Goal: Task Accomplishment & Management: Manage account settings

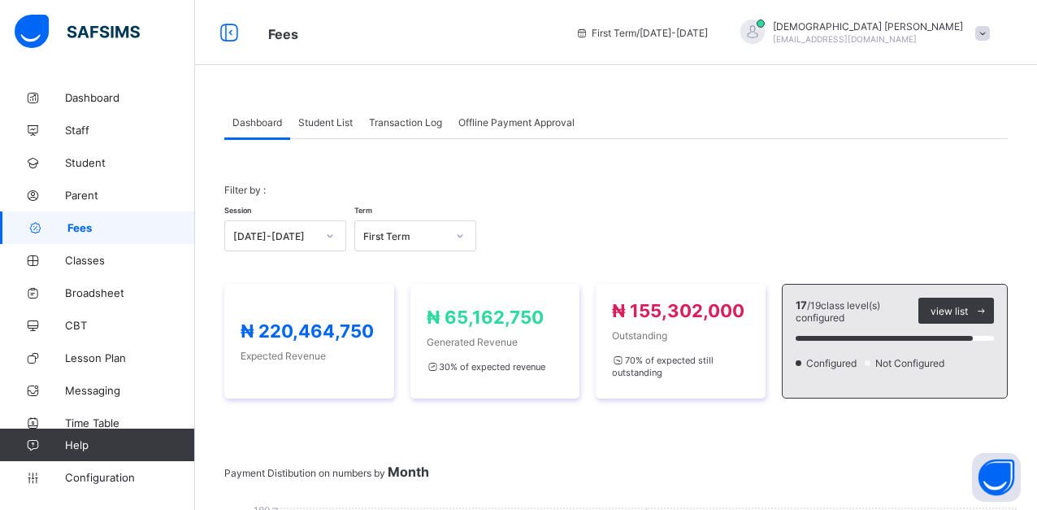
click at [316, 116] on span "Student List" at bounding box center [325, 122] width 54 height 12
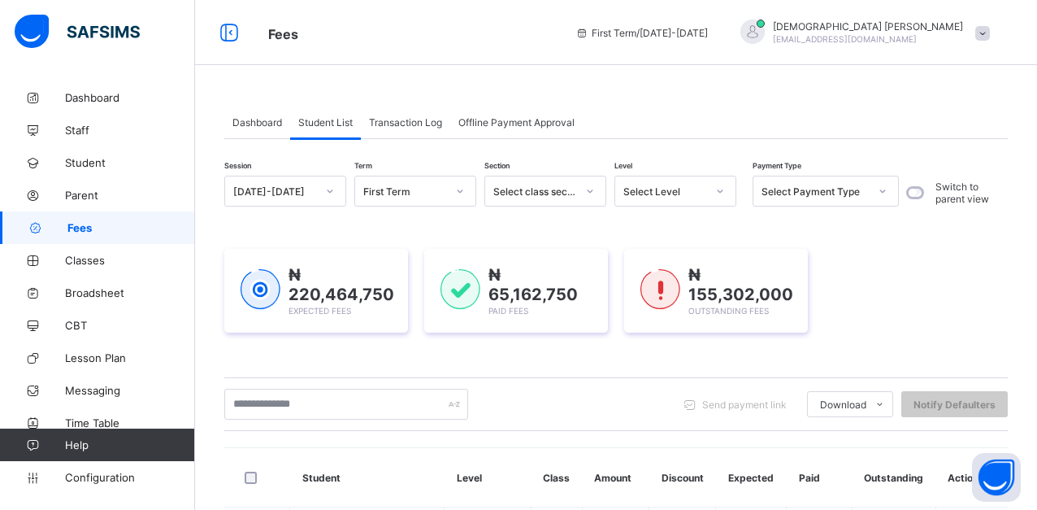
scroll to position [244, 0]
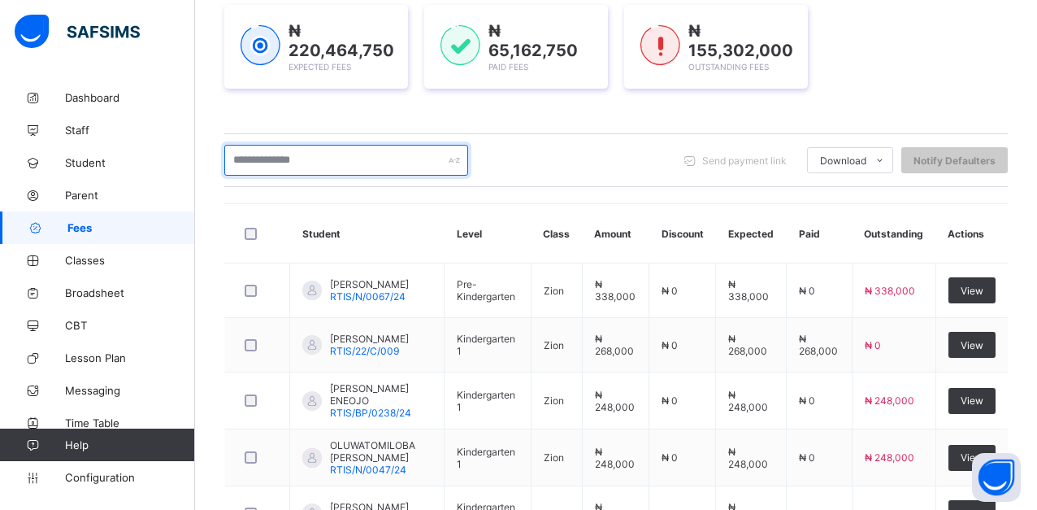
click at [321, 160] on input "text" at bounding box center [346, 160] width 244 height 31
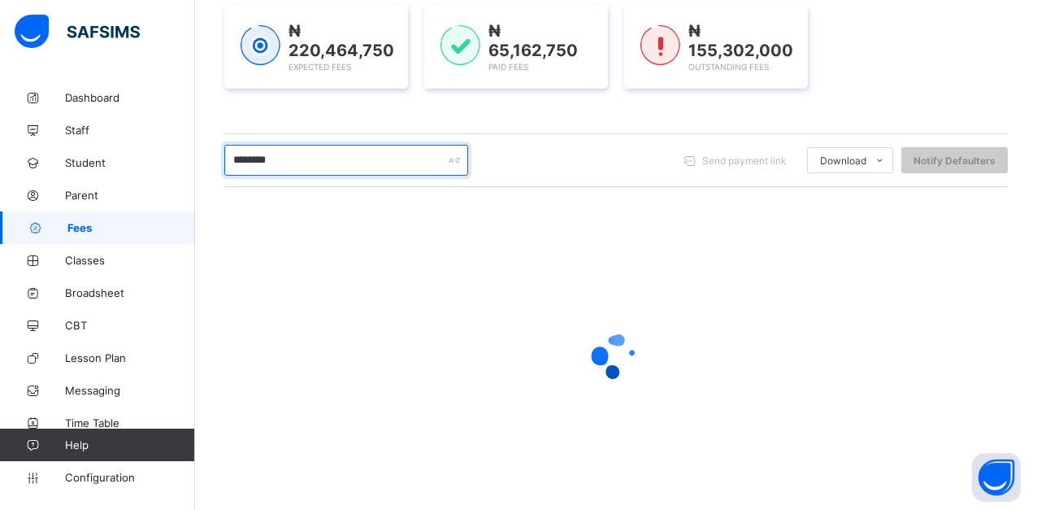
type input "********"
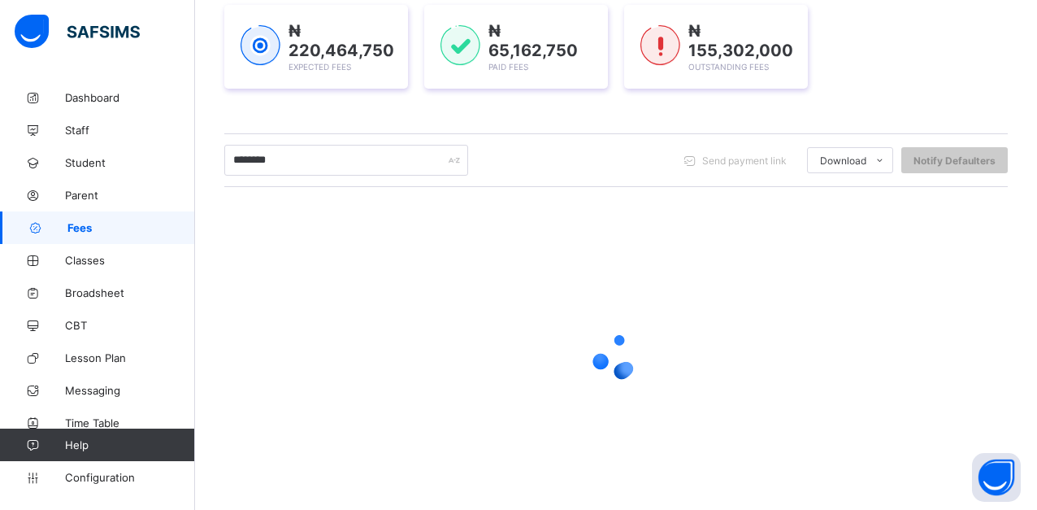
click at [334, 119] on div "Session [DATE]-[DATE] Term First Term Section Select class section Level Select…" at bounding box center [616, 221] width 784 height 579
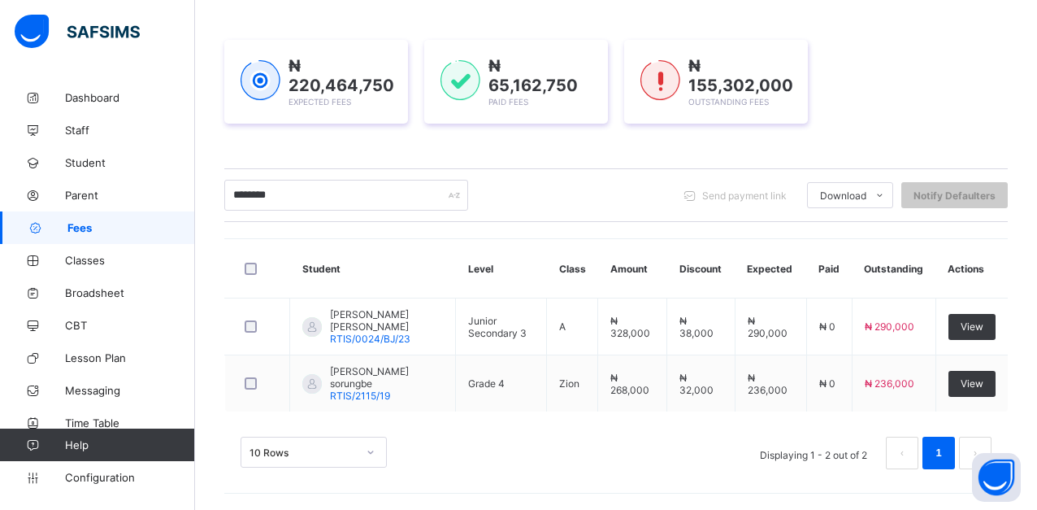
scroll to position [209, 0]
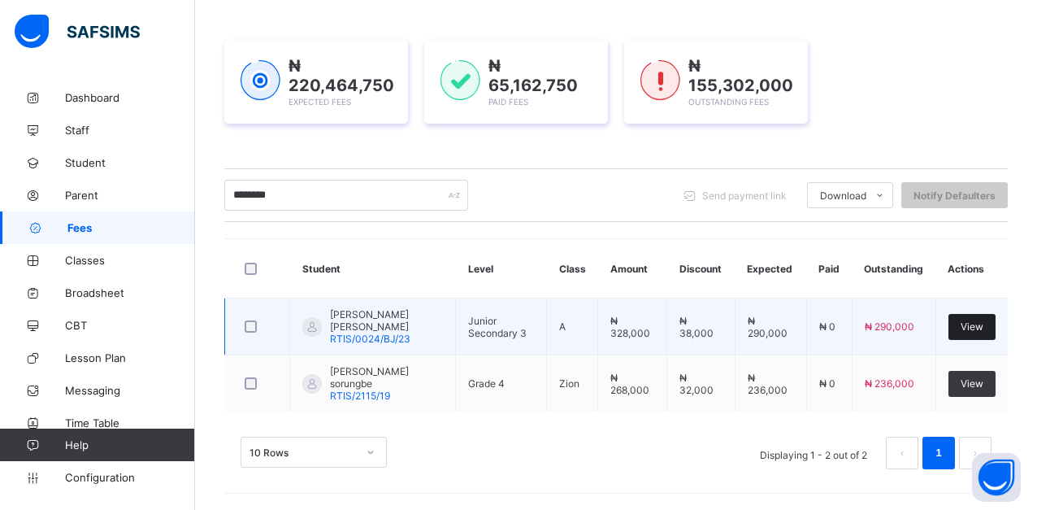
click at [996, 325] on div "View" at bounding box center [972, 327] width 47 height 26
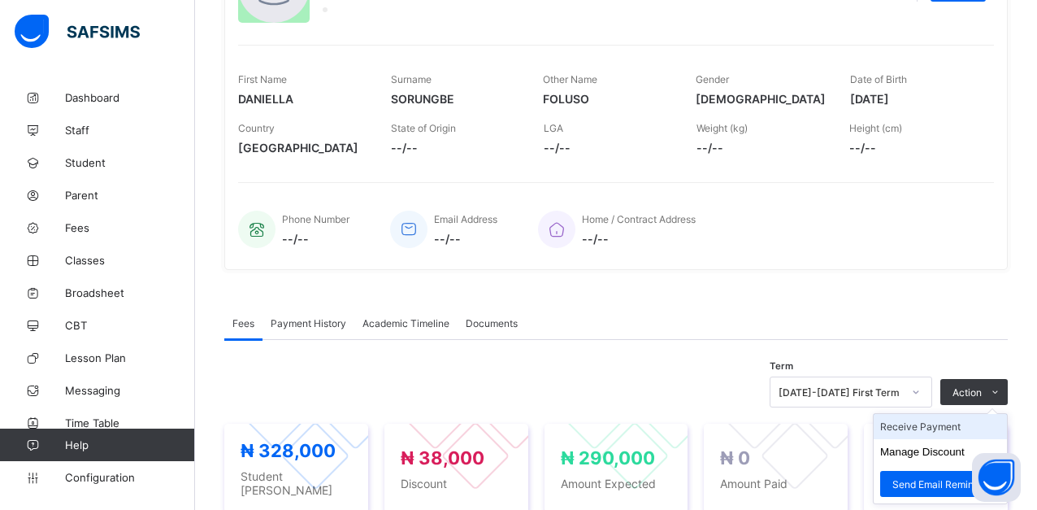
click at [930, 431] on li "Receive Payment" at bounding box center [940, 426] width 133 height 25
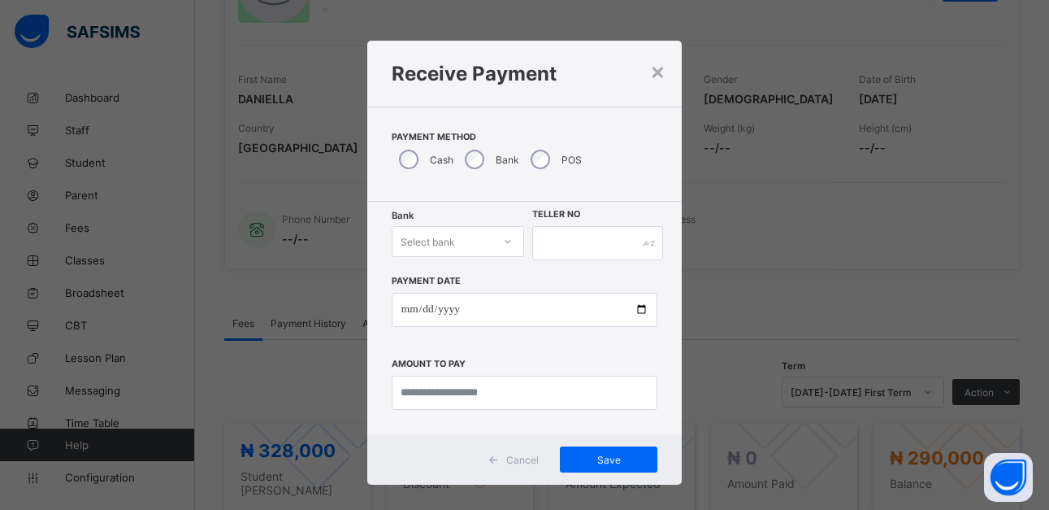
click at [503, 241] on icon at bounding box center [508, 241] width 10 height 16
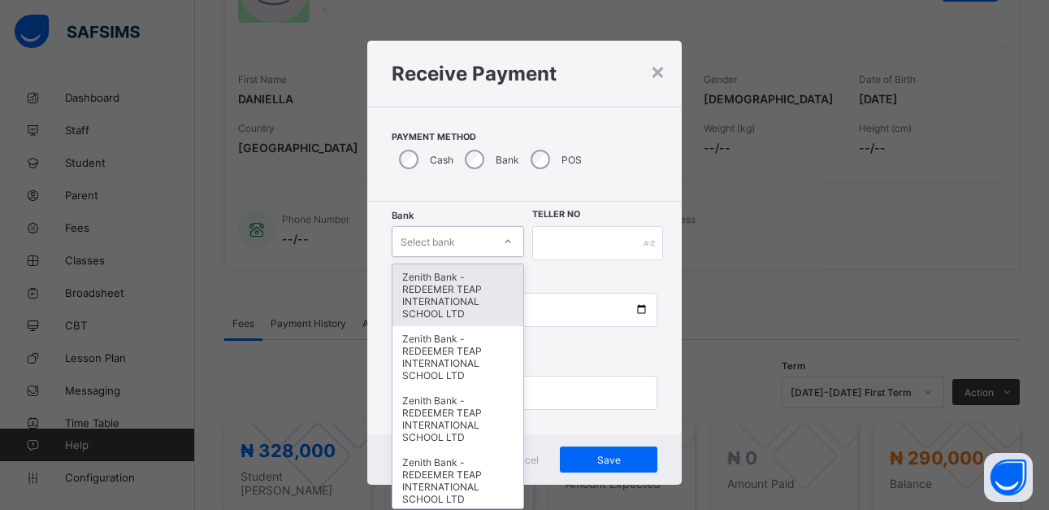
click at [475, 304] on div "Zenith Bank - REDEEMER TEAP INTERNATIONAL SCHOOL LTD" at bounding box center [459, 295] width 132 height 62
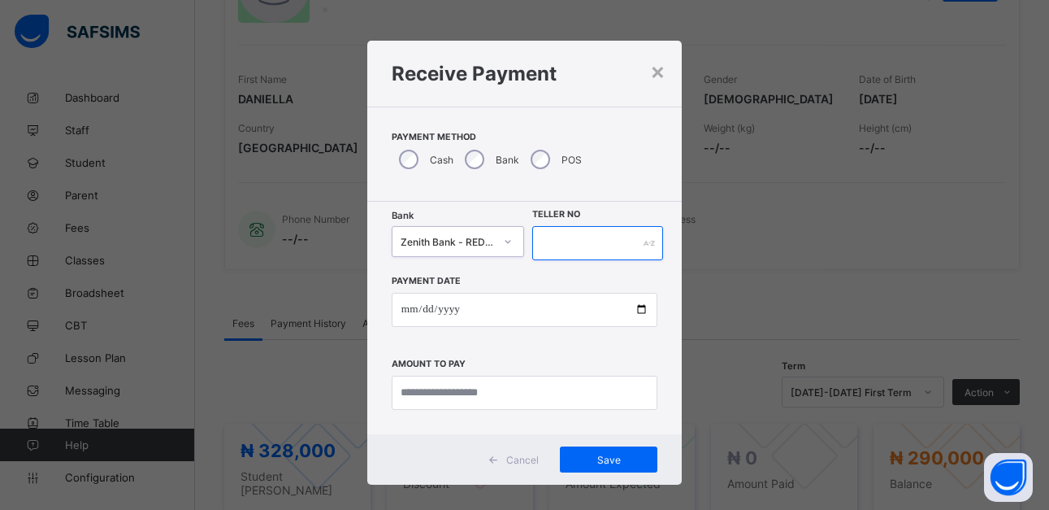
click at [572, 233] on input "text" at bounding box center [597, 243] width 130 height 34
type input "******"
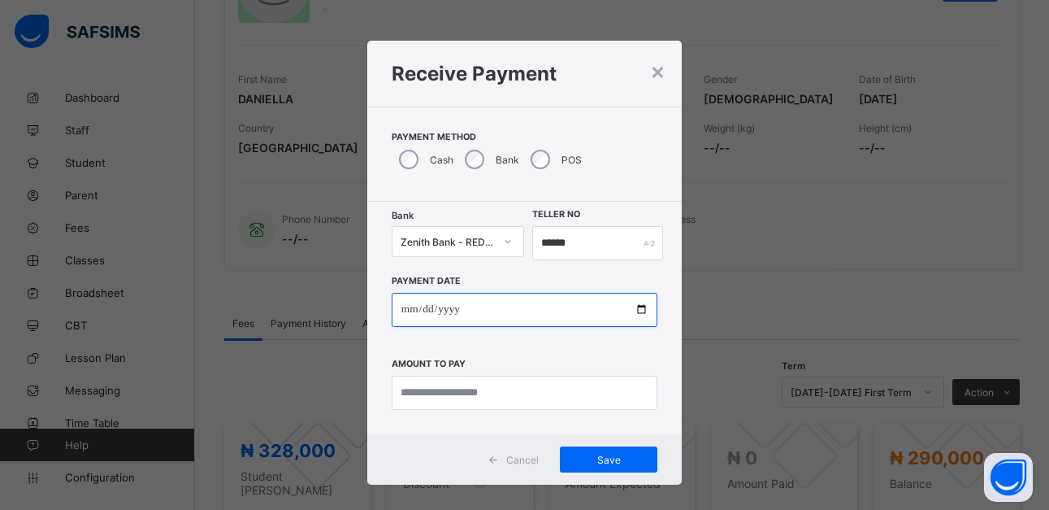
click at [637, 305] on input "date" at bounding box center [525, 310] width 266 height 34
type input "**********"
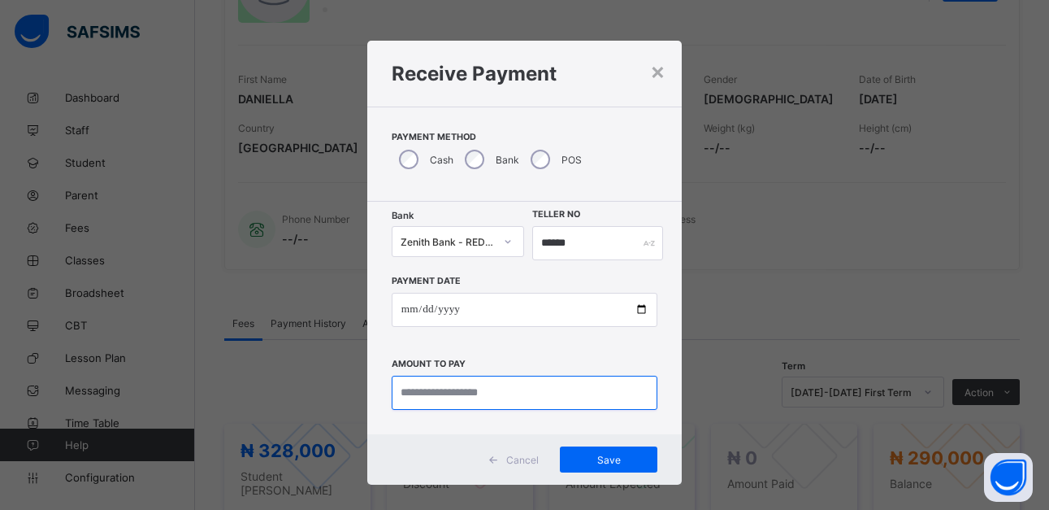
click at [523, 396] on input "currency" at bounding box center [525, 393] width 266 height 34
type input "*********"
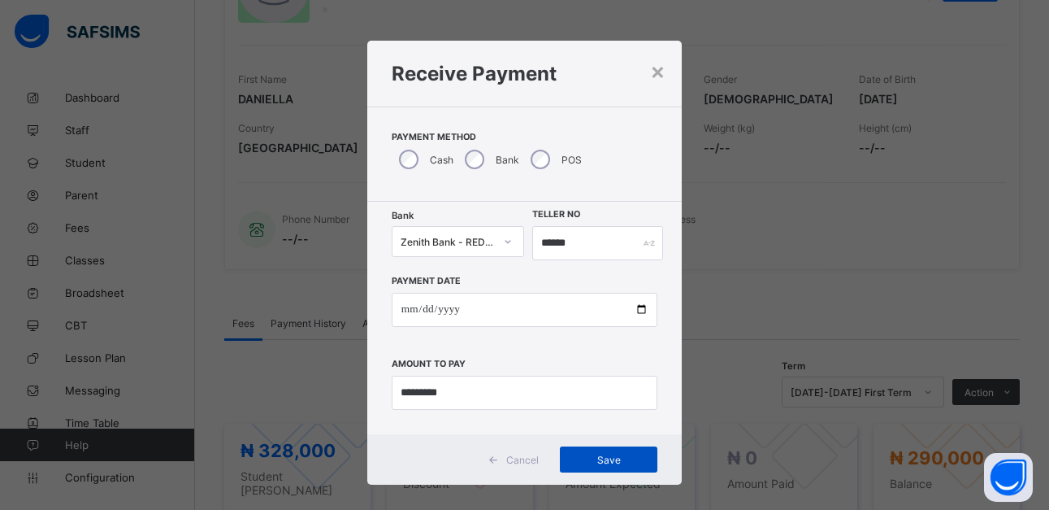
click at [602, 460] on span "Save" at bounding box center [608, 460] width 73 height 12
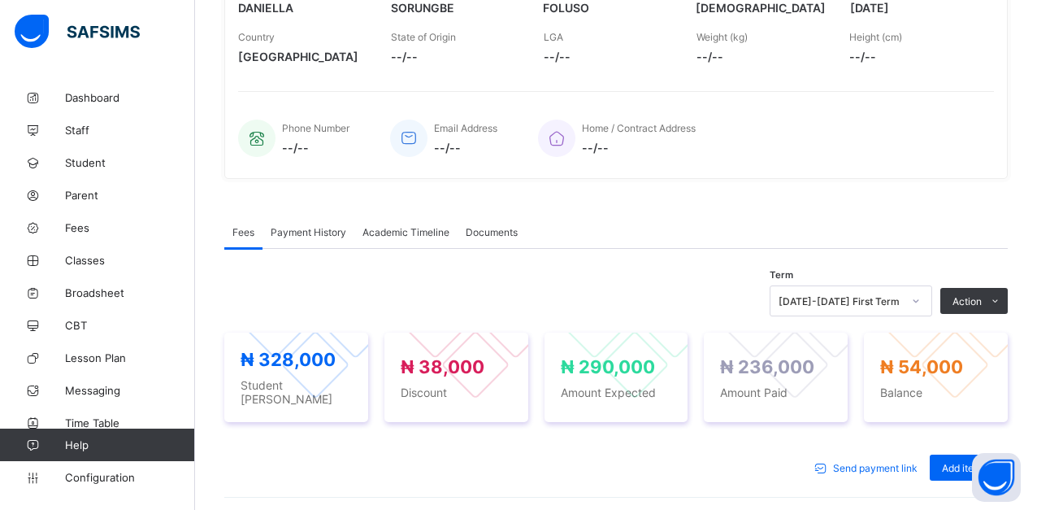
scroll to position [371, 0]
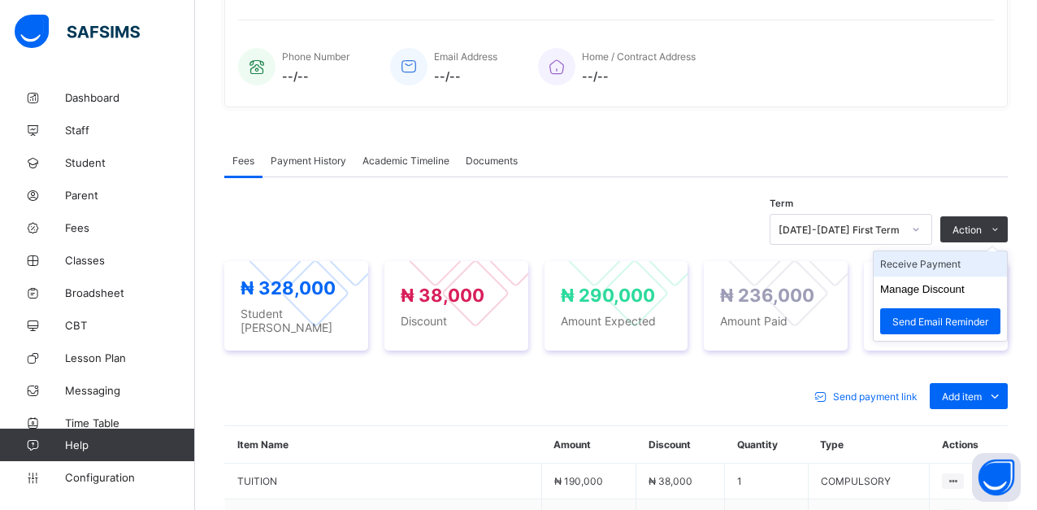
click at [970, 267] on li "Receive Payment" at bounding box center [940, 263] width 133 height 25
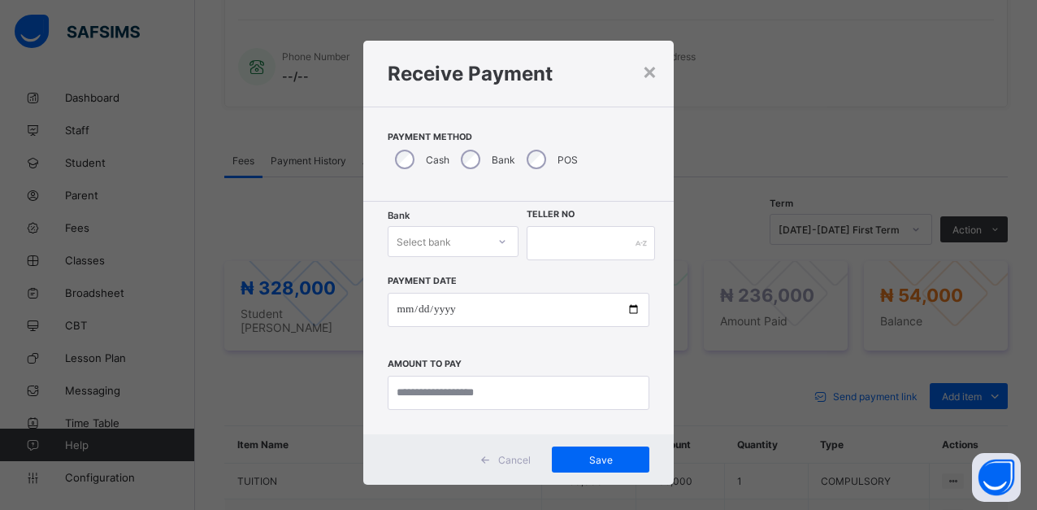
click at [502, 237] on icon at bounding box center [502, 241] width 10 height 16
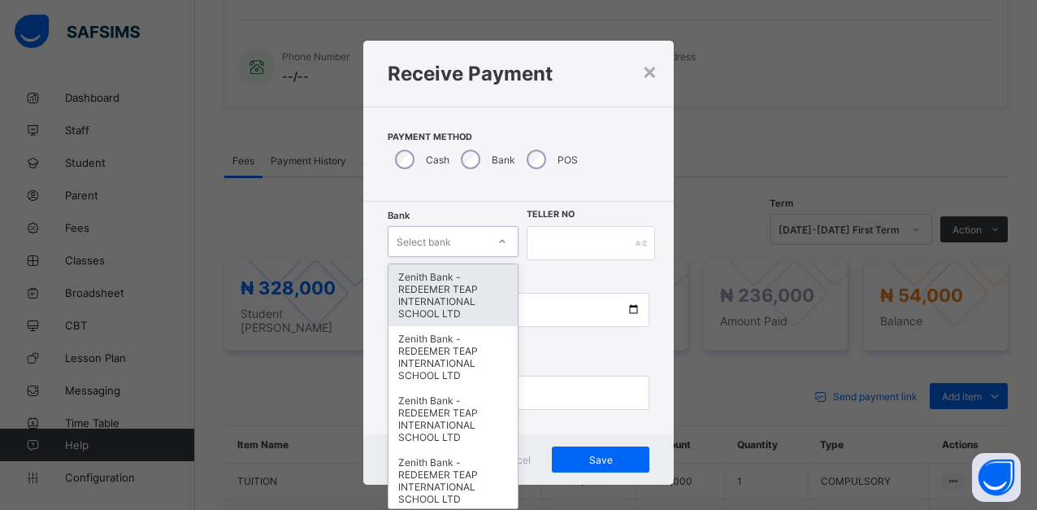
click at [479, 284] on div "Zenith Bank - REDEEMER TEAP INTERNATIONAL SCHOOL LTD" at bounding box center [453, 295] width 129 height 62
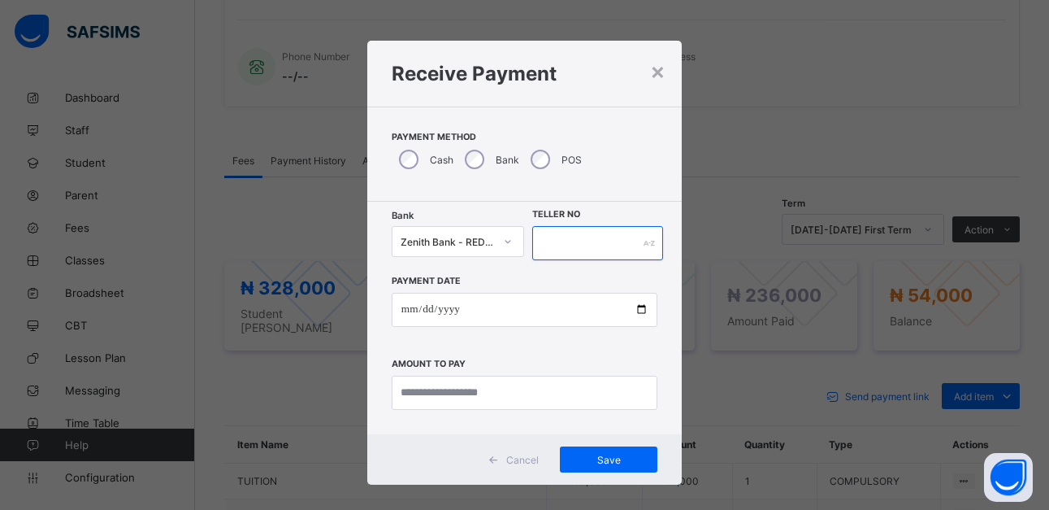
click at [641, 233] on input "text" at bounding box center [597, 243] width 130 height 34
type input "******"
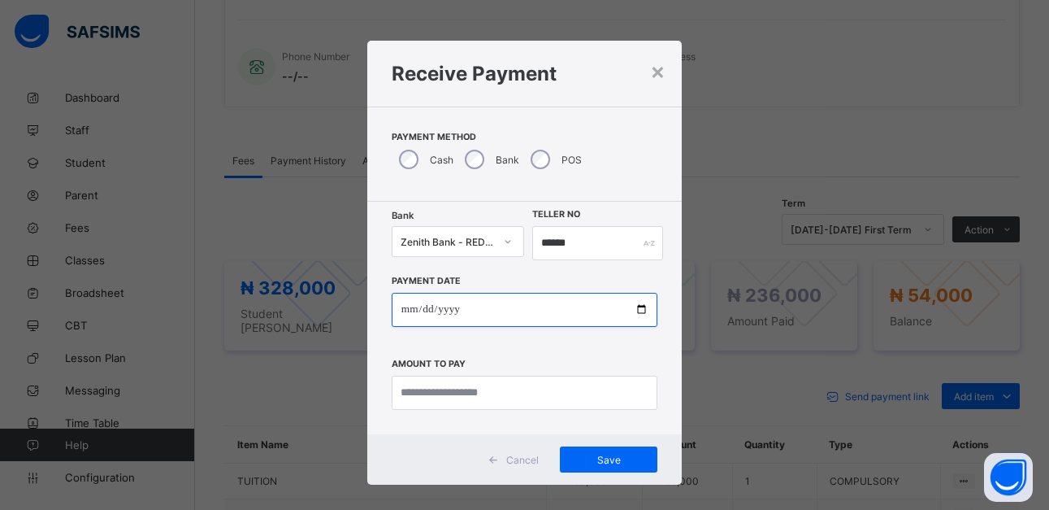
click at [635, 313] on input "date" at bounding box center [525, 310] width 266 height 34
type input "**********"
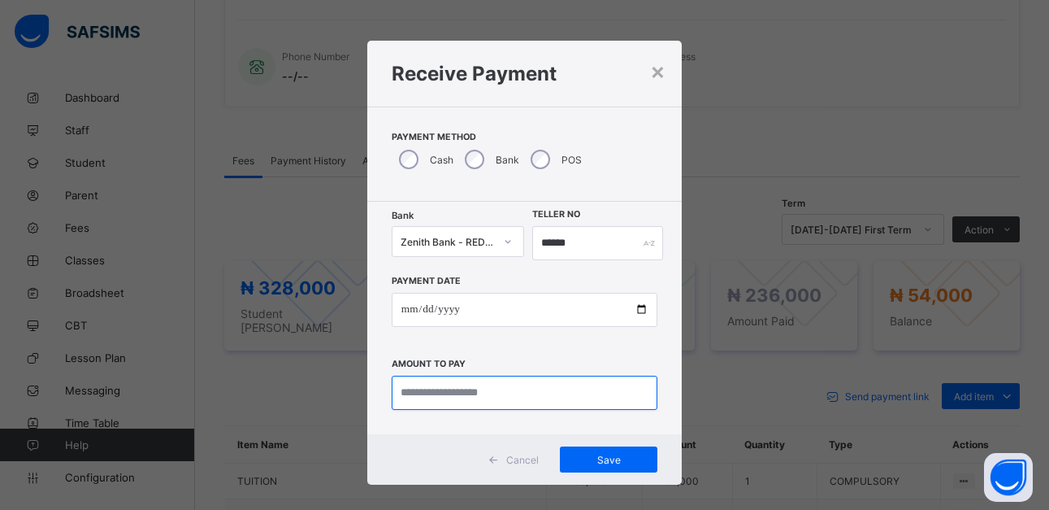
click at [506, 400] on input "currency" at bounding box center [525, 393] width 266 height 34
type input "*********"
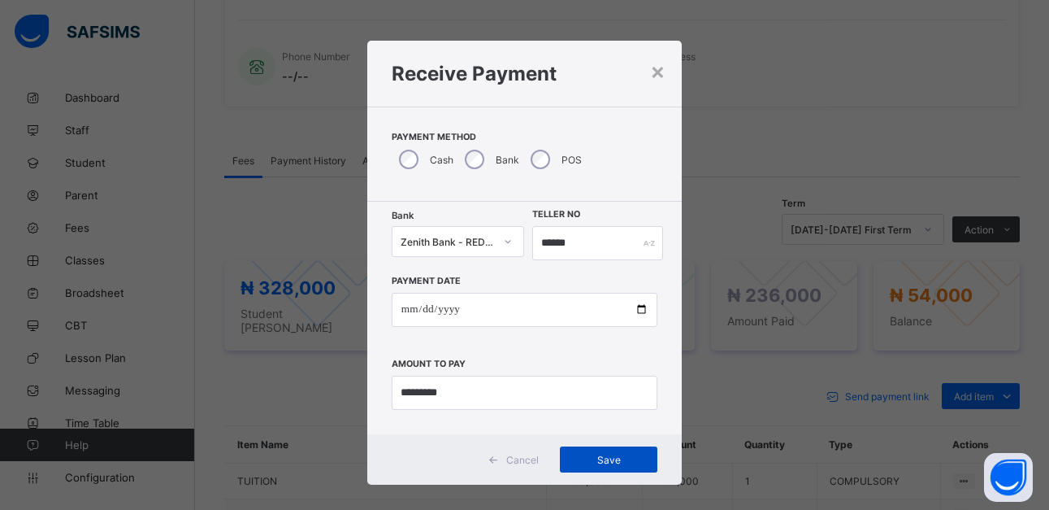
click at [586, 459] on span "Save" at bounding box center [608, 460] width 73 height 12
click at [585, 245] on input "******" at bounding box center [591, 243] width 128 height 34
type input "*******"
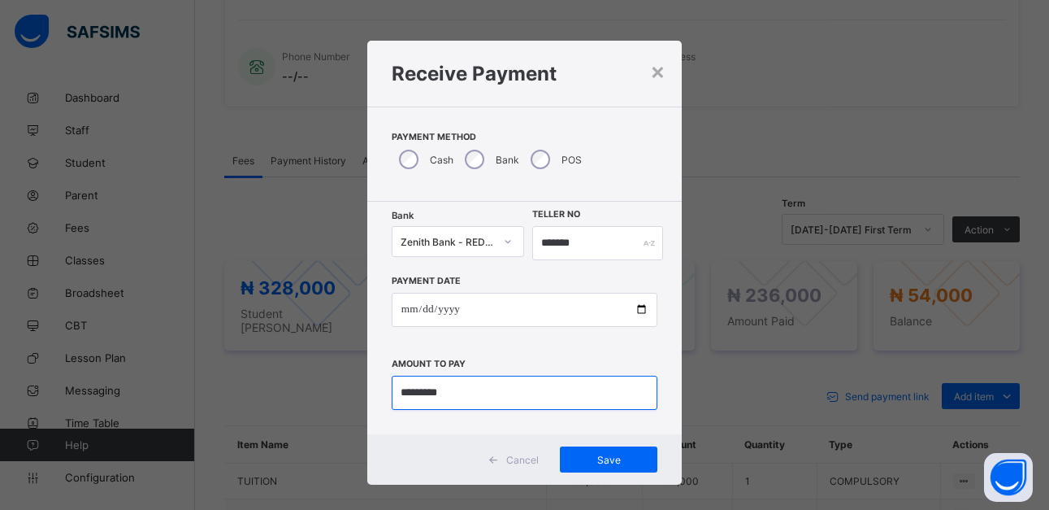
click at [462, 405] on input "currency" at bounding box center [525, 393] width 266 height 34
type input "********"
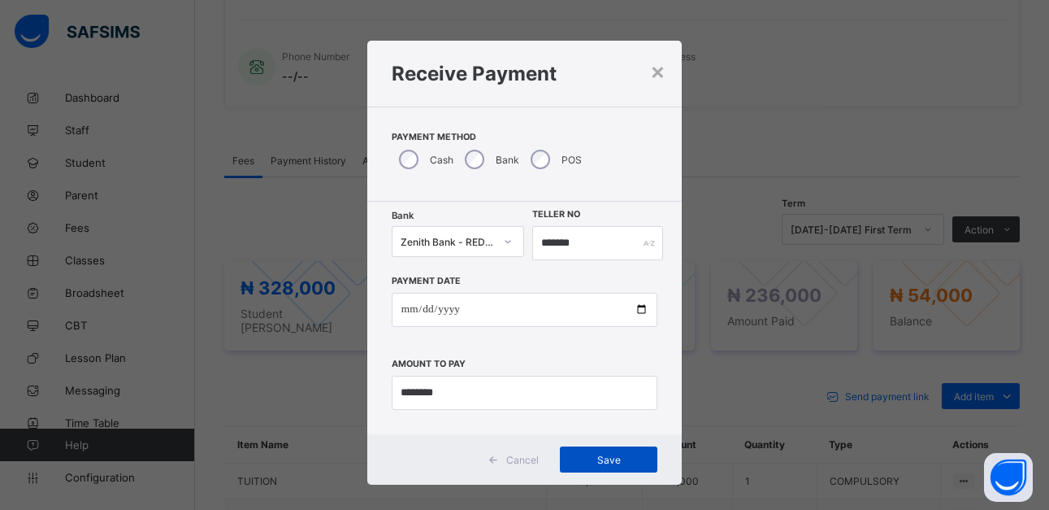
click at [604, 458] on span "Save" at bounding box center [608, 460] width 73 height 12
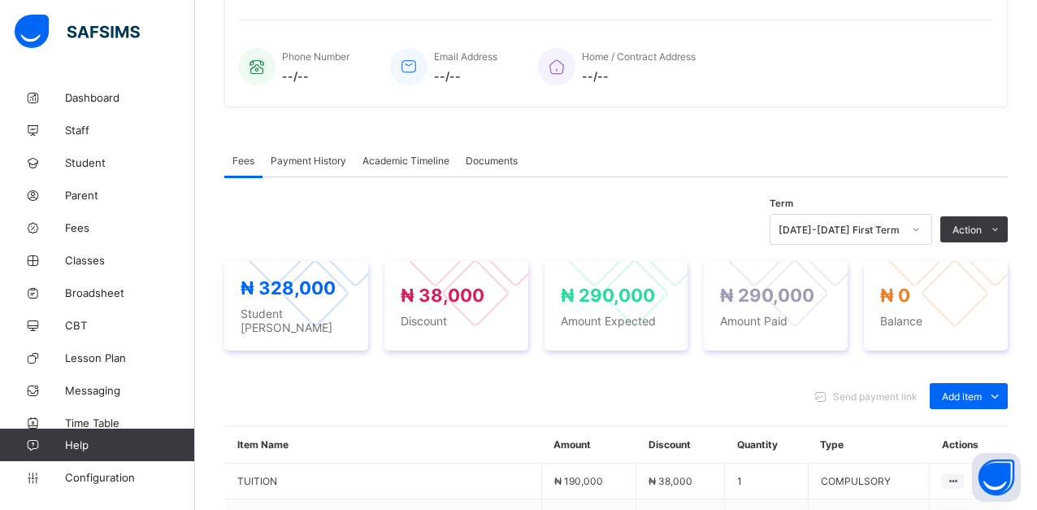
click at [325, 161] on span "Payment History" at bounding box center [309, 160] width 76 height 12
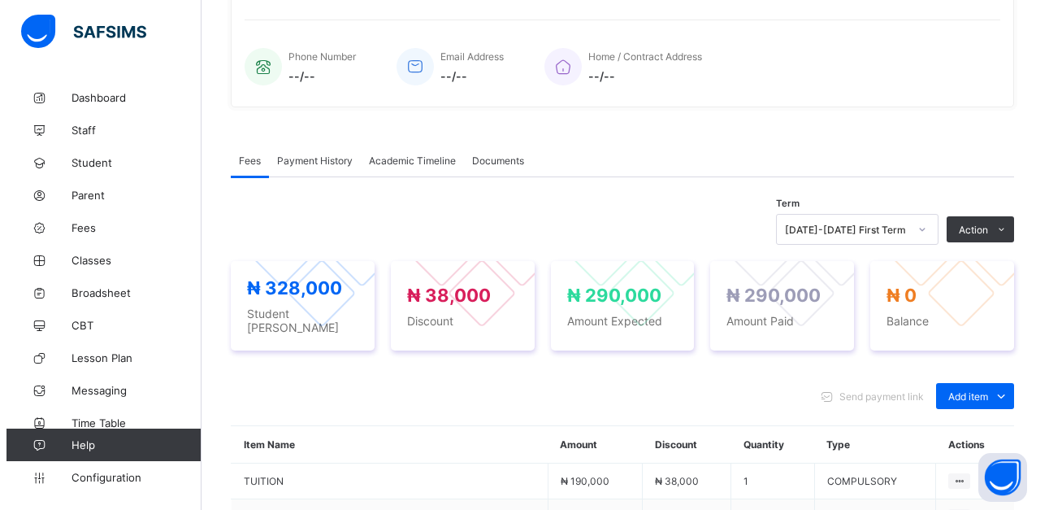
scroll to position [311, 0]
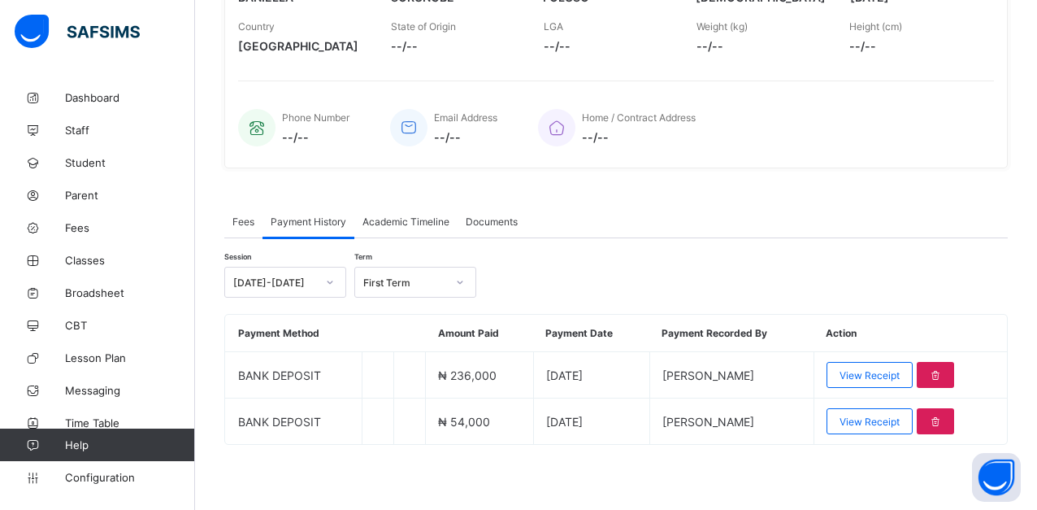
click at [345, 227] on span "Payment History" at bounding box center [309, 221] width 76 height 12
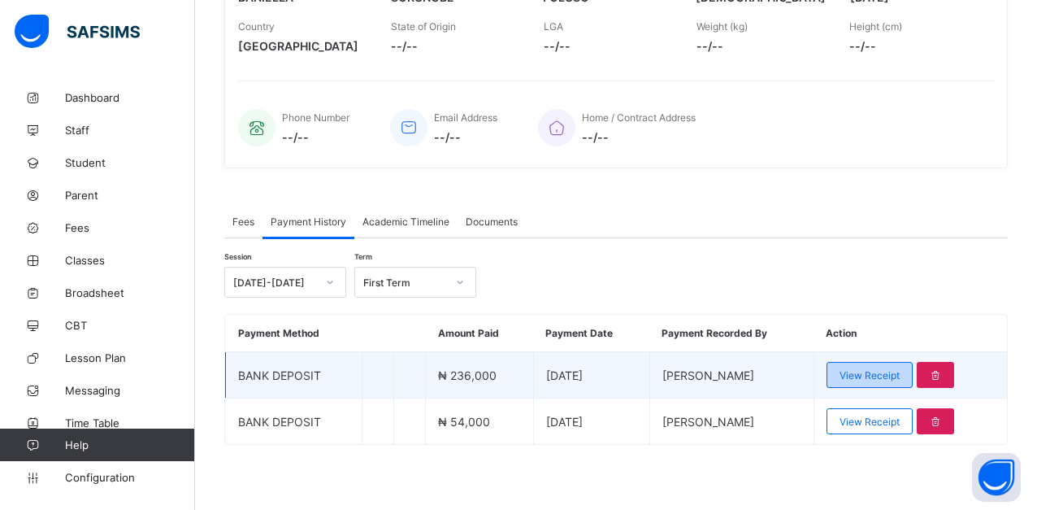
click at [856, 380] on span "View Receipt" at bounding box center [870, 375] width 60 height 12
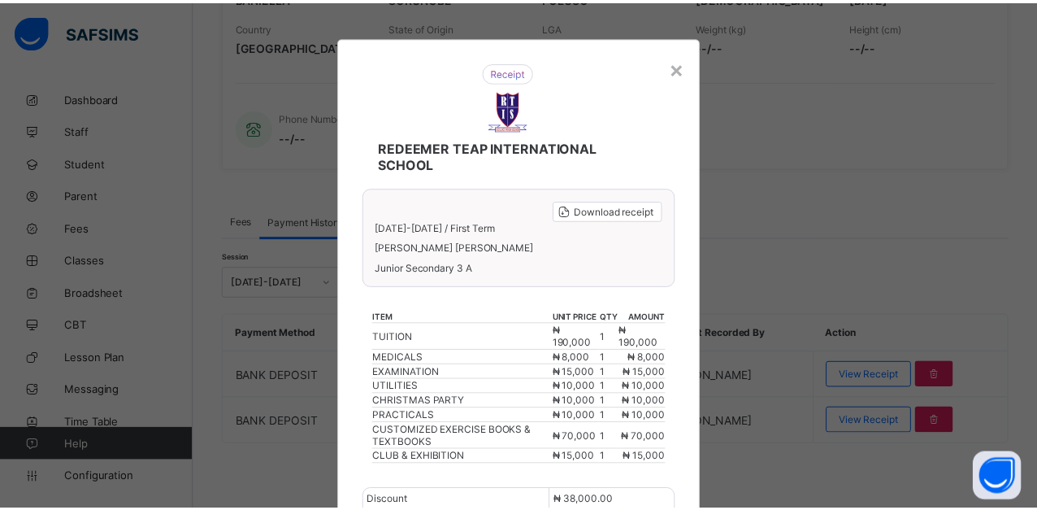
scroll to position [0, 0]
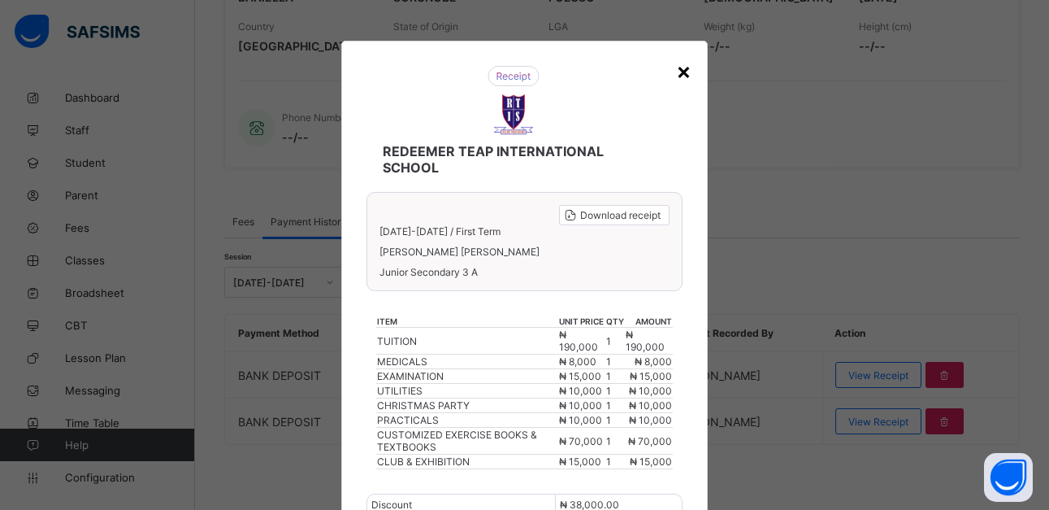
click at [676, 69] on div "×" at bounding box center [683, 71] width 15 height 28
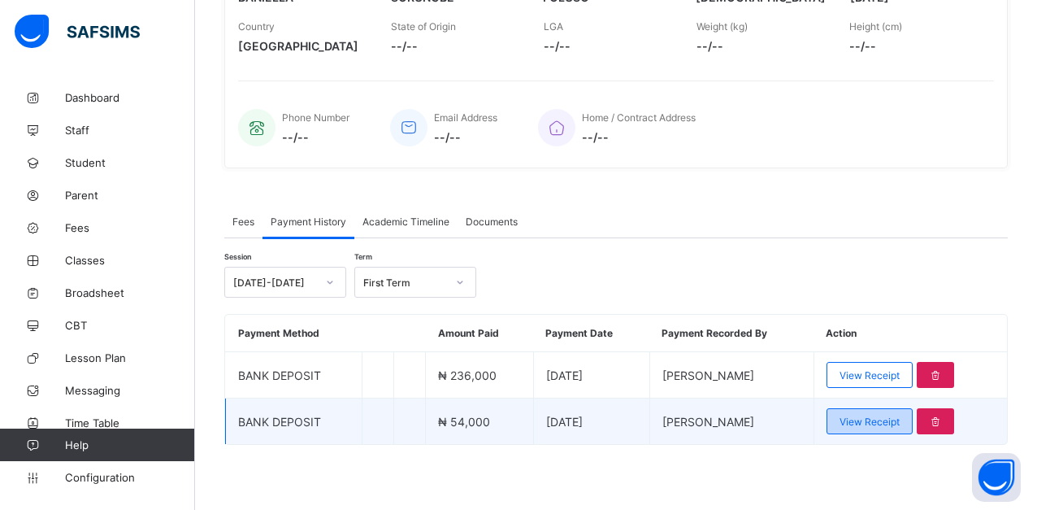
click at [893, 423] on span "View Receipt" at bounding box center [870, 421] width 60 height 12
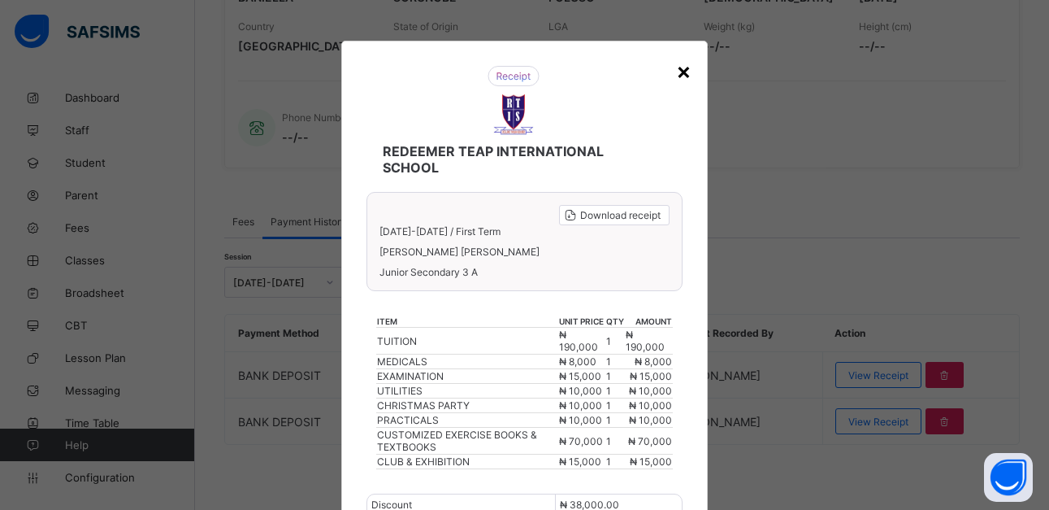
click at [676, 67] on div "×" at bounding box center [683, 71] width 15 height 28
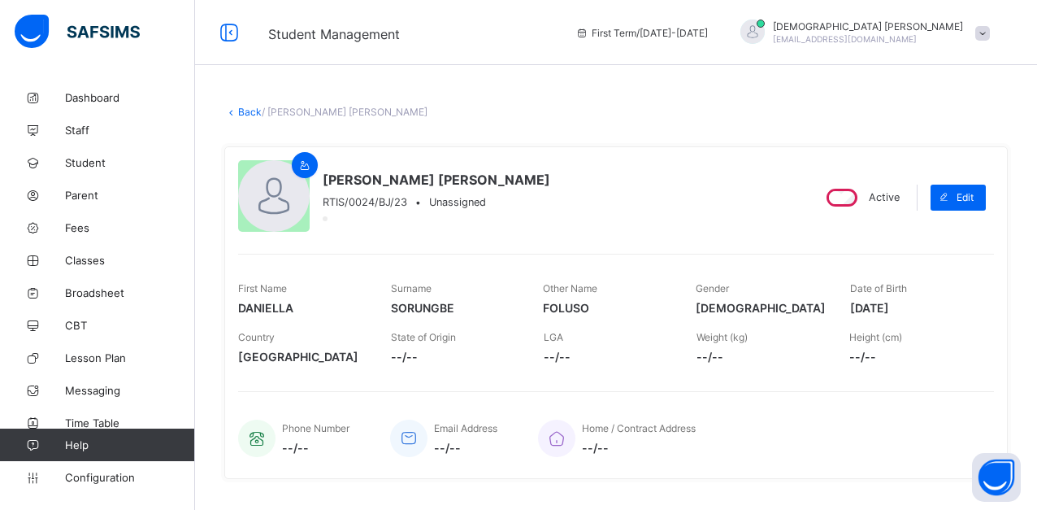
click at [240, 113] on link "Back" at bounding box center [250, 112] width 24 height 12
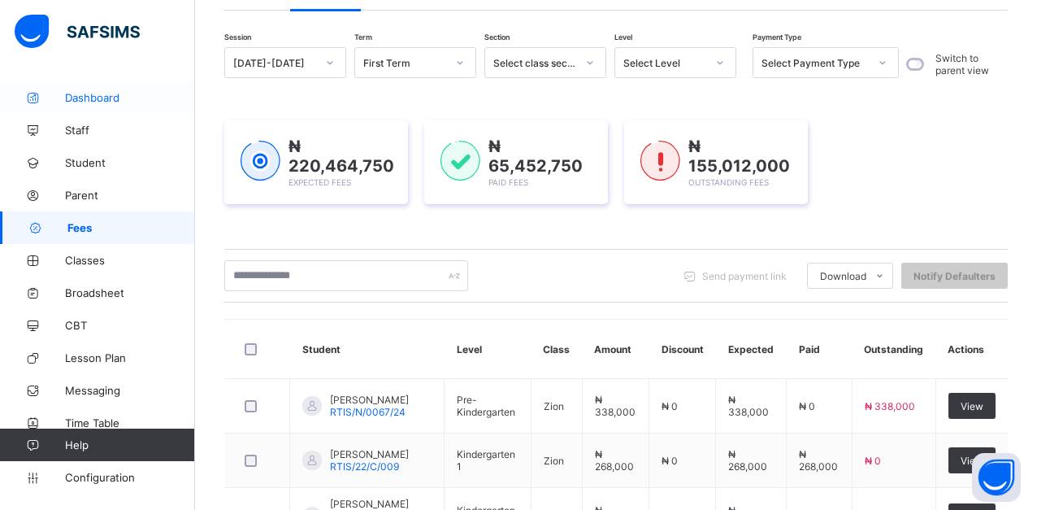
scroll to position [81, 0]
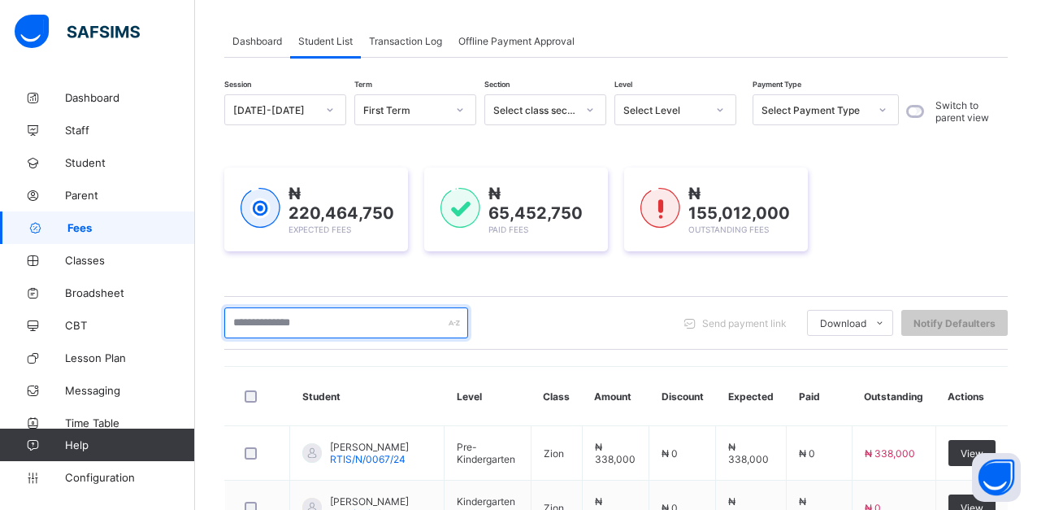
click at [338, 333] on input "text" at bounding box center [346, 322] width 244 height 31
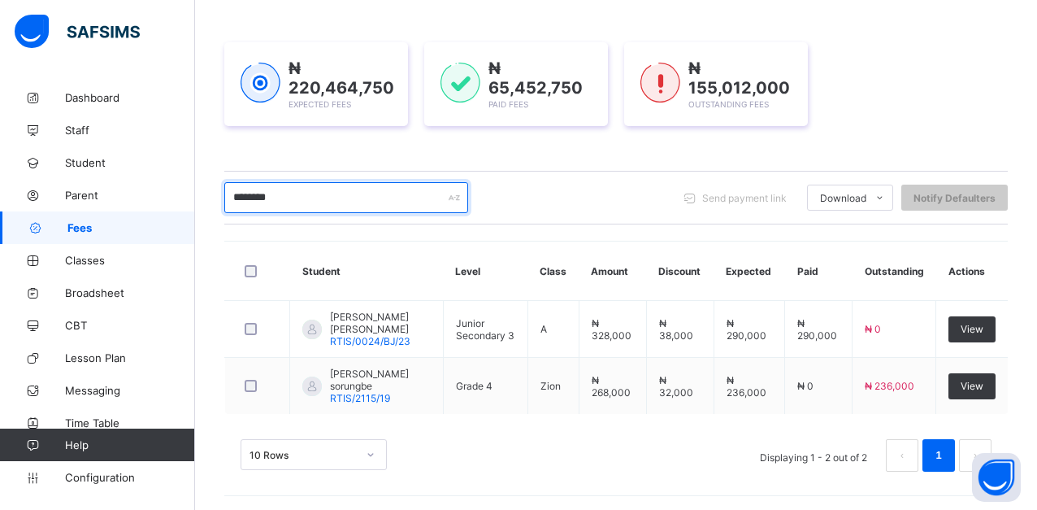
scroll to position [209, 0]
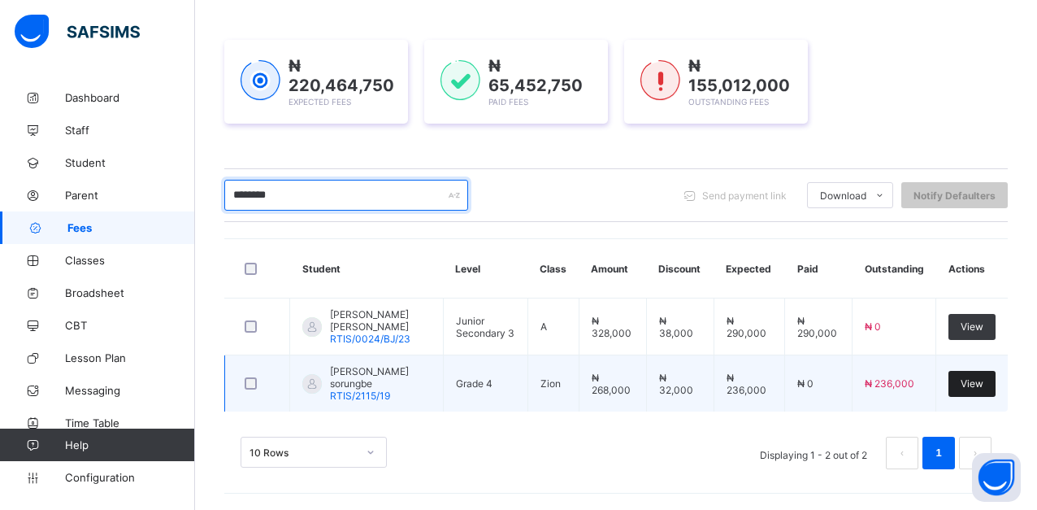
type input "********"
click at [984, 380] on span "View" at bounding box center [972, 383] width 23 height 12
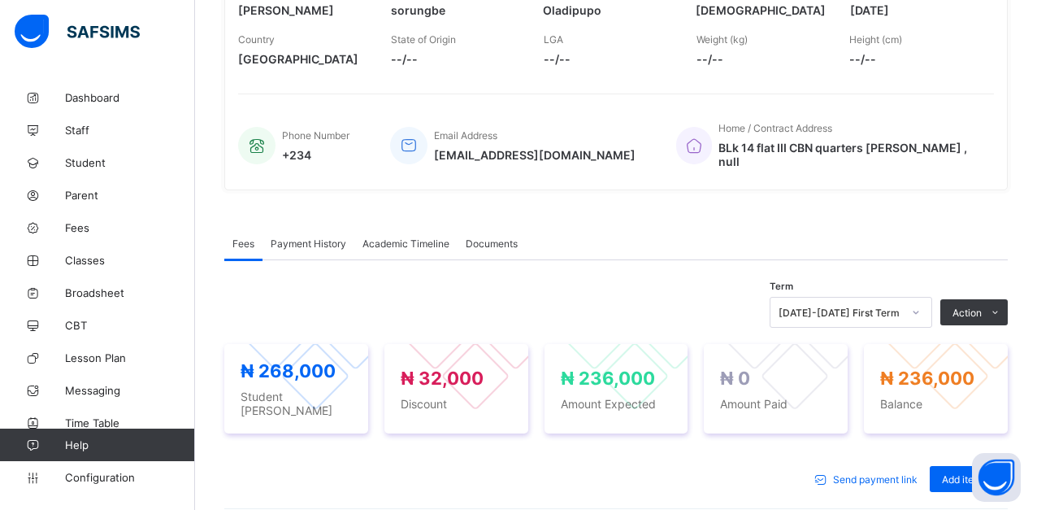
scroll to position [325, 0]
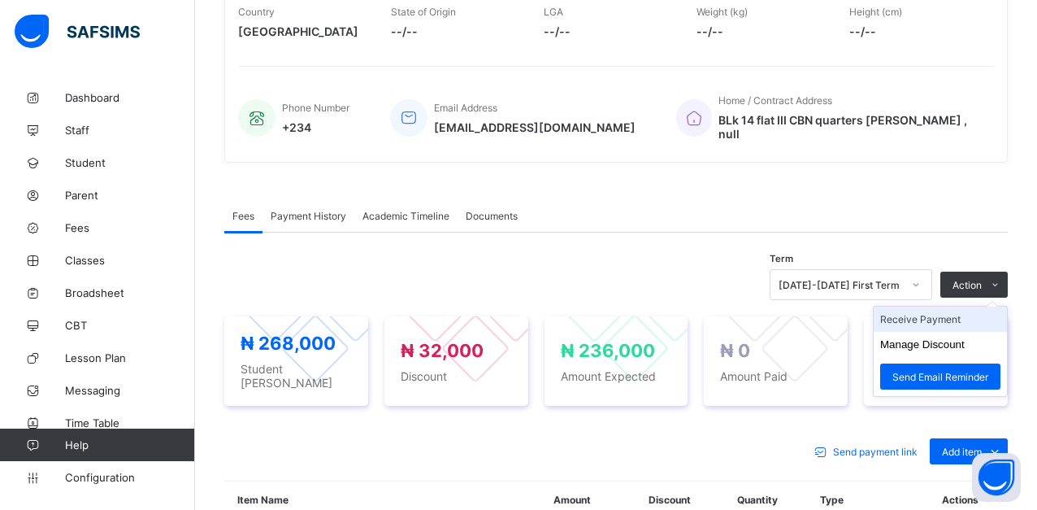
click at [968, 307] on li "Receive Payment" at bounding box center [940, 318] width 133 height 25
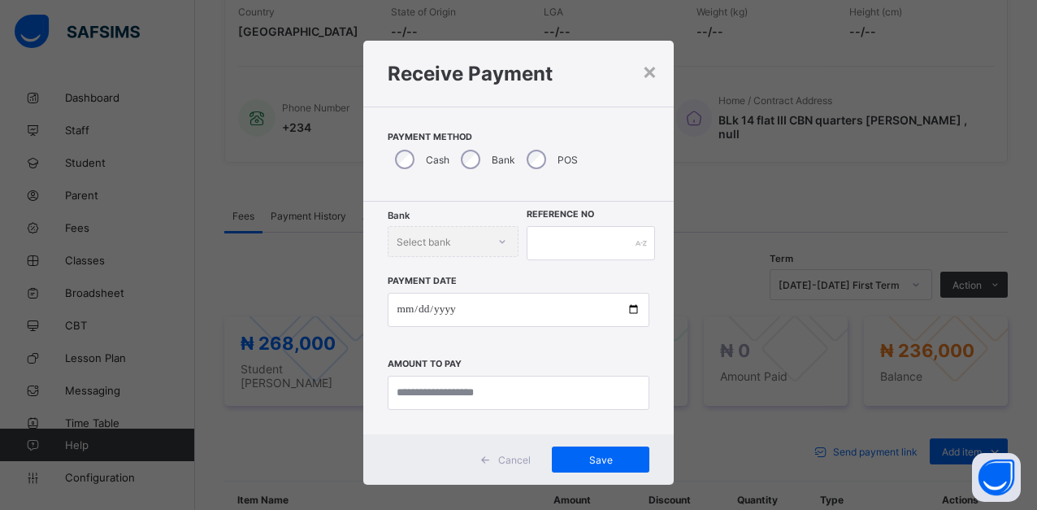
click at [491, 247] on div "Bank Select bank" at bounding box center [453, 241] width 131 height 31
click at [502, 241] on div "Bank Select bank" at bounding box center [453, 241] width 131 height 31
click at [497, 241] on div "Bank Select bank" at bounding box center [453, 241] width 131 height 31
click at [502, 245] on div "Bank Select bank" at bounding box center [453, 241] width 131 height 31
click at [499, 245] on div "Bank Select bank" at bounding box center [453, 241] width 131 height 31
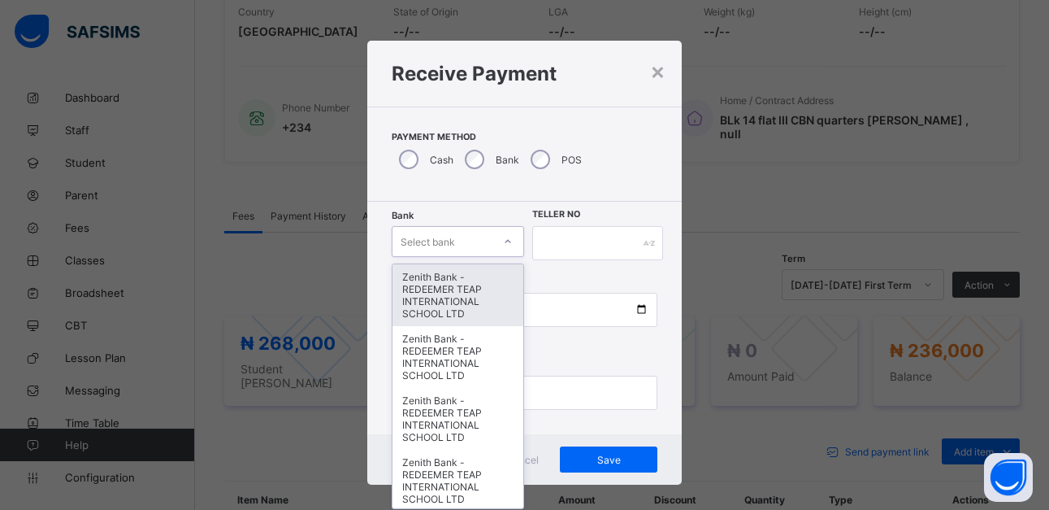
click at [497, 247] on div at bounding box center [508, 241] width 28 height 26
click at [458, 295] on div "Zenith Bank - REDEEMER TEAP INTERNATIONAL SCHOOL LTD" at bounding box center [459, 295] width 132 height 62
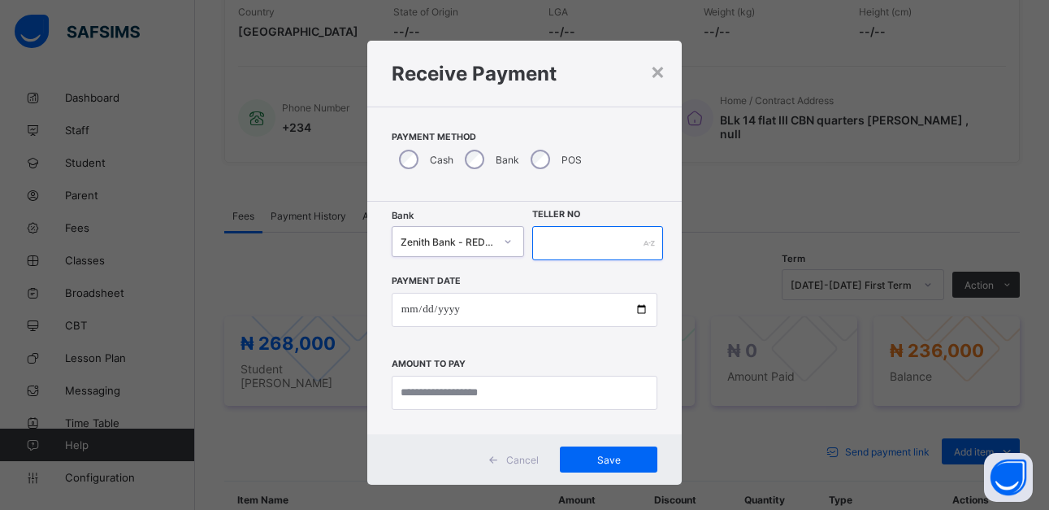
click at [648, 244] on div at bounding box center [597, 243] width 130 height 34
type input "******"
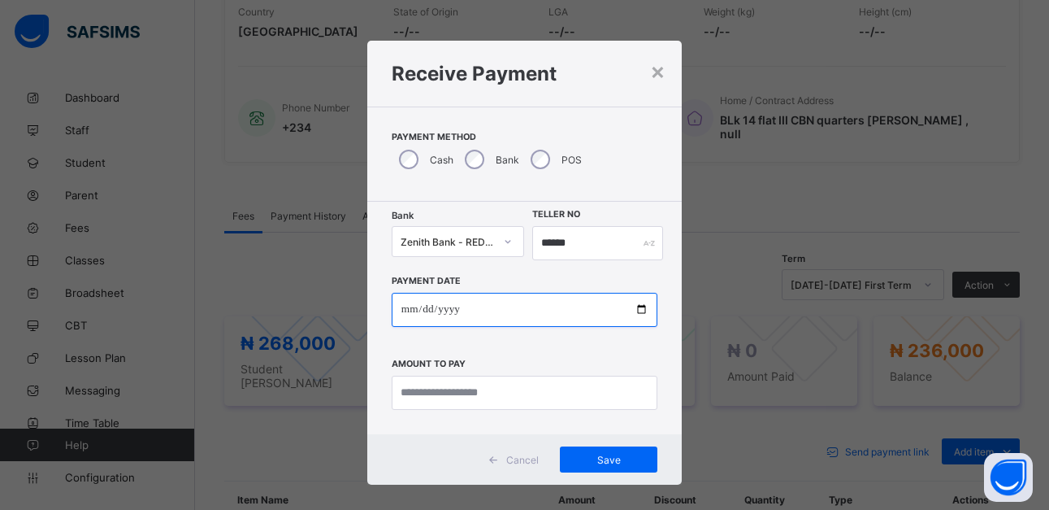
click at [640, 309] on input "date" at bounding box center [525, 310] width 266 height 34
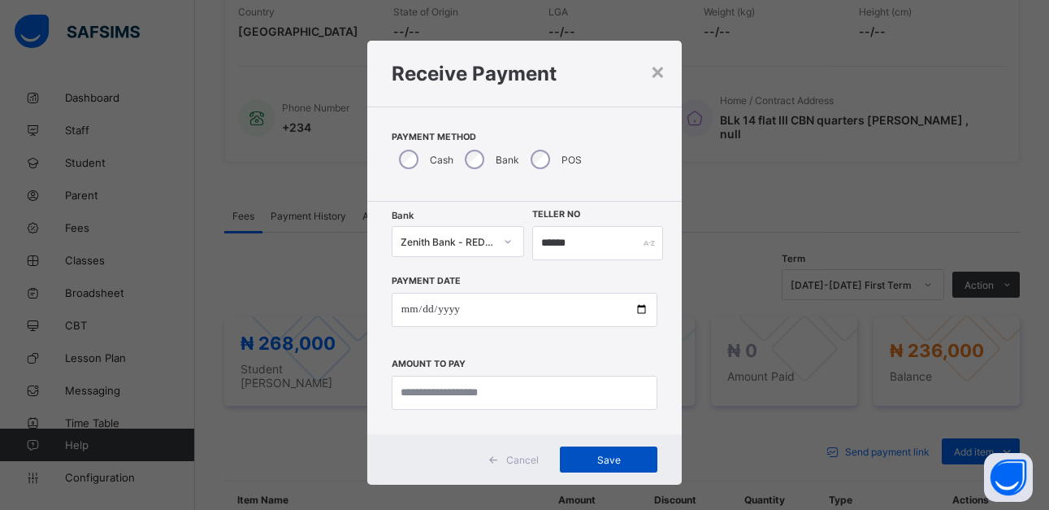
click at [611, 454] on span "Save" at bounding box center [608, 460] width 73 height 12
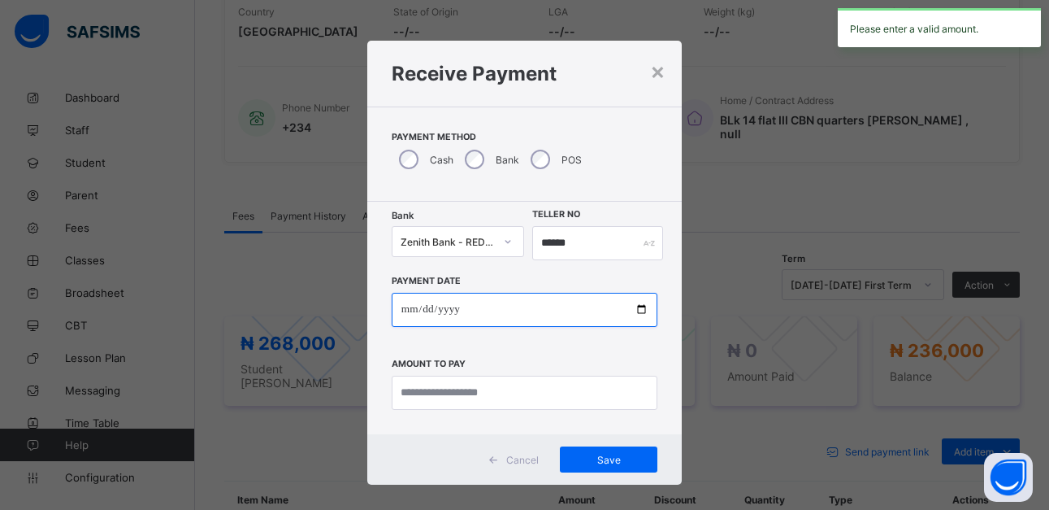
click at [641, 311] on input "date" at bounding box center [525, 310] width 266 height 34
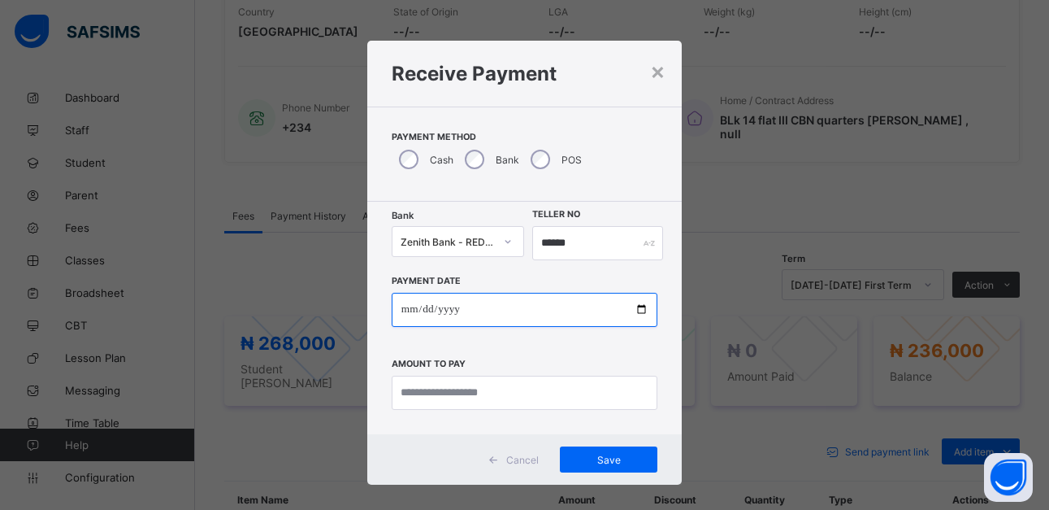
type input "**********"
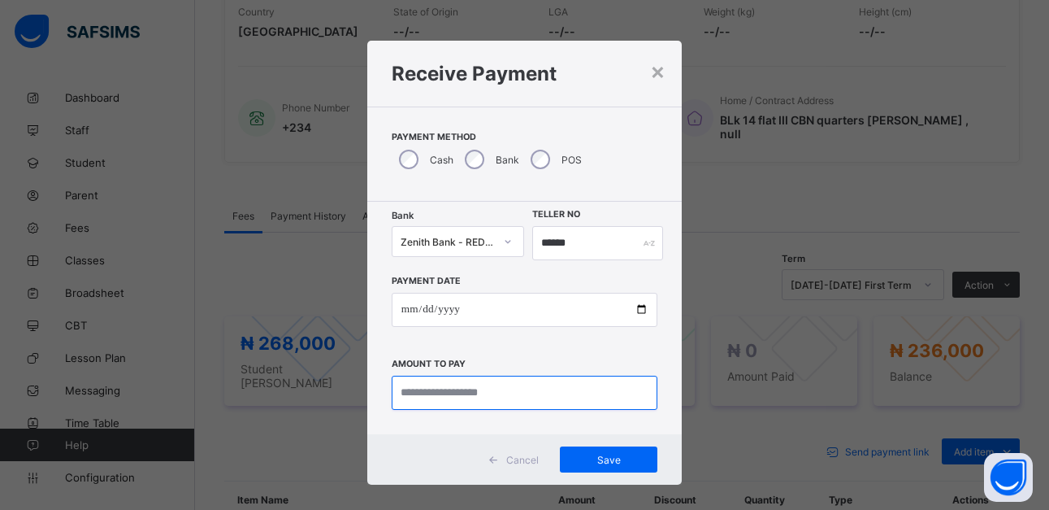
click at [518, 398] on input "currency" at bounding box center [525, 393] width 266 height 34
type input "*********"
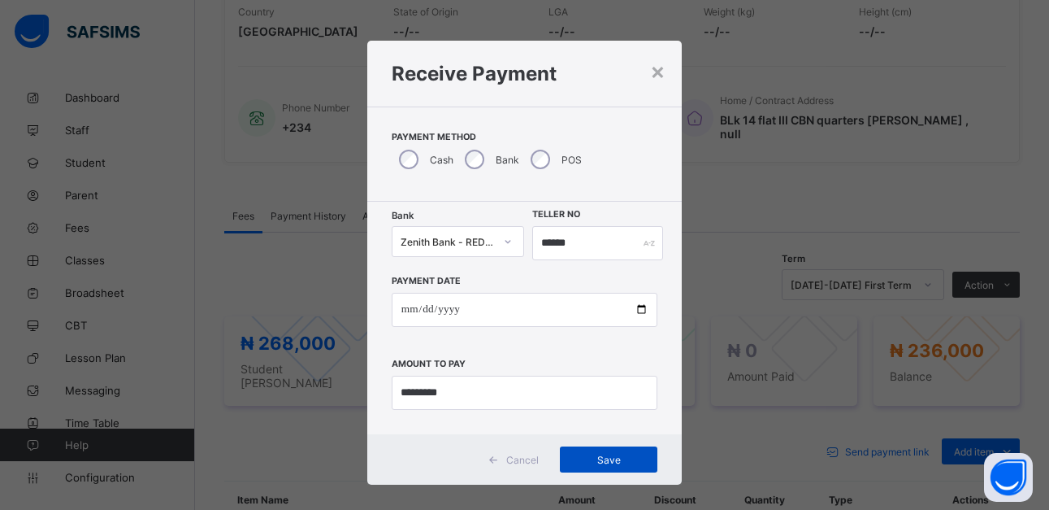
click at [607, 458] on span "Save" at bounding box center [608, 460] width 73 height 12
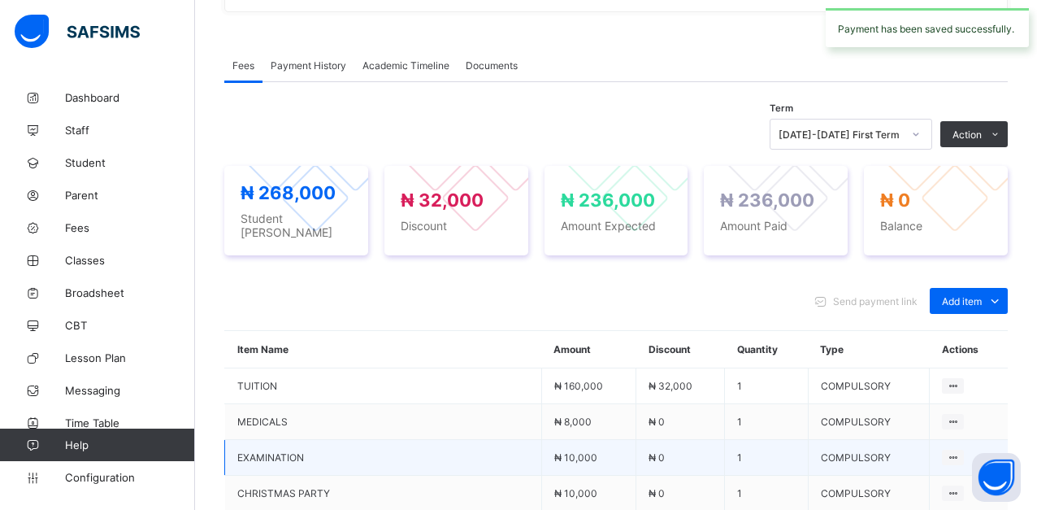
scroll to position [244, 0]
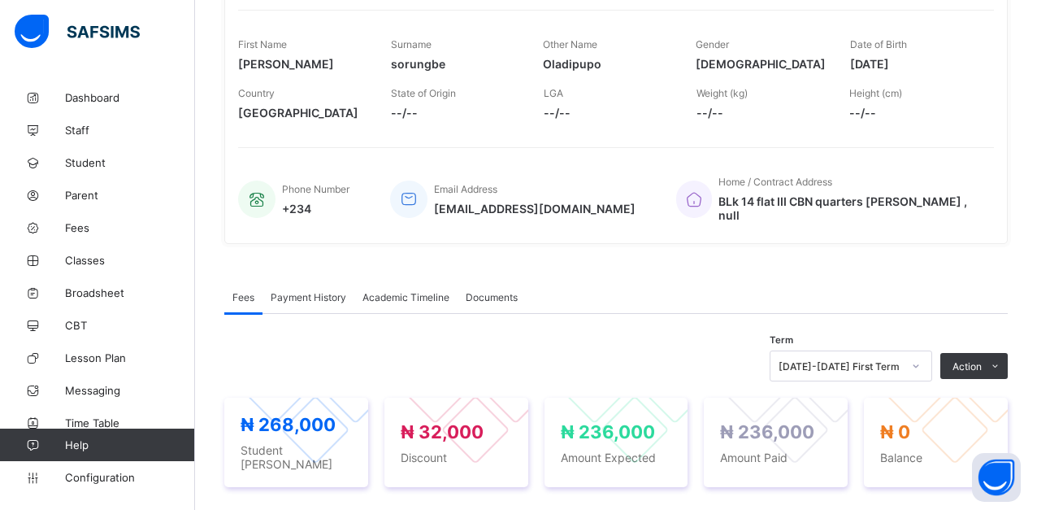
click at [333, 291] on span "Payment History" at bounding box center [309, 297] width 76 height 12
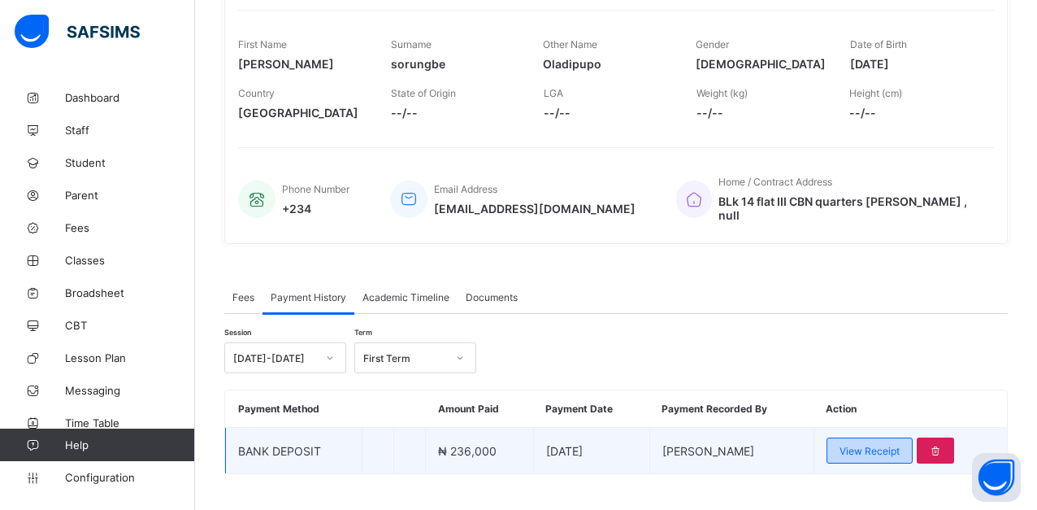
click at [900, 445] on span "View Receipt" at bounding box center [870, 451] width 60 height 12
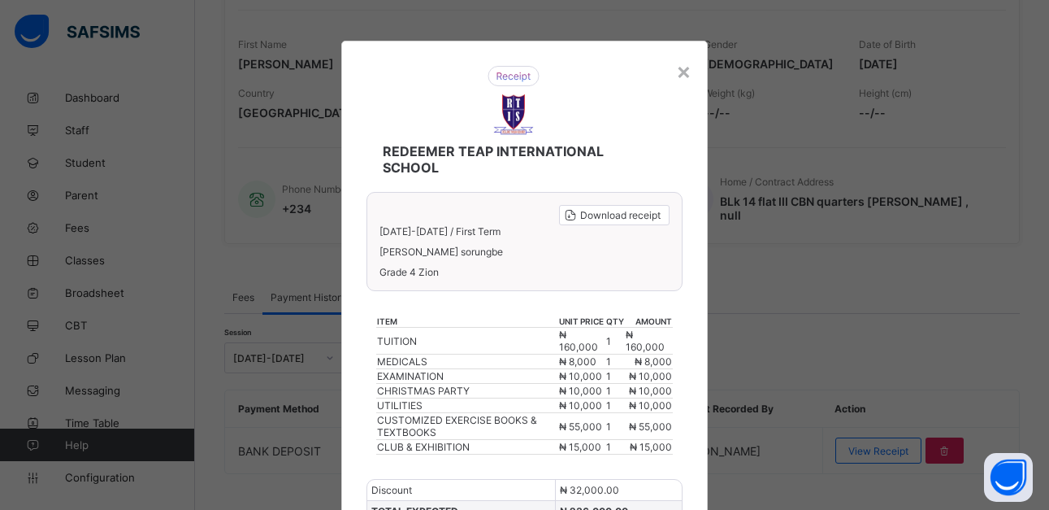
click at [689, 71] on div "REDEEMER TEAP INTERNATIONAL SCHOOL Download receipt [DATE]-[DATE] / First Term …" at bounding box center [524, 354] width 367 height 626
click at [678, 81] on div "×" at bounding box center [683, 71] width 15 height 28
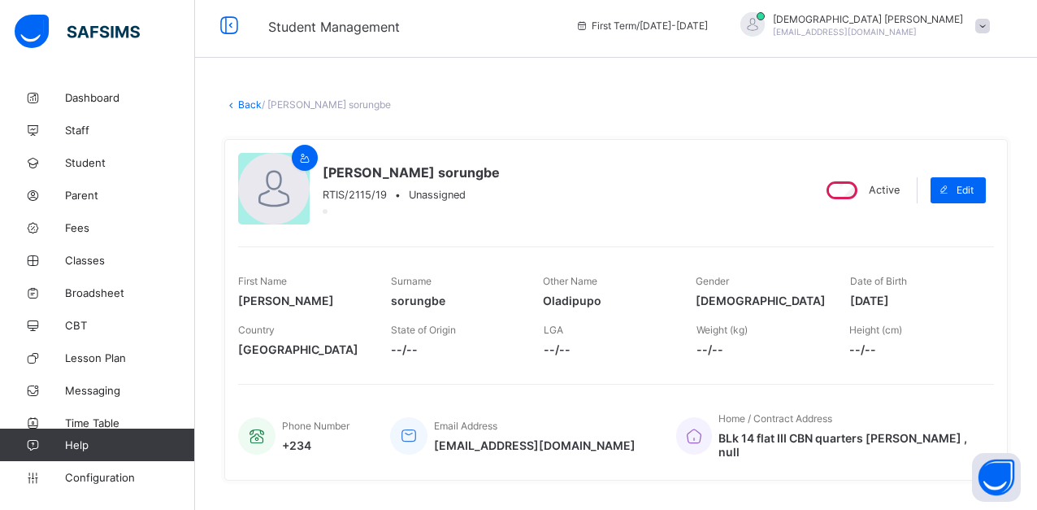
scroll to position [0, 0]
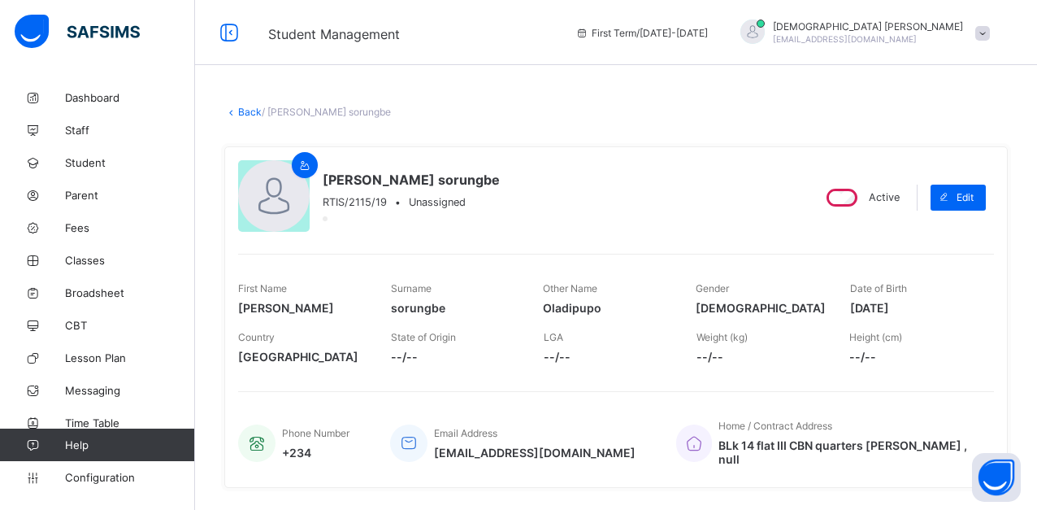
click at [247, 115] on link "Back" at bounding box center [250, 112] width 24 height 12
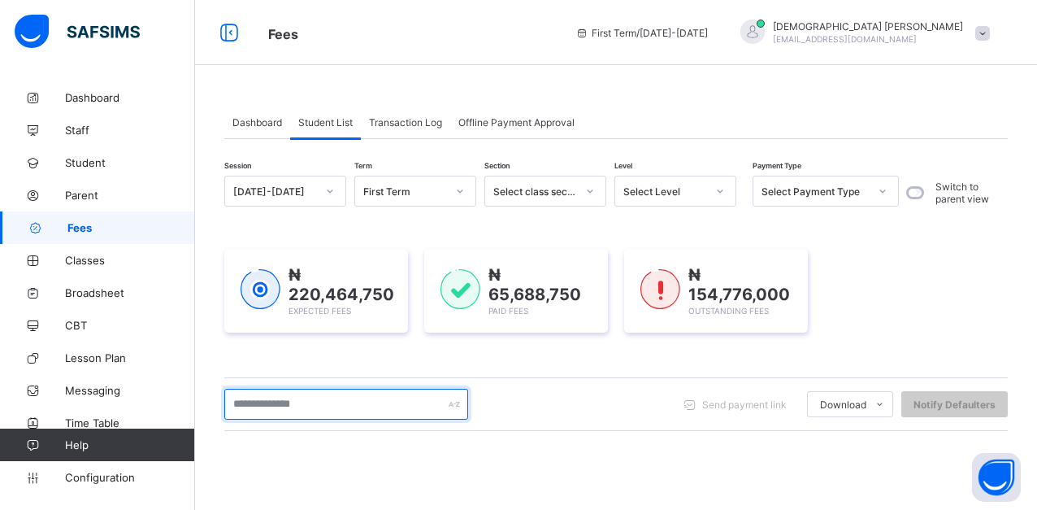
click at [347, 411] on input "text" at bounding box center [346, 404] width 244 height 31
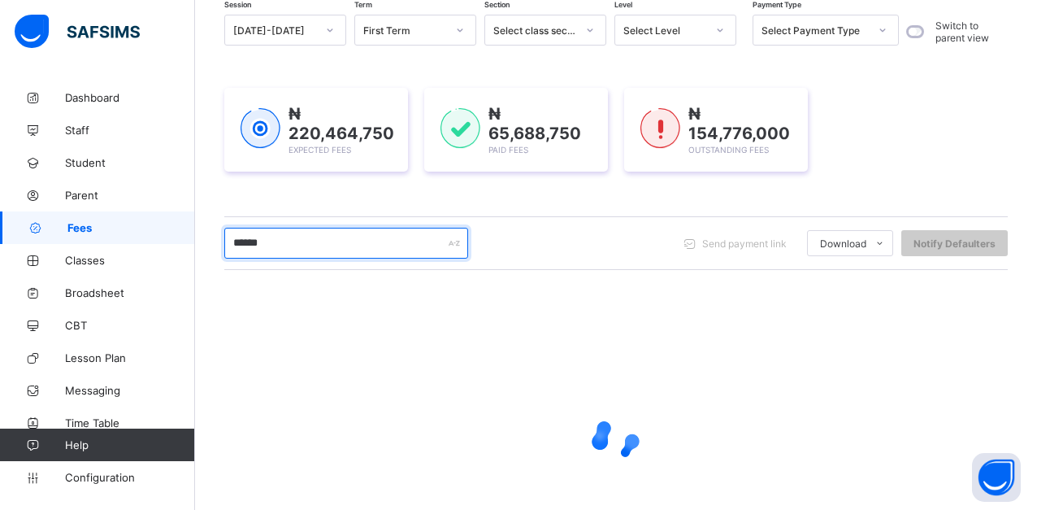
scroll to position [163, 0]
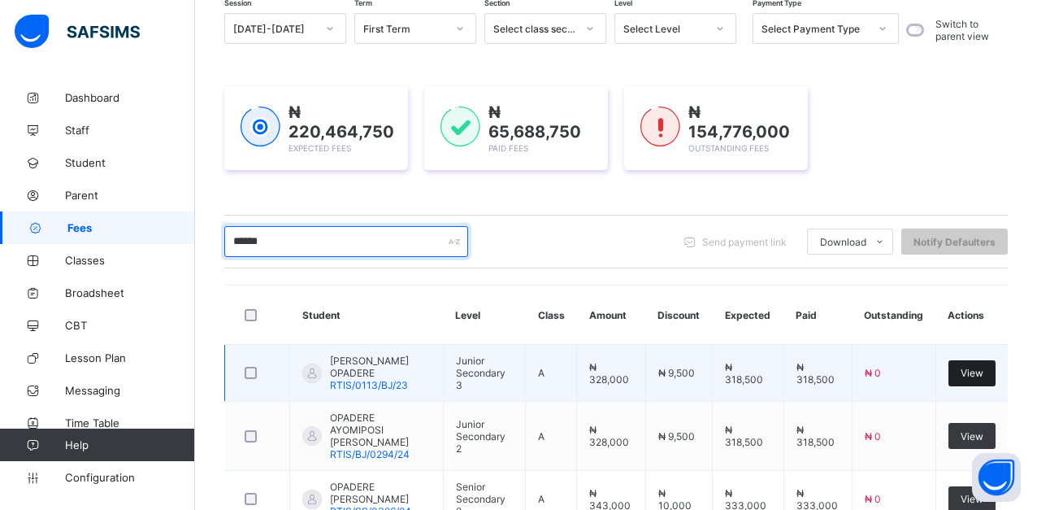
type input "******"
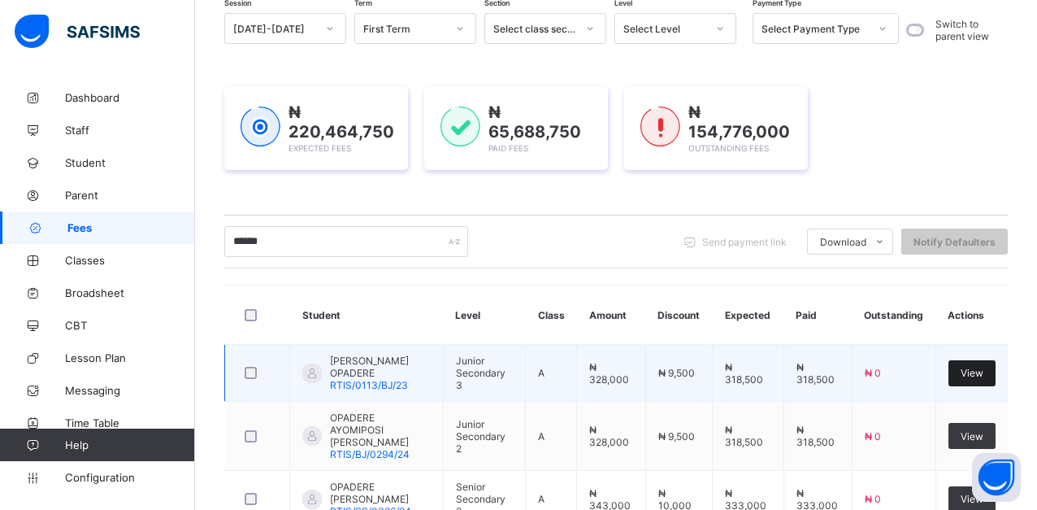
click at [977, 377] on span "View" at bounding box center [972, 373] width 23 height 12
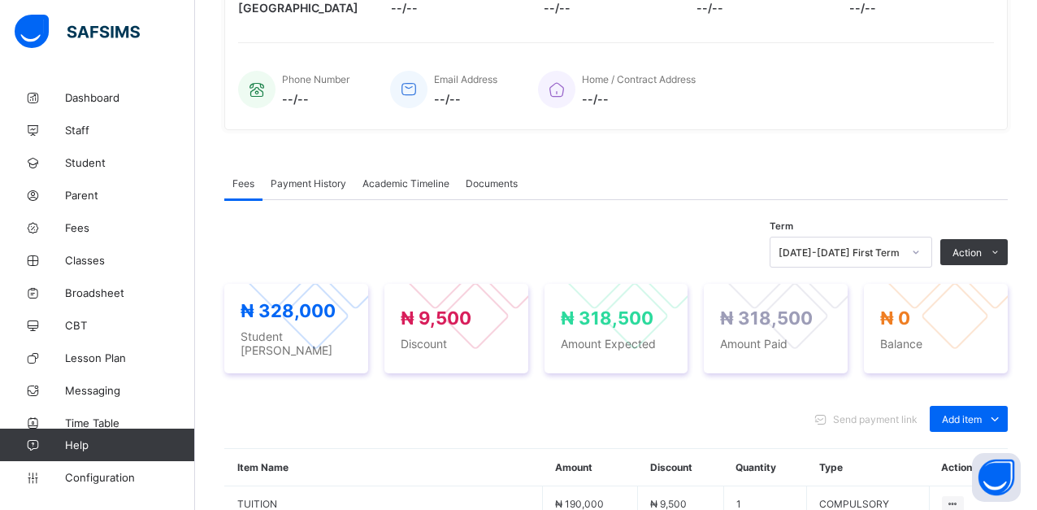
scroll to position [406, 0]
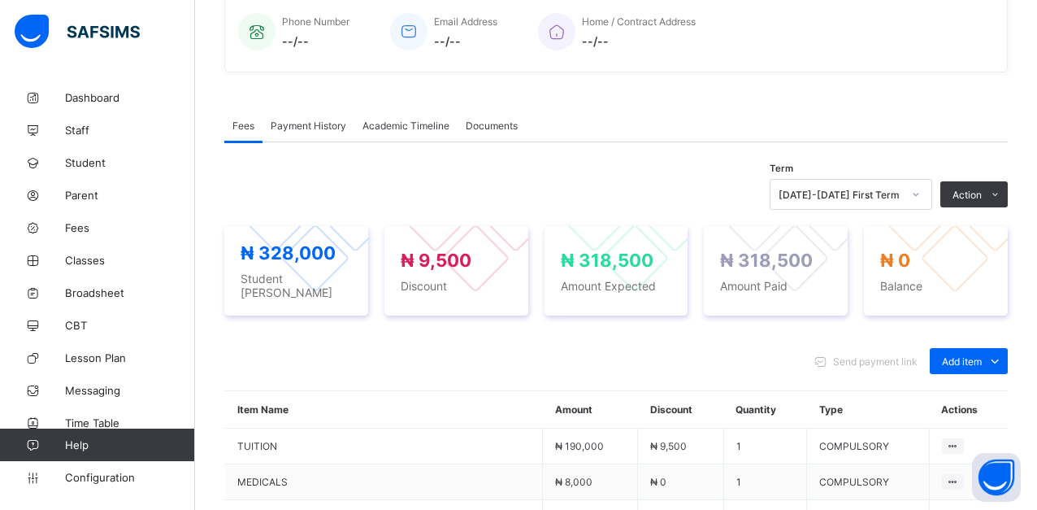
click at [326, 132] on div "Payment History" at bounding box center [309, 125] width 92 height 33
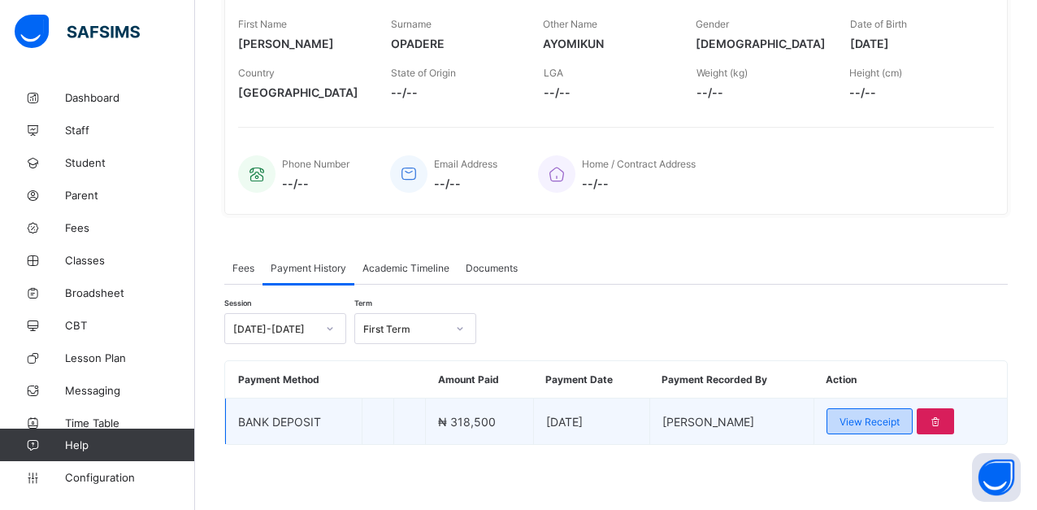
click at [900, 415] on span "View Receipt" at bounding box center [870, 421] width 60 height 12
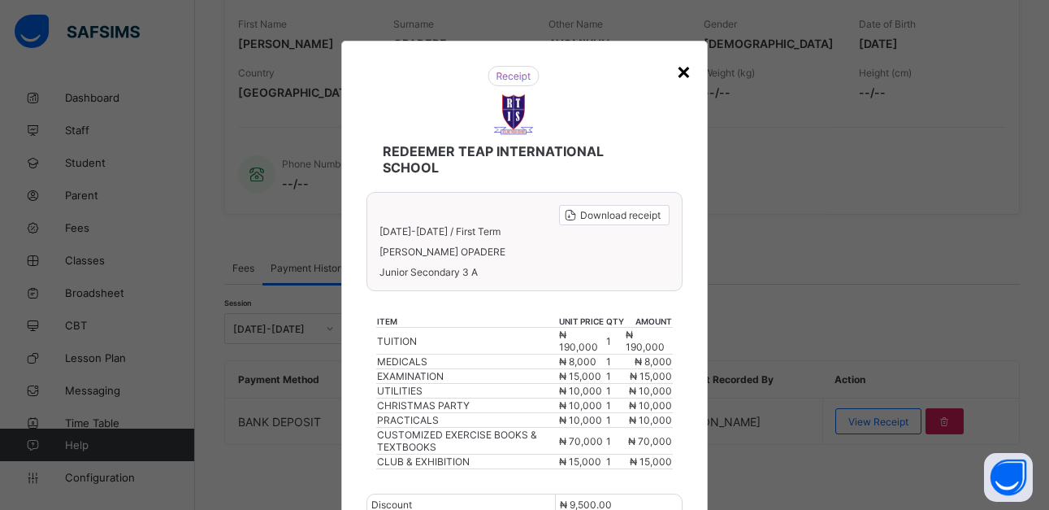
click at [683, 73] on div "×" at bounding box center [683, 71] width 15 height 28
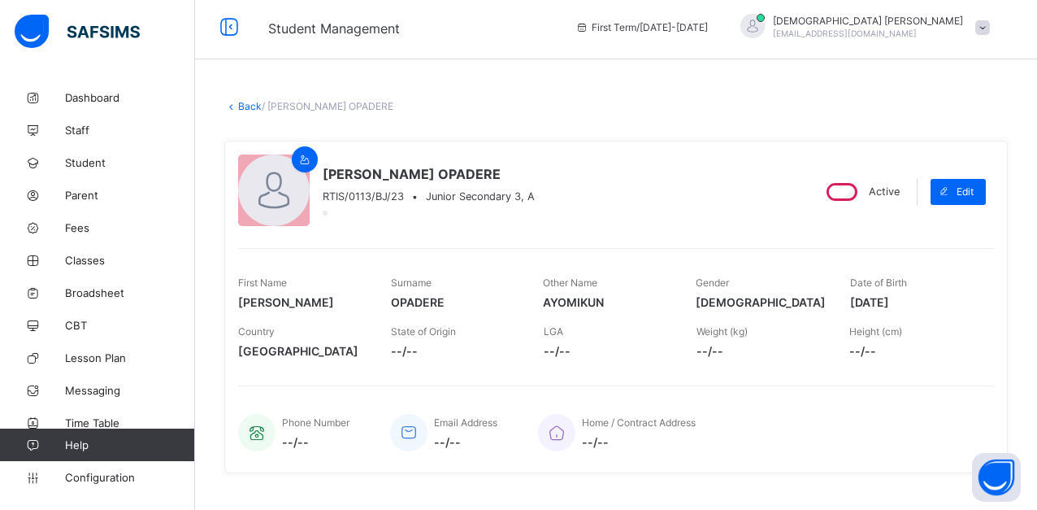
scroll to position [0, 0]
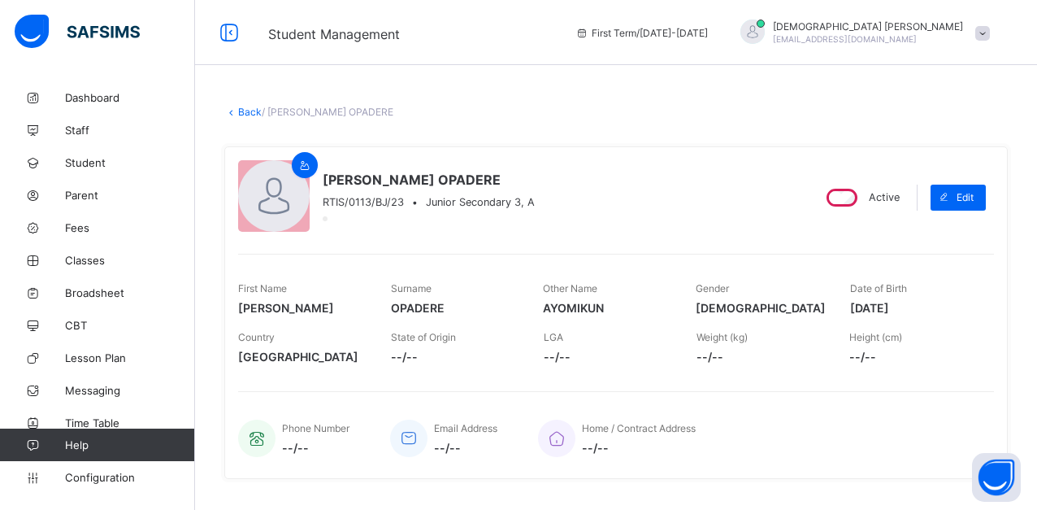
click at [241, 114] on link "Back" at bounding box center [250, 112] width 24 height 12
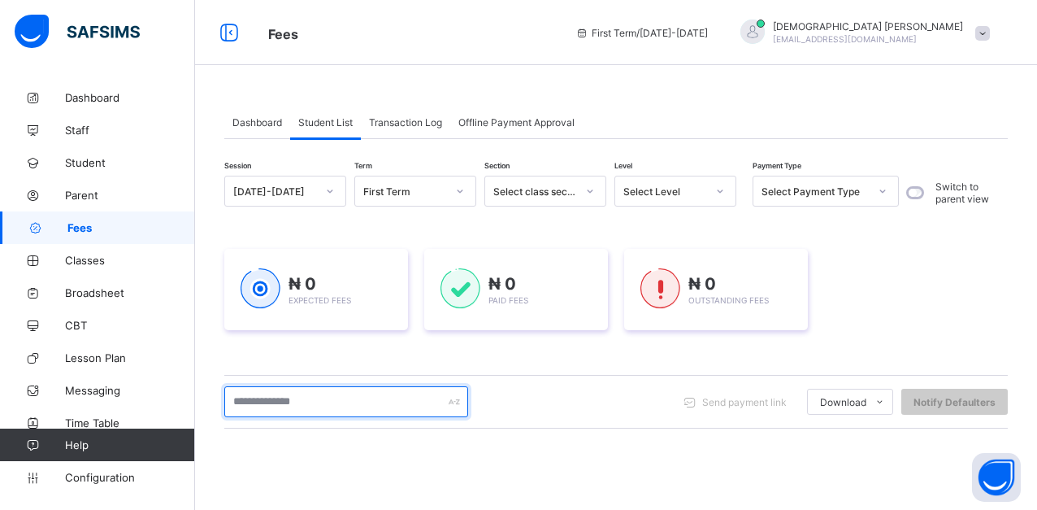
click at [372, 403] on input "text" at bounding box center [346, 401] width 244 height 31
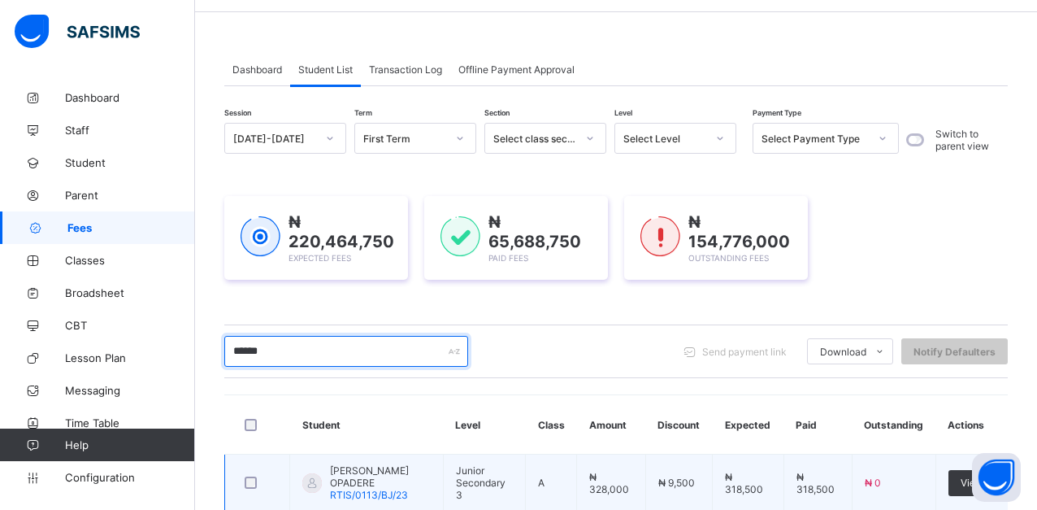
scroll to position [163, 0]
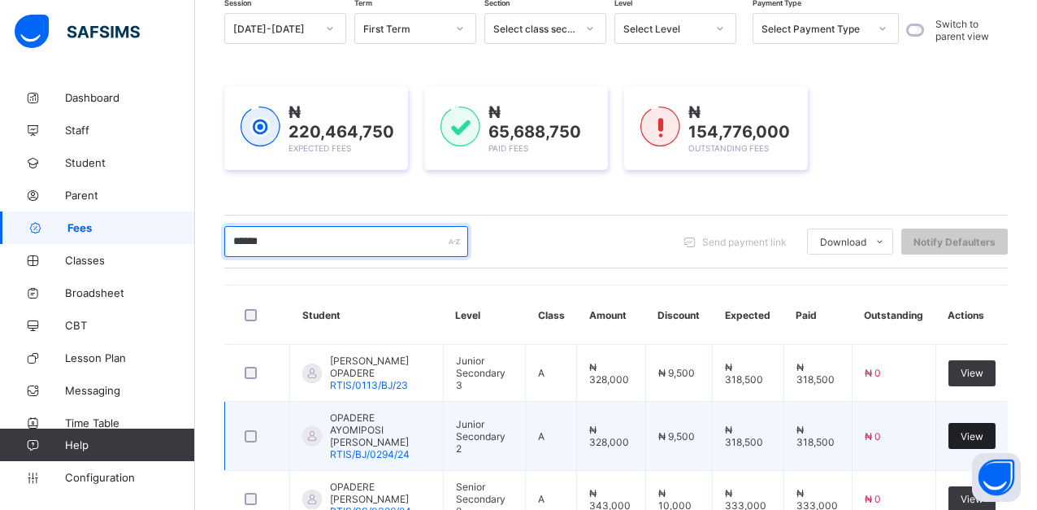
type input "******"
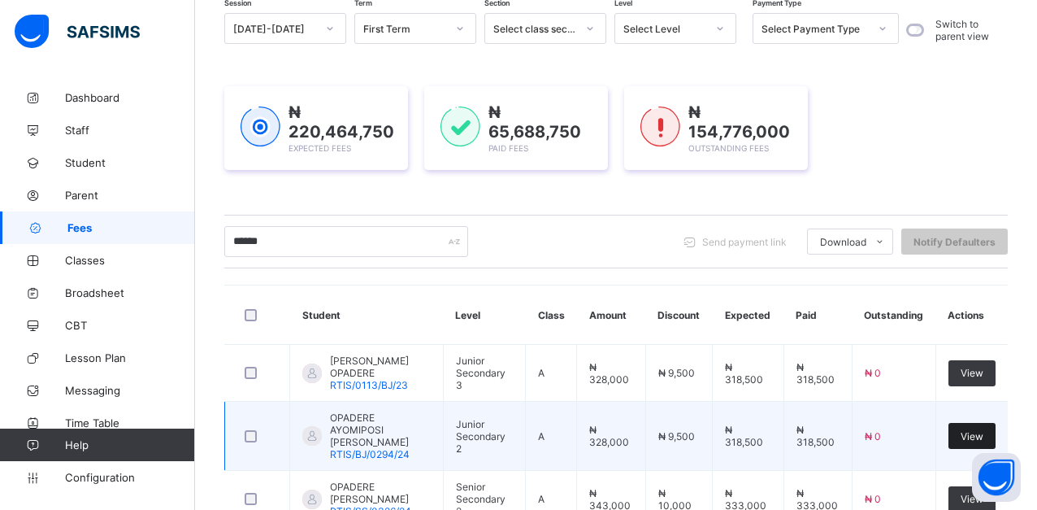
click at [984, 430] on span "View" at bounding box center [972, 436] width 23 height 12
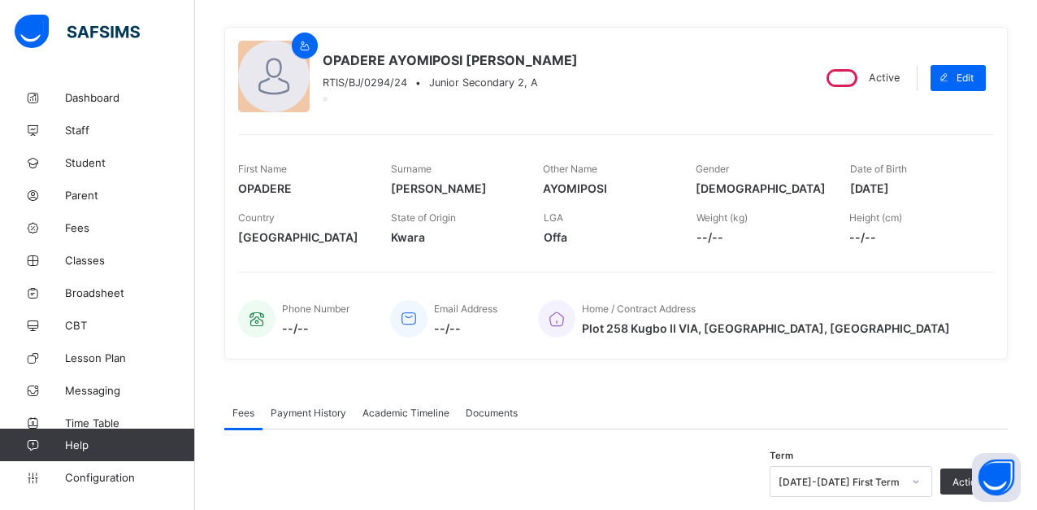
scroll to position [163, 0]
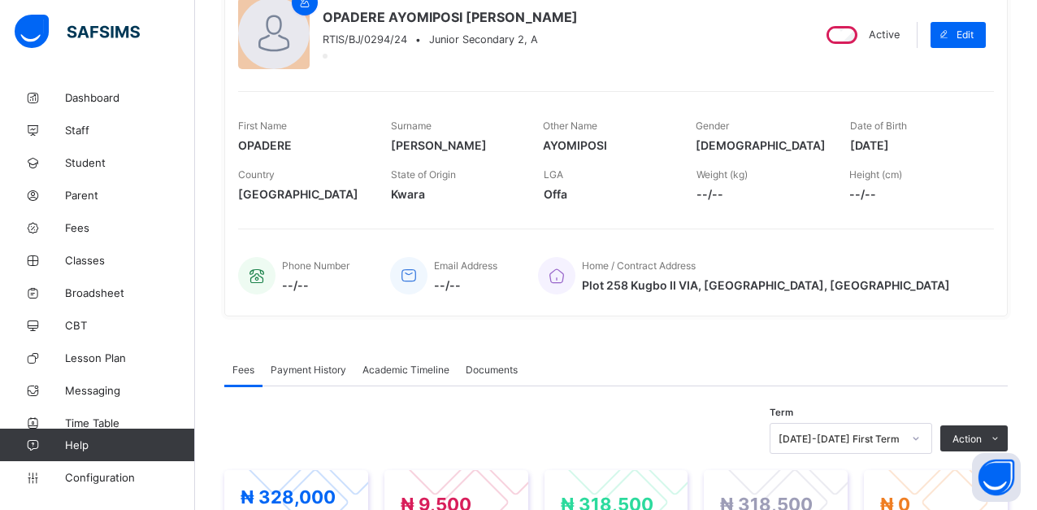
click at [332, 366] on span "Payment History" at bounding box center [309, 369] width 76 height 12
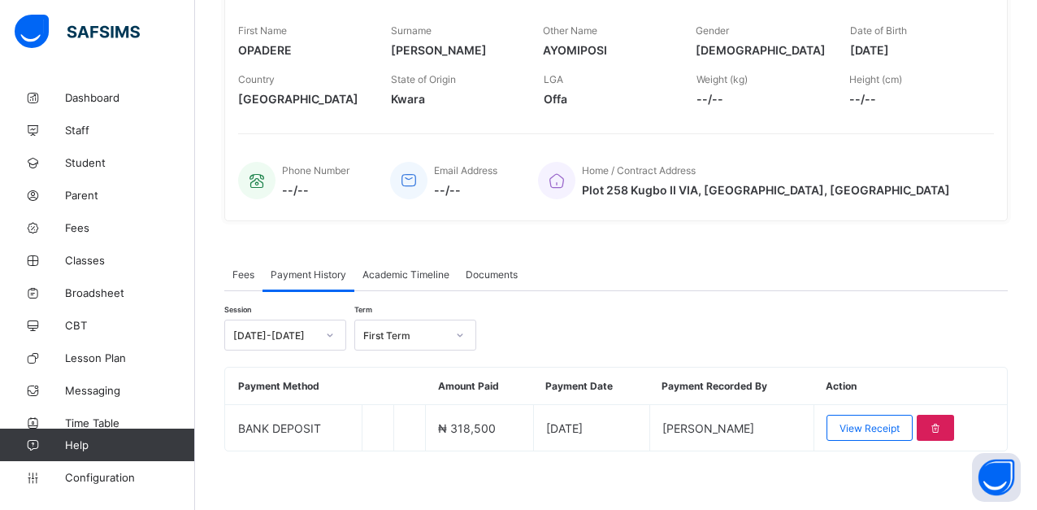
scroll to position [264, 0]
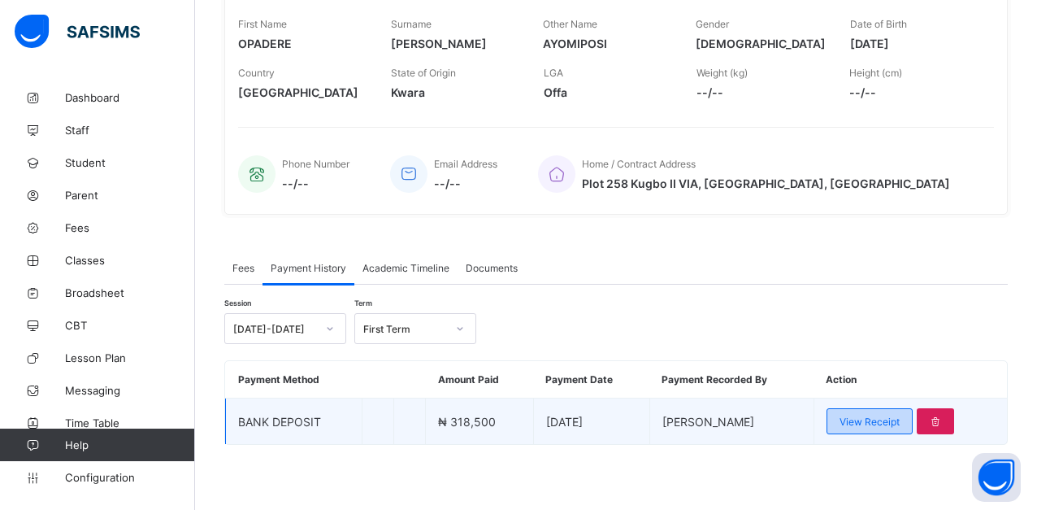
click at [875, 423] on span "View Receipt" at bounding box center [870, 421] width 60 height 12
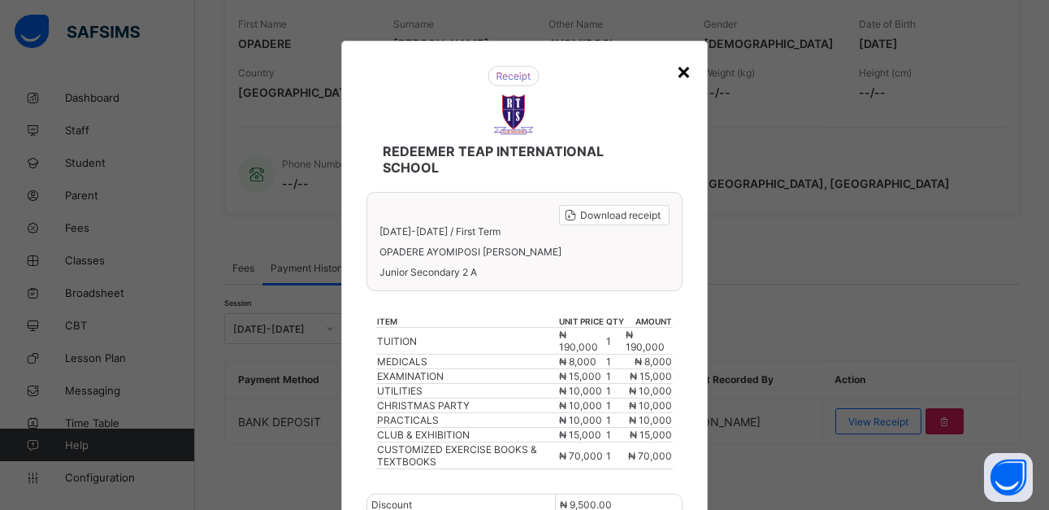
click at [683, 70] on div "×" at bounding box center [683, 71] width 15 height 28
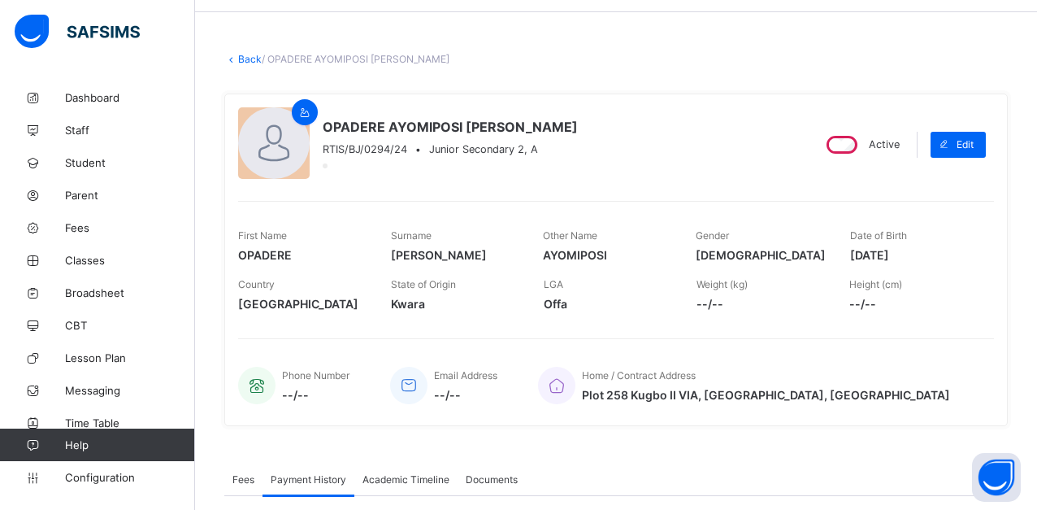
scroll to position [0, 0]
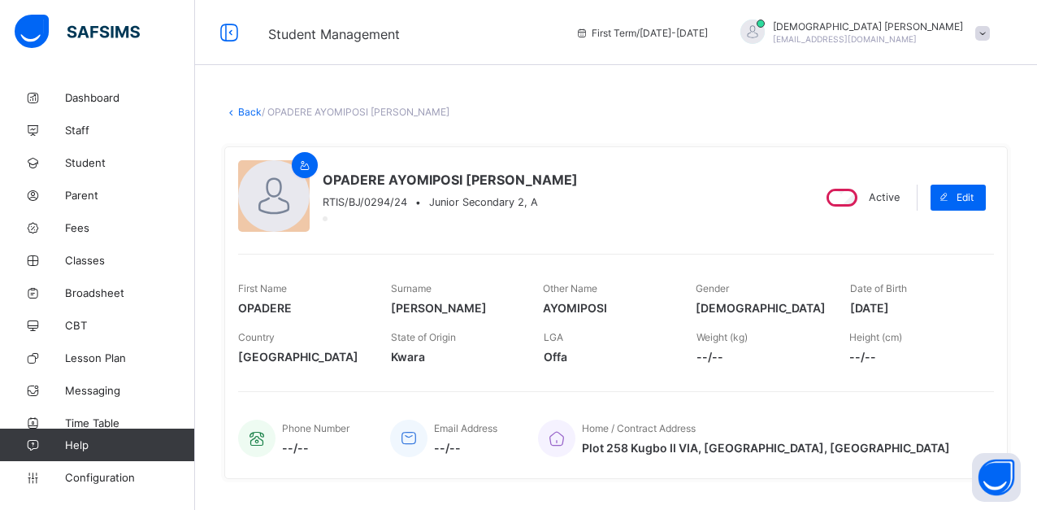
click at [241, 111] on link "Back" at bounding box center [250, 112] width 24 height 12
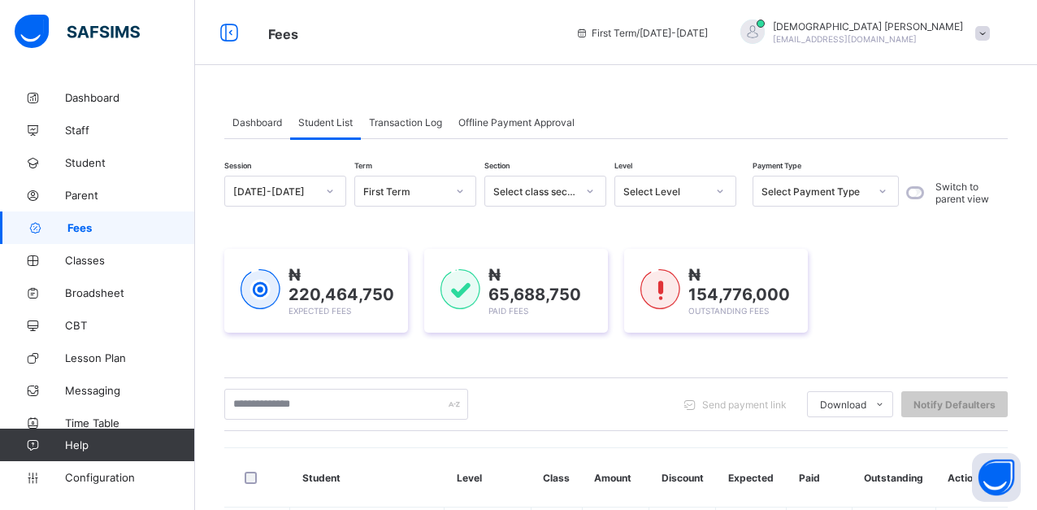
scroll to position [81, 0]
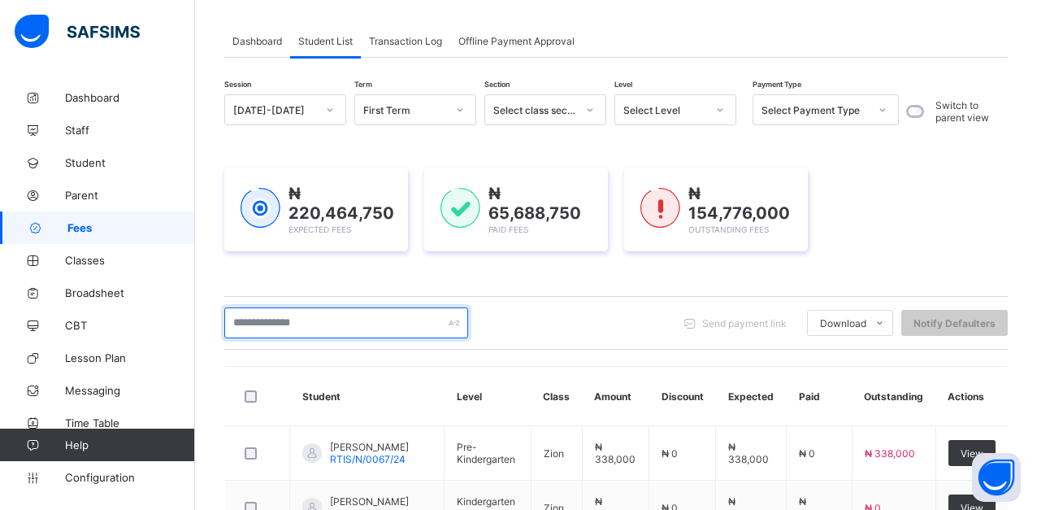
click at [335, 319] on input "text" at bounding box center [346, 322] width 244 height 31
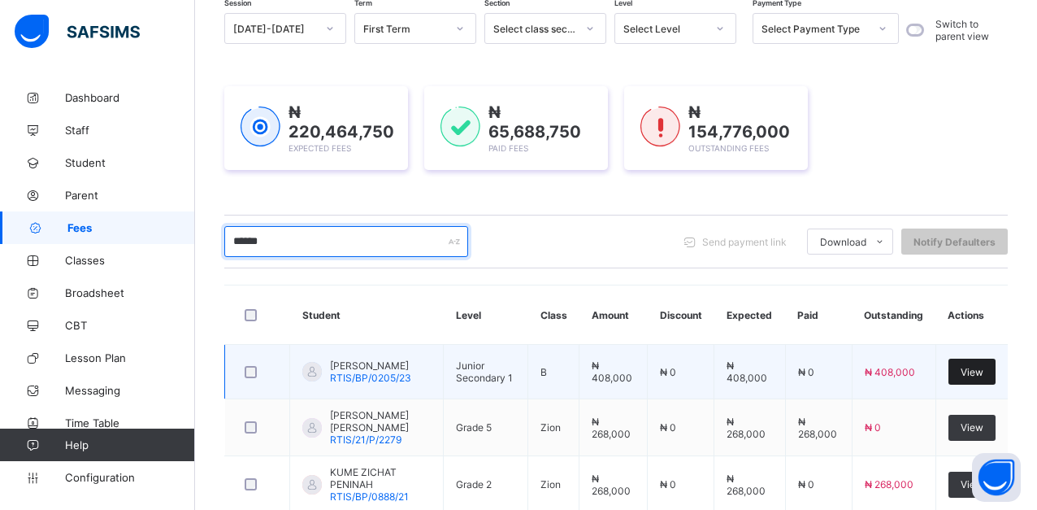
type input "******"
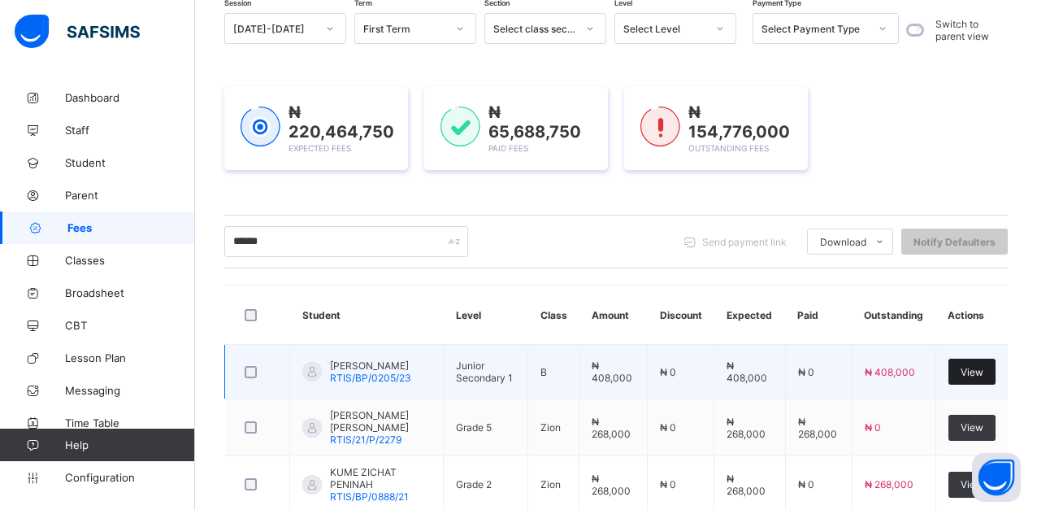
click at [984, 377] on span "View" at bounding box center [972, 372] width 23 height 12
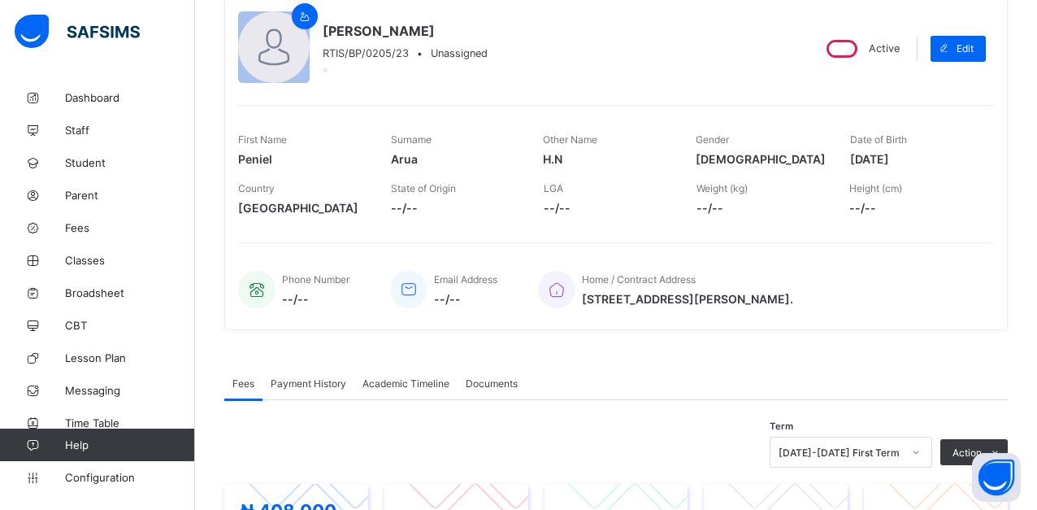
scroll to position [244, 0]
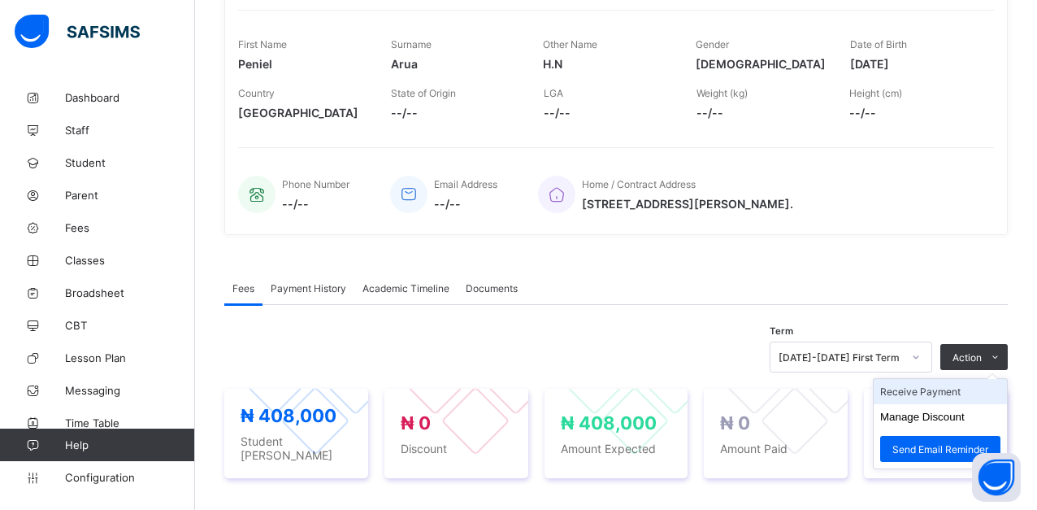
click at [952, 389] on li "Receive Payment" at bounding box center [940, 391] width 133 height 25
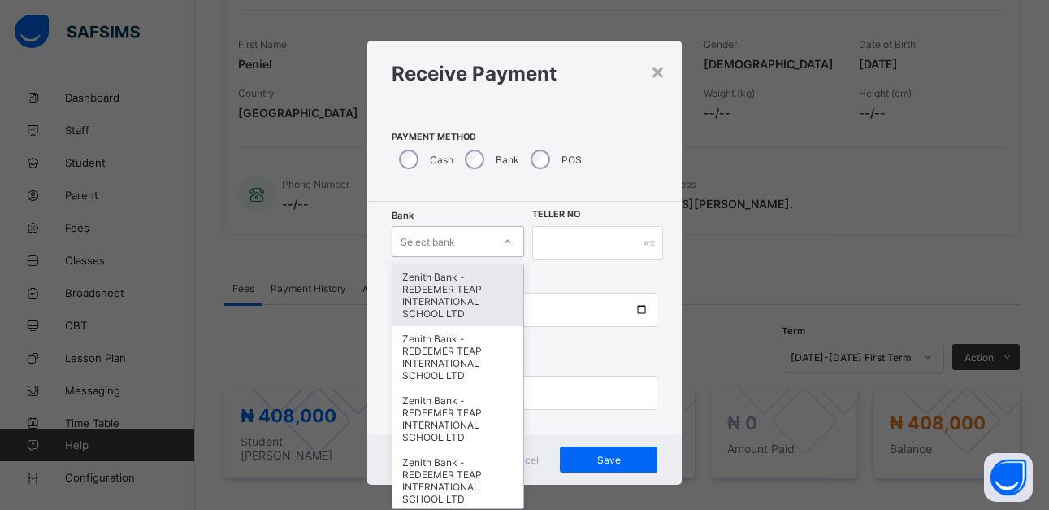
click at [506, 245] on icon at bounding box center [508, 241] width 10 height 16
click at [454, 288] on div "Zenith Bank - REDEEMER TEAP INTERNATIONAL SCHOOL LTD" at bounding box center [459, 295] width 132 height 62
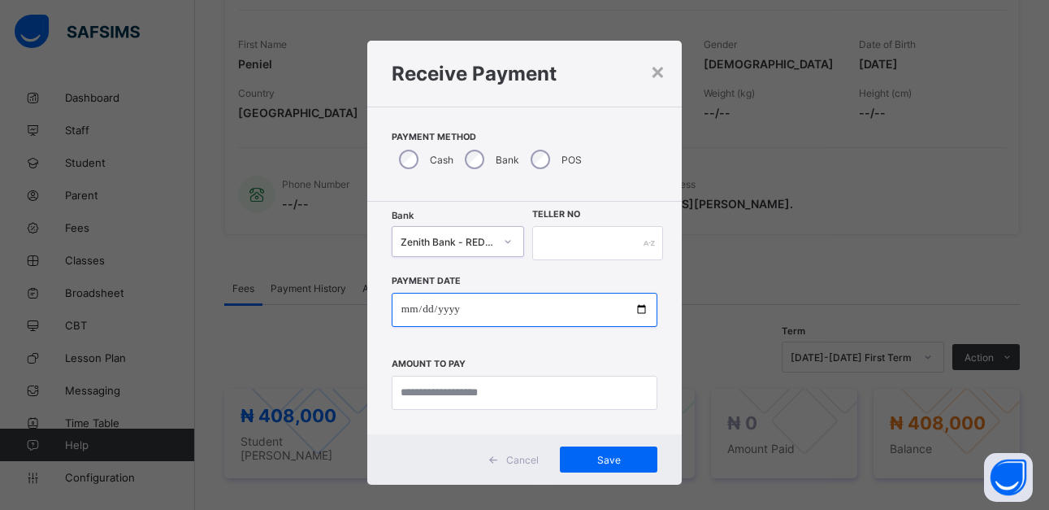
click at [636, 312] on input "date" at bounding box center [525, 310] width 266 height 34
type input "**********"
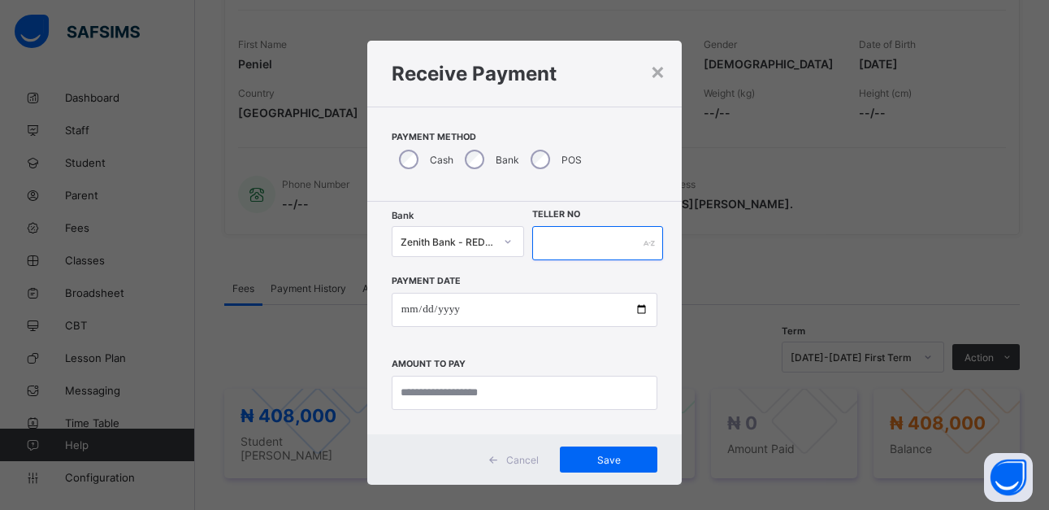
click at [624, 242] on input "text" at bounding box center [597, 243] width 130 height 34
type input "******"
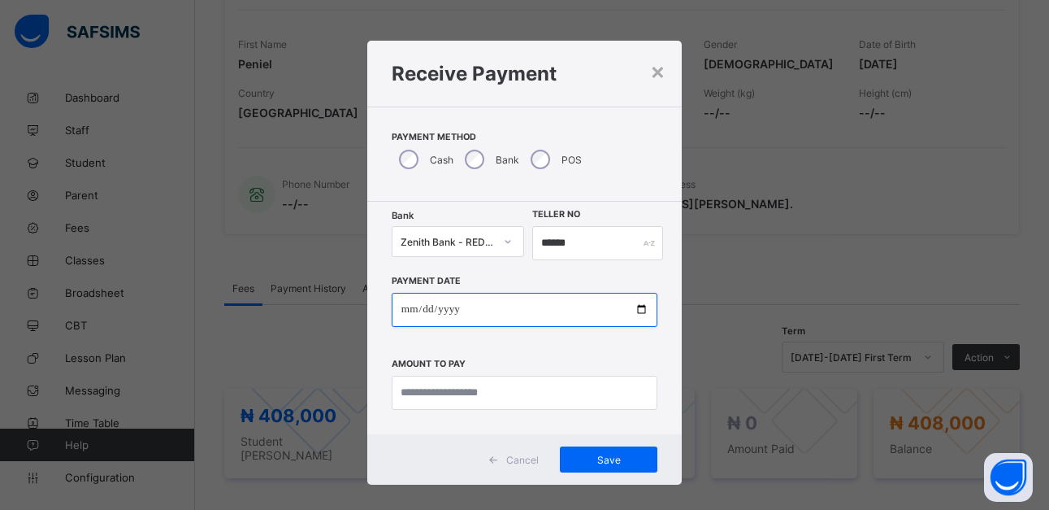
click at [637, 310] on input "**********" at bounding box center [525, 310] width 266 height 34
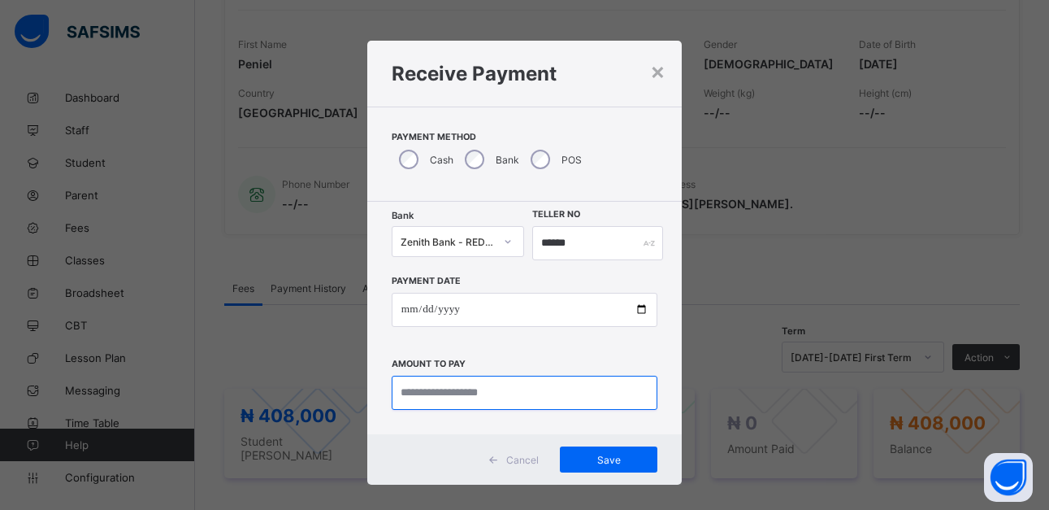
click at [502, 396] on input "currency" at bounding box center [525, 393] width 266 height 34
type input "*********"
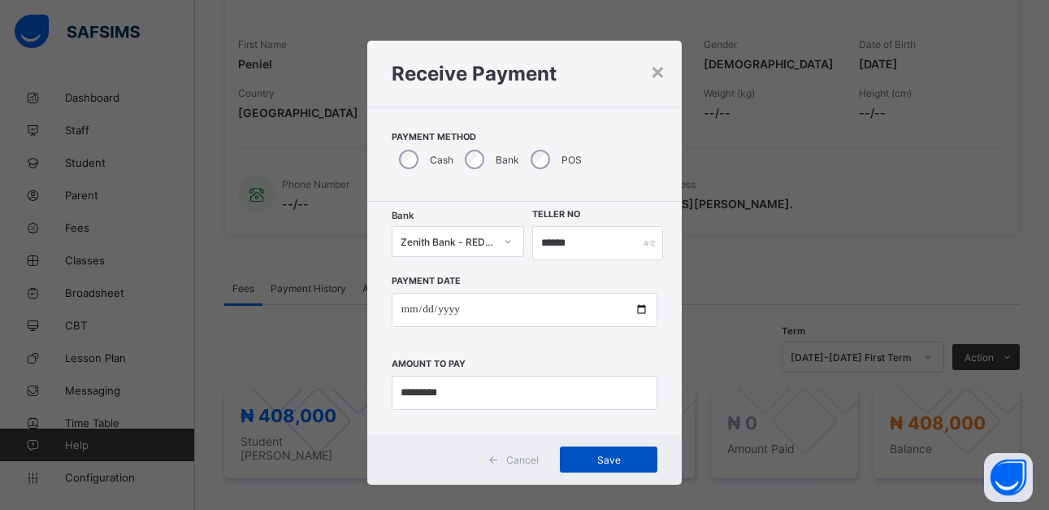
click at [608, 459] on span "Save" at bounding box center [608, 460] width 73 height 12
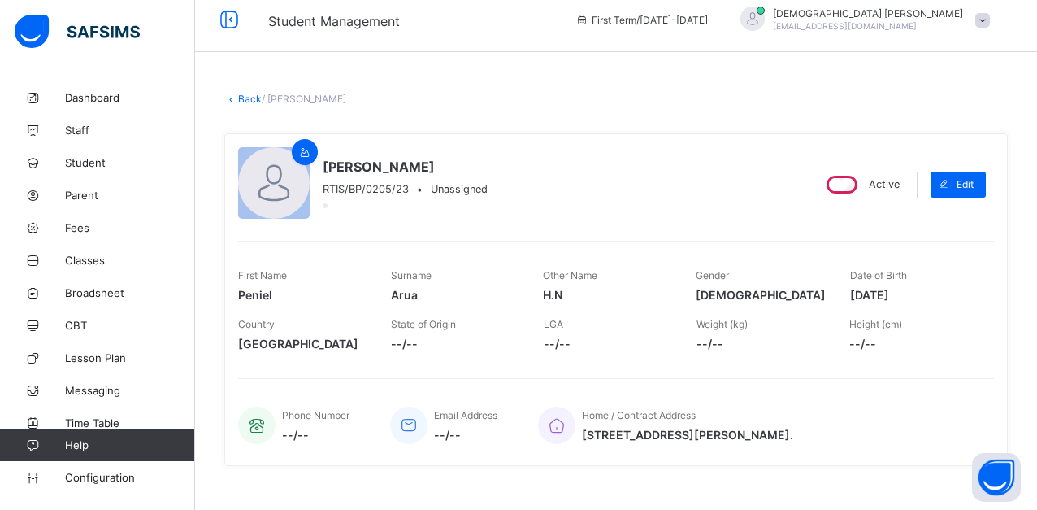
scroll to position [0, 0]
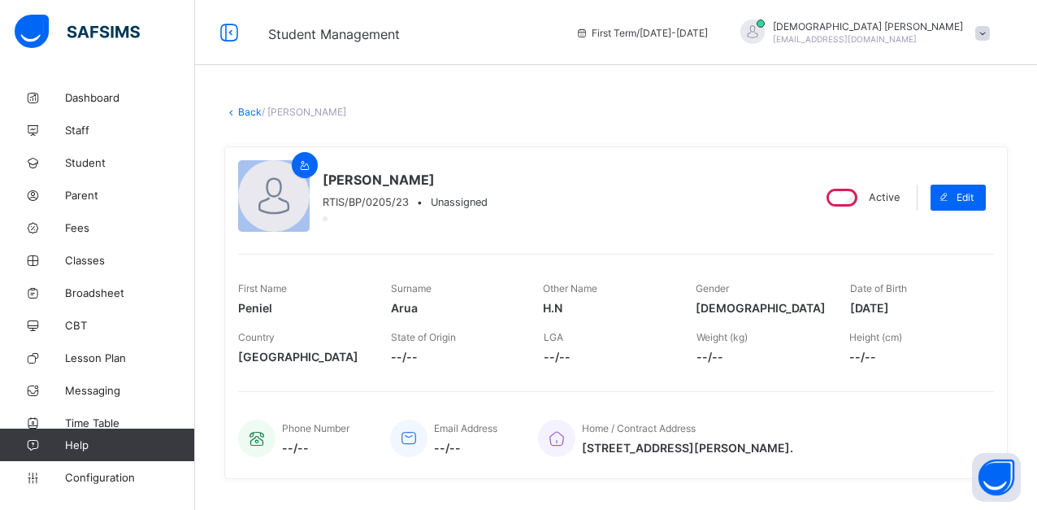
click at [248, 116] on link "Back" at bounding box center [250, 112] width 24 height 12
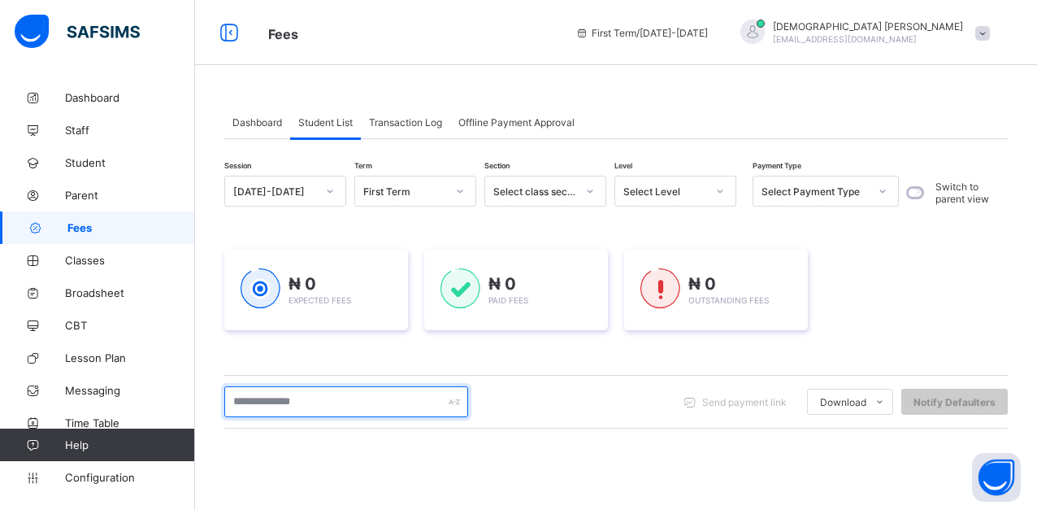
click at [349, 404] on input "text" at bounding box center [346, 401] width 244 height 31
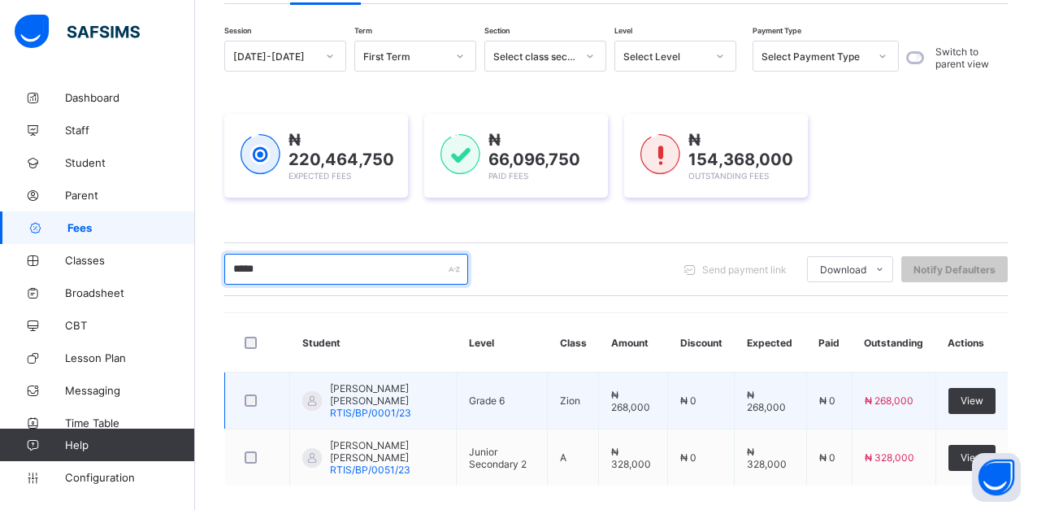
scroll to position [163, 0]
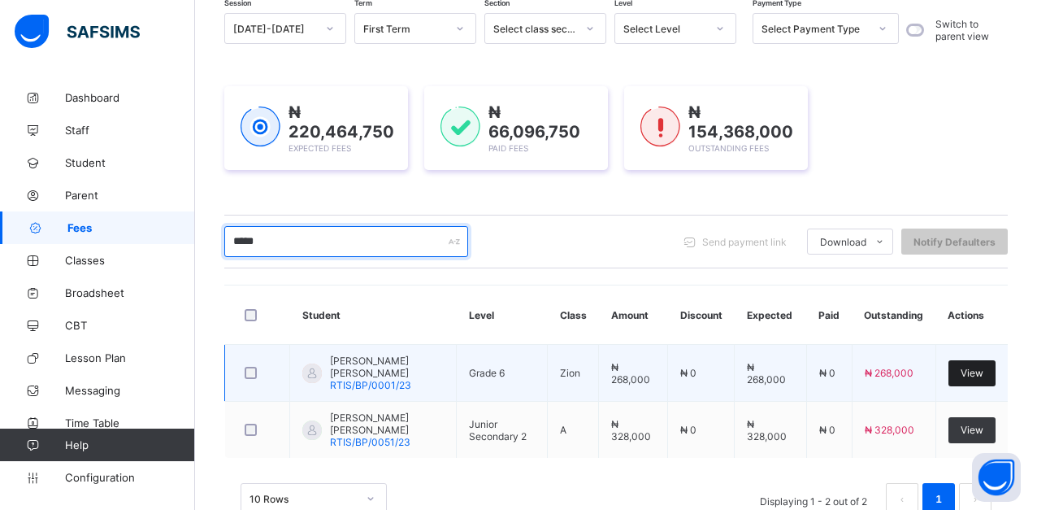
type input "*****"
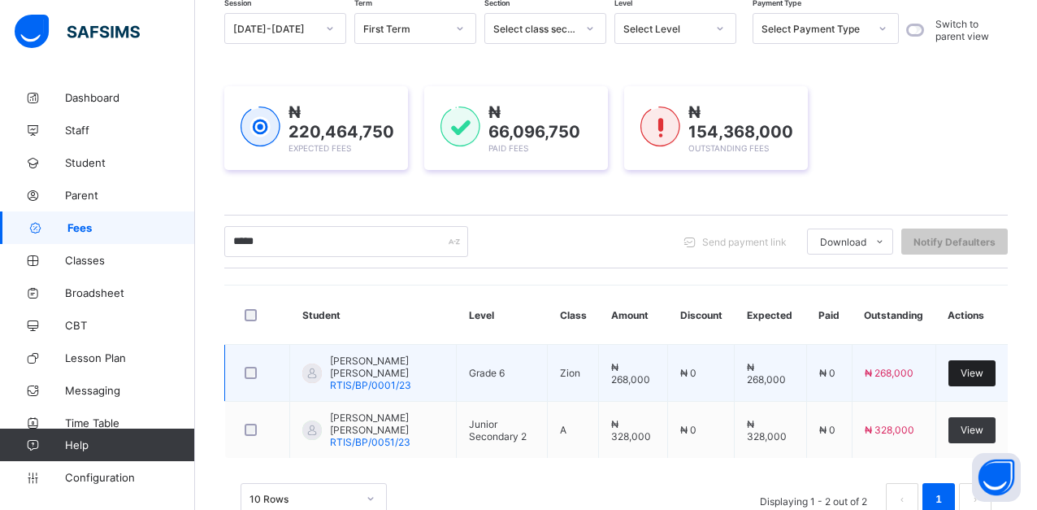
click at [996, 376] on div "View" at bounding box center [972, 373] width 47 height 26
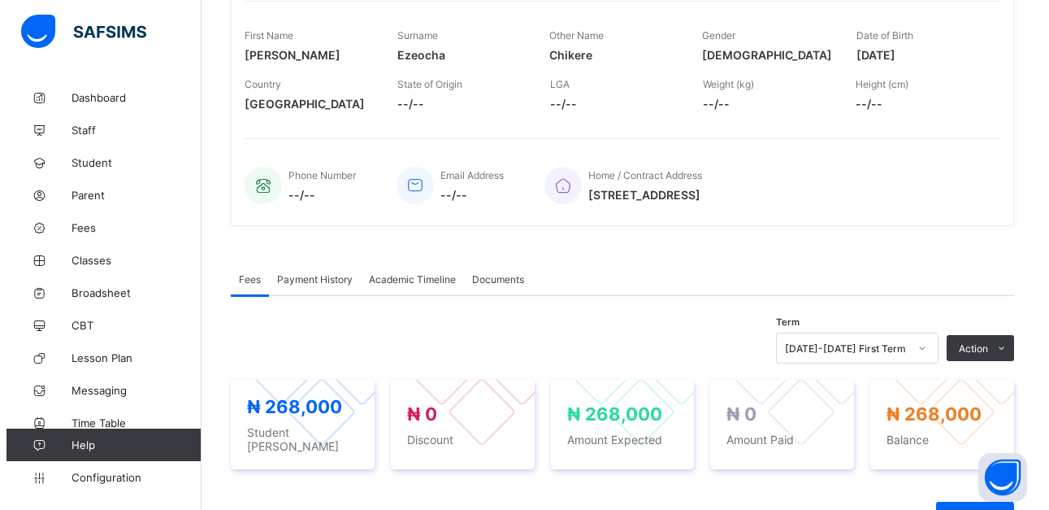
scroll to position [325, 0]
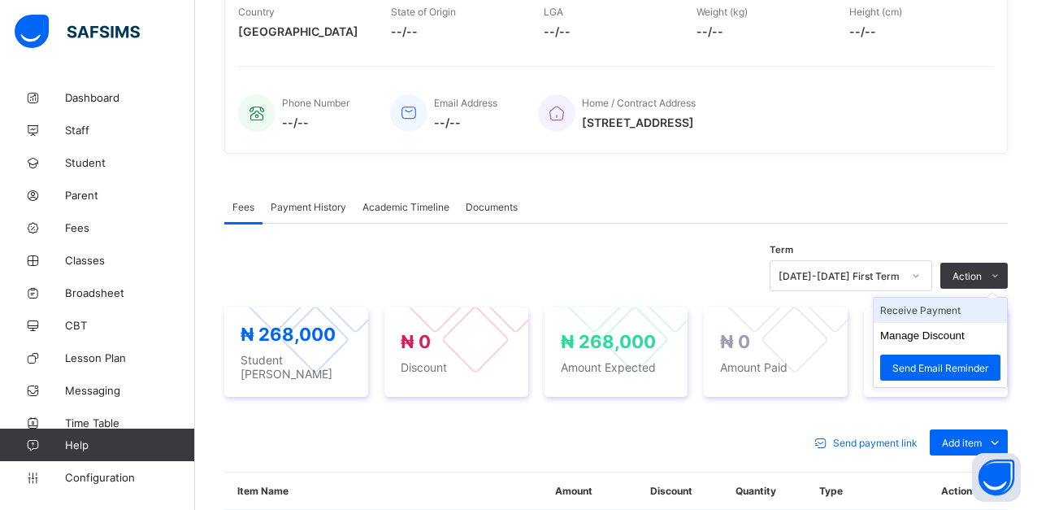
click at [946, 314] on li "Receive Payment" at bounding box center [940, 310] width 133 height 25
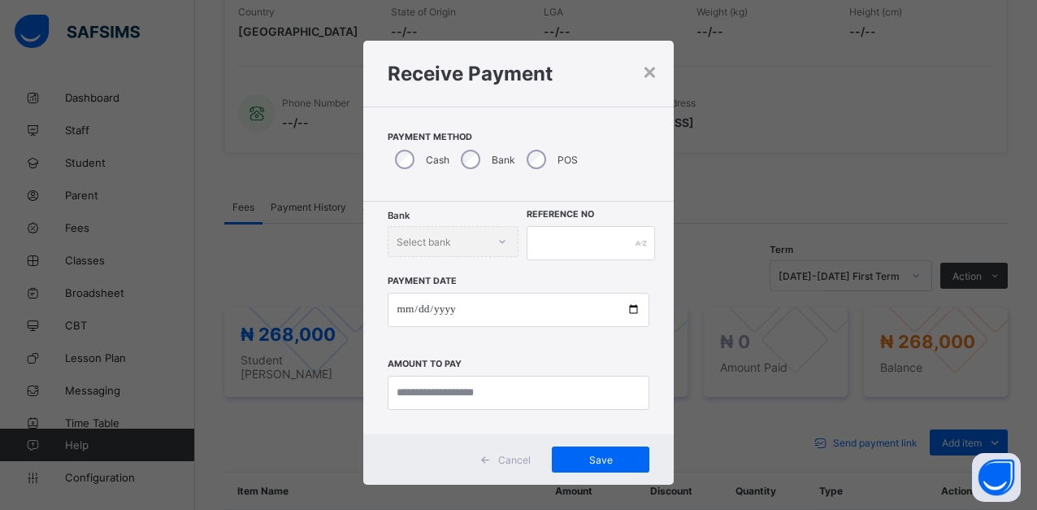
click at [513, 253] on div "Bank Select bank" at bounding box center [453, 241] width 131 height 31
click at [499, 238] on div "Bank Select bank" at bounding box center [453, 241] width 131 height 31
click at [498, 238] on div "Bank Select bank" at bounding box center [453, 241] width 131 height 31
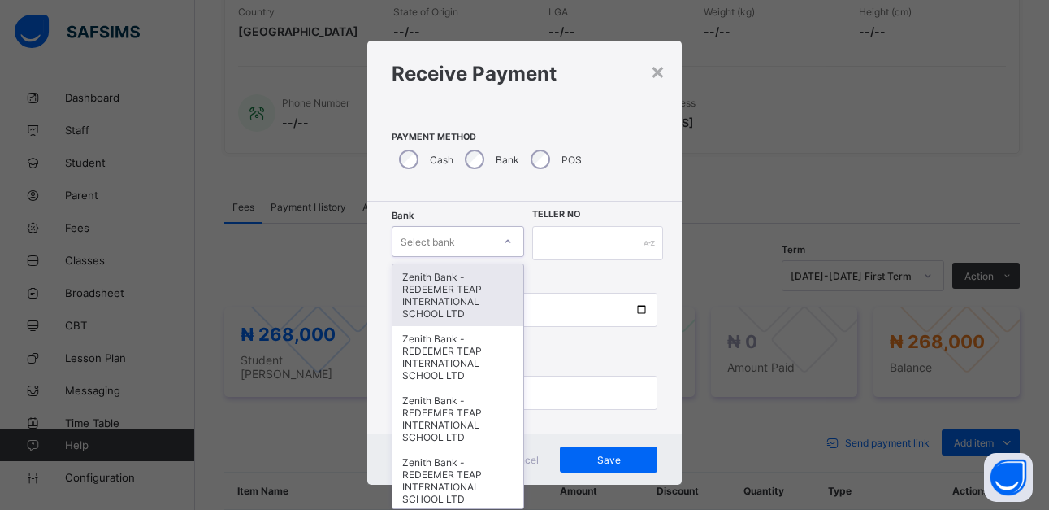
click at [503, 240] on icon at bounding box center [508, 241] width 10 height 16
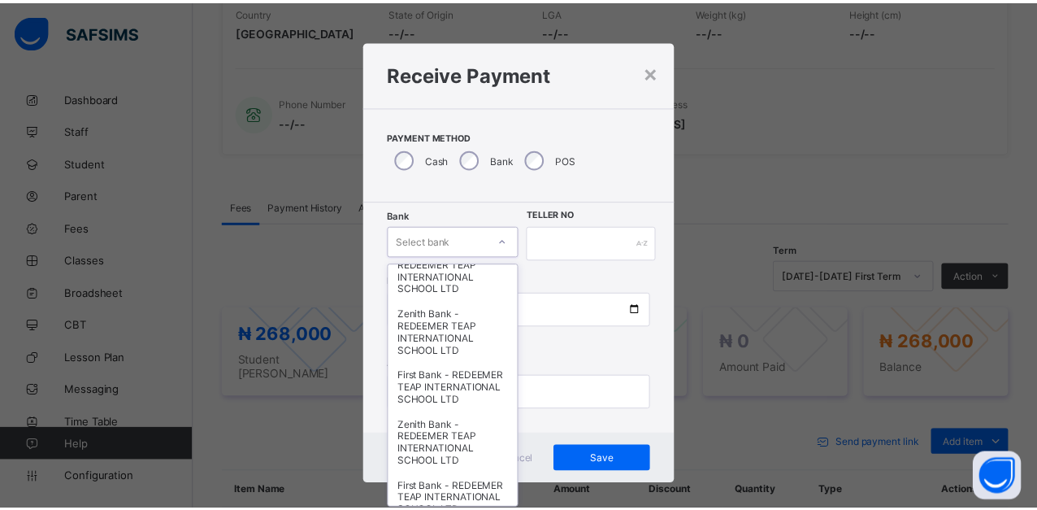
scroll to position [244, 0]
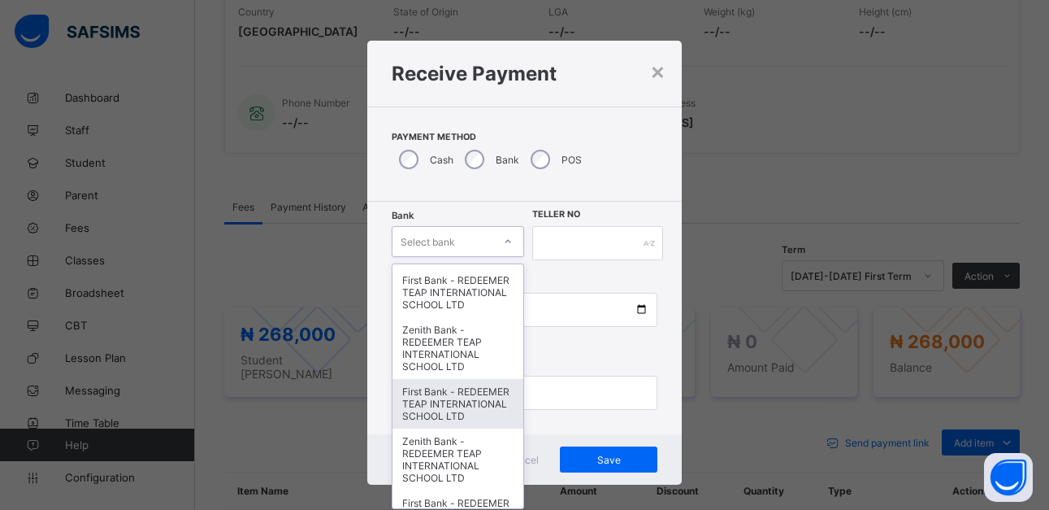
click at [437, 428] on div "First Bank - REDEEMER TEAP INTERNATIONAL SCHOOL LTD" at bounding box center [459, 404] width 132 height 50
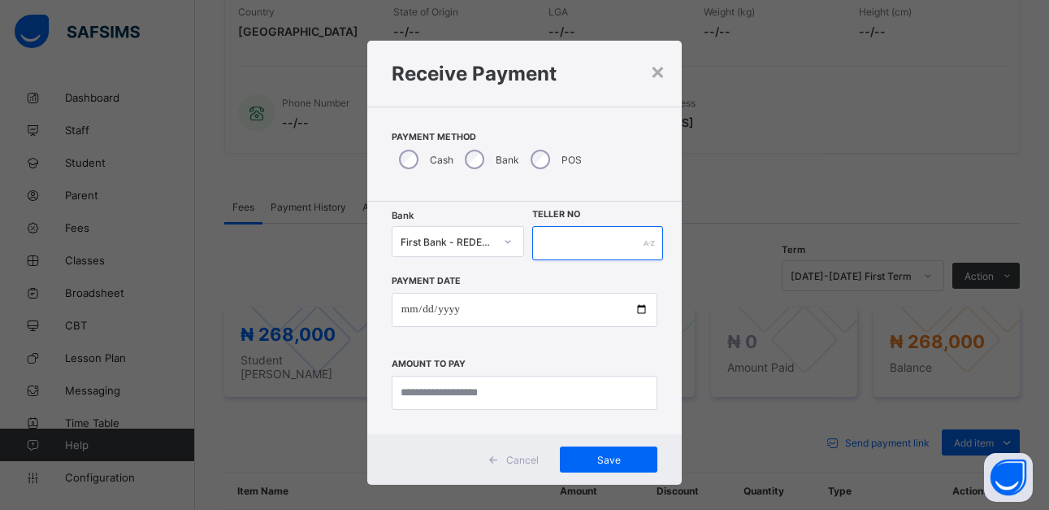
click at [581, 245] on input "text" at bounding box center [597, 243] width 130 height 34
type input "******"
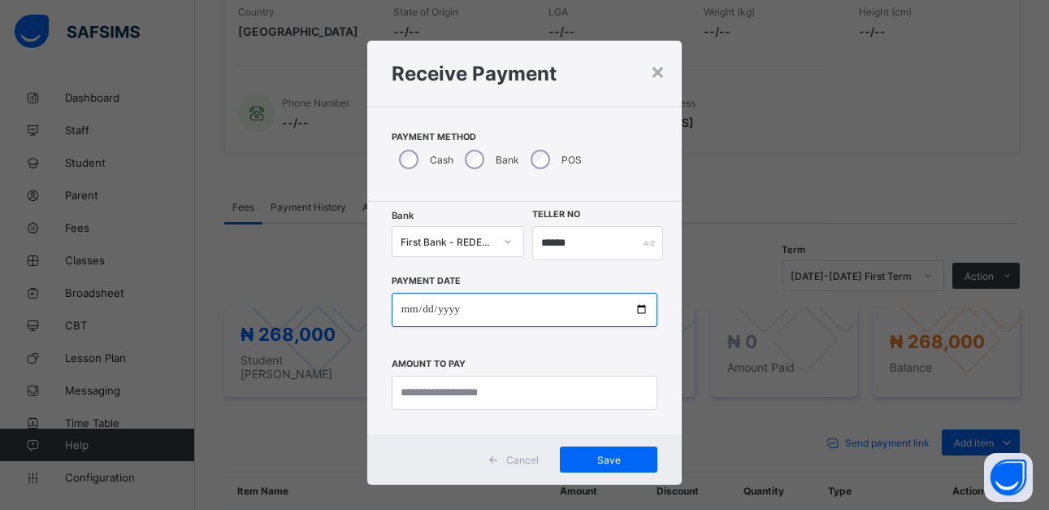
click at [636, 312] on input "date" at bounding box center [525, 310] width 266 height 34
type input "**********"
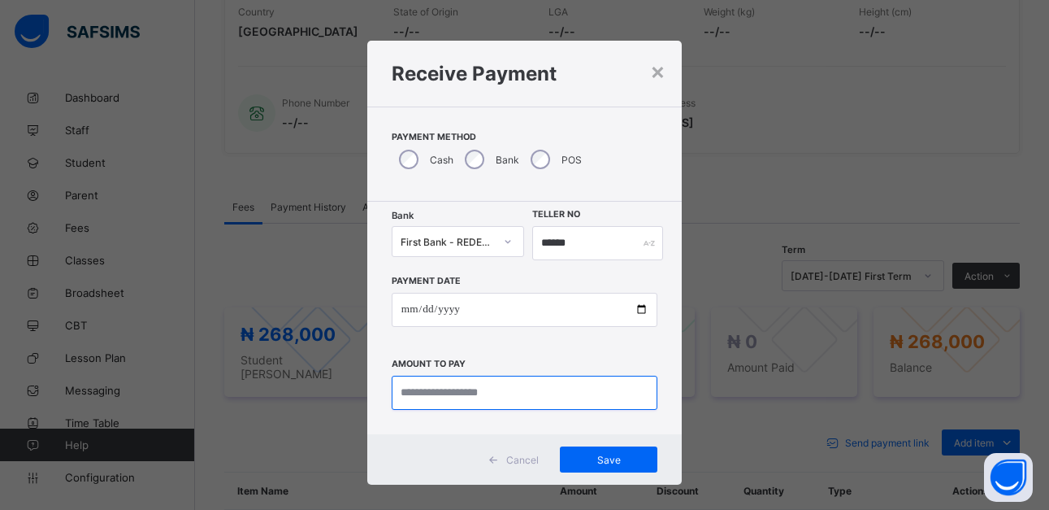
click at [526, 404] on input "currency" at bounding box center [525, 393] width 266 height 34
type input "*********"
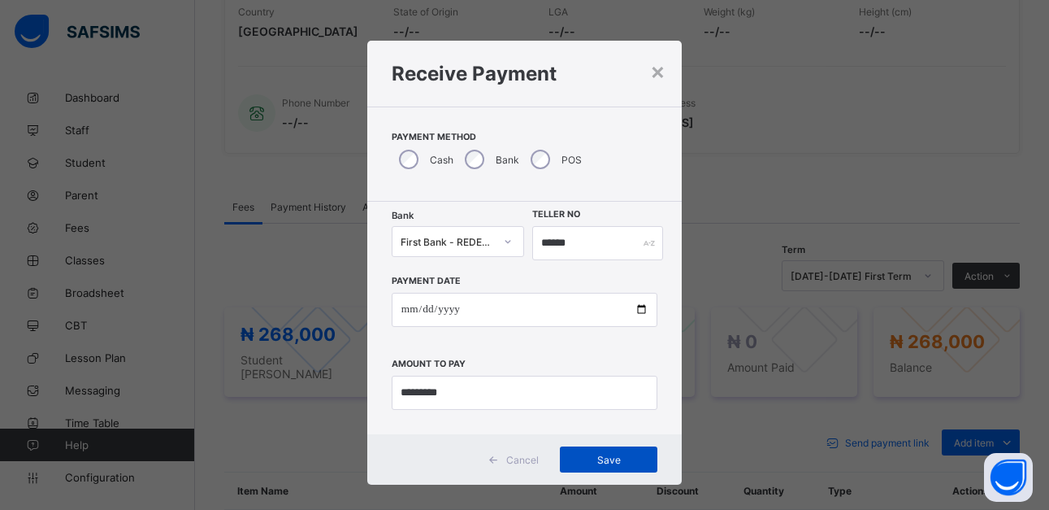
click at [605, 458] on span "Save" at bounding box center [608, 460] width 73 height 12
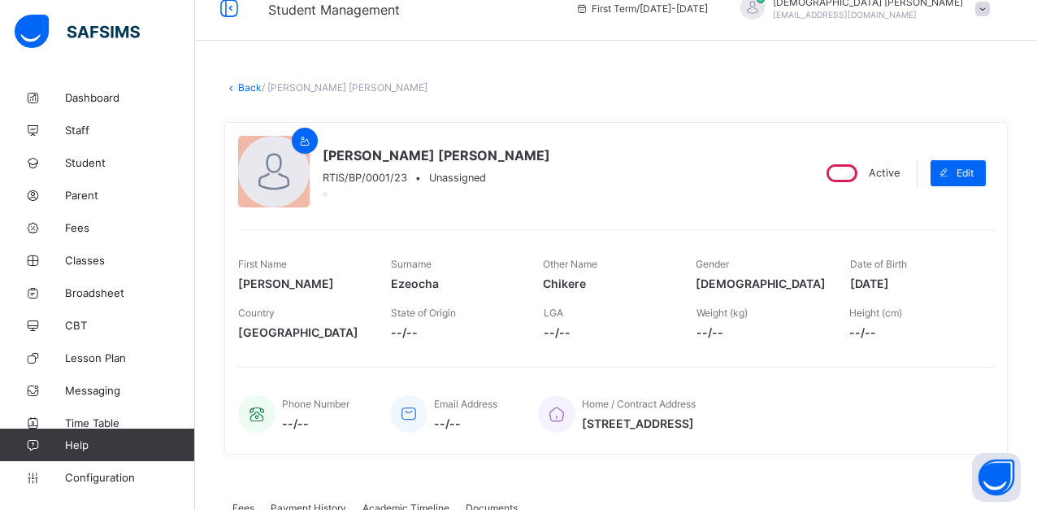
scroll to position [0, 0]
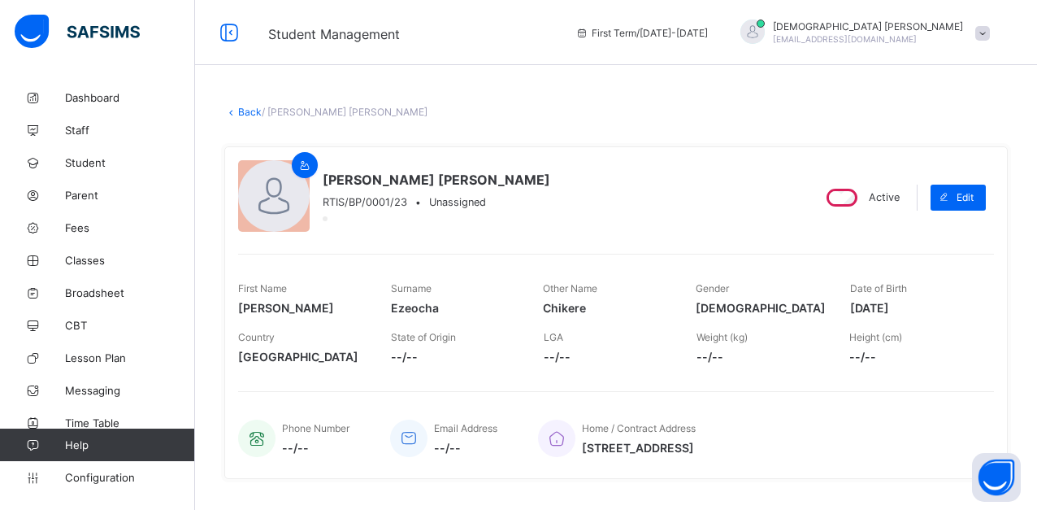
click at [245, 112] on link "Back" at bounding box center [250, 112] width 24 height 12
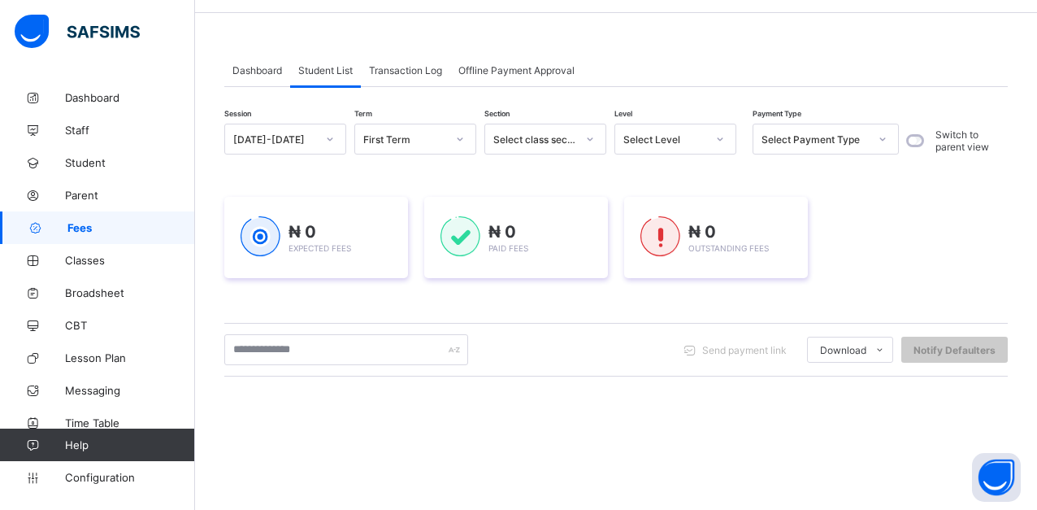
scroll to position [81, 0]
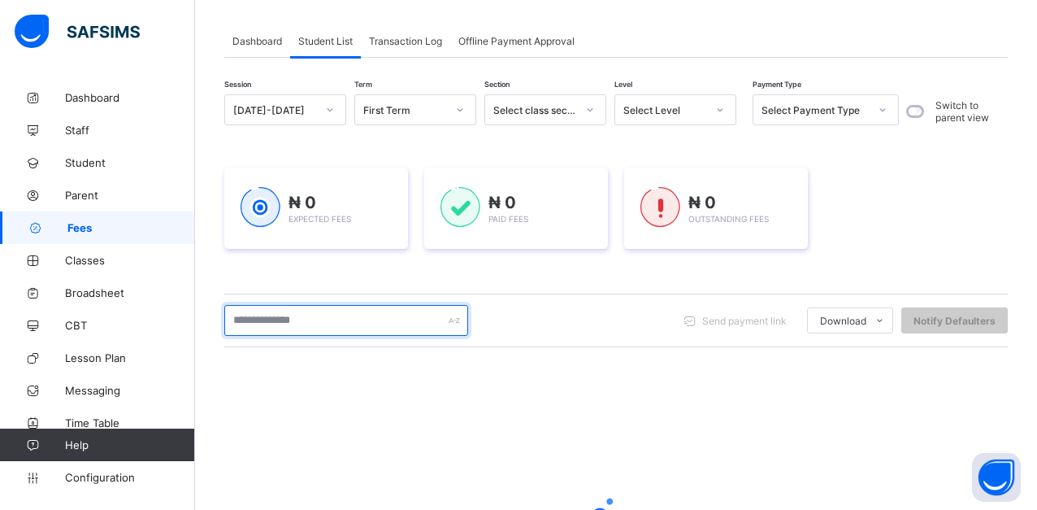
click at [341, 324] on input "text" at bounding box center [346, 320] width 244 height 31
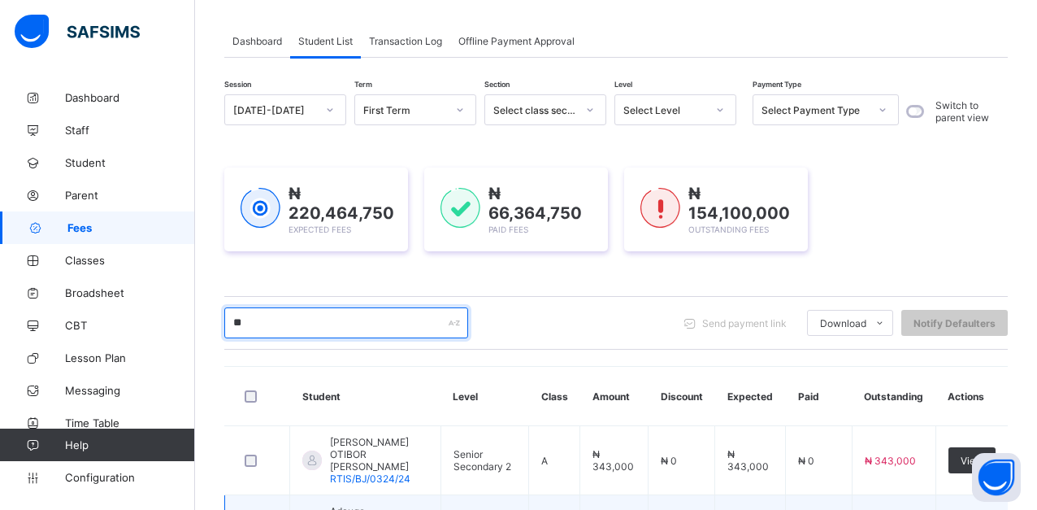
type input "*****"
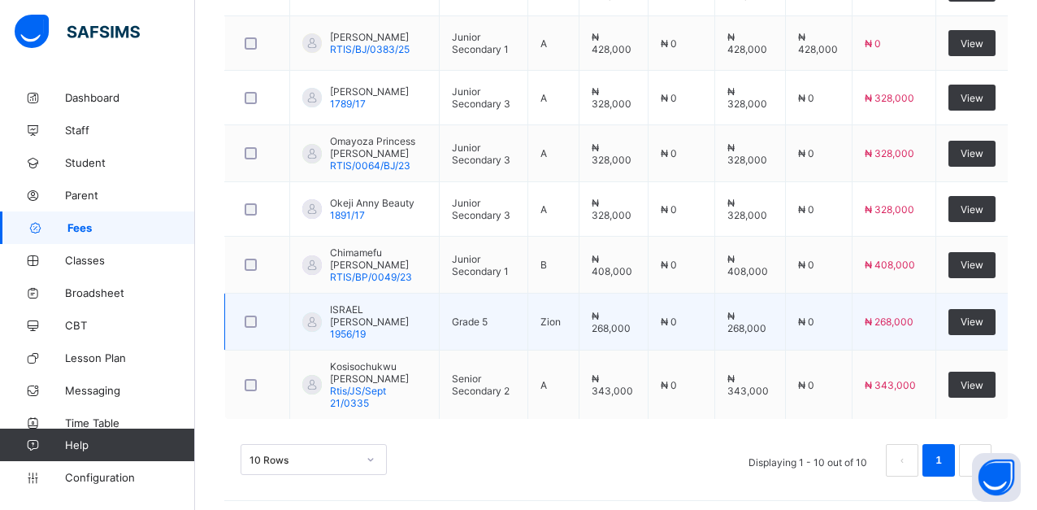
scroll to position [578, 0]
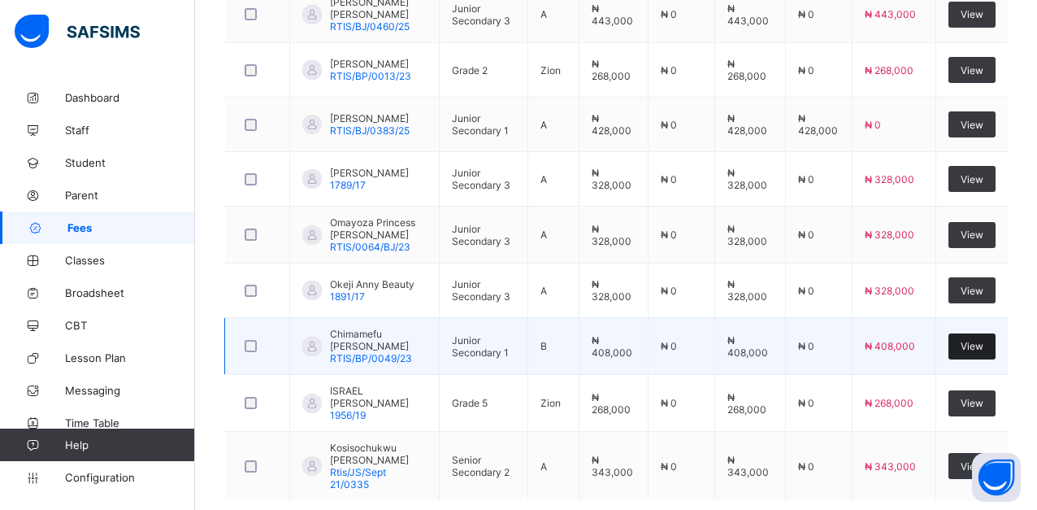
click at [996, 350] on div "View" at bounding box center [972, 346] width 47 height 26
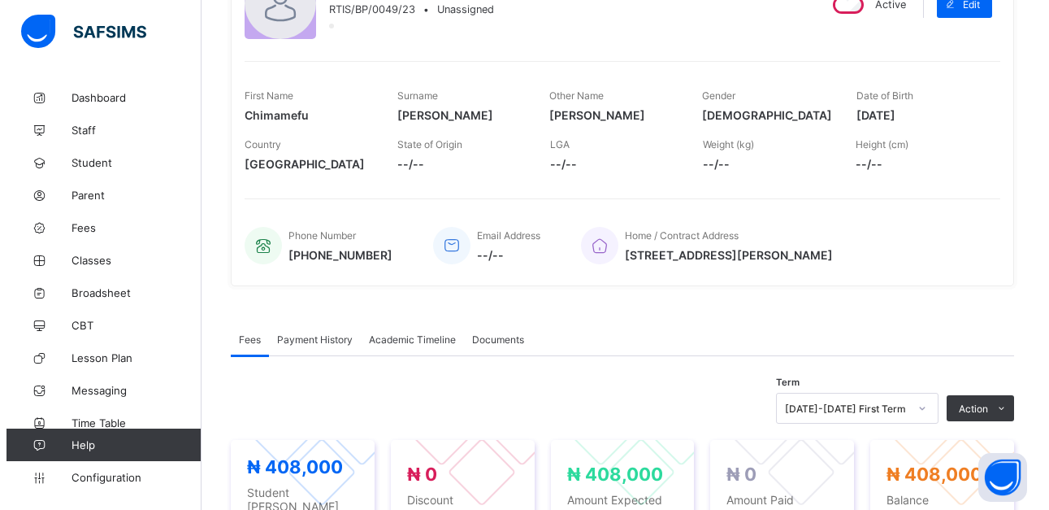
scroll to position [244, 0]
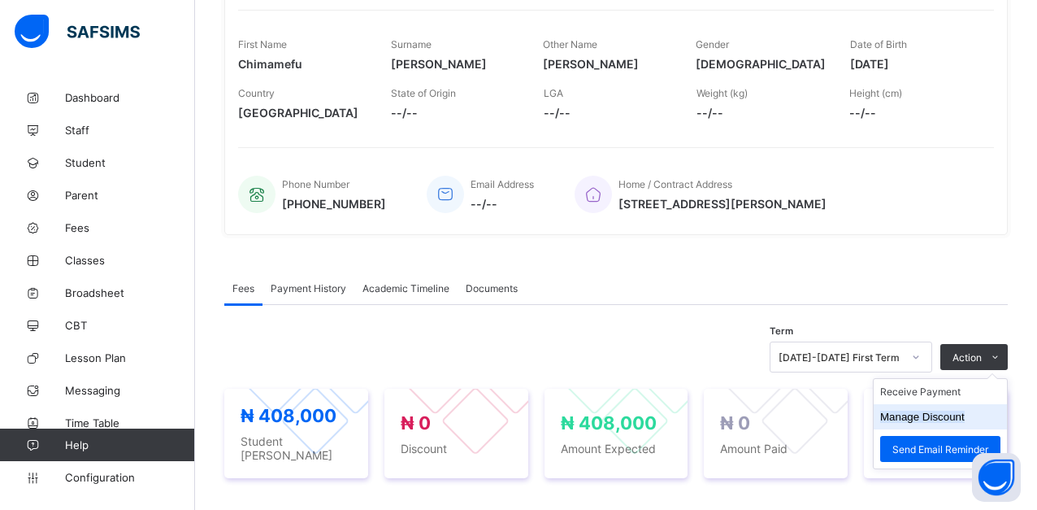
click at [963, 412] on button "Manage Discount" at bounding box center [922, 417] width 85 height 12
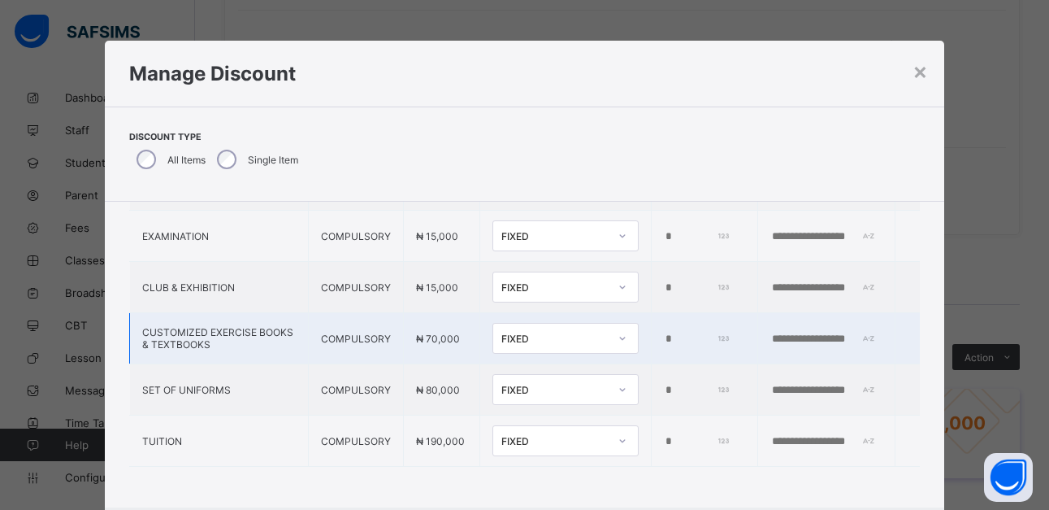
scroll to position [299, 0]
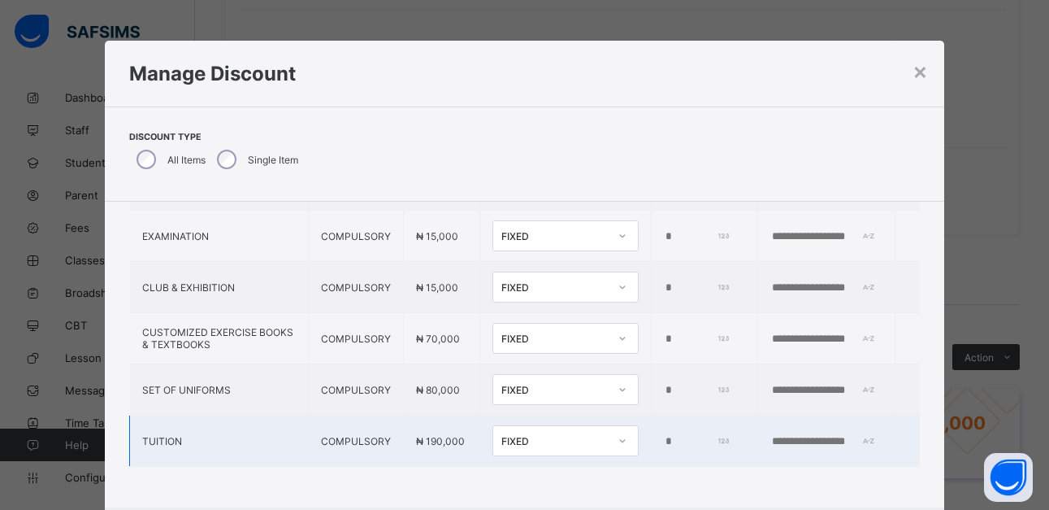
click at [609, 432] on div at bounding box center [623, 441] width 28 height 26
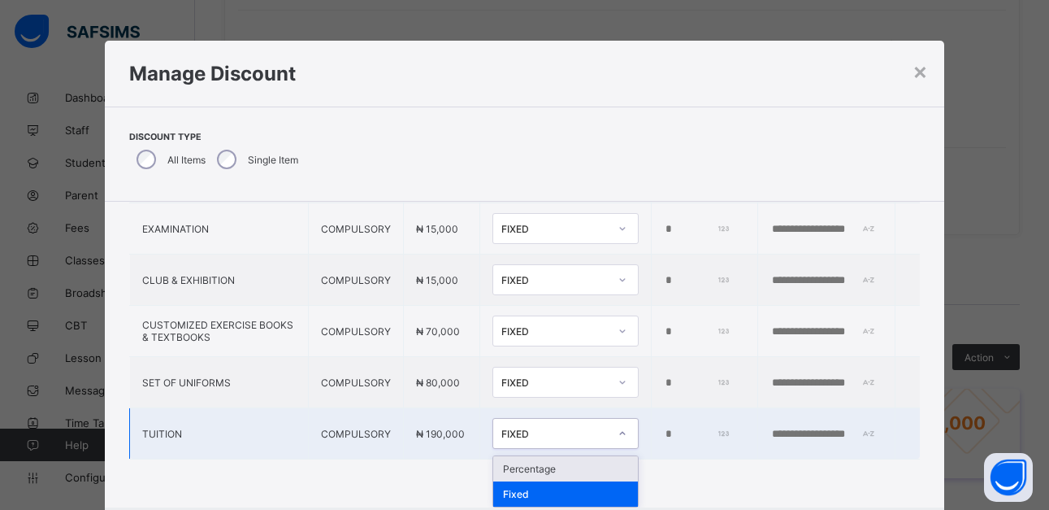
click at [493, 467] on div "Percentage" at bounding box center [565, 468] width 145 height 25
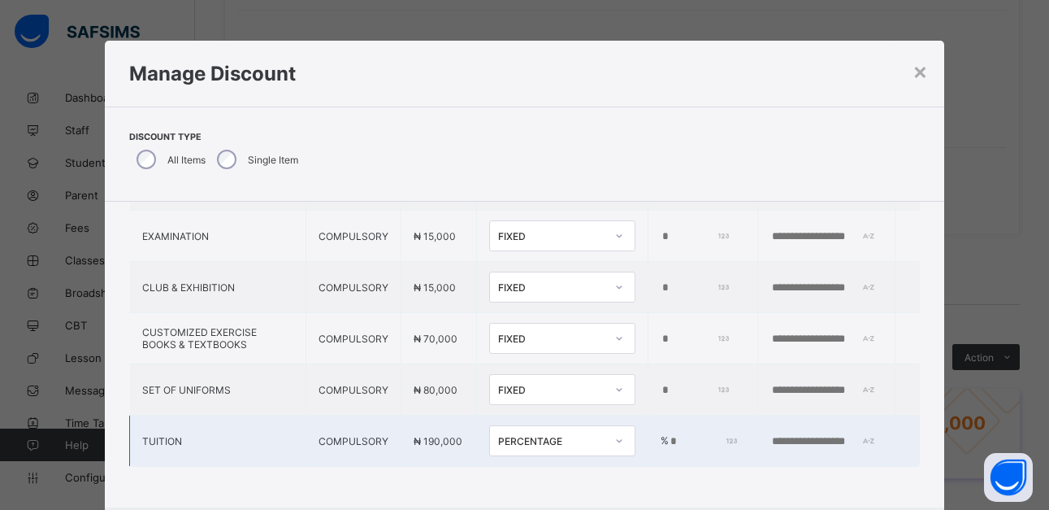
click at [669, 435] on input "*" at bounding box center [703, 441] width 68 height 13
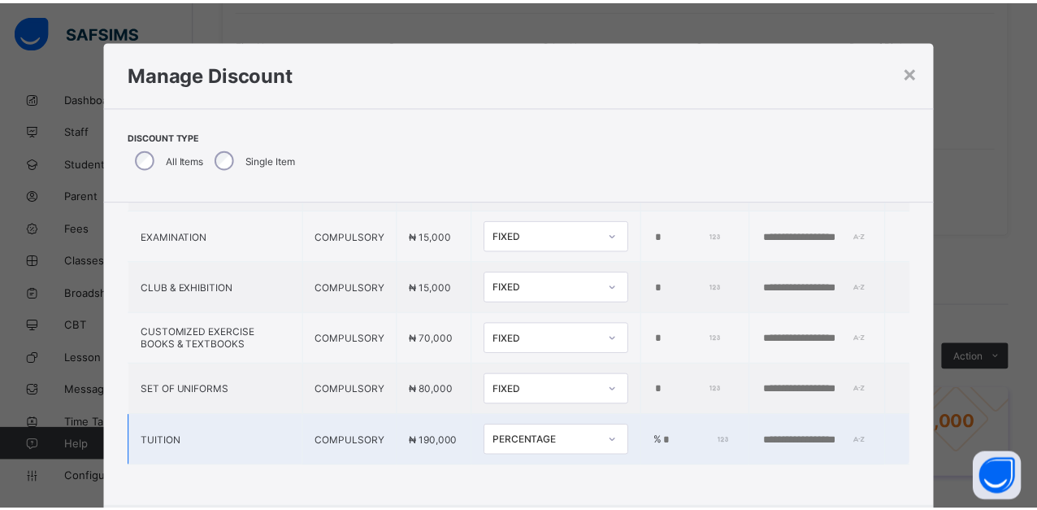
scroll to position [89, 0]
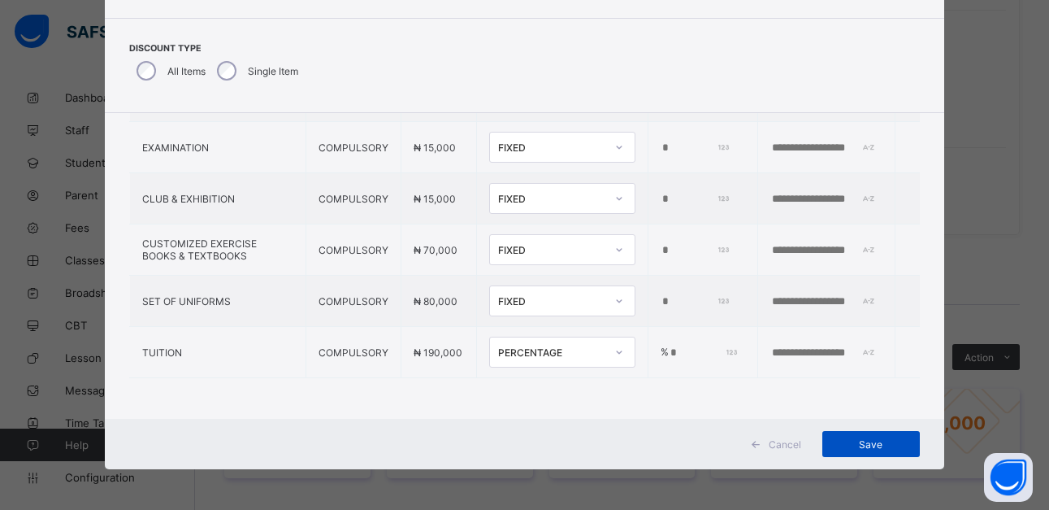
type input "*"
click at [871, 443] on span "Save" at bounding box center [871, 444] width 73 height 12
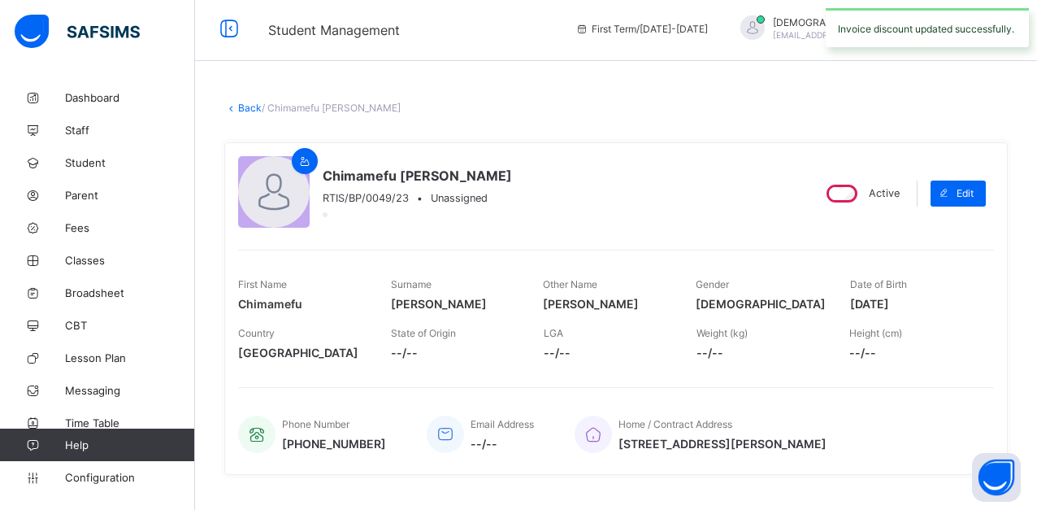
scroll to position [0, 0]
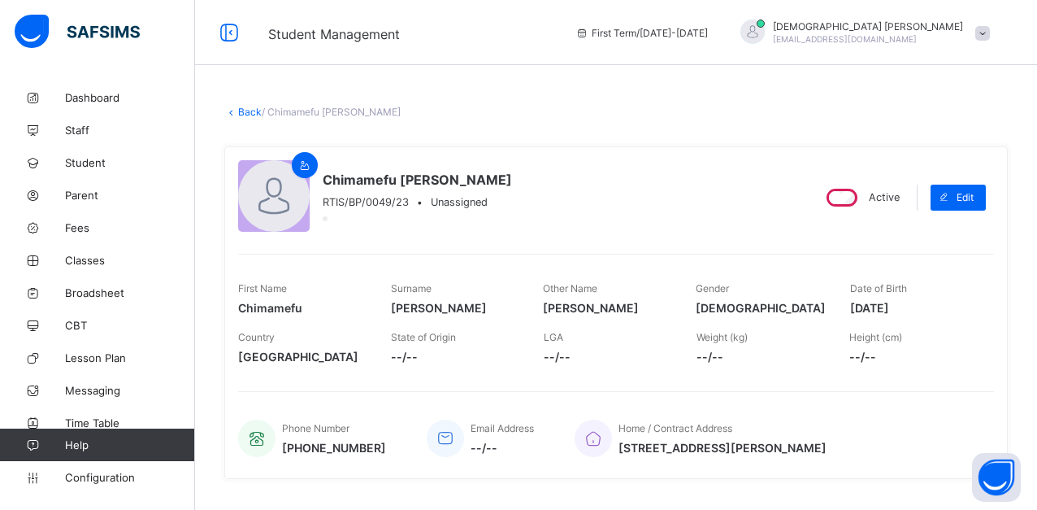
click at [250, 112] on link "Back" at bounding box center [250, 112] width 24 height 12
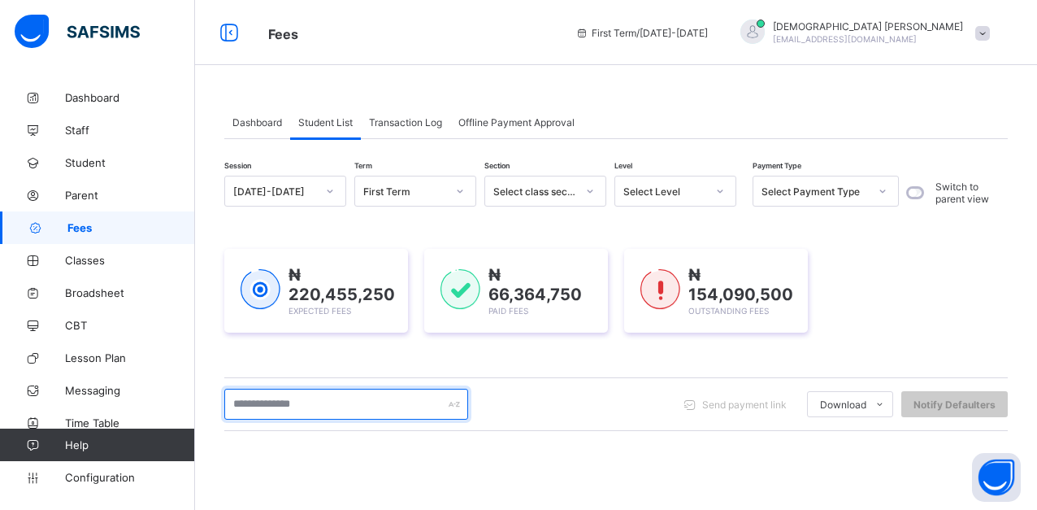
click at [358, 403] on input "text" at bounding box center [346, 404] width 244 height 31
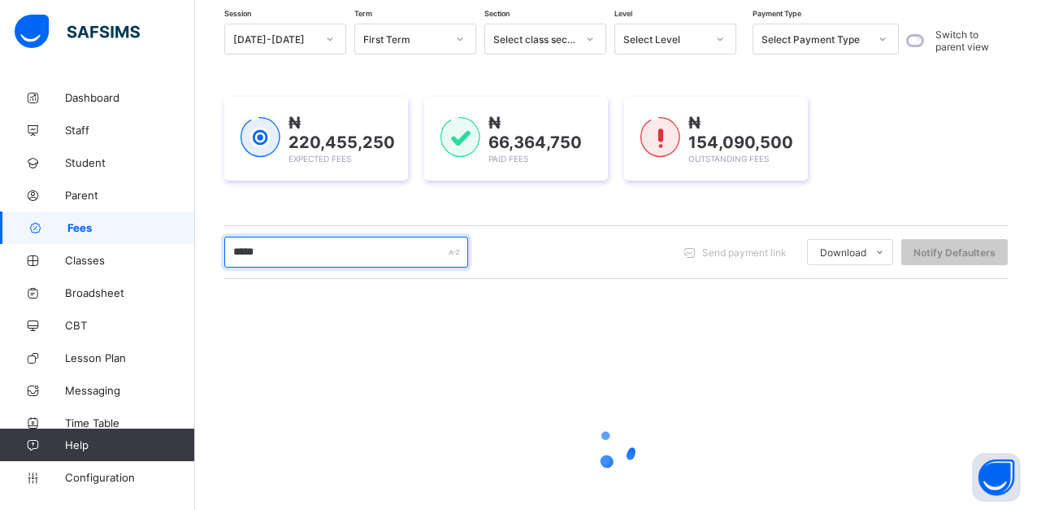
scroll to position [163, 0]
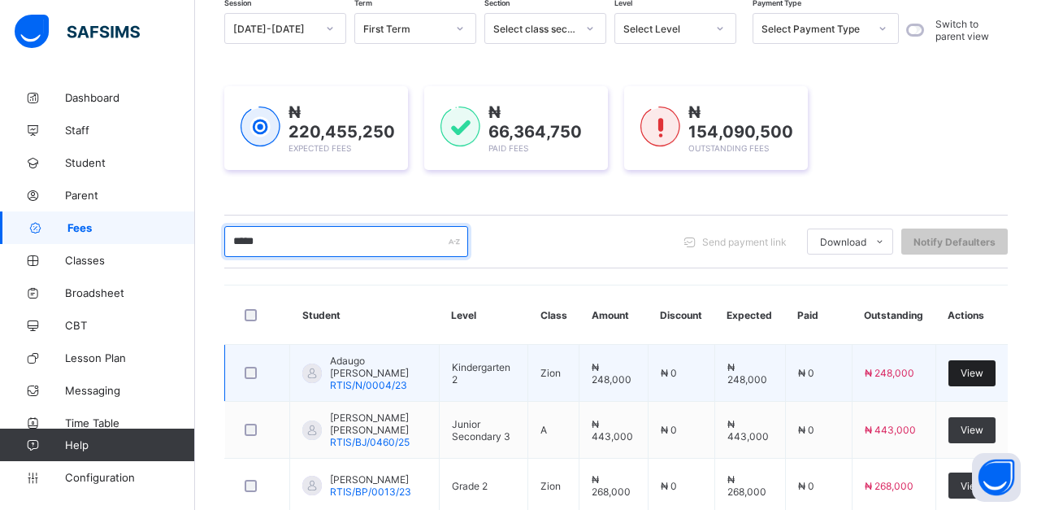
type input "*****"
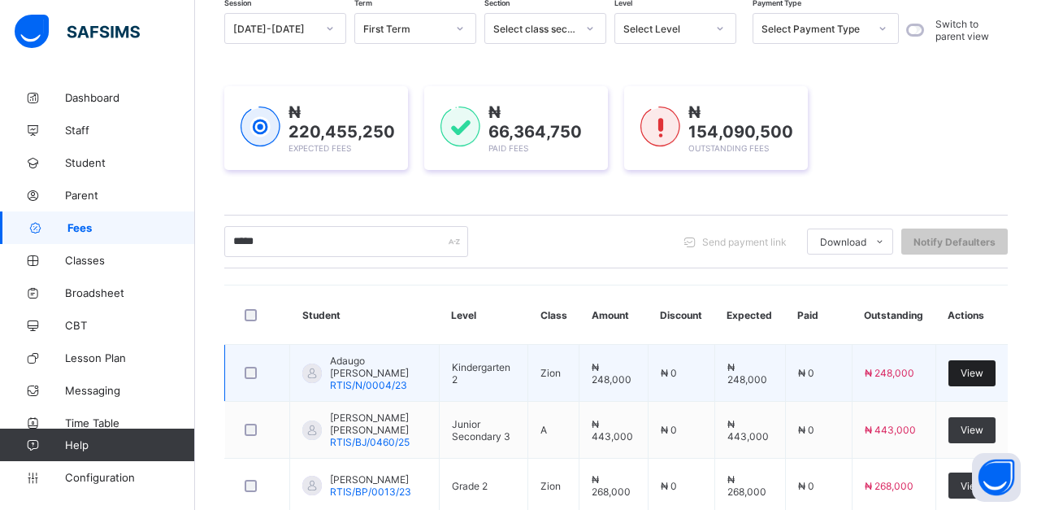
click at [984, 370] on span "View" at bounding box center [972, 373] width 23 height 12
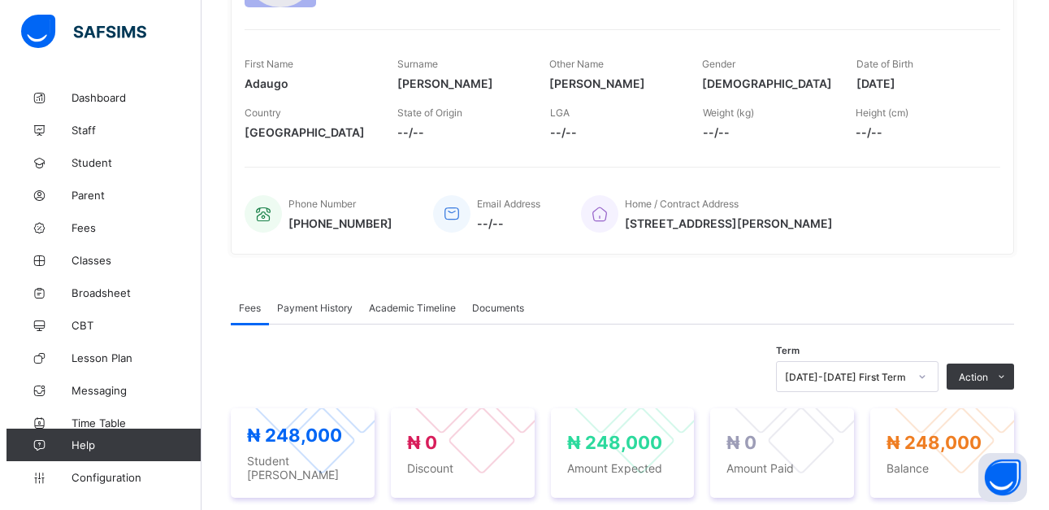
scroll to position [325, 0]
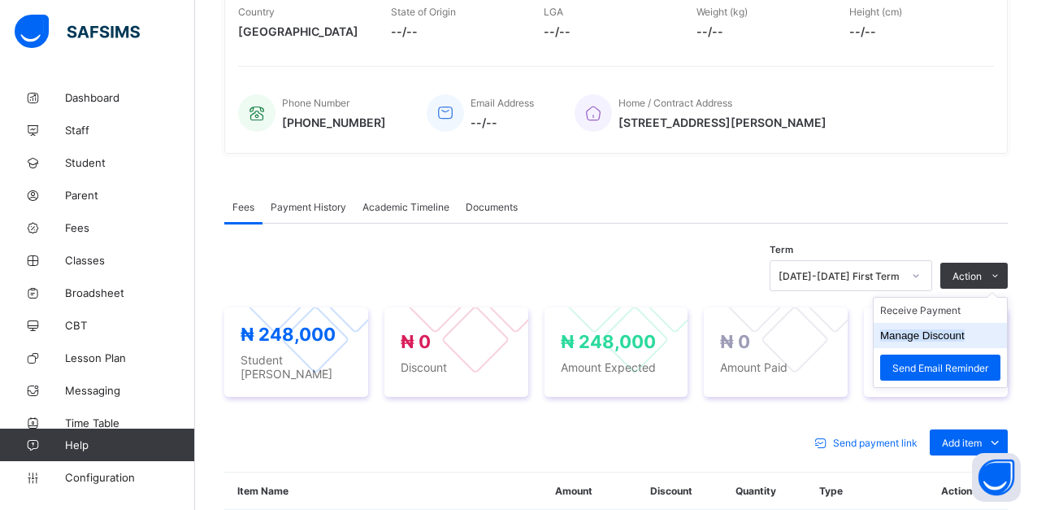
click at [965, 336] on button "Manage Discount" at bounding box center [922, 335] width 85 height 12
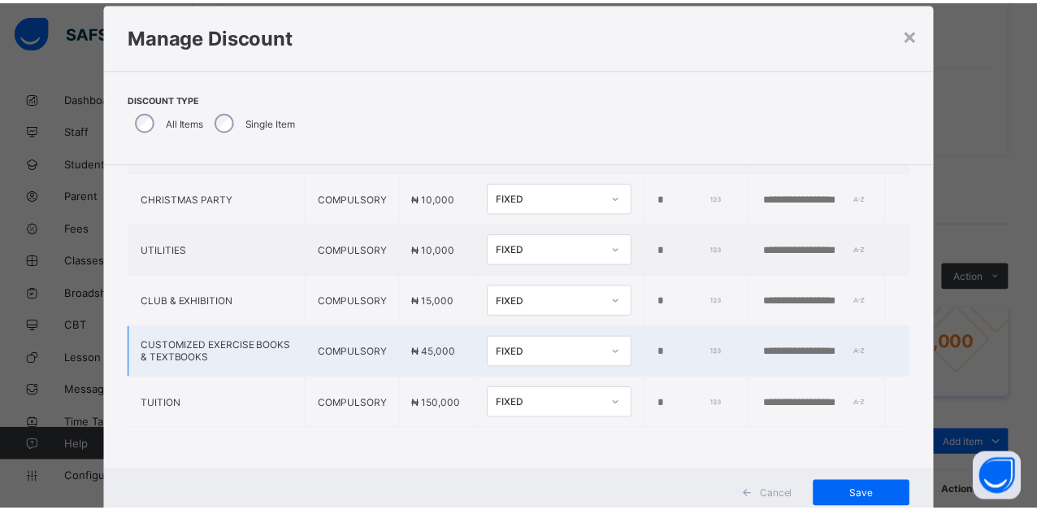
scroll to position [89, 0]
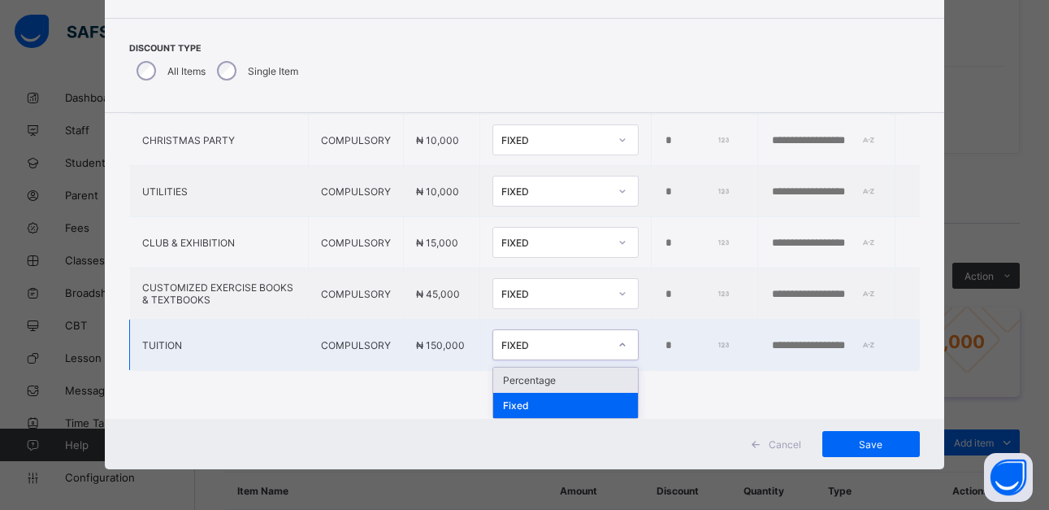
click at [618, 341] on icon at bounding box center [623, 345] width 10 height 16
click at [499, 375] on div "Percentage" at bounding box center [565, 379] width 145 height 25
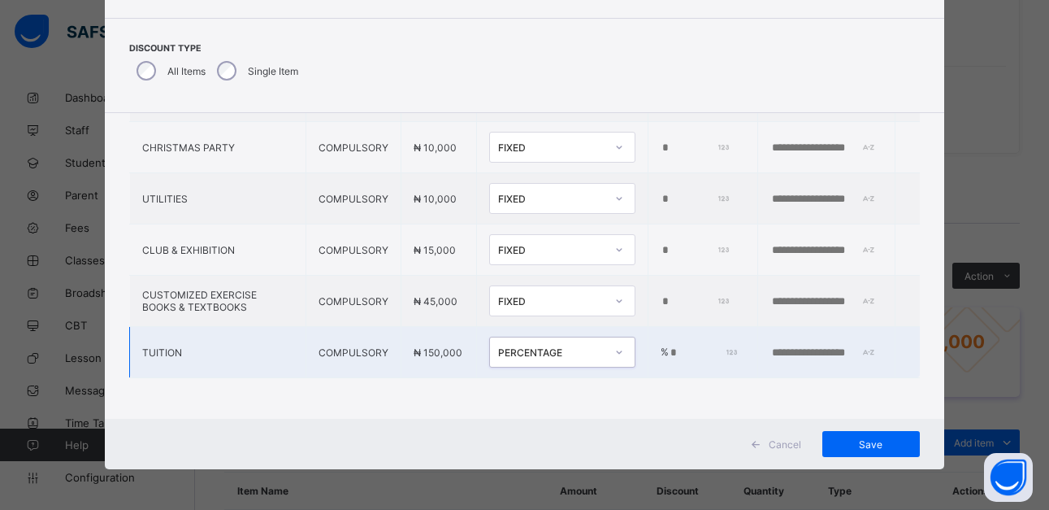
click at [669, 346] on input "*" at bounding box center [703, 352] width 68 height 13
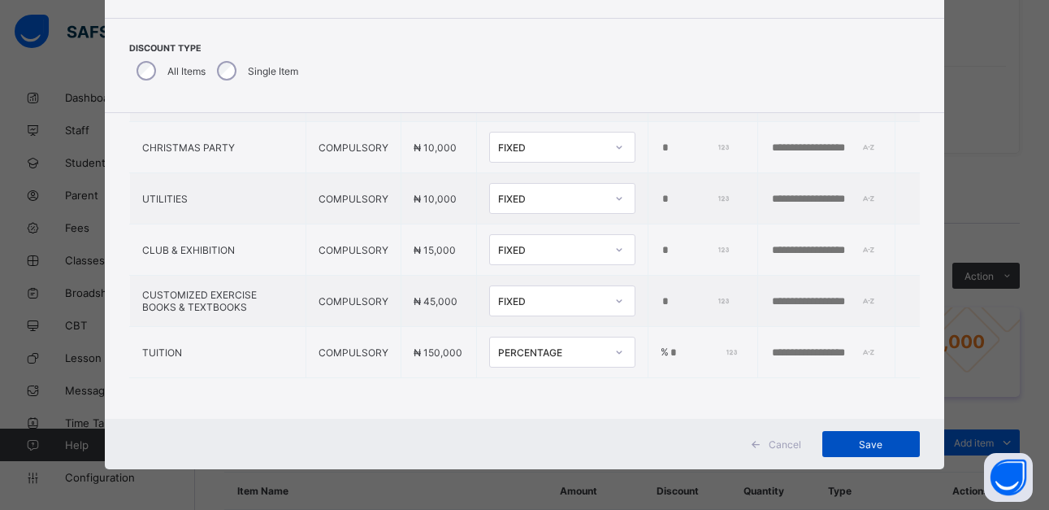
type input "*"
click at [871, 441] on span "Save" at bounding box center [871, 444] width 73 height 12
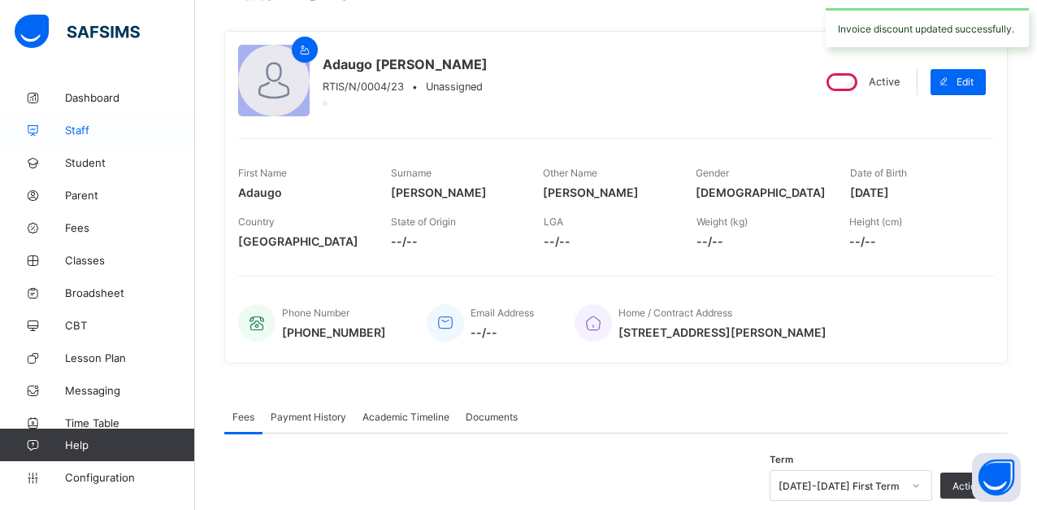
scroll to position [0, 0]
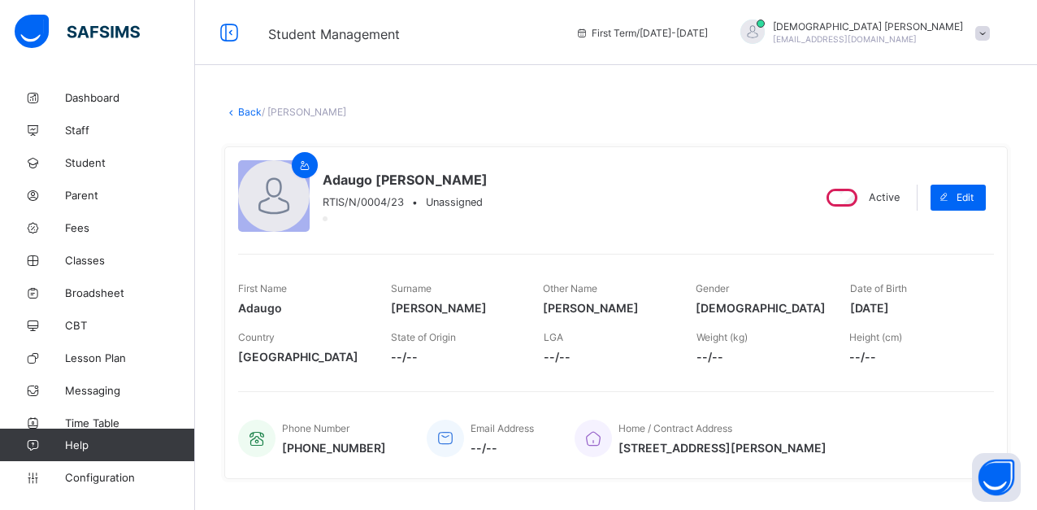
click at [245, 115] on link "Back" at bounding box center [250, 112] width 24 height 12
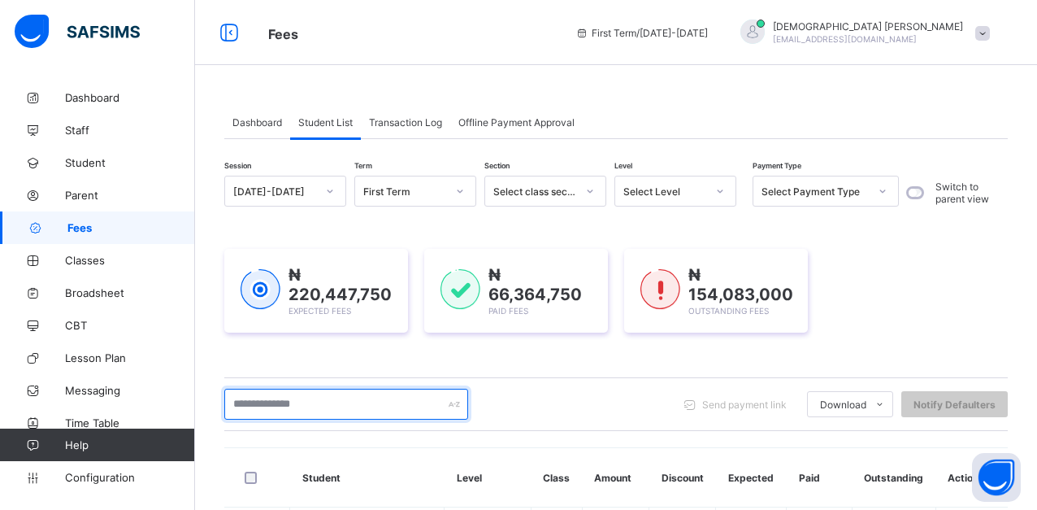
click at [380, 411] on input "text" at bounding box center [346, 404] width 244 height 31
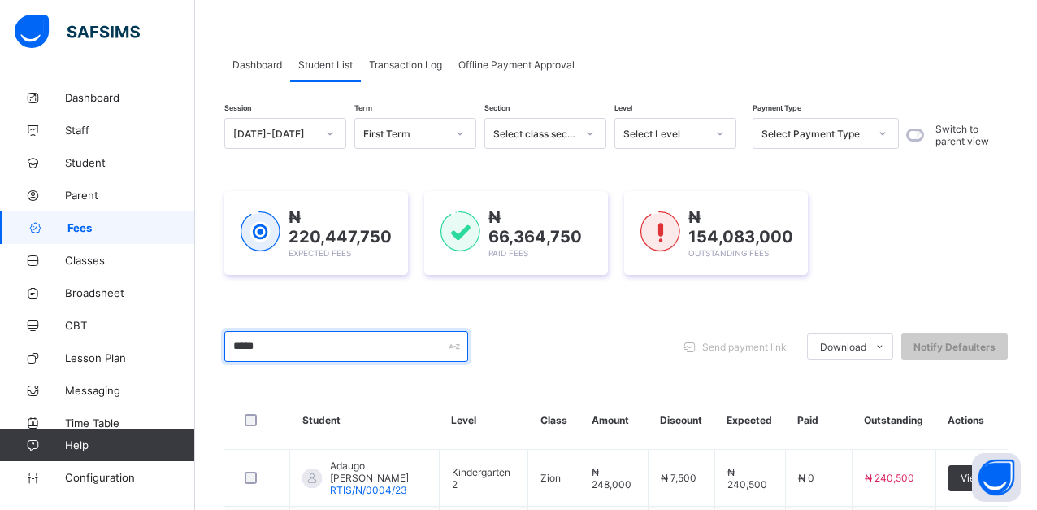
scroll to position [163, 0]
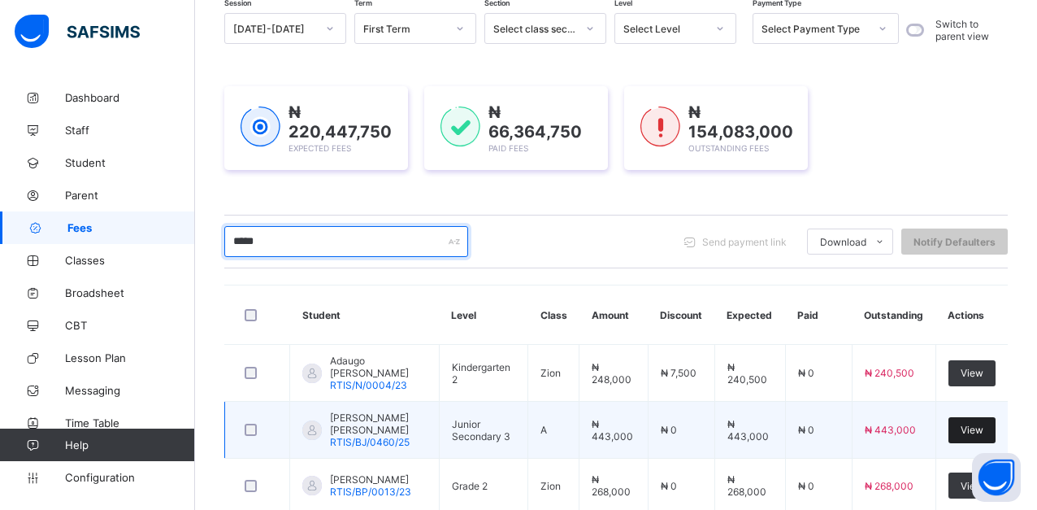
type input "*****"
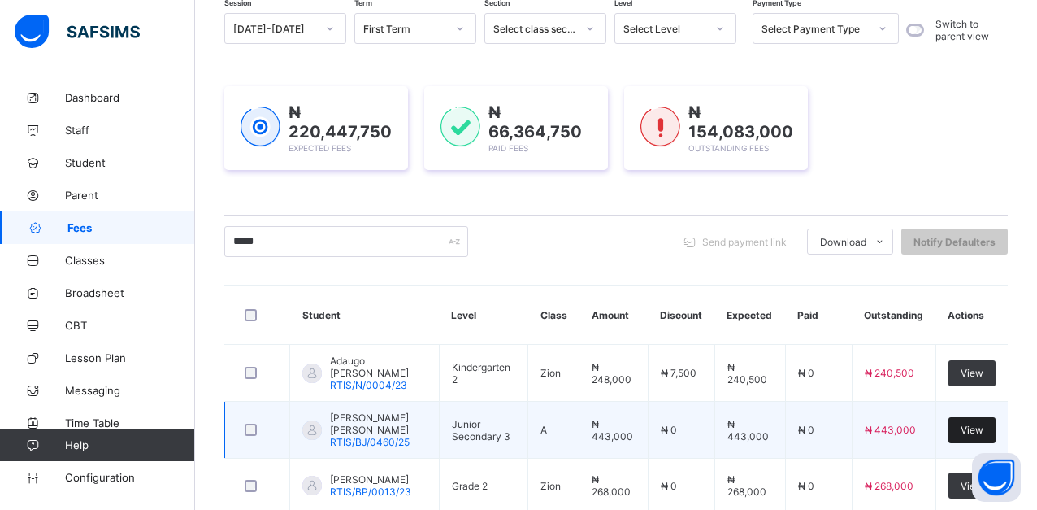
click at [975, 430] on span "View" at bounding box center [972, 430] width 23 height 12
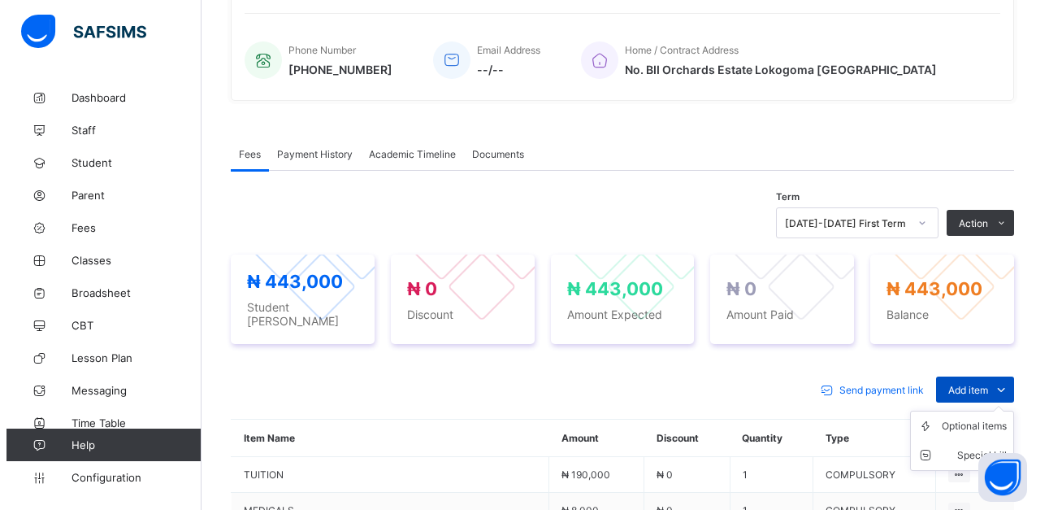
scroll to position [406, 0]
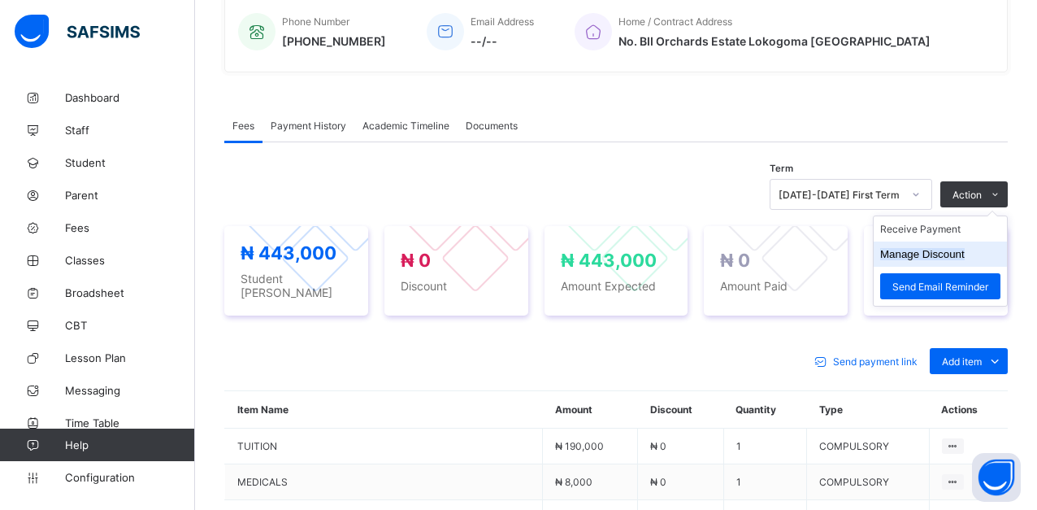
click at [965, 254] on button "Manage Discount" at bounding box center [922, 254] width 85 height 12
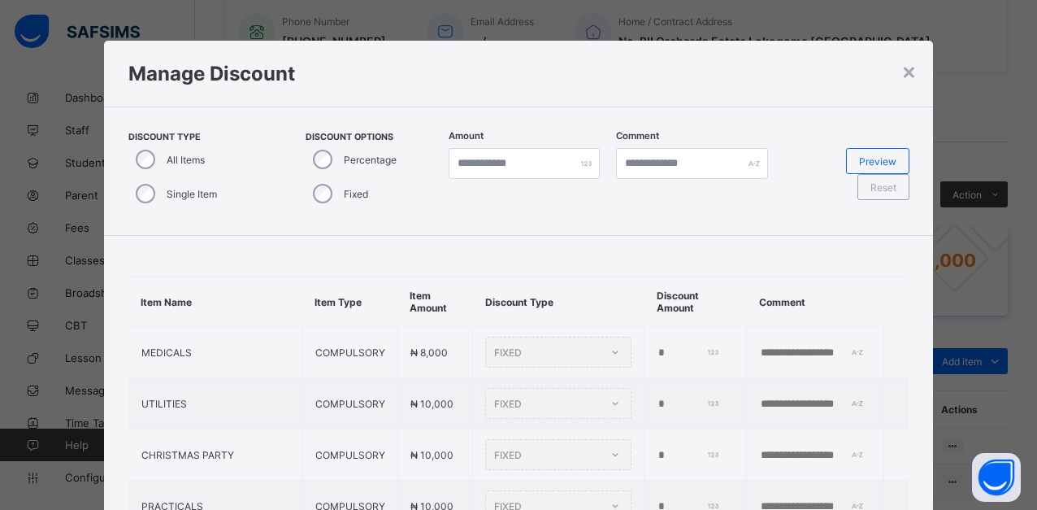
type input "*"
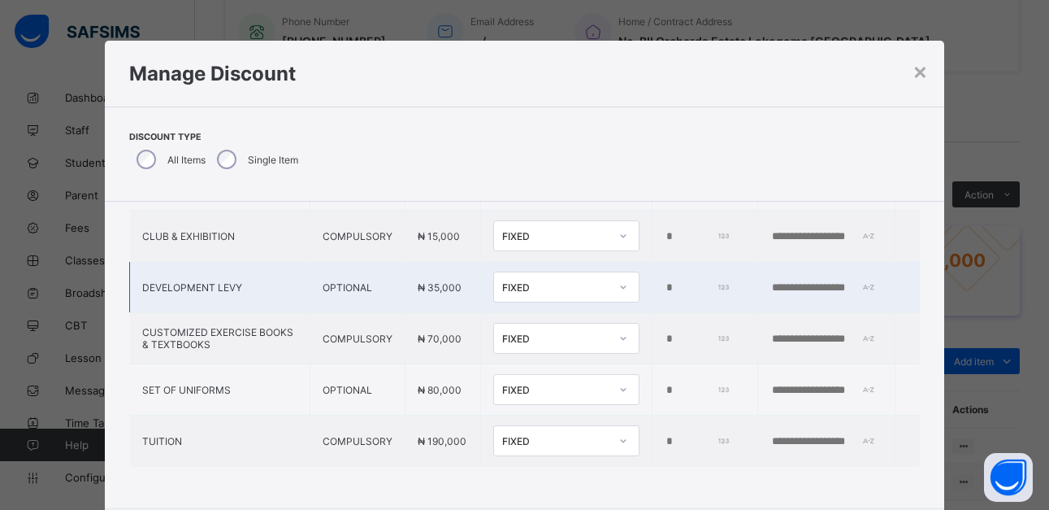
scroll to position [350, 0]
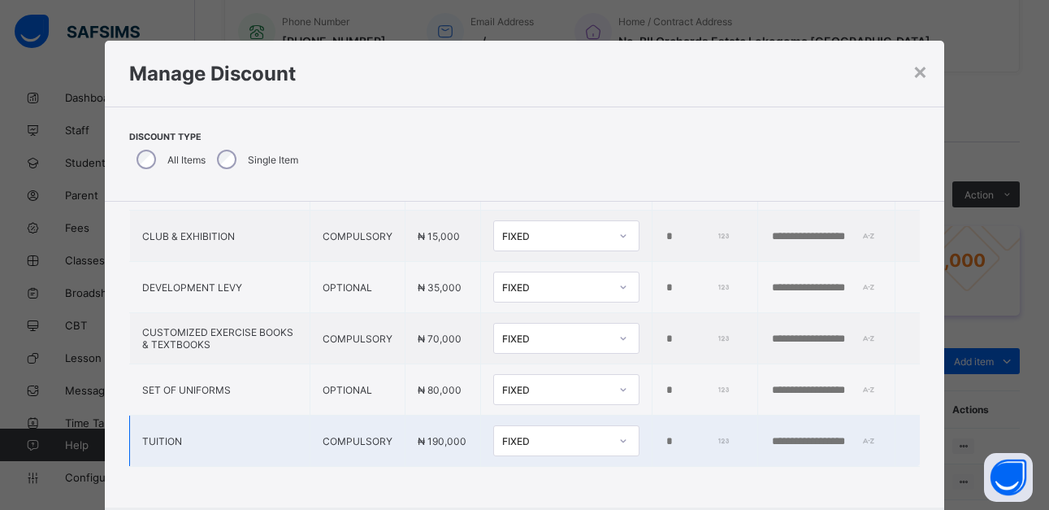
click at [619, 432] on icon at bounding box center [624, 440] width 10 height 16
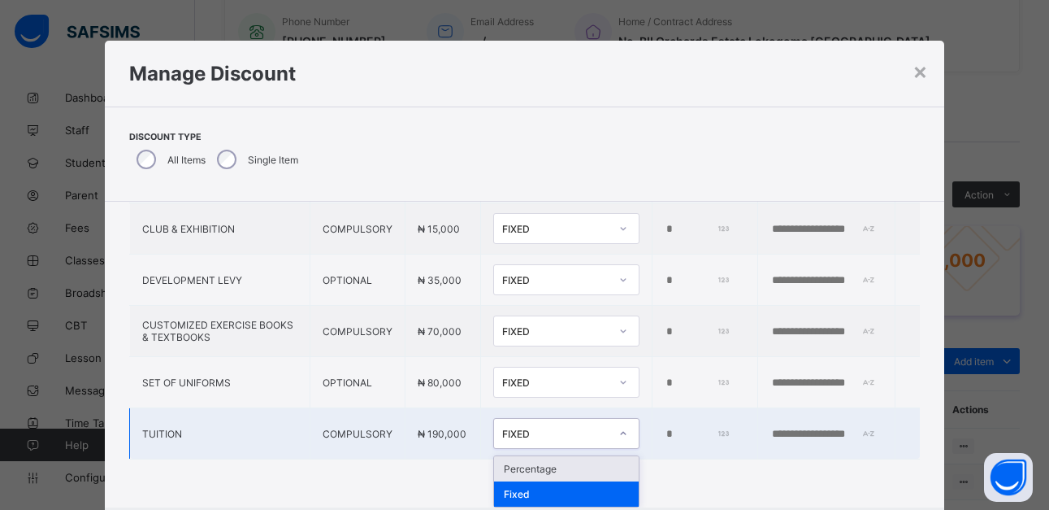
click at [497, 470] on div "Percentage" at bounding box center [566, 468] width 145 height 25
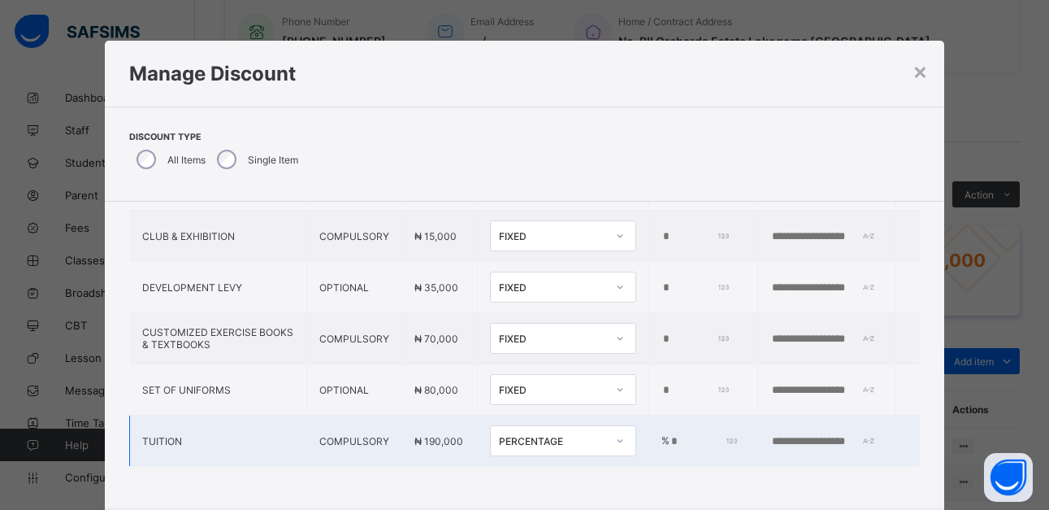
click at [670, 435] on input "*" at bounding box center [703, 441] width 67 height 13
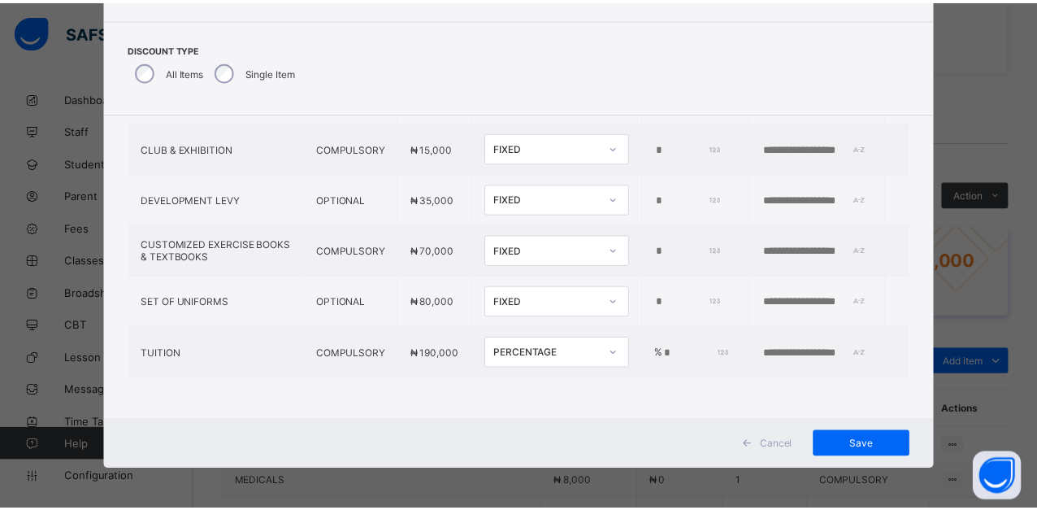
scroll to position [89, 0]
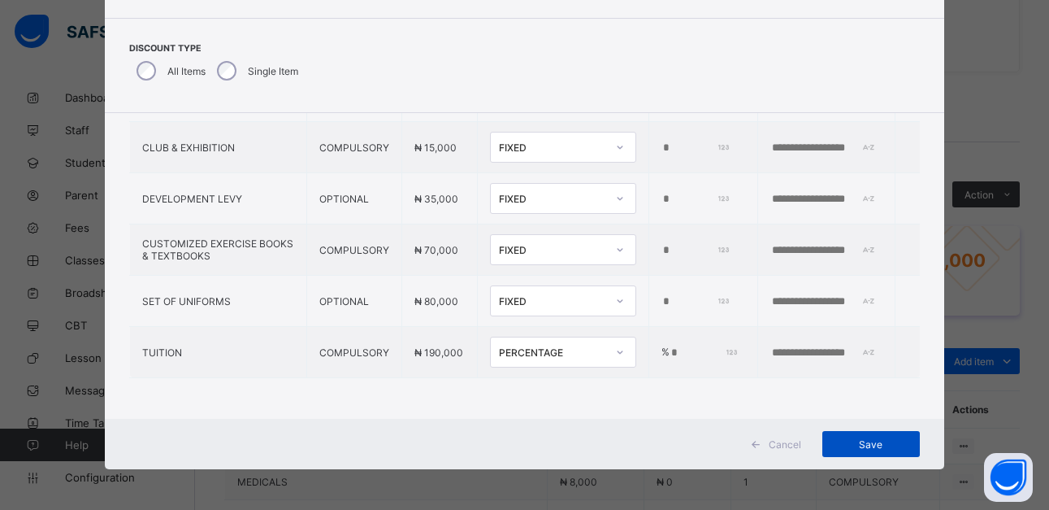
type input "*"
click at [858, 439] on span "Save" at bounding box center [871, 444] width 73 height 12
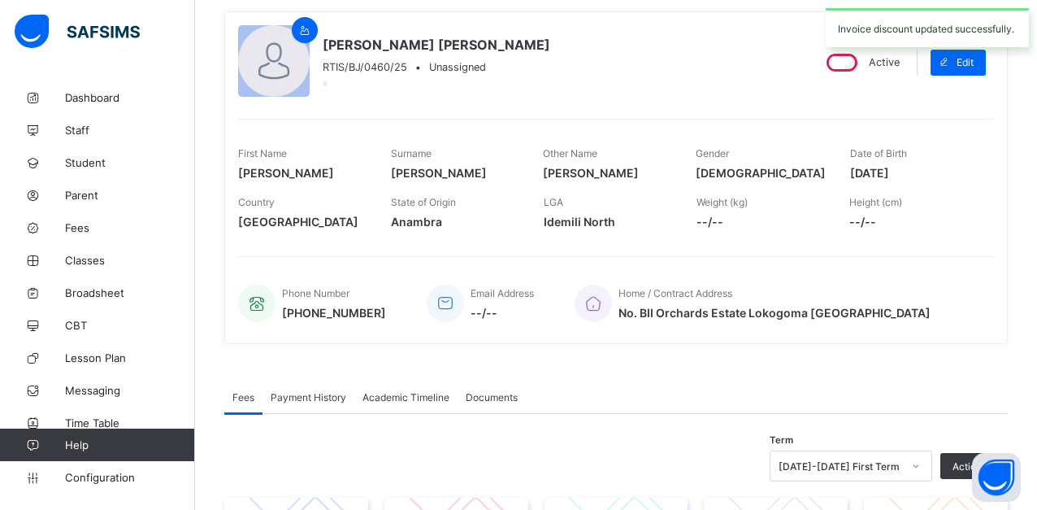
scroll to position [81, 0]
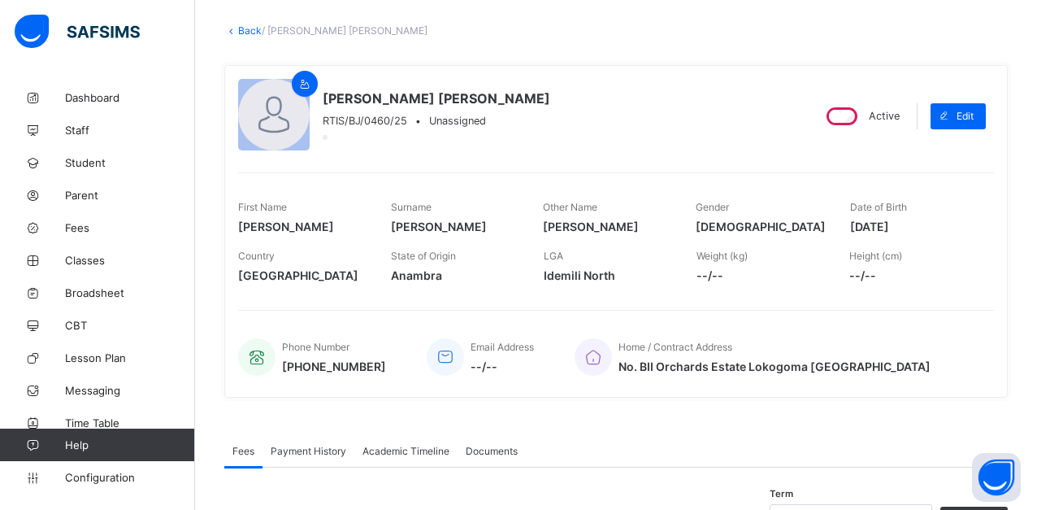
click at [248, 36] on link "Back" at bounding box center [250, 30] width 24 height 12
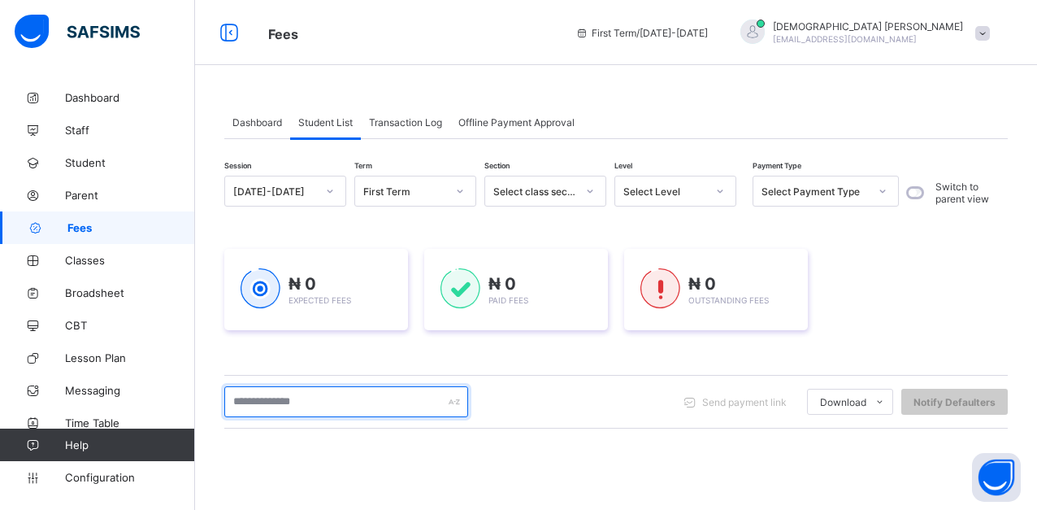
click at [391, 393] on input "text" at bounding box center [346, 401] width 244 height 31
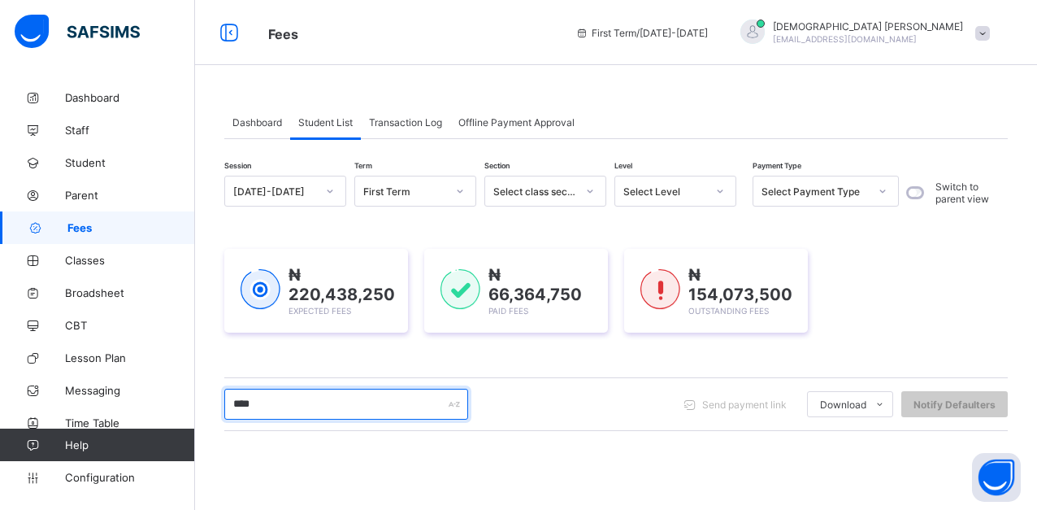
type input "*****"
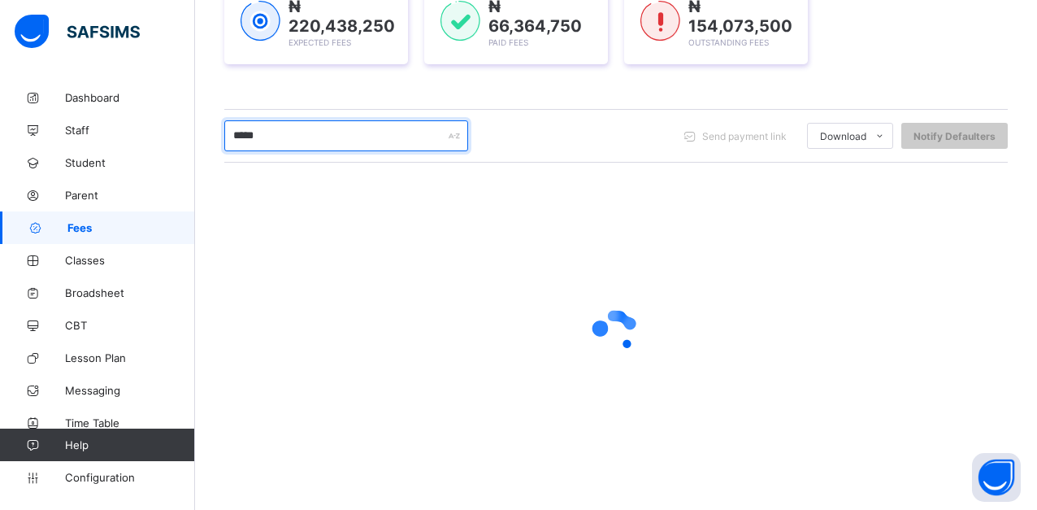
scroll to position [269, 0]
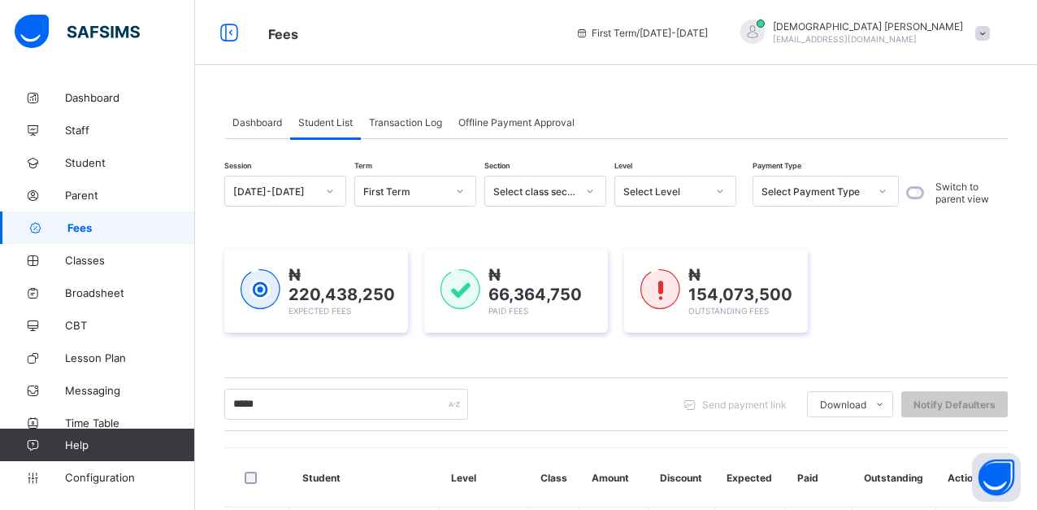
scroll to position [269, 0]
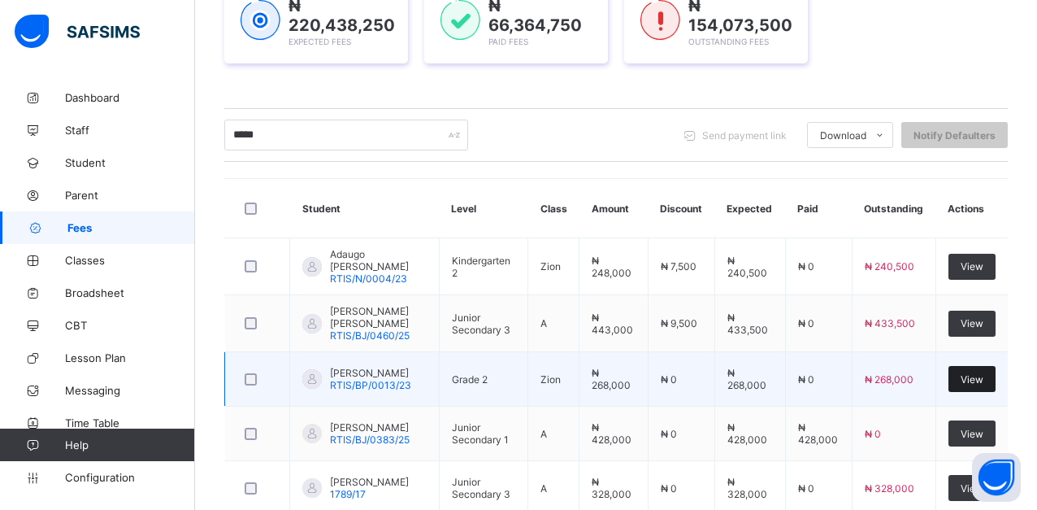
type input "*****"
click at [982, 377] on span "View" at bounding box center [972, 379] width 23 height 12
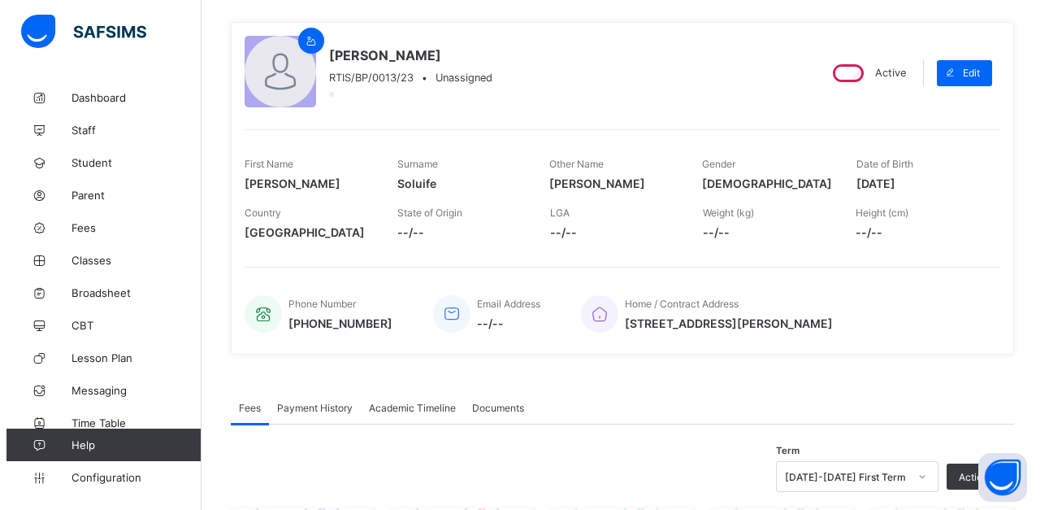
scroll to position [325, 0]
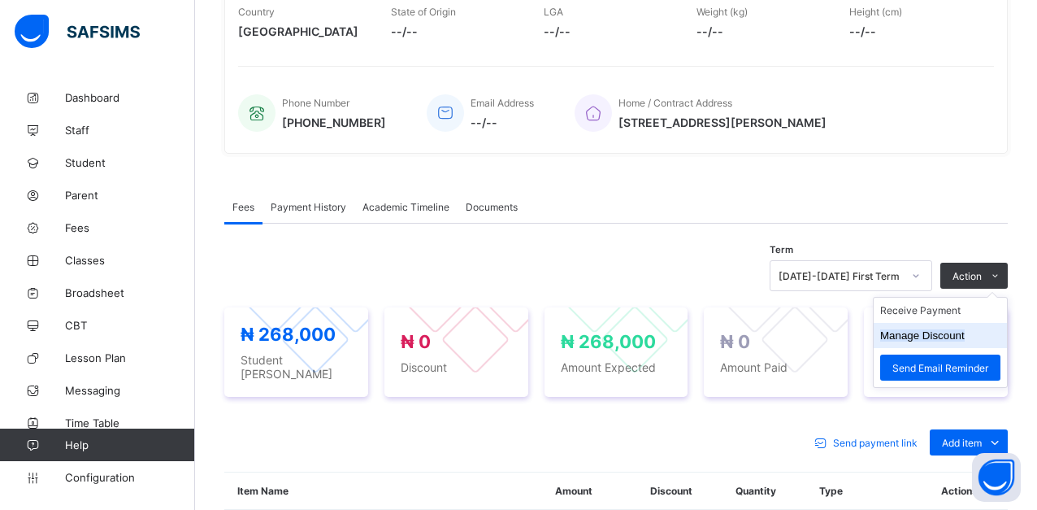
click at [961, 336] on button "Manage Discount" at bounding box center [922, 335] width 85 height 12
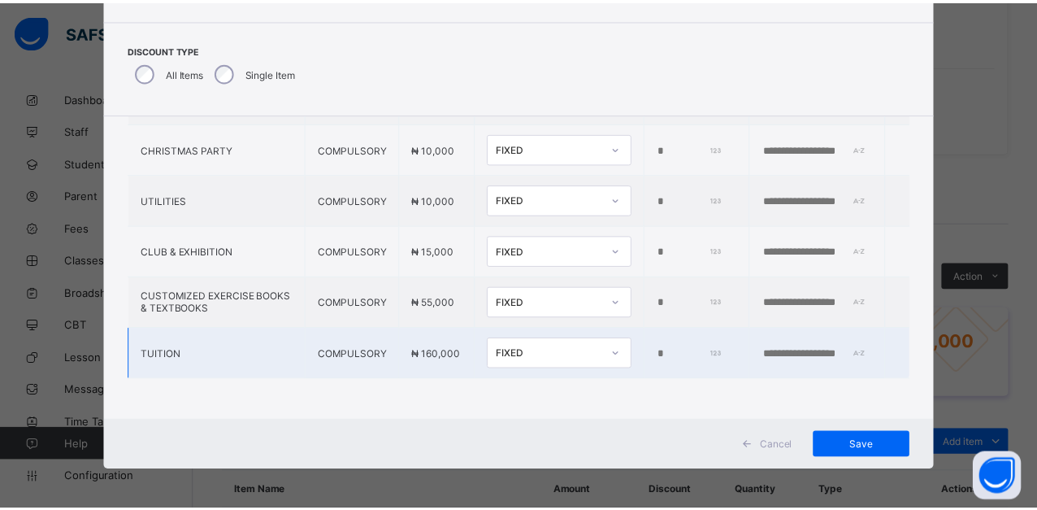
scroll to position [89, 0]
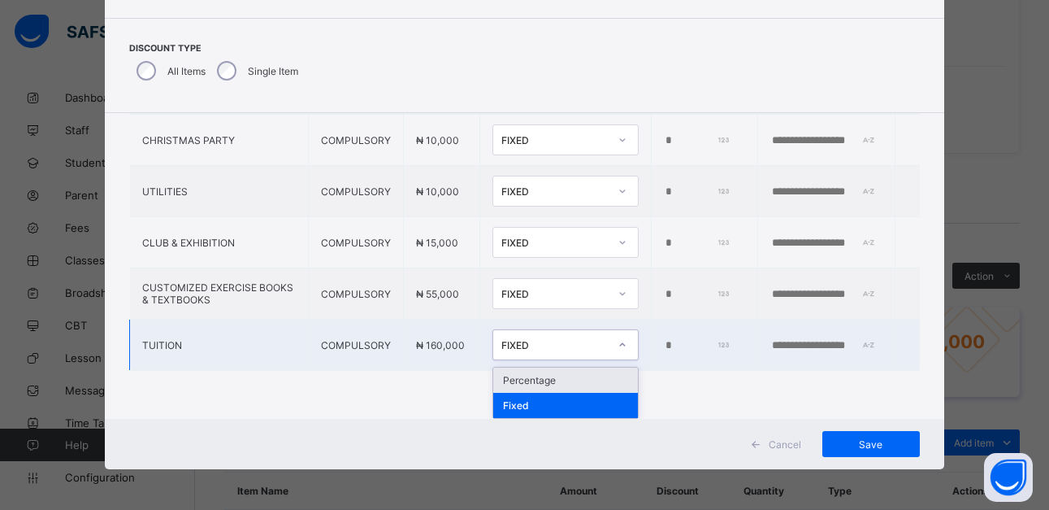
click at [618, 341] on icon at bounding box center [623, 345] width 10 height 16
click at [502, 374] on div "Percentage" at bounding box center [565, 379] width 145 height 25
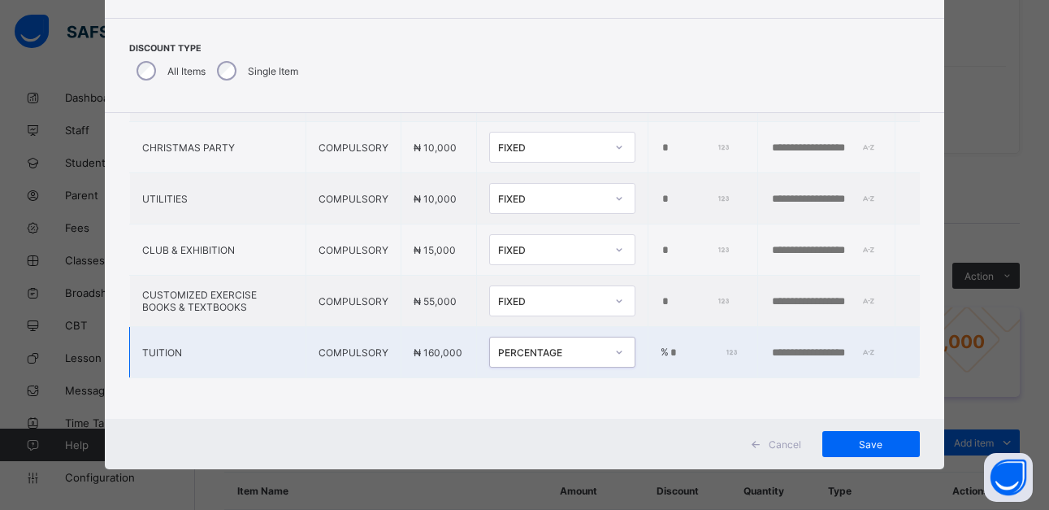
click at [669, 346] on input "*" at bounding box center [703, 352] width 68 height 13
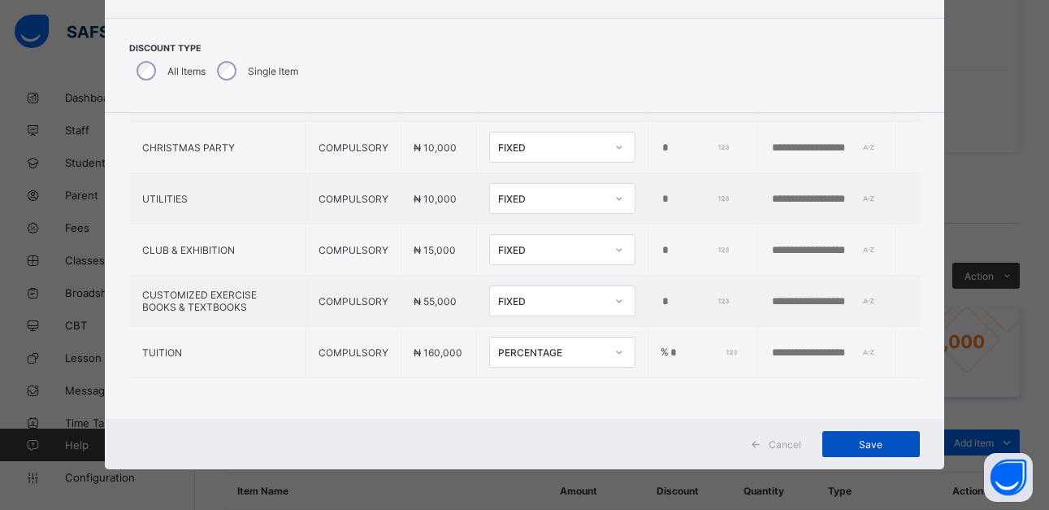
type input "*"
click at [863, 442] on span "Save" at bounding box center [871, 444] width 73 height 12
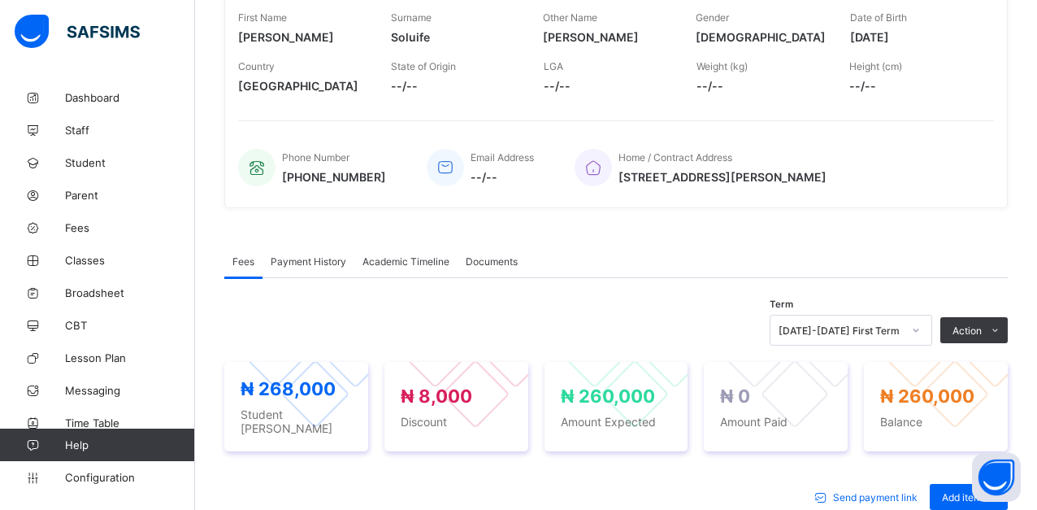
scroll to position [0, 0]
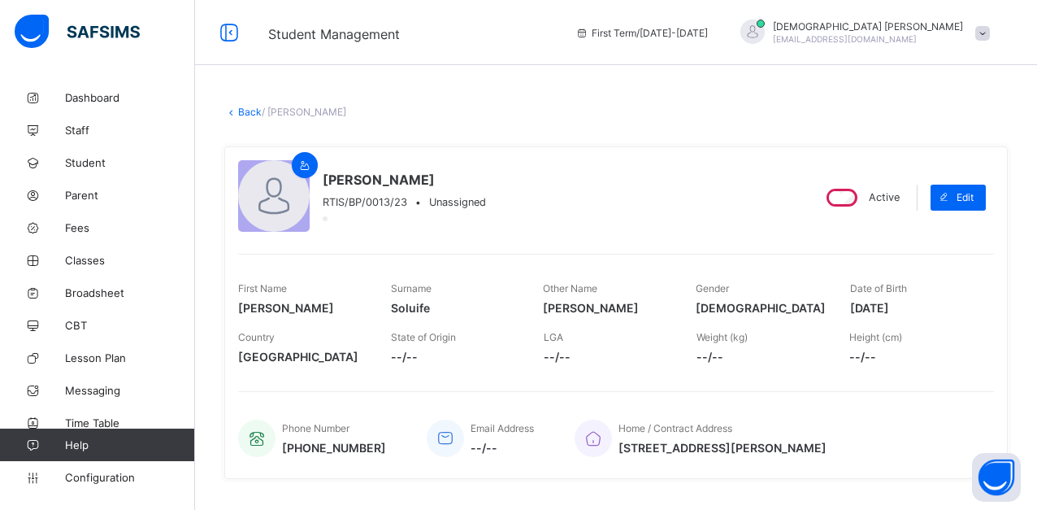
click at [250, 110] on link "Back" at bounding box center [250, 112] width 24 height 12
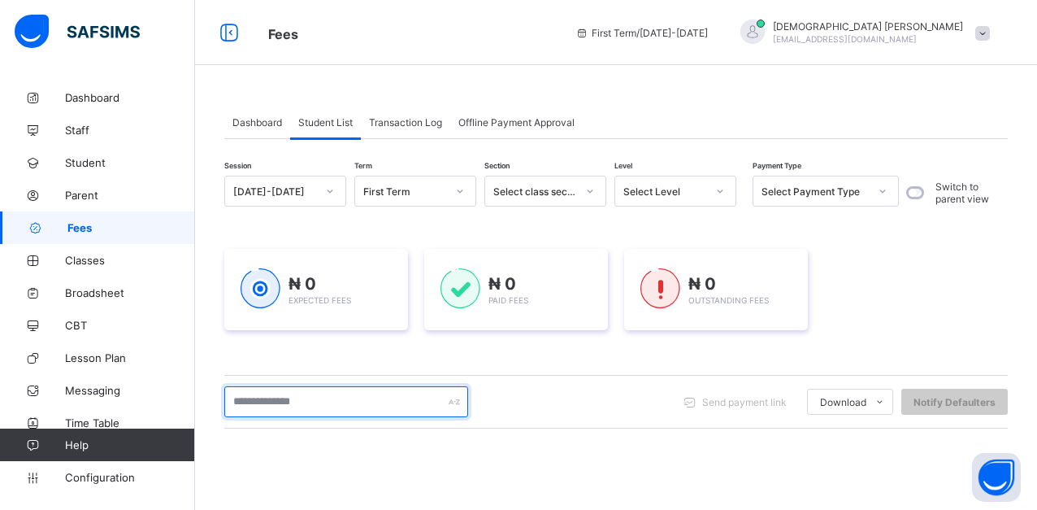
click at [331, 397] on input "text" at bounding box center [346, 401] width 244 height 31
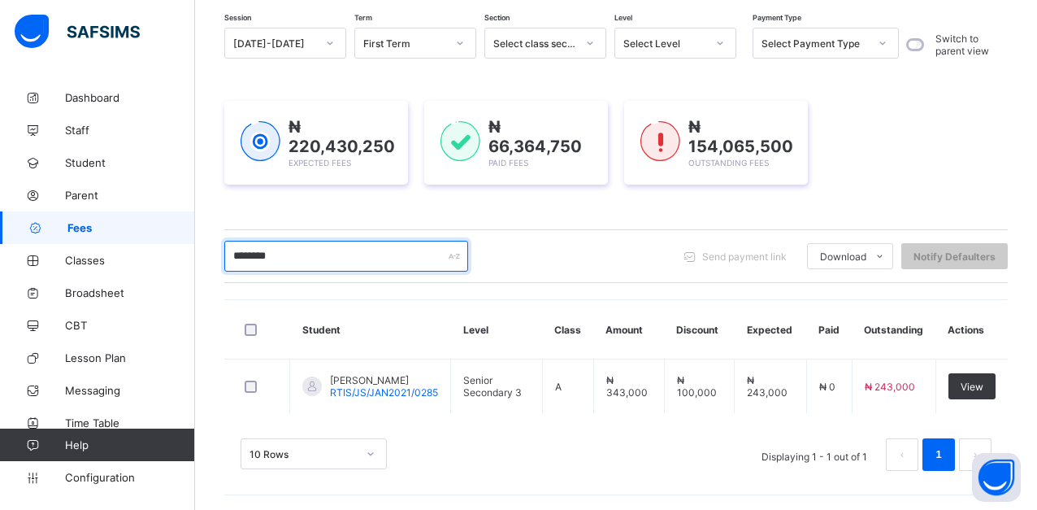
scroll to position [150, 0]
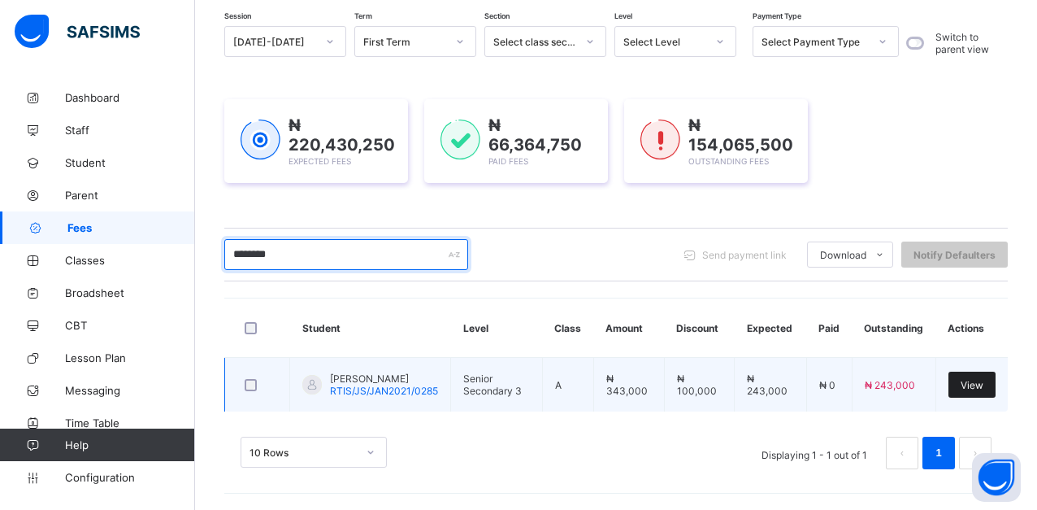
type input "********"
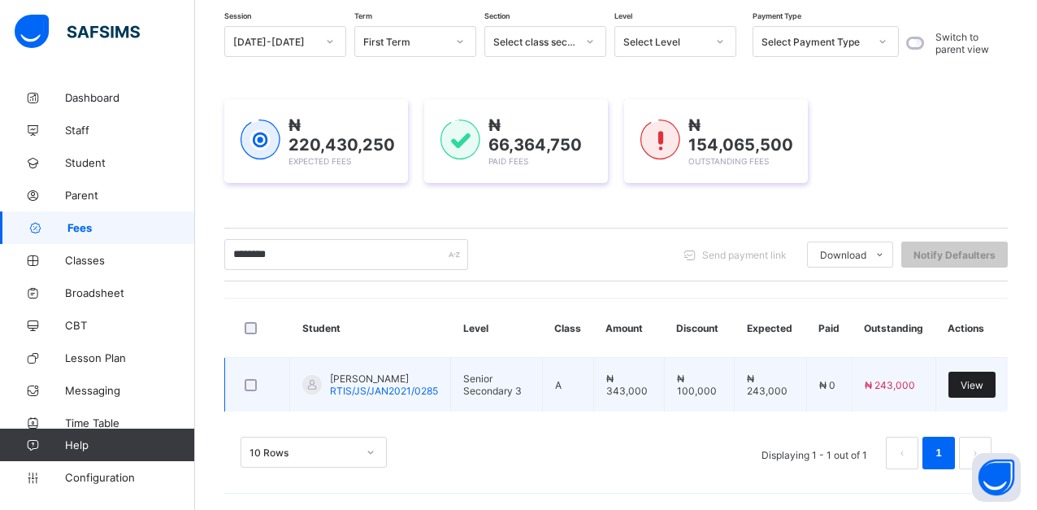
click at [980, 381] on span "View" at bounding box center [972, 385] width 23 height 12
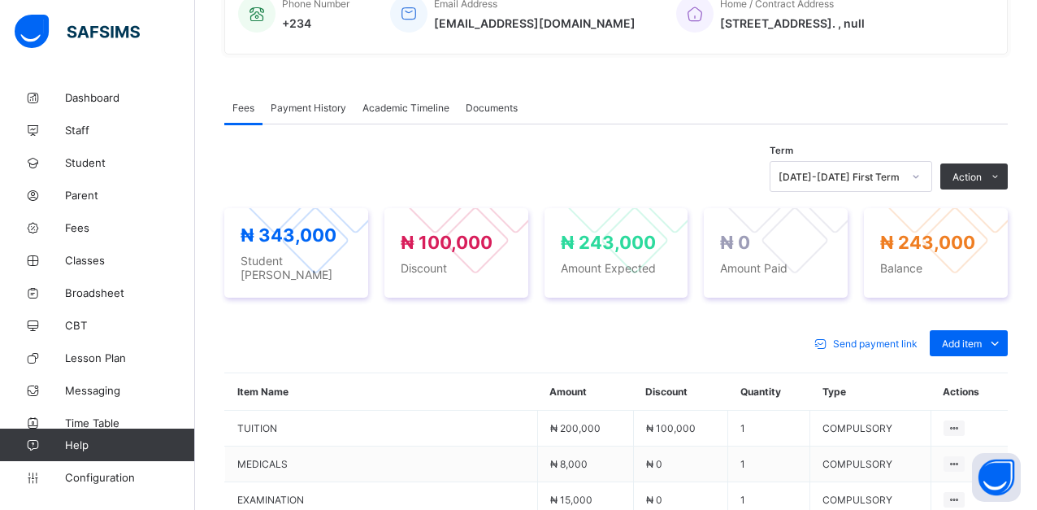
scroll to position [488, 0]
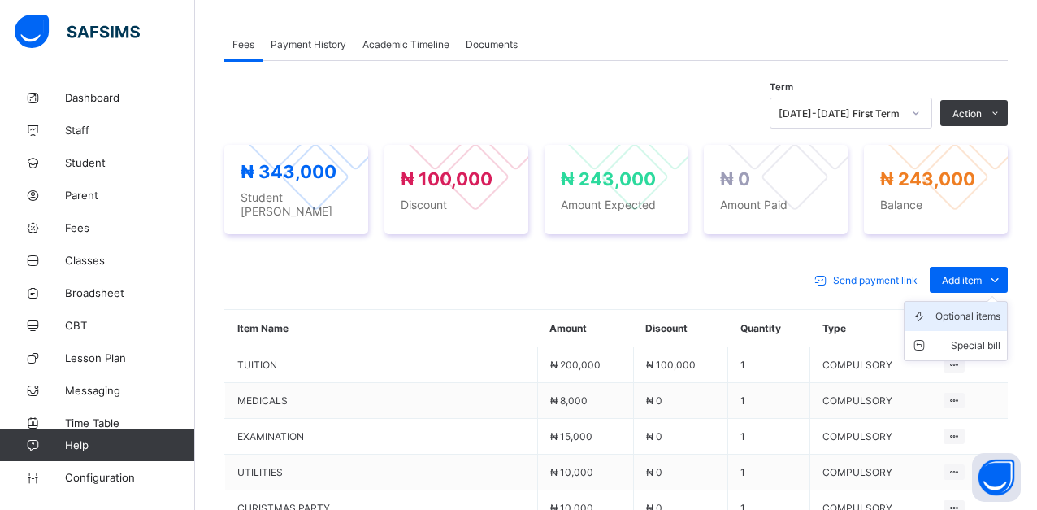
click at [962, 308] on div "Optional items" at bounding box center [968, 316] width 65 height 16
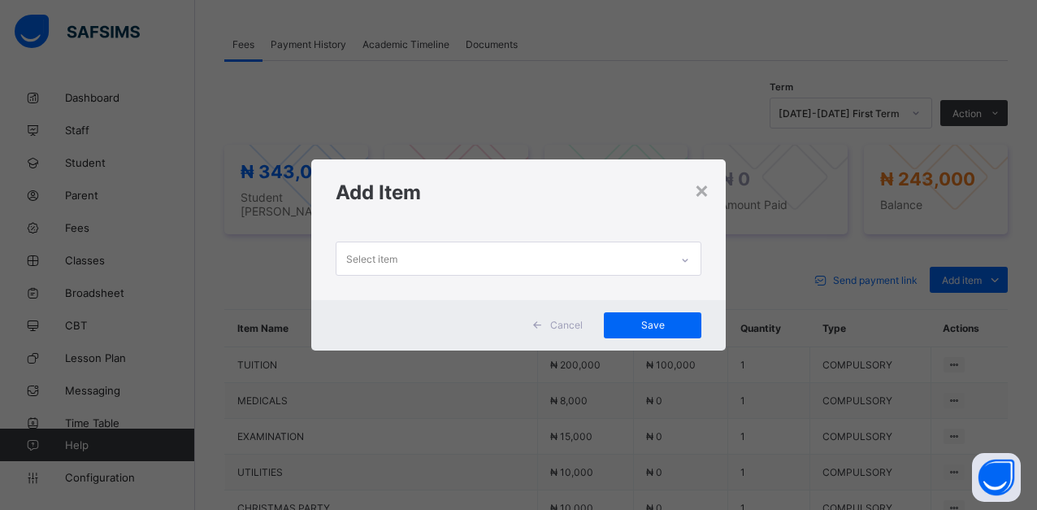
click at [688, 265] on div at bounding box center [685, 260] width 28 height 26
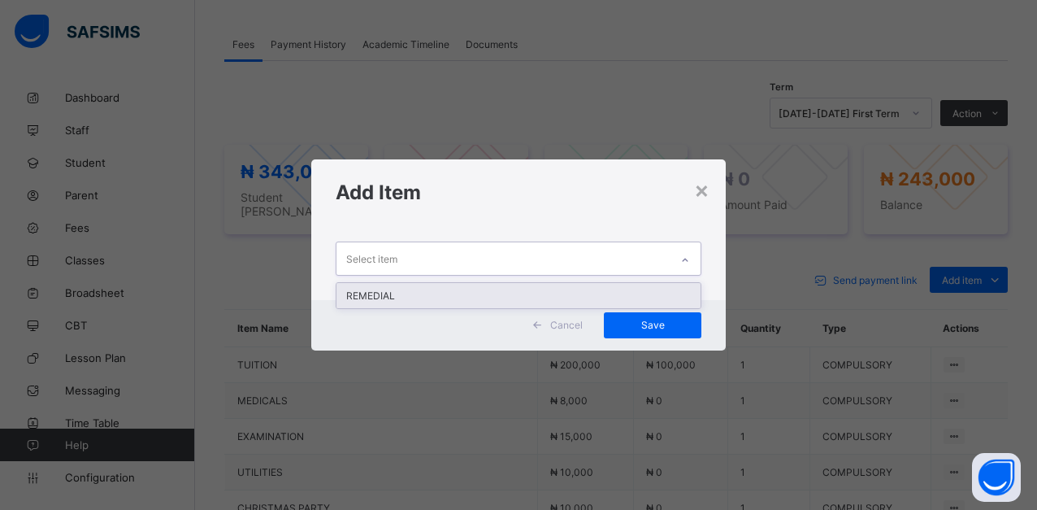
click at [445, 298] on div "REMEDIAL" at bounding box center [519, 295] width 364 height 25
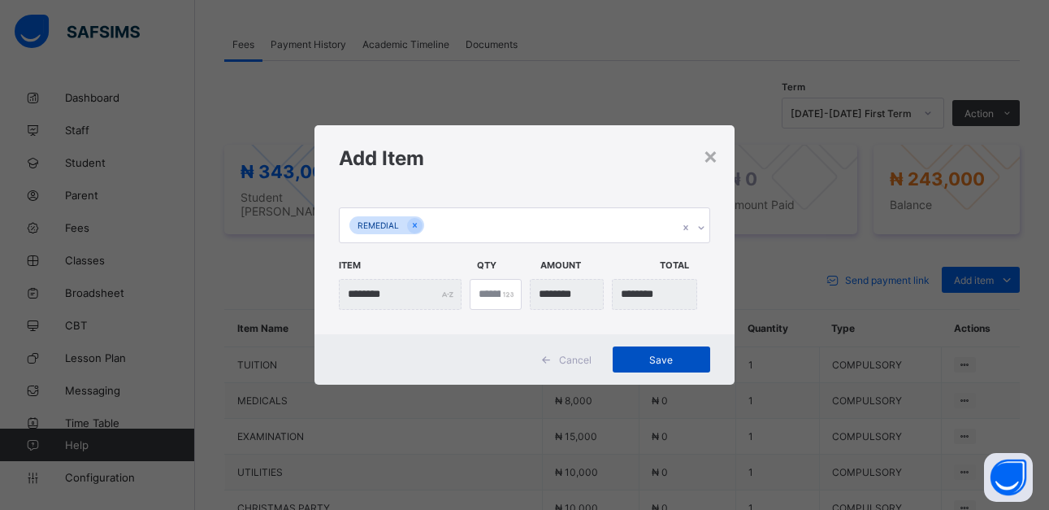
click at [662, 360] on span "Save" at bounding box center [661, 360] width 73 height 12
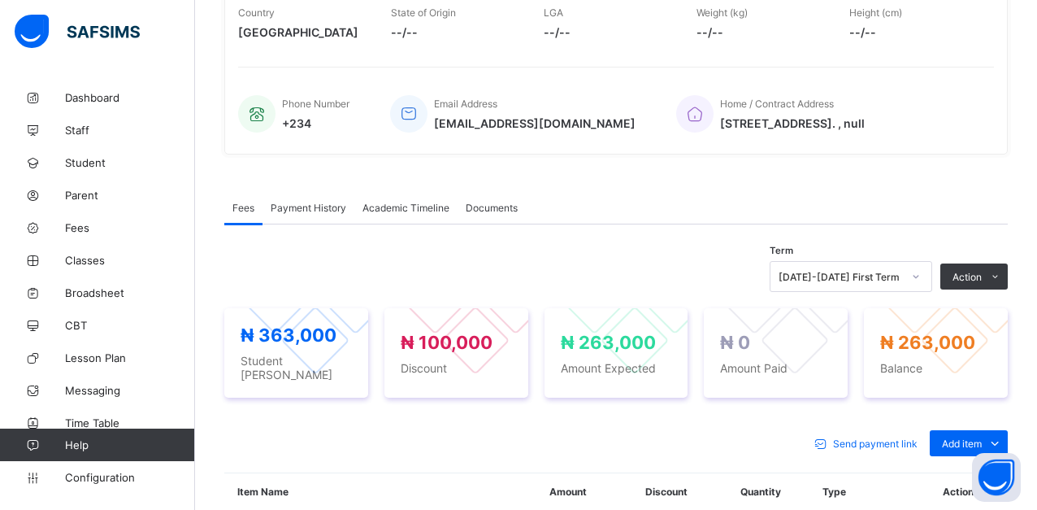
scroll to position [325, 0]
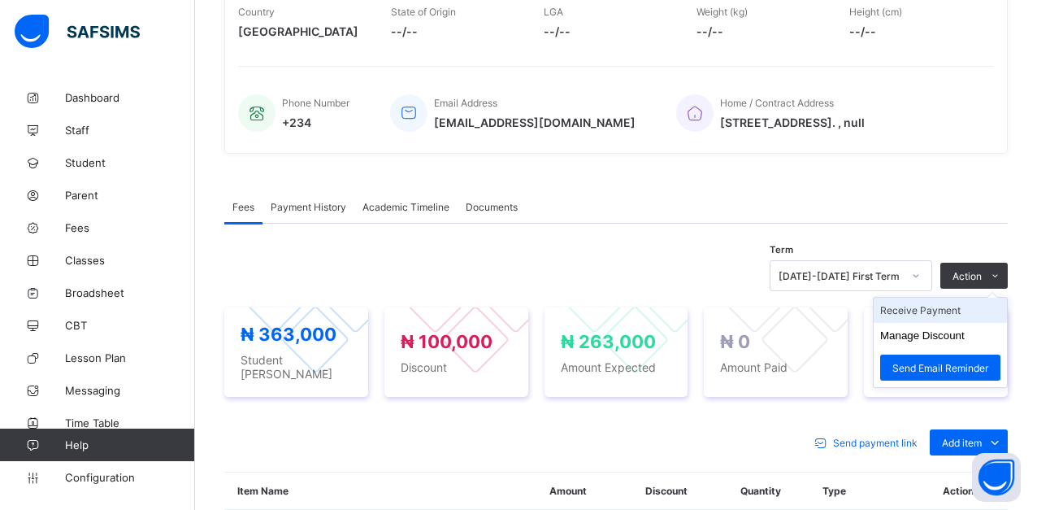
click at [964, 309] on li "Receive Payment" at bounding box center [940, 310] width 133 height 25
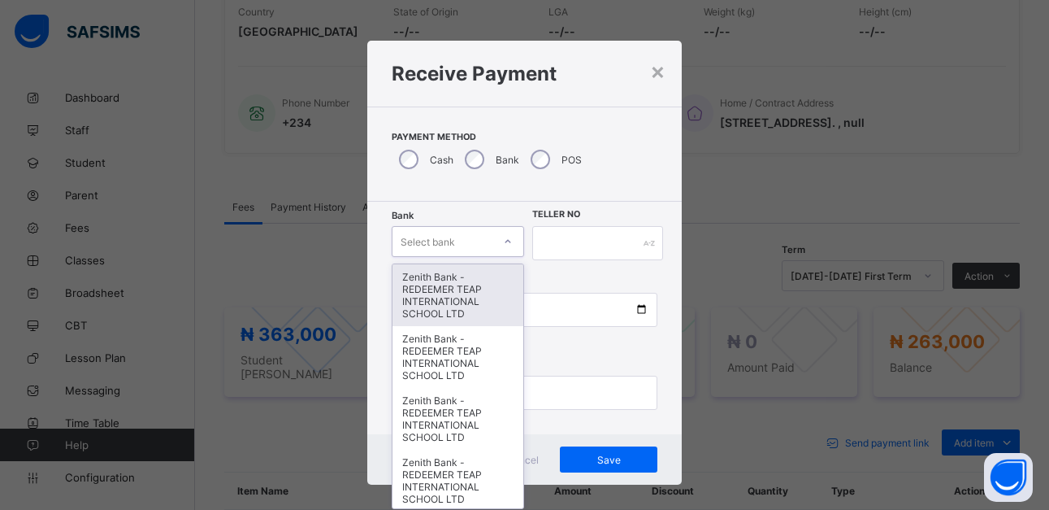
click at [507, 245] on div at bounding box center [508, 241] width 28 height 26
click at [468, 306] on div "Zenith Bank - REDEEMER TEAP INTERNATIONAL SCHOOL LTD" at bounding box center [459, 295] width 132 height 62
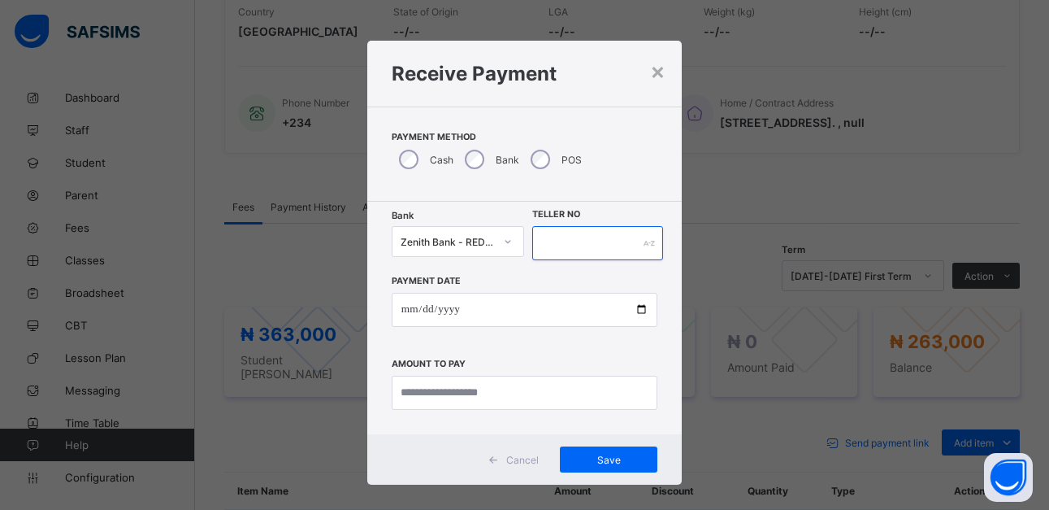
click at [596, 245] on input "text" at bounding box center [597, 243] width 130 height 34
type input "******"
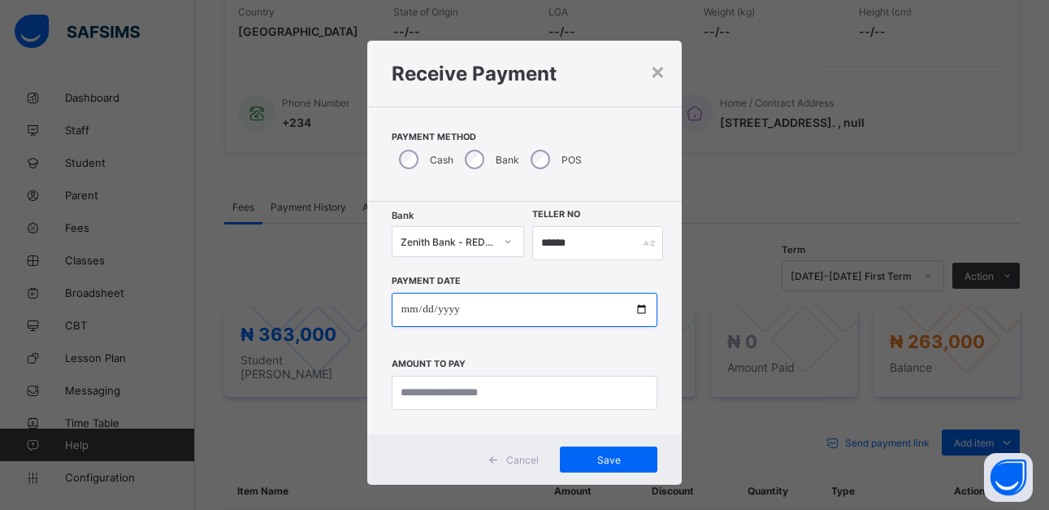
click at [636, 314] on input "date" at bounding box center [525, 310] width 266 height 34
type input "**********"
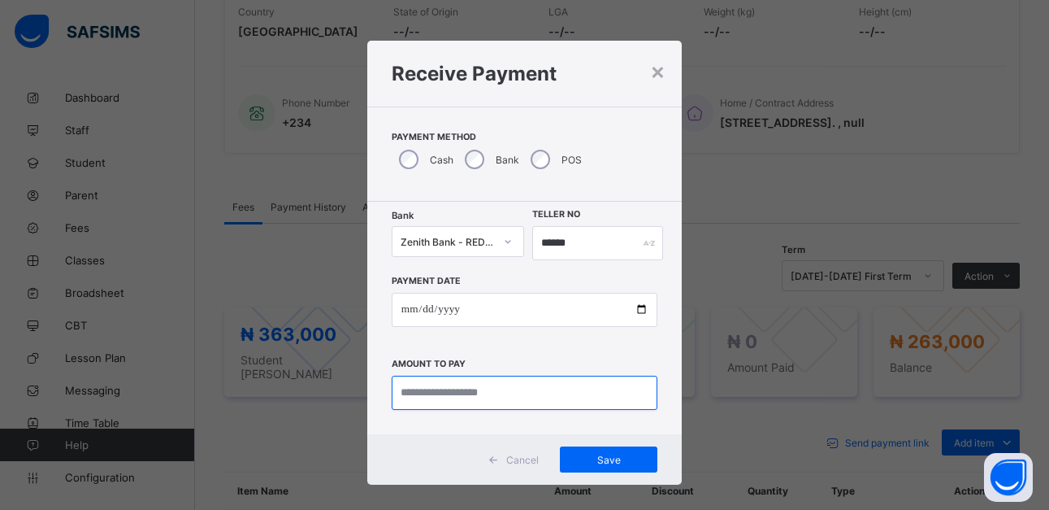
click at [531, 394] on input "currency" at bounding box center [525, 393] width 266 height 34
type input "*********"
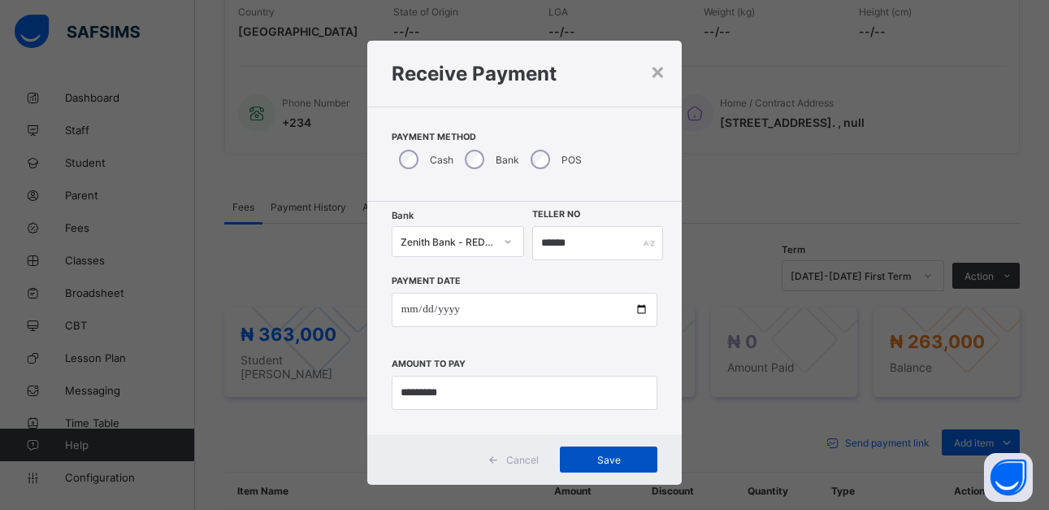
click at [610, 456] on span "Save" at bounding box center [608, 460] width 73 height 12
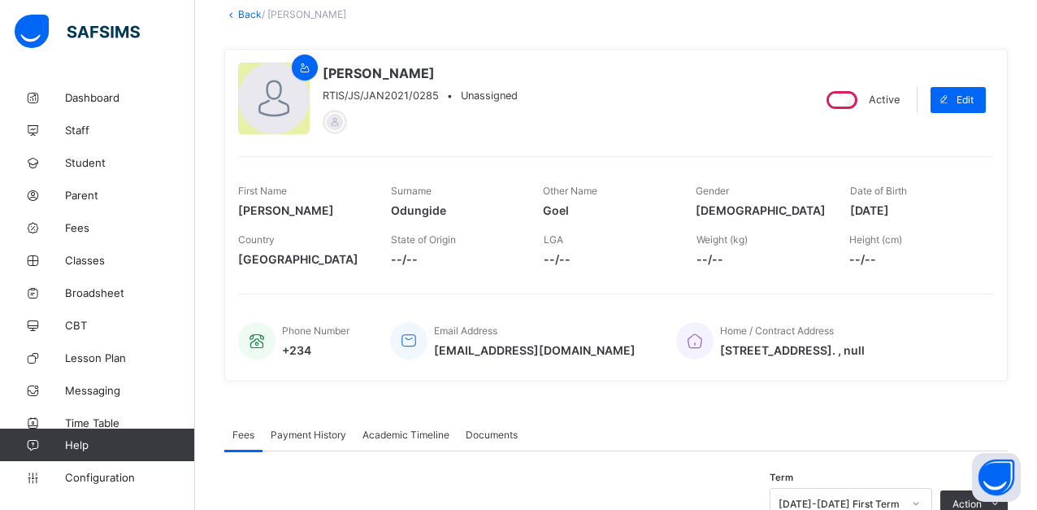
scroll to position [0, 0]
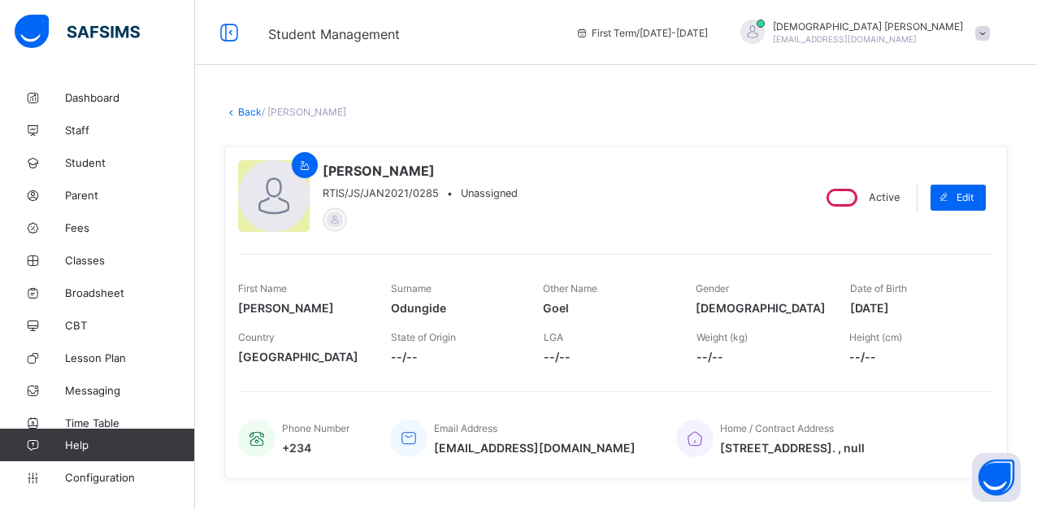
click at [246, 111] on link "Back" at bounding box center [250, 112] width 24 height 12
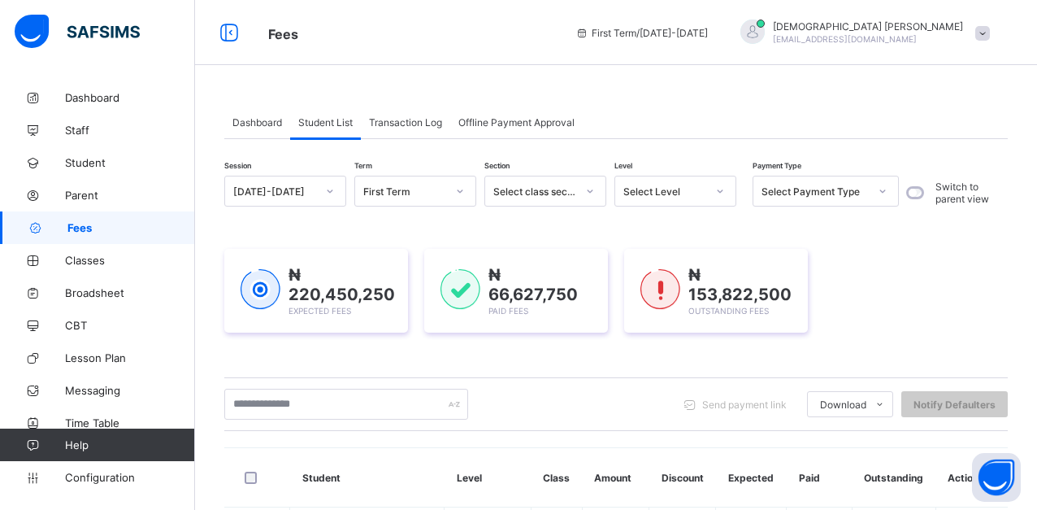
click at [990, 39] on span at bounding box center [982, 33] width 15 height 15
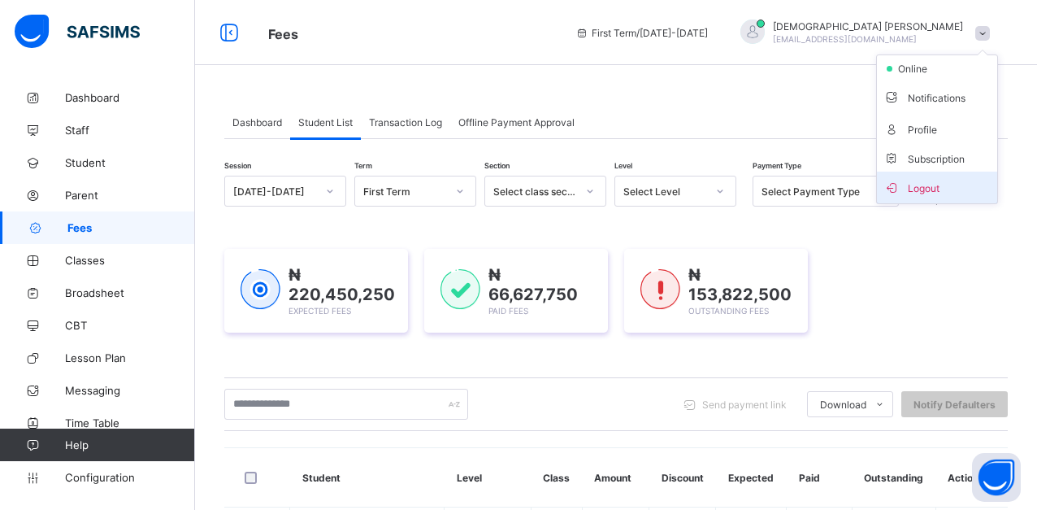
click at [943, 190] on span "Logout" at bounding box center [937, 187] width 107 height 19
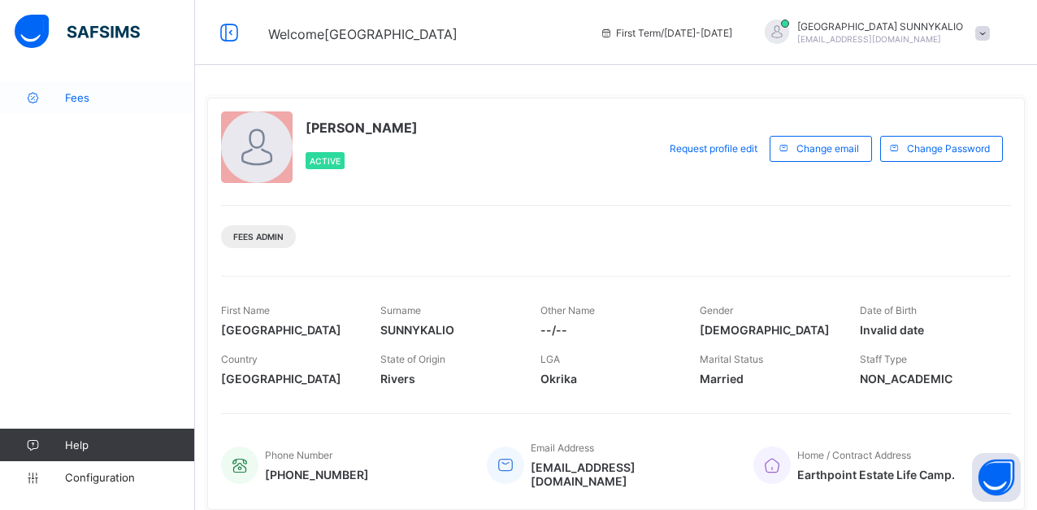
click at [76, 96] on span "Fees" at bounding box center [130, 97] width 130 height 13
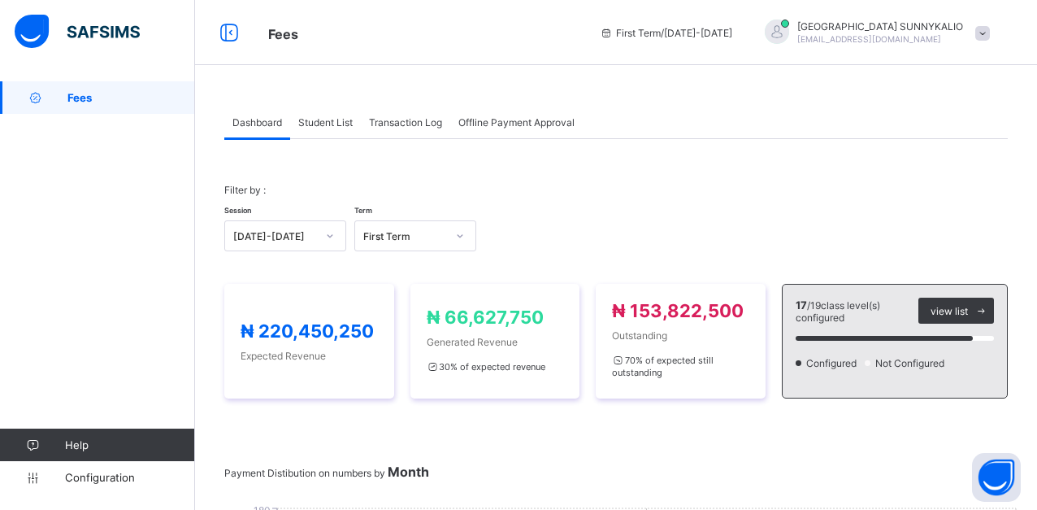
click at [311, 126] on span "Student List" at bounding box center [325, 122] width 54 height 12
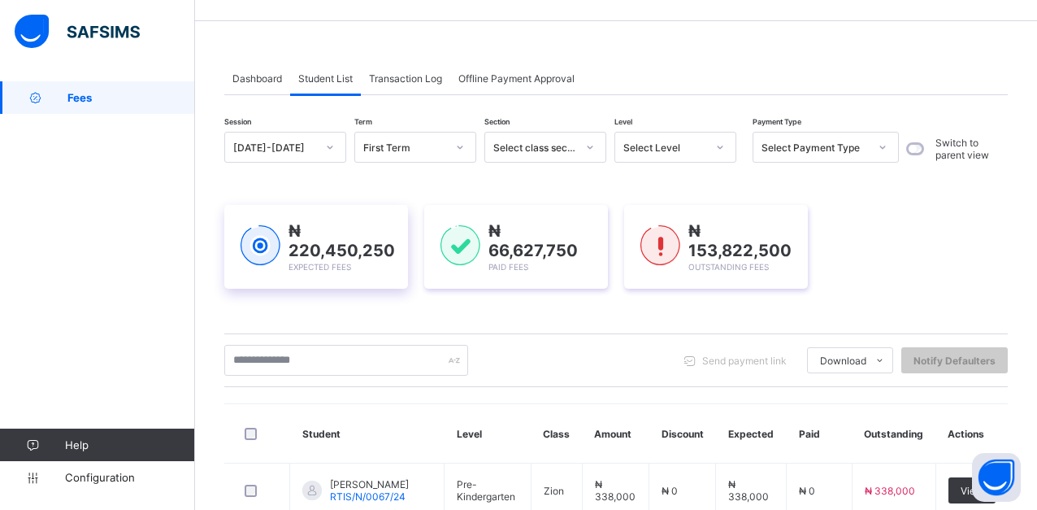
scroll to position [81, 0]
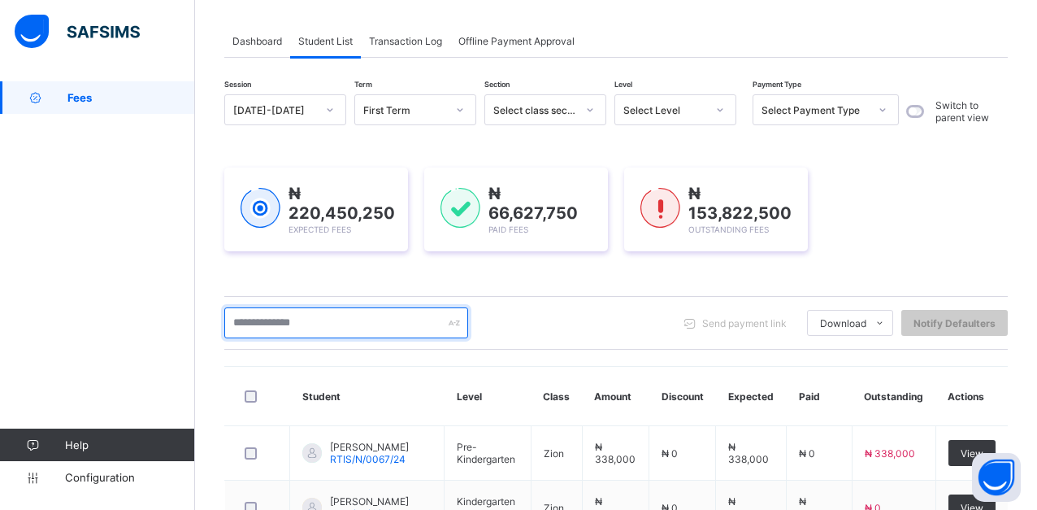
click at [313, 328] on input "text" at bounding box center [346, 322] width 244 height 31
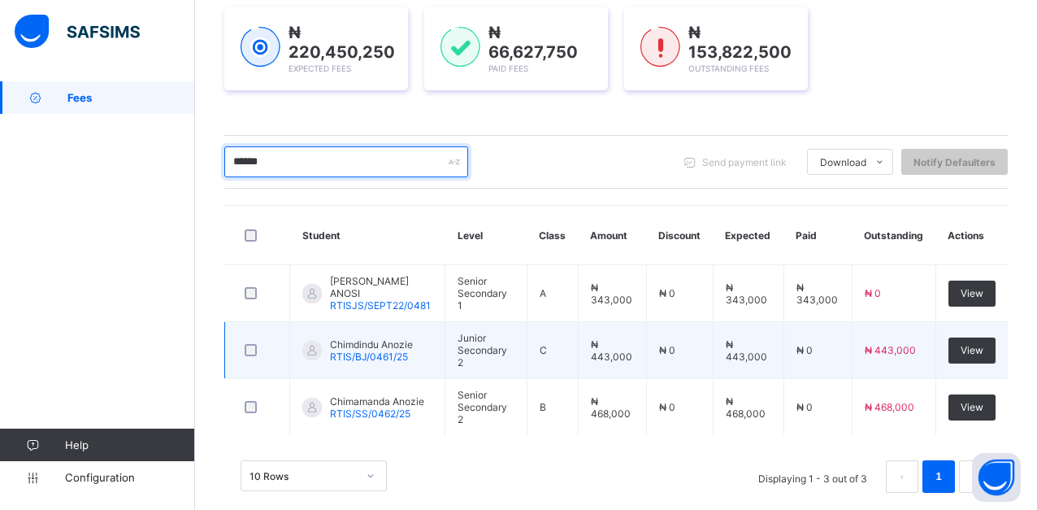
scroll to position [244, 0]
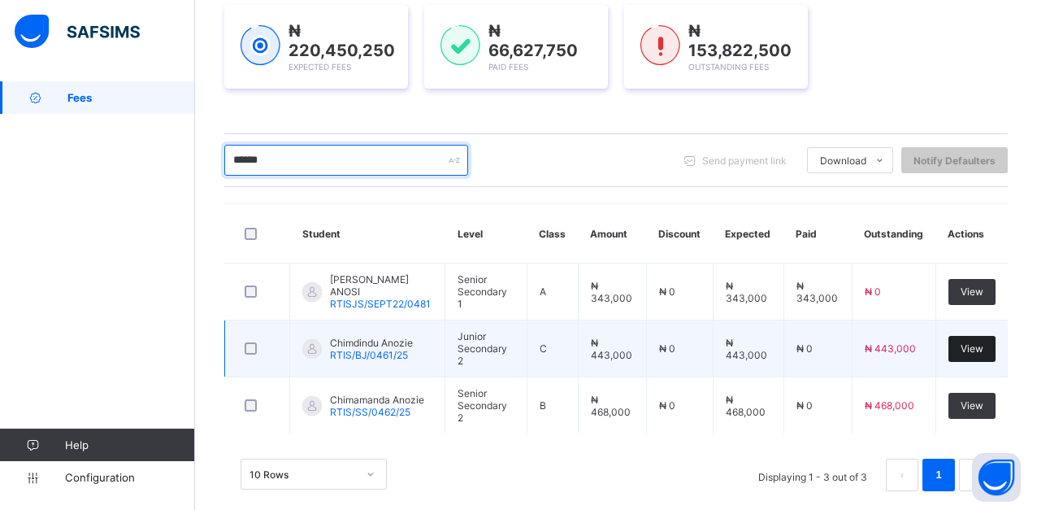
type input "******"
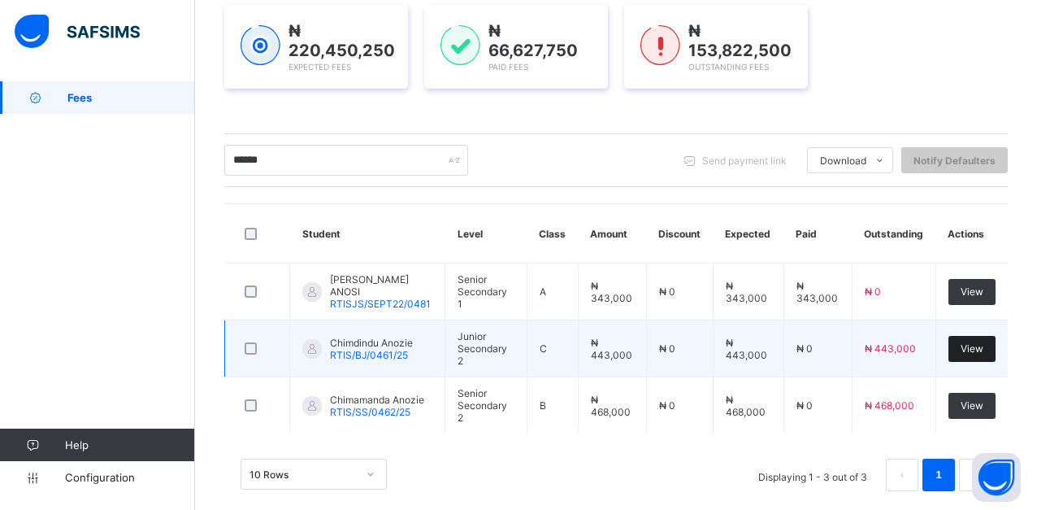
click at [978, 352] on span "View" at bounding box center [972, 348] width 23 height 12
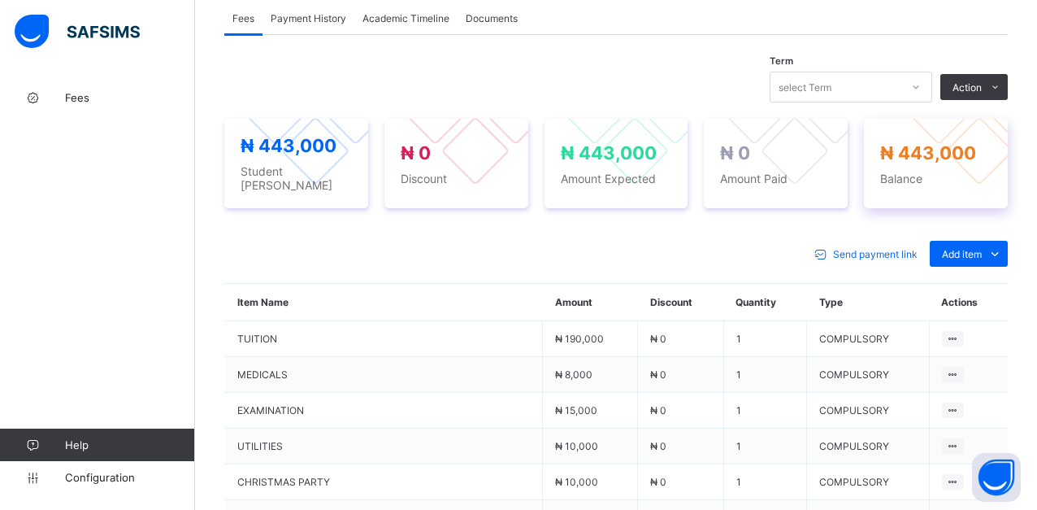
scroll to position [569, 0]
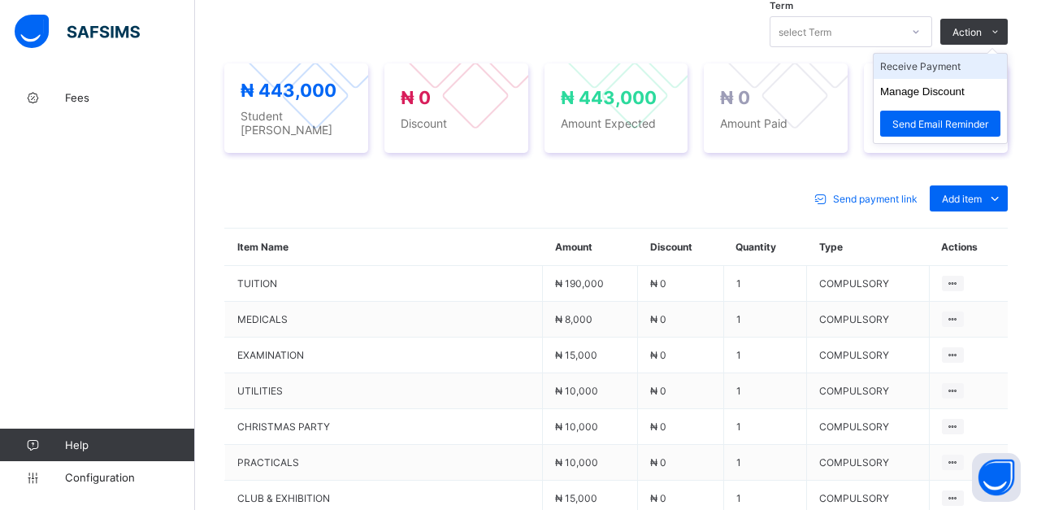
click at [955, 67] on li "Receive Payment" at bounding box center [940, 66] width 133 height 25
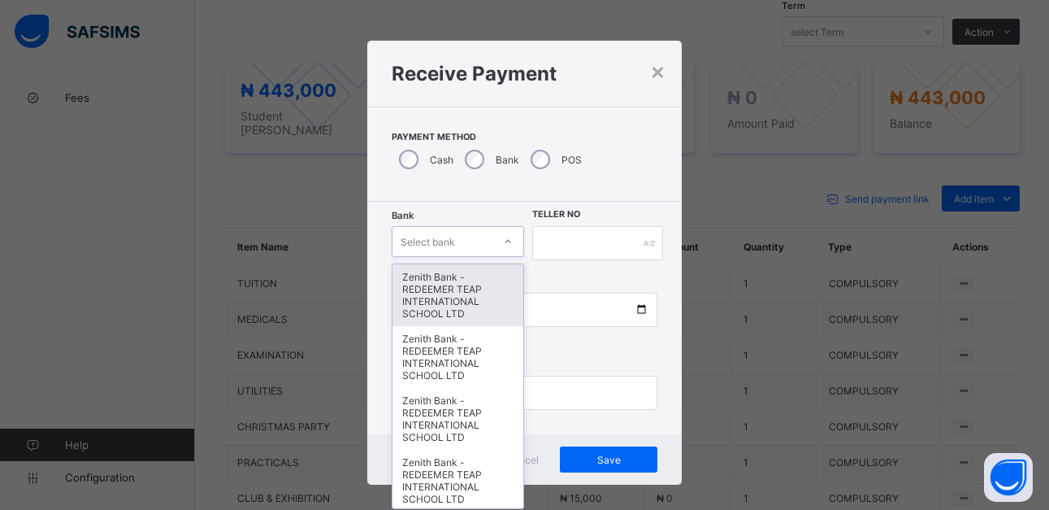
click at [500, 250] on div at bounding box center [508, 241] width 28 height 26
click at [465, 296] on div "Zenith Bank - REDEEMER TEAP INTERNATIONAL SCHOOL LTD" at bounding box center [459, 295] width 132 height 62
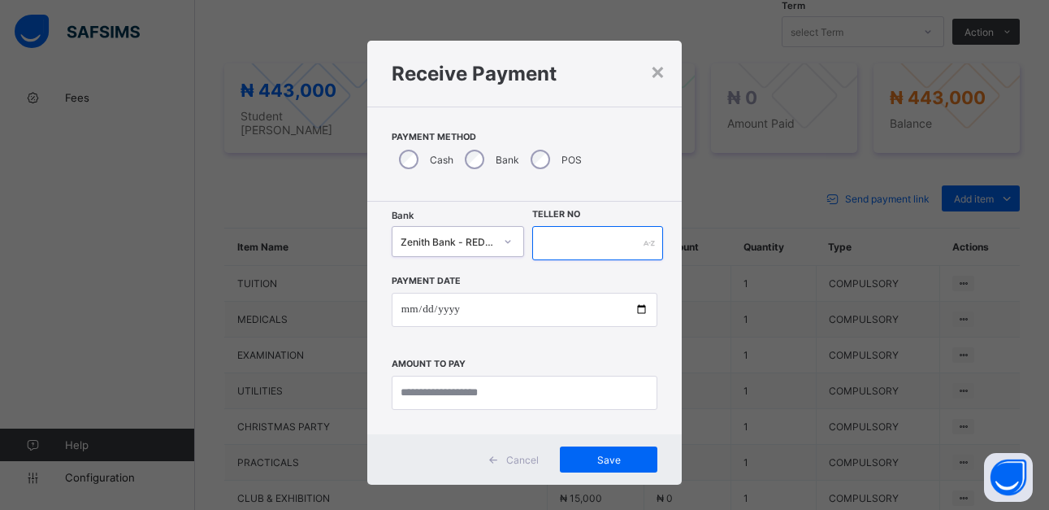
click at [623, 245] on input "text" at bounding box center [597, 243] width 130 height 34
type input "******"
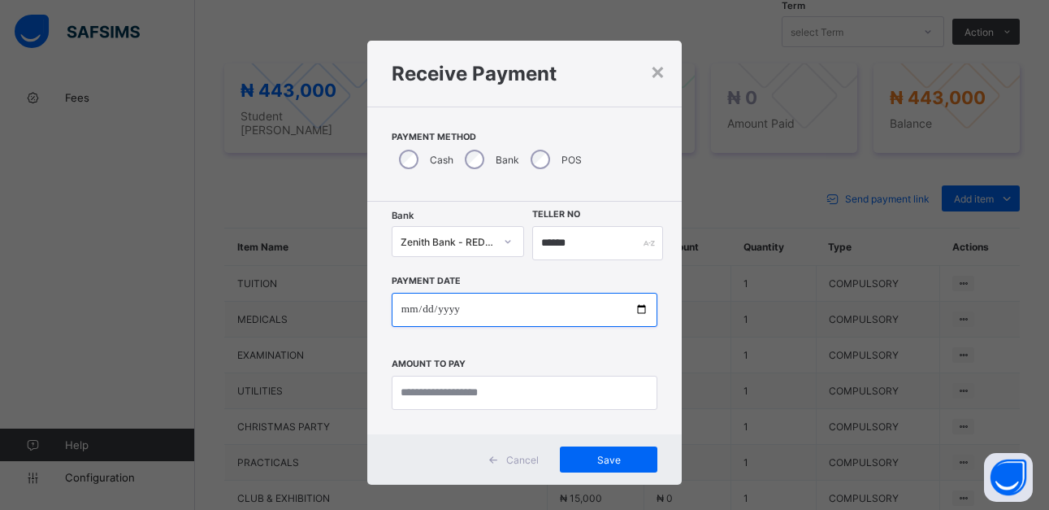
click at [632, 306] on input "date" at bounding box center [525, 310] width 266 height 34
type input "**********"
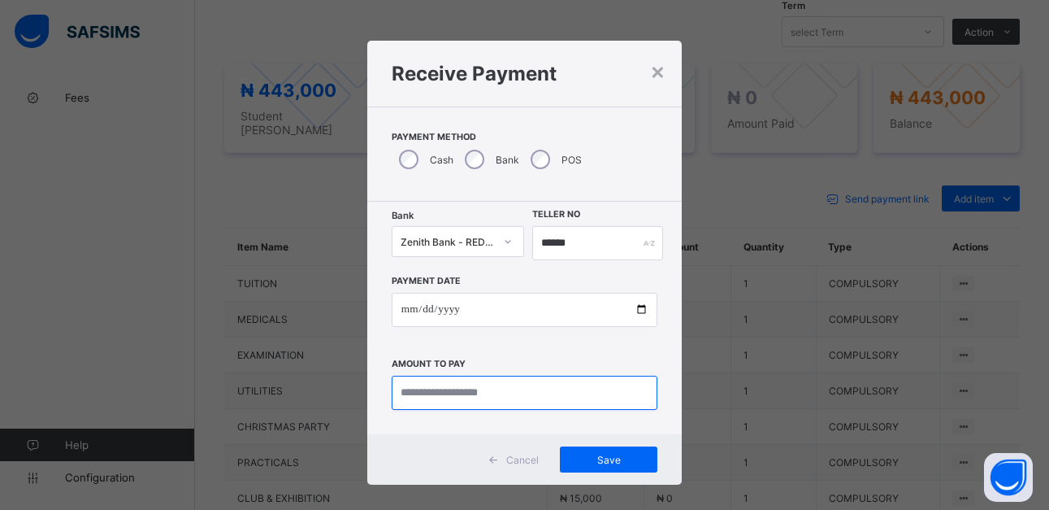
click at [516, 395] on input "currency" at bounding box center [525, 393] width 266 height 34
type input "*********"
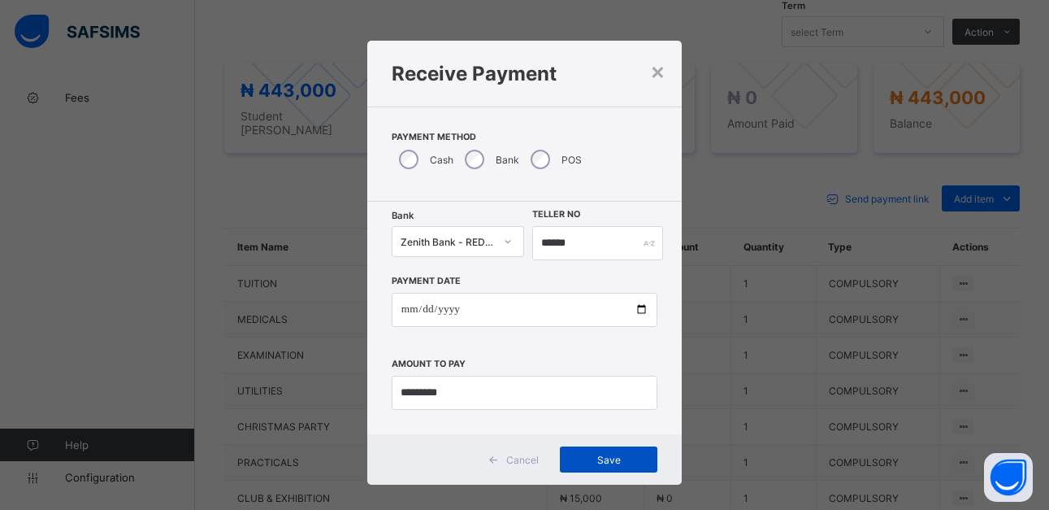
click at [602, 458] on span "Save" at bounding box center [608, 460] width 73 height 12
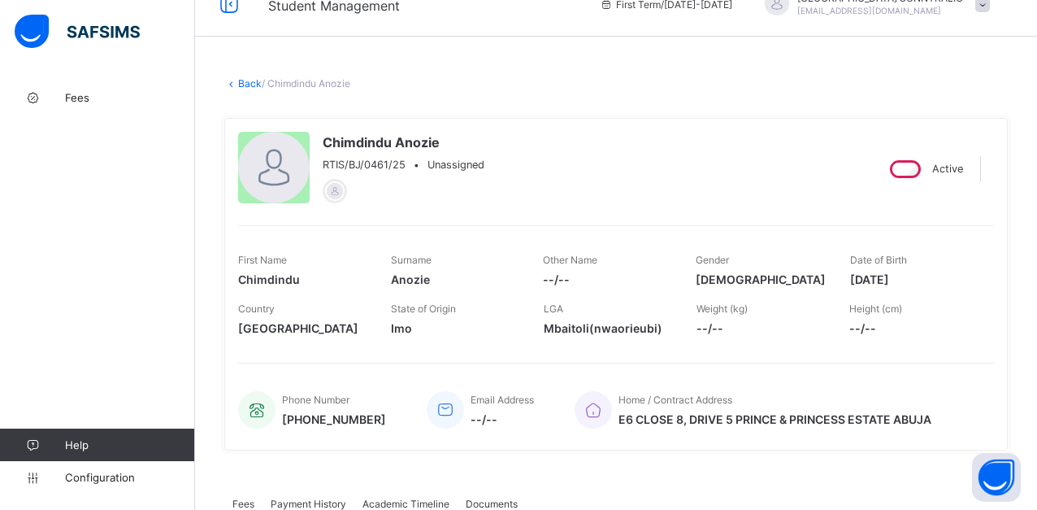
scroll to position [0, 0]
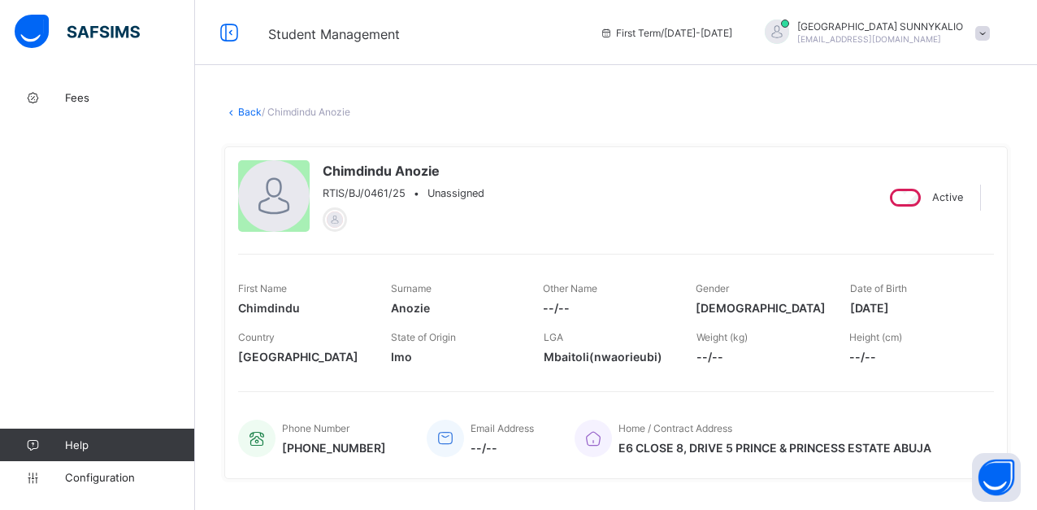
click at [245, 108] on link "Back" at bounding box center [250, 112] width 24 height 12
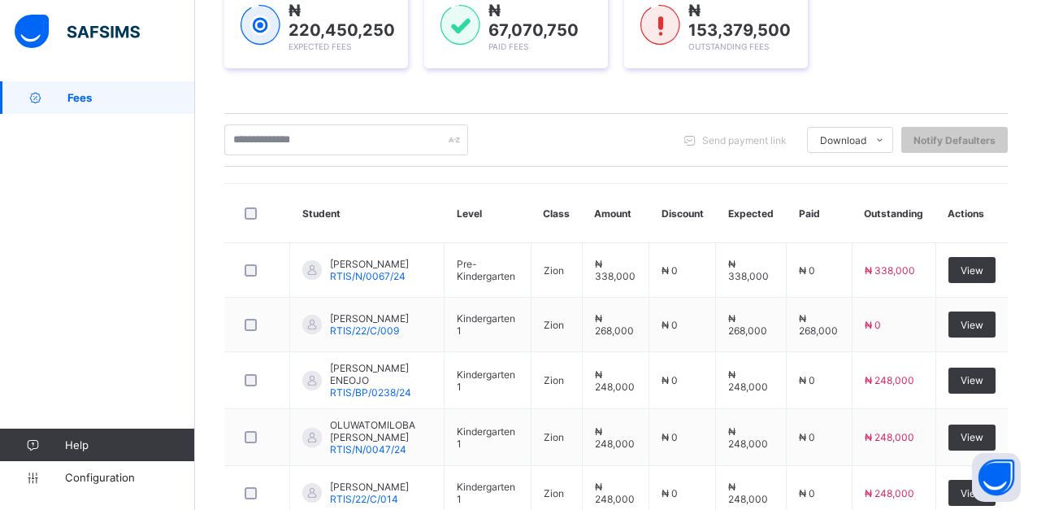
scroll to position [163, 0]
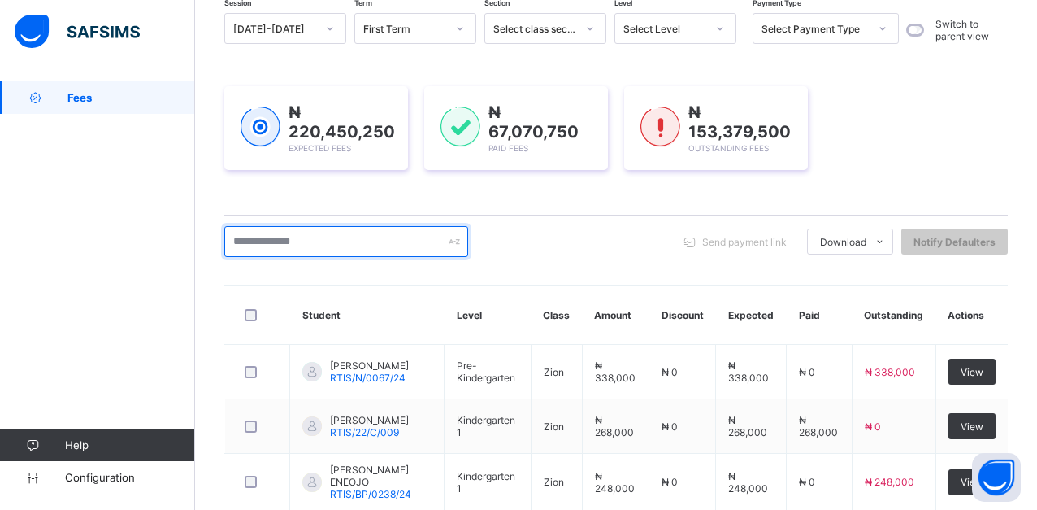
click at [306, 248] on input "text" at bounding box center [346, 241] width 244 height 31
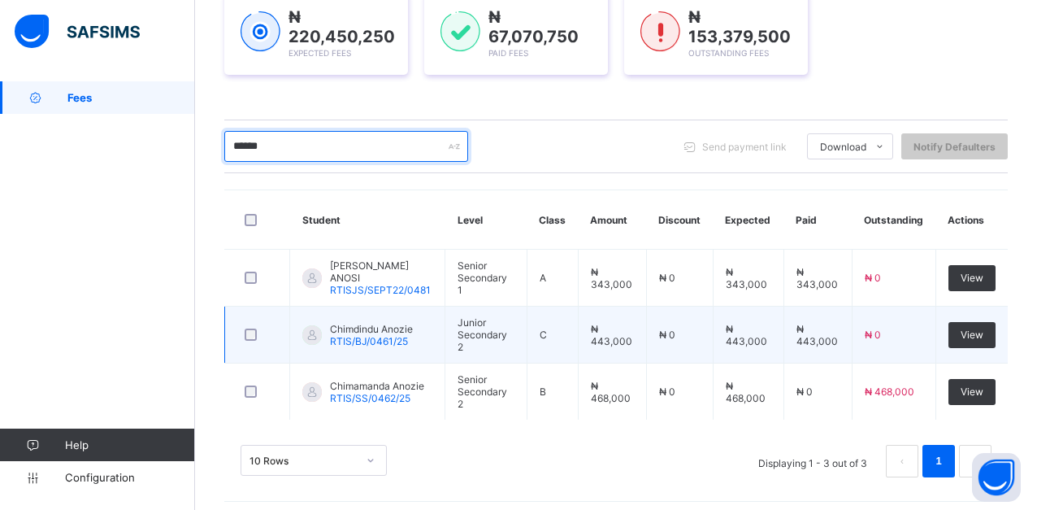
scroll to position [261, 0]
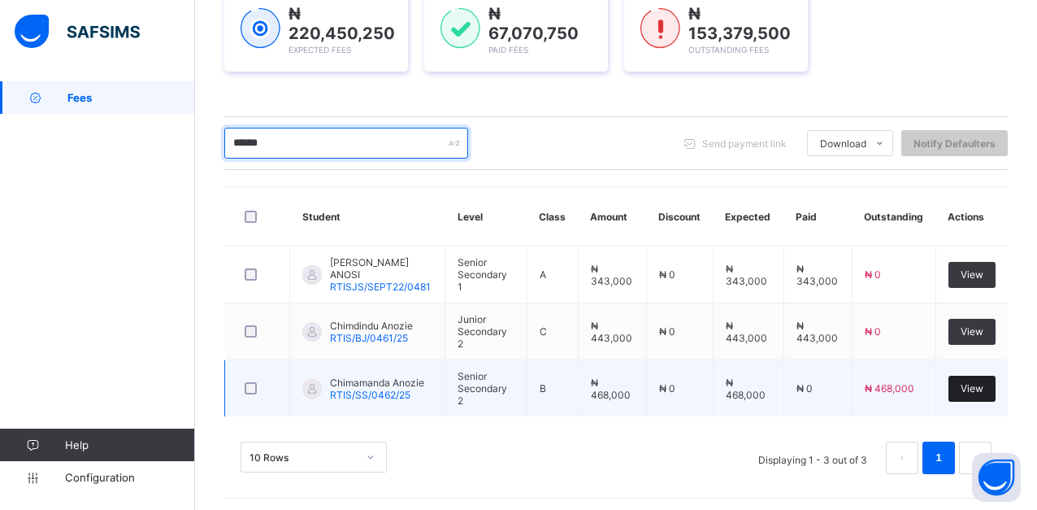
type input "******"
click at [975, 388] on span "View" at bounding box center [972, 388] width 23 height 12
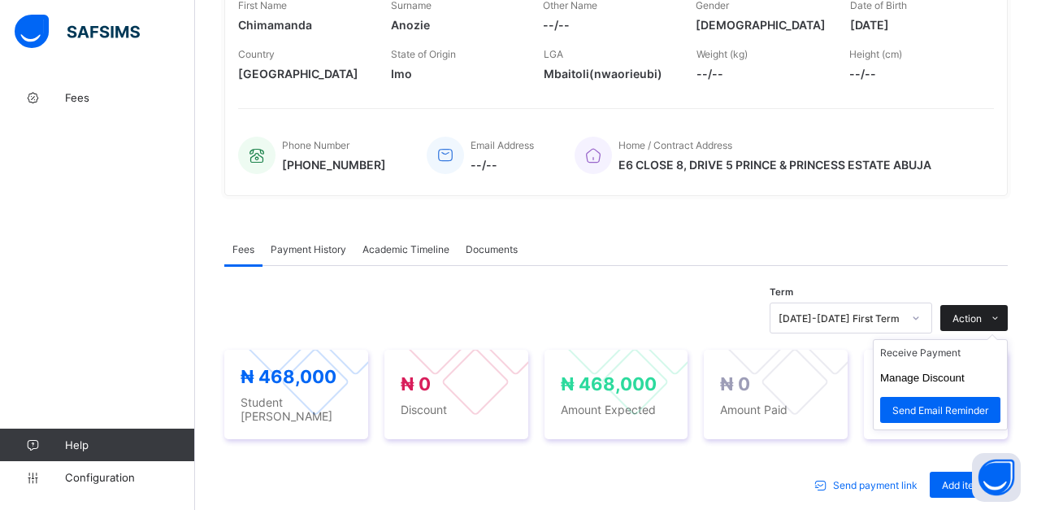
scroll to position [325, 0]
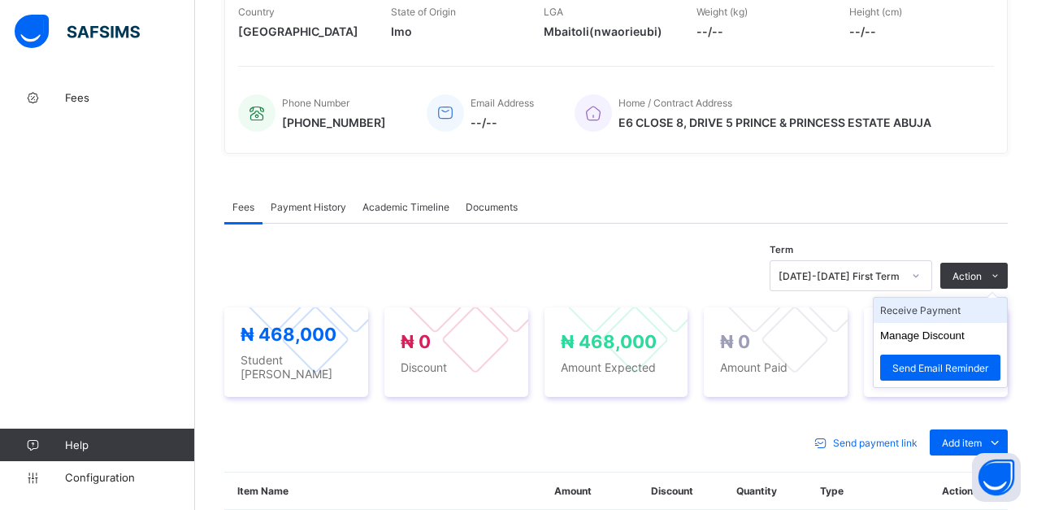
click at [962, 315] on li "Receive Payment" at bounding box center [940, 310] width 133 height 25
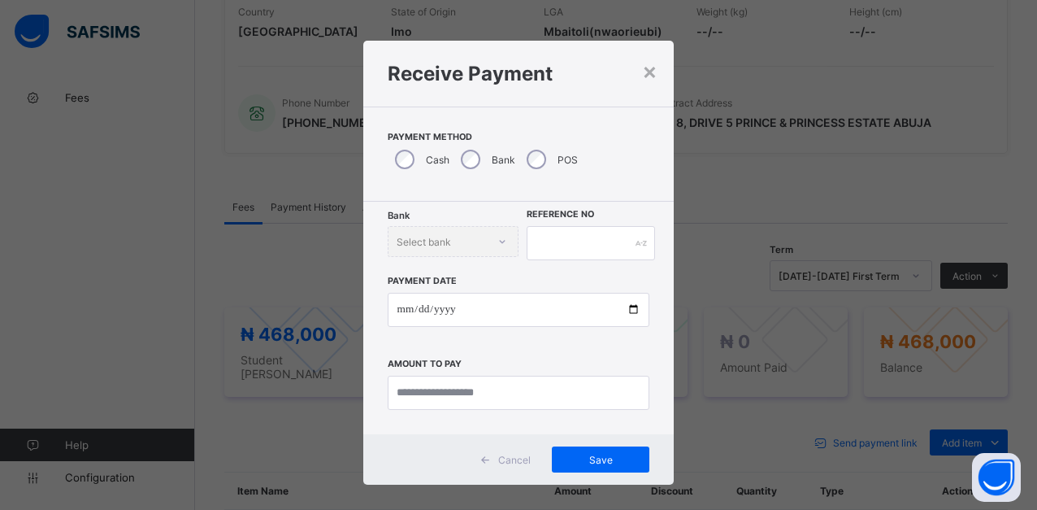
click at [500, 243] on div "Bank Select bank" at bounding box center [453, 241] width 131 height 31
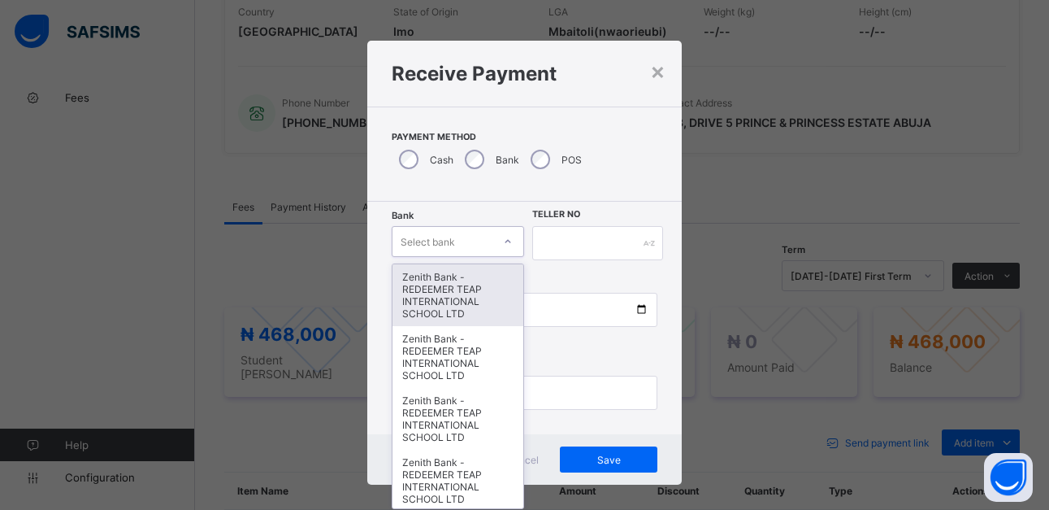
click at [503, 244] on icon at bounding box center [508, 241] width 10 height 16
click at [444, 304] on div "Zenith Bank - REDEEMER TEAP INTERNATIONAL SCHOOL LTD" at bounding box center [459, 295] width 132 height 62
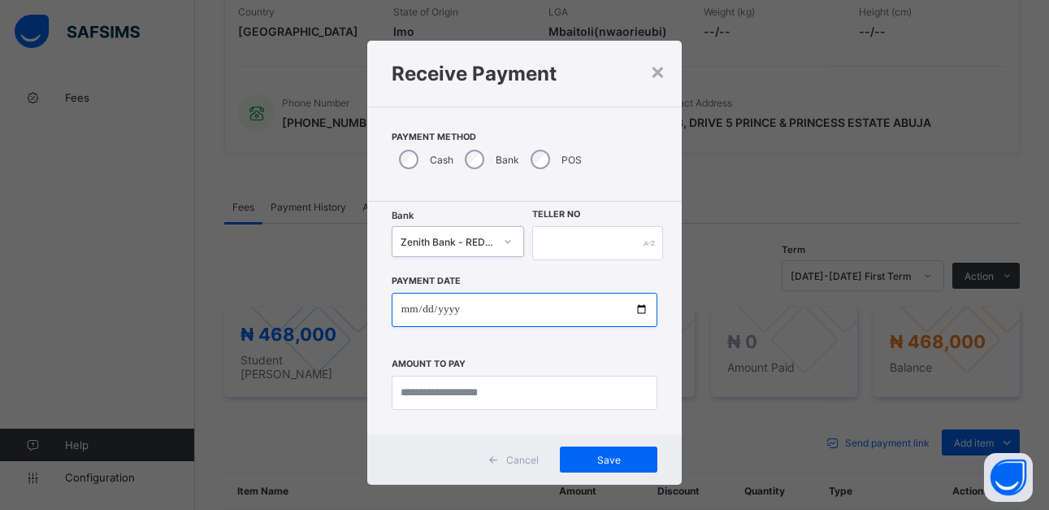
click at [632, 305] on input "date" at bounding box center [525, 310] width 266 height 34
type input "**********"
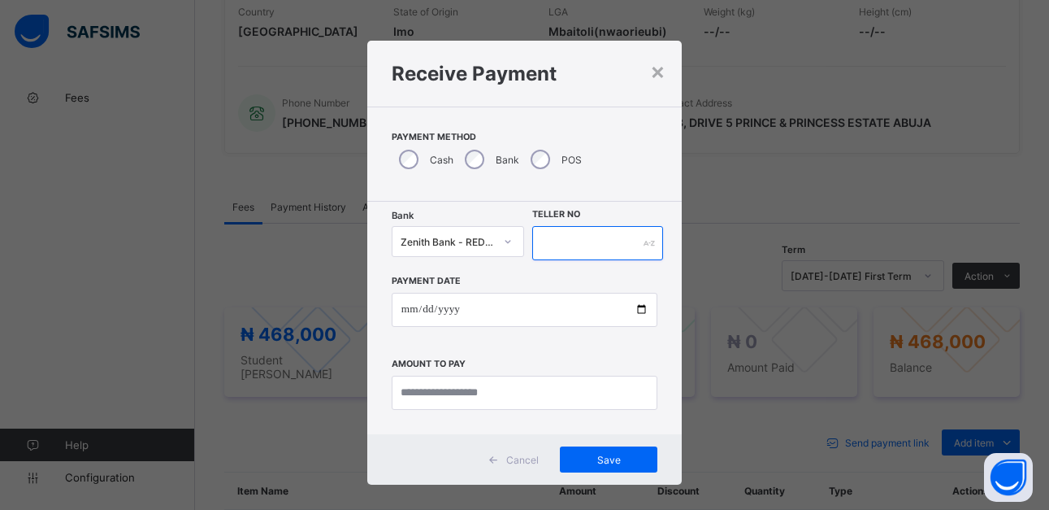
click at [589, 247] on input "text" at bounding box center [597, 243] width 130 height 34
type input "******"
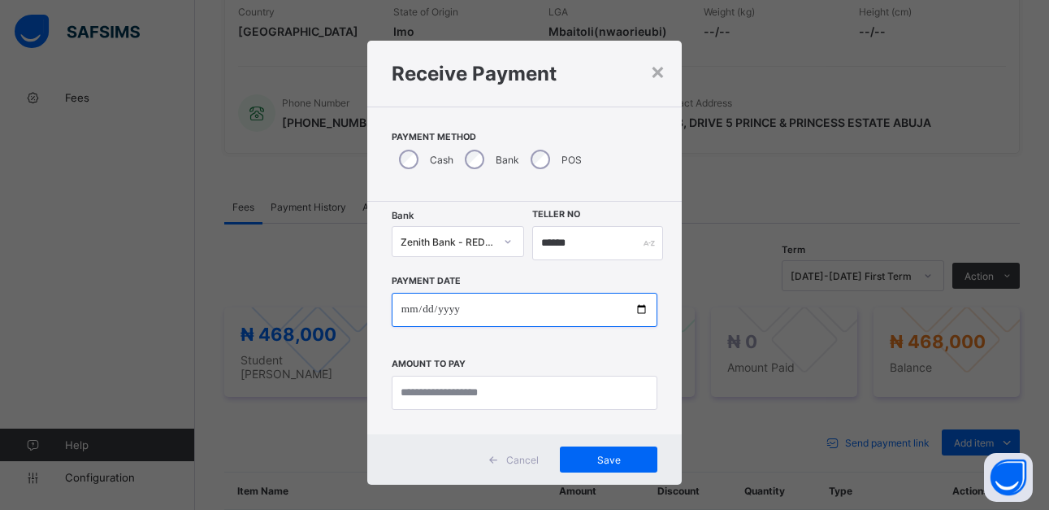
click at [629, 311] on input "**********" at bounding box center [525, 310] width 266 height 34
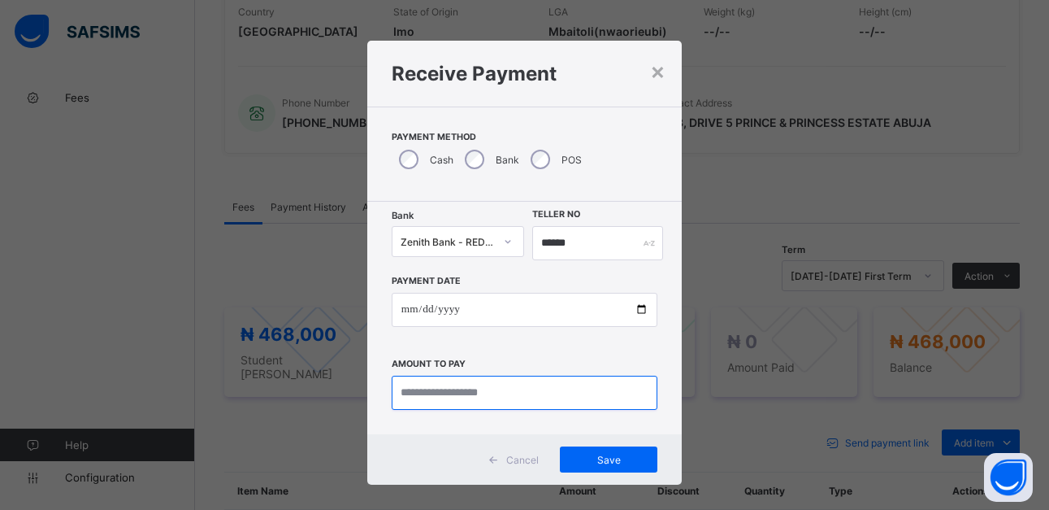
click at [545, 394] on input "currency" at bounding box center [525, 393] width 266 height 34
type input "*********"
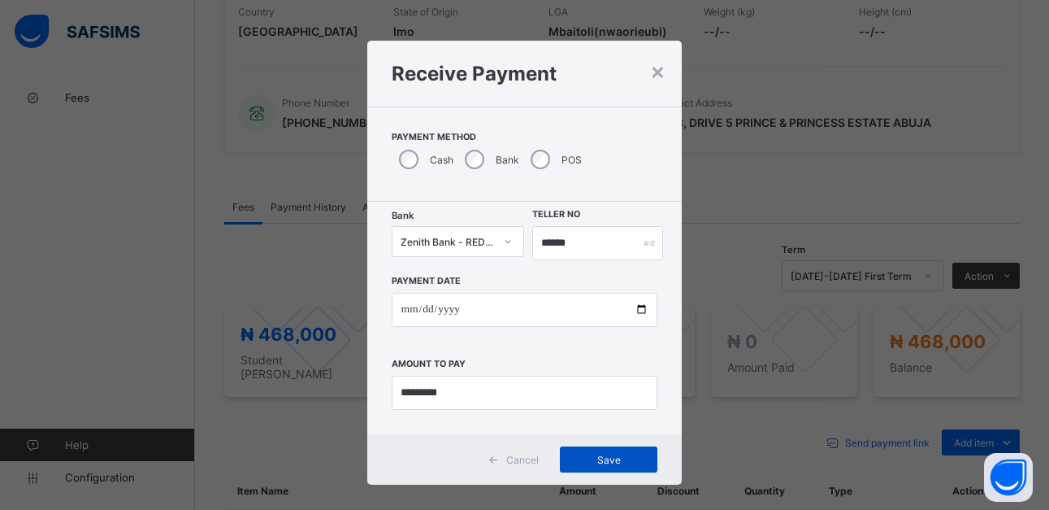
click at [603, 460] on span "Save" at bounding box center [608, 460] width 73 height 12
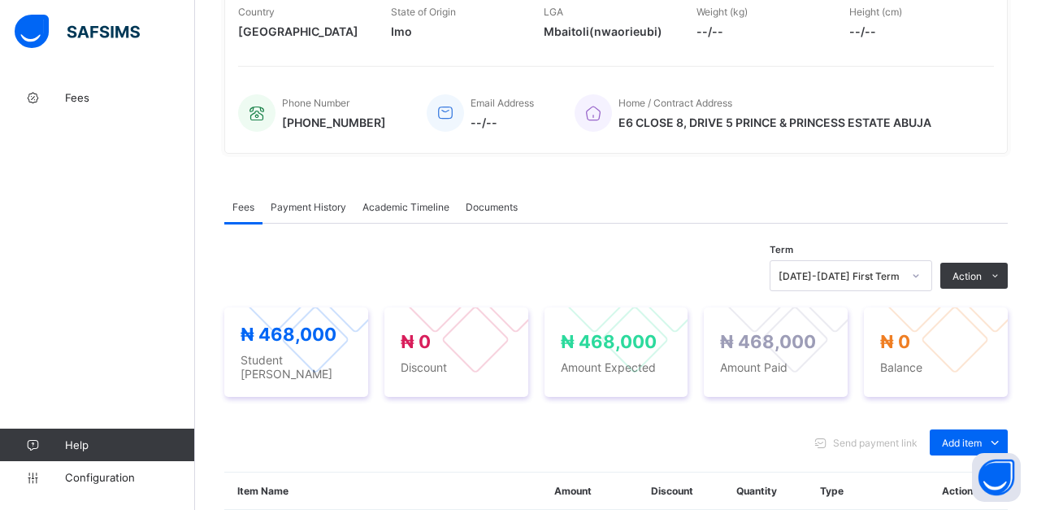
click at [322, 206] on span "Payment History" at bounding box center [309, 207] width 76 height 12
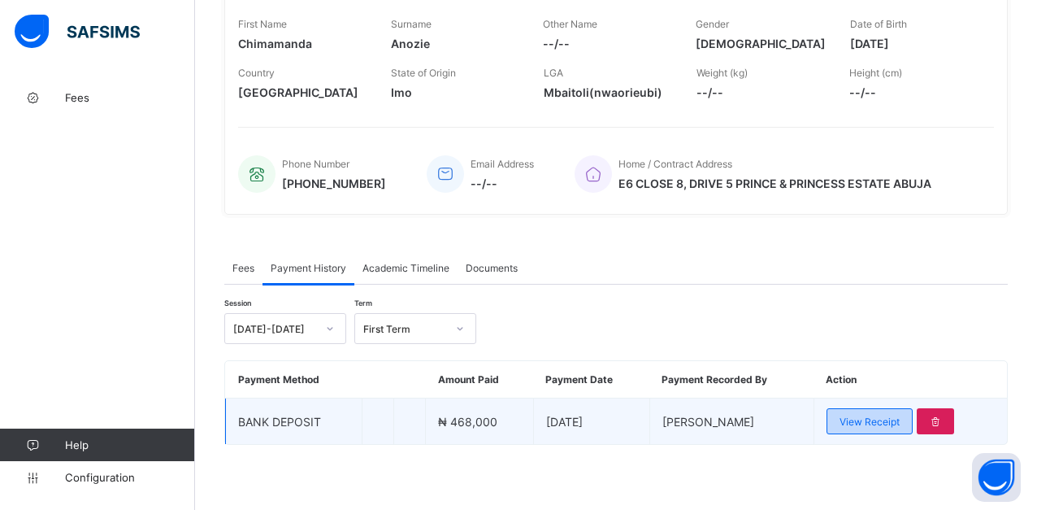
click at [904, 433] on div "View Receipt" at bounding box center [870, 421] width 86 height 26
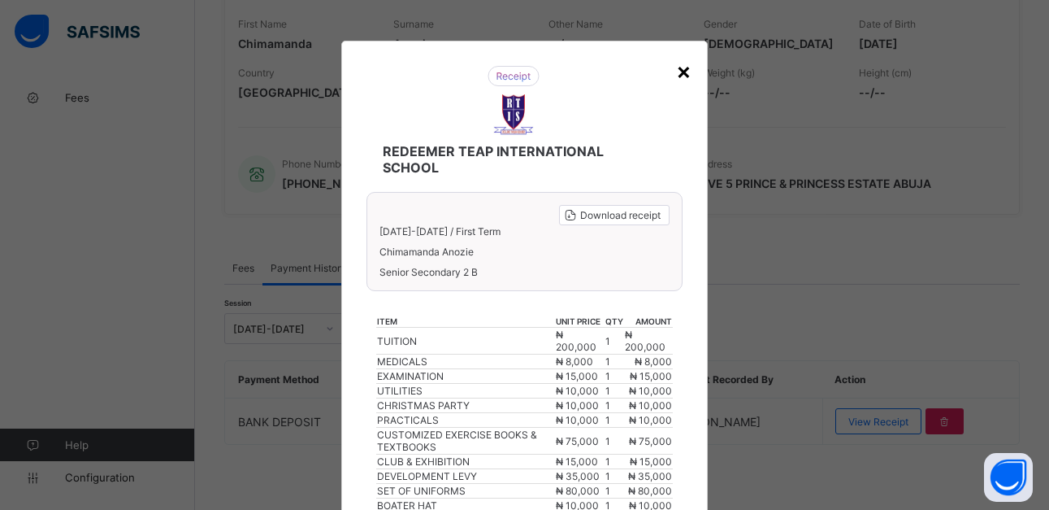
click at [677, 73] on div "×" at bounding box center [683, 71] width 15 height 28
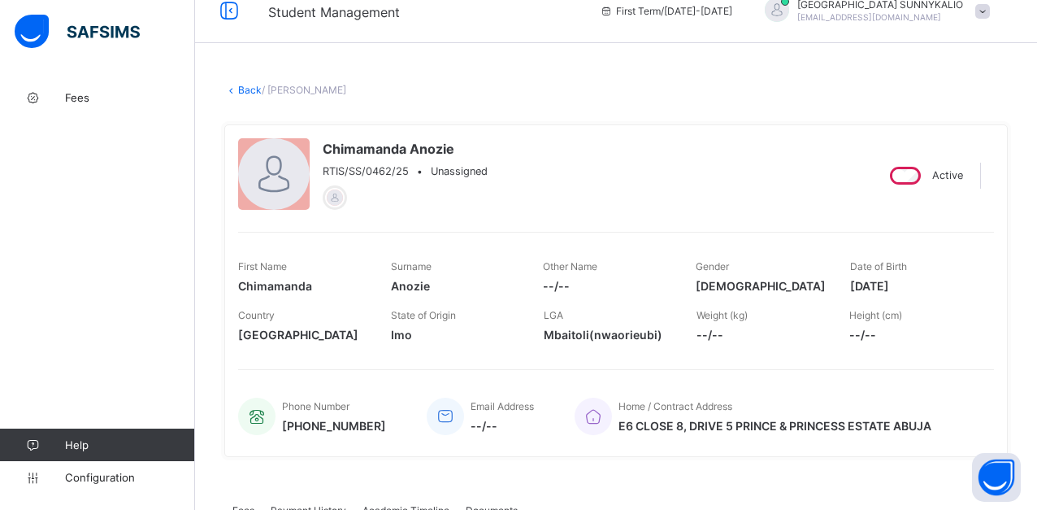
scroll to position [0, 0]
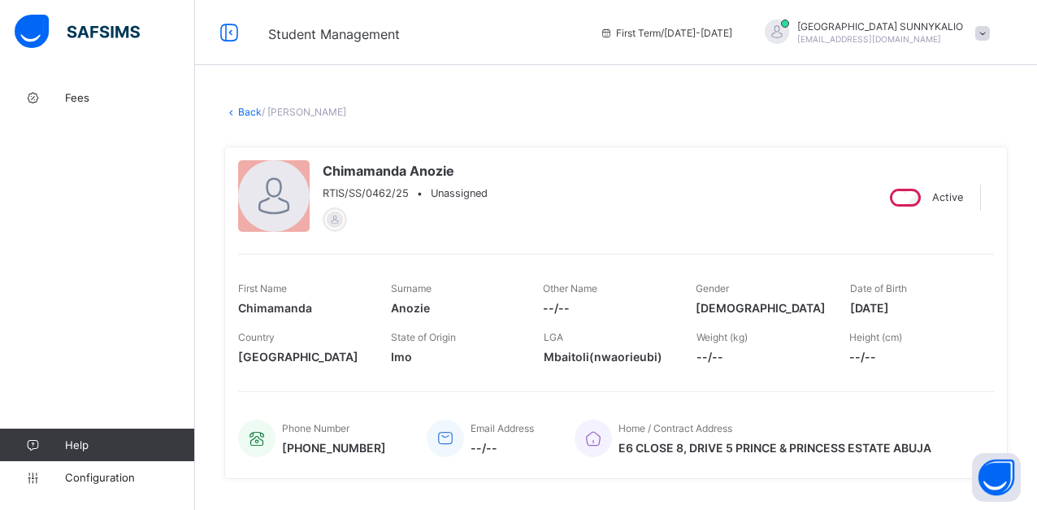
click at [237, 114] on icon at bounding box center [231, 112] width 14 height 12
click at [245, 110] on link "Back" at bounding box center [250, 112] width 24 height 12
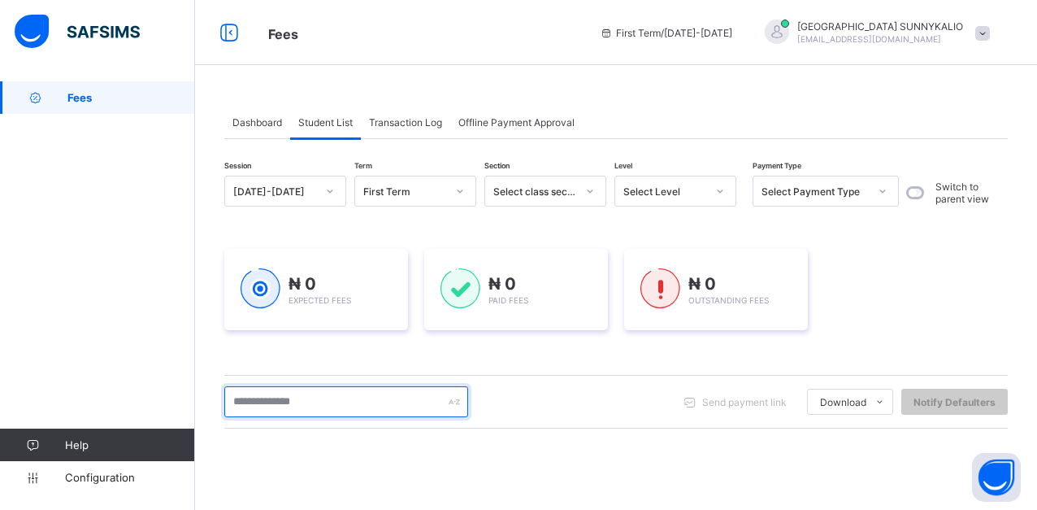
click at [402, 402] on input "text" at bounding box center [346, 401] width 244 height 31
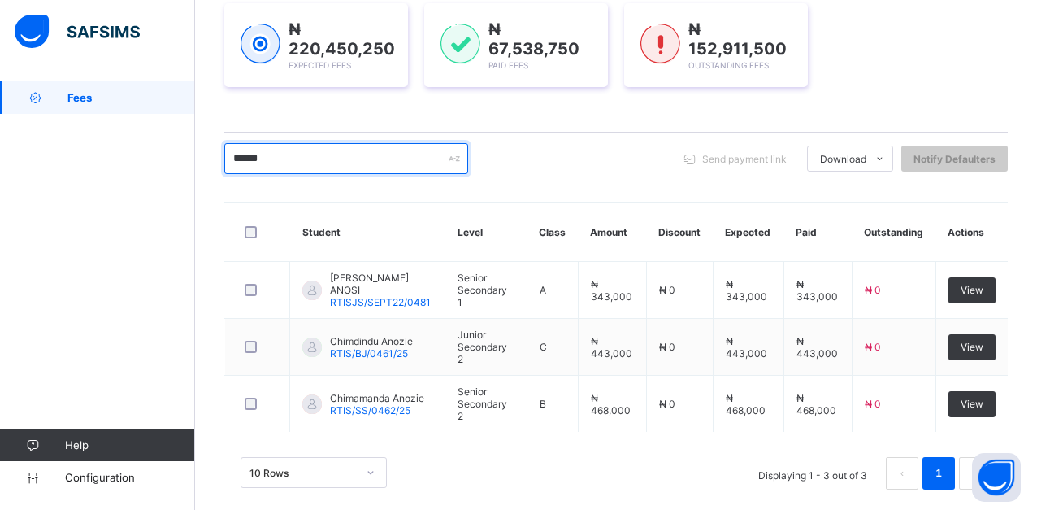
scroll to position [261, 0]
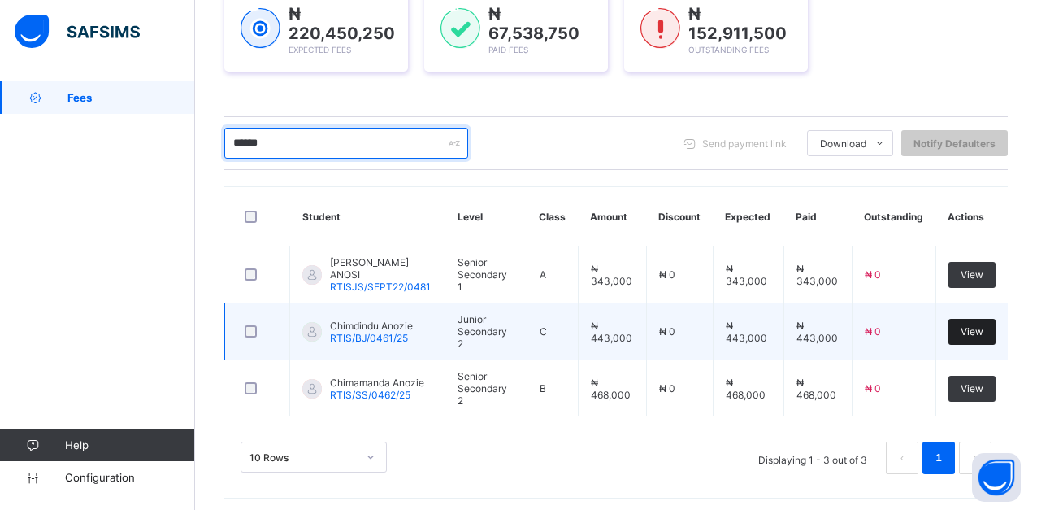
type input "******"
click at [984, 329] on span "View" at bounding box center [972, 331] width 23 height 12
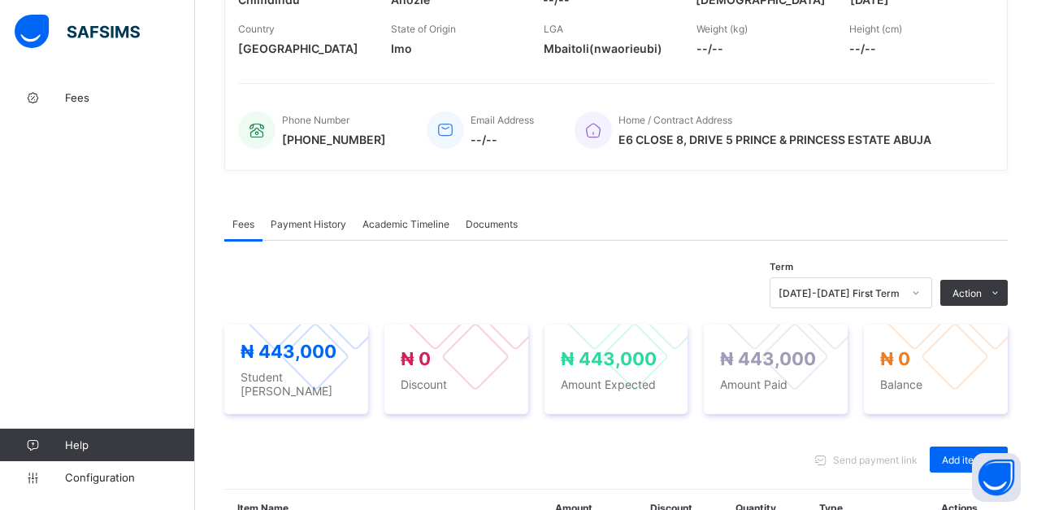
scroll to position [325, 0]
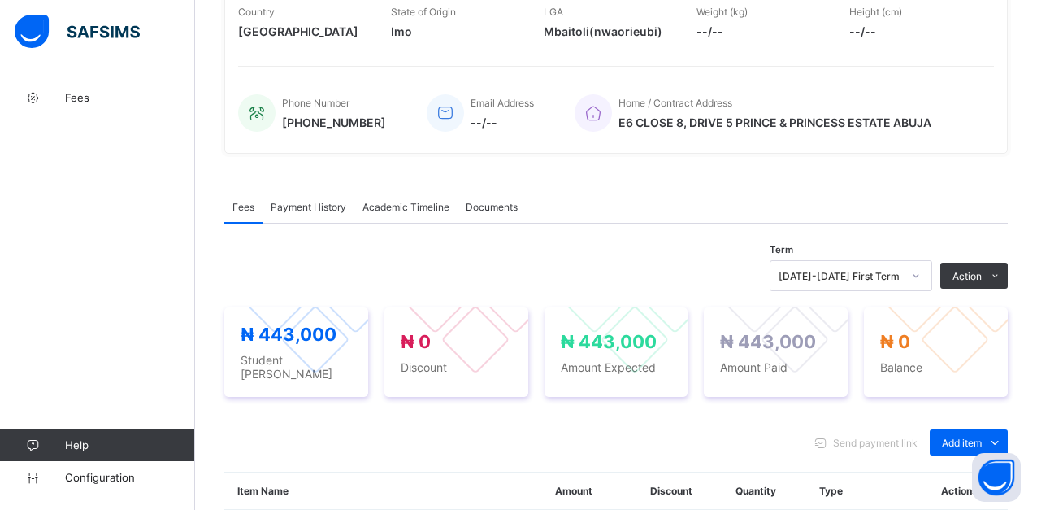
click at [320, 206] on span "Payment History" at bounding box center [309, 207] width 76 height 12
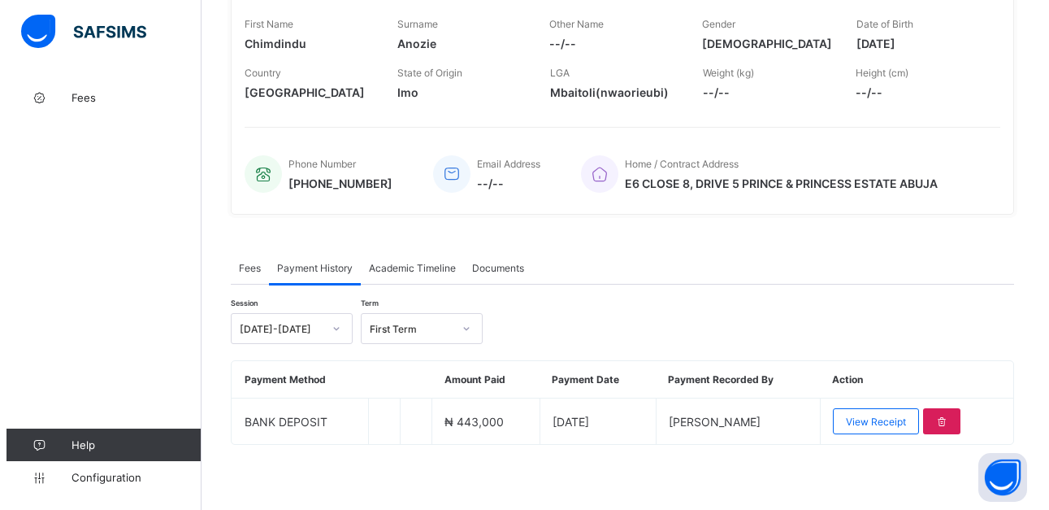
scroll to position [264, 0]
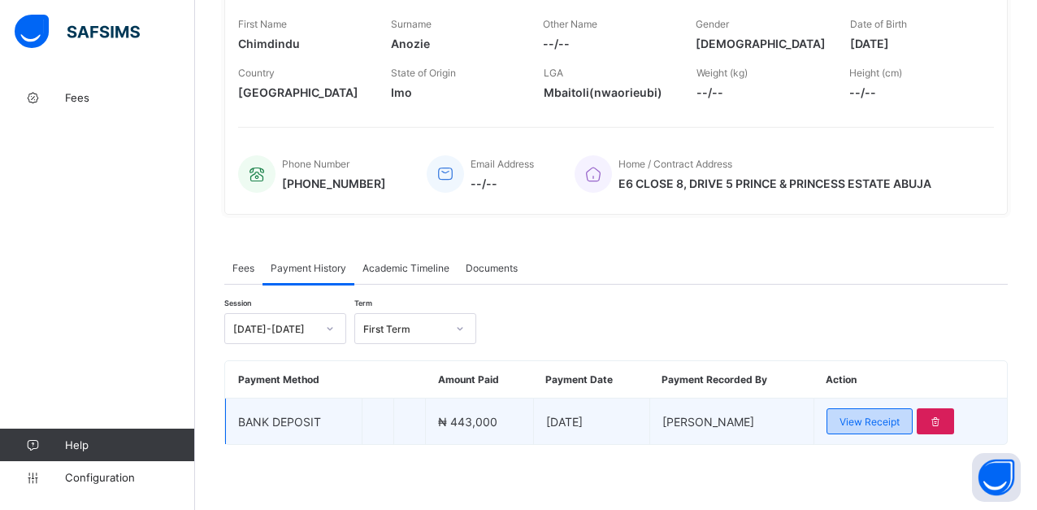
click at [909, 428] on div "View Receipt" at bounding box center [870, 421] width 86 height 26
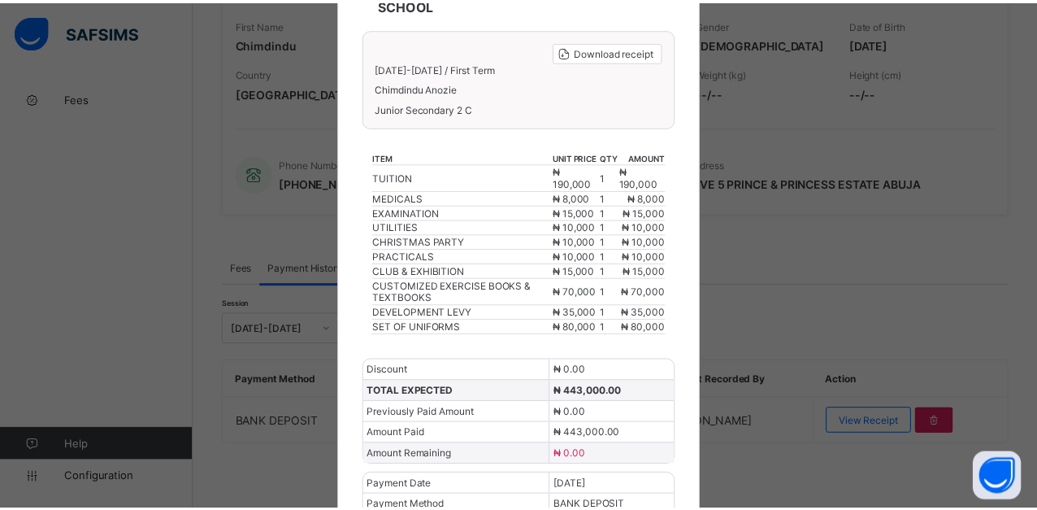
scroll to position [0, 0]
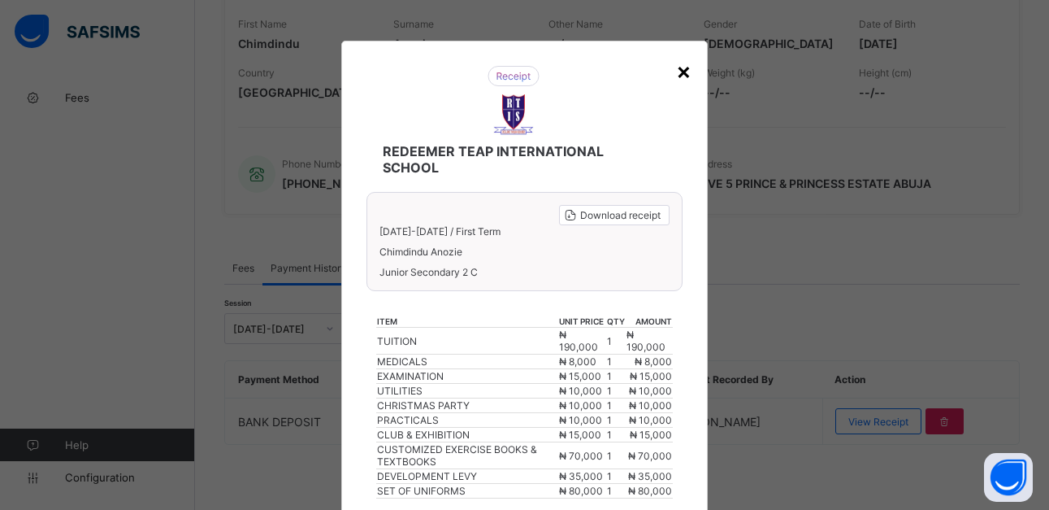
click at [683, 71] on div "×" at bounding box center [683, 71] width 15 height 28
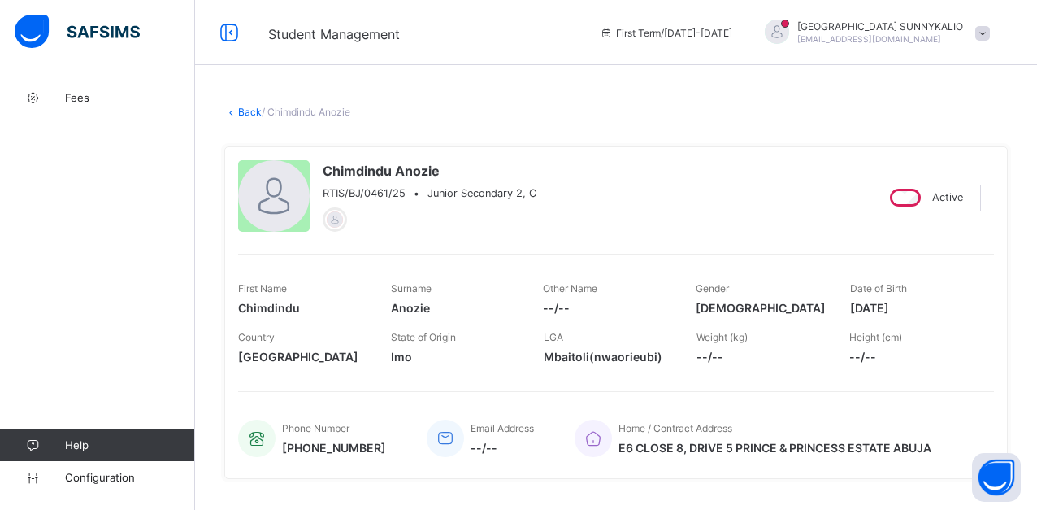
click at [245, 113] on link "Back" at bounding box center [250, 112] width 24 height 12
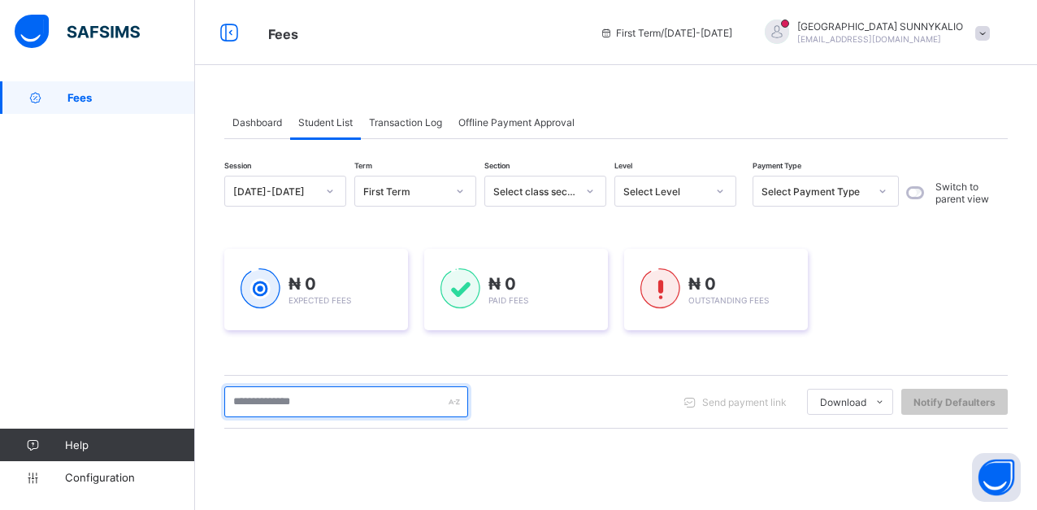
click at [382, 407] on input "text" at bounding box center [346, 401] width 244 height 31
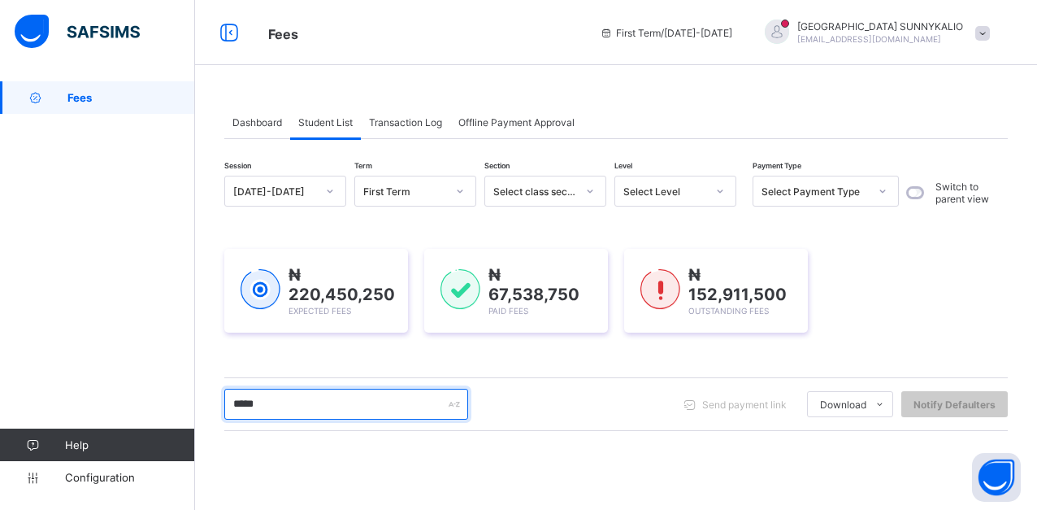
type input "******"
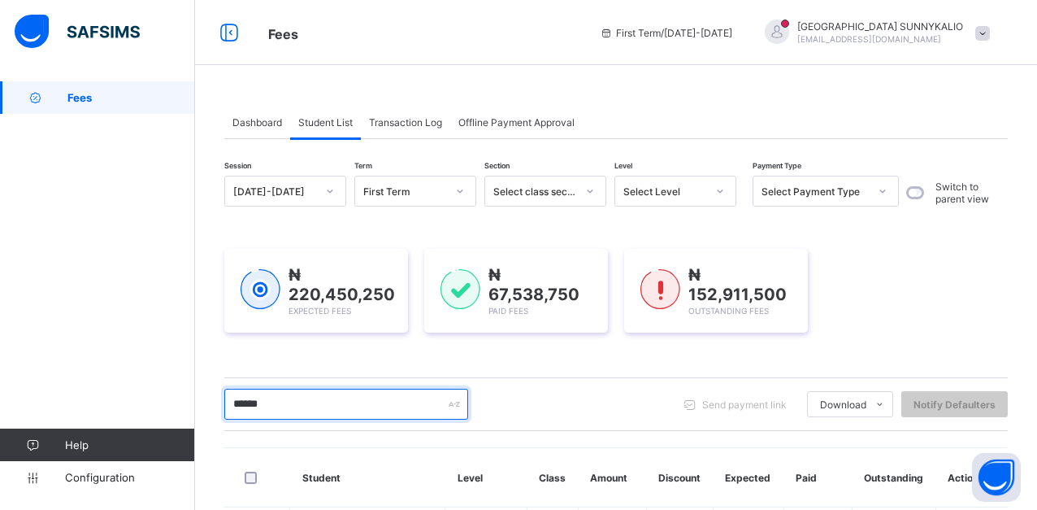
scroll to position [261, 0]
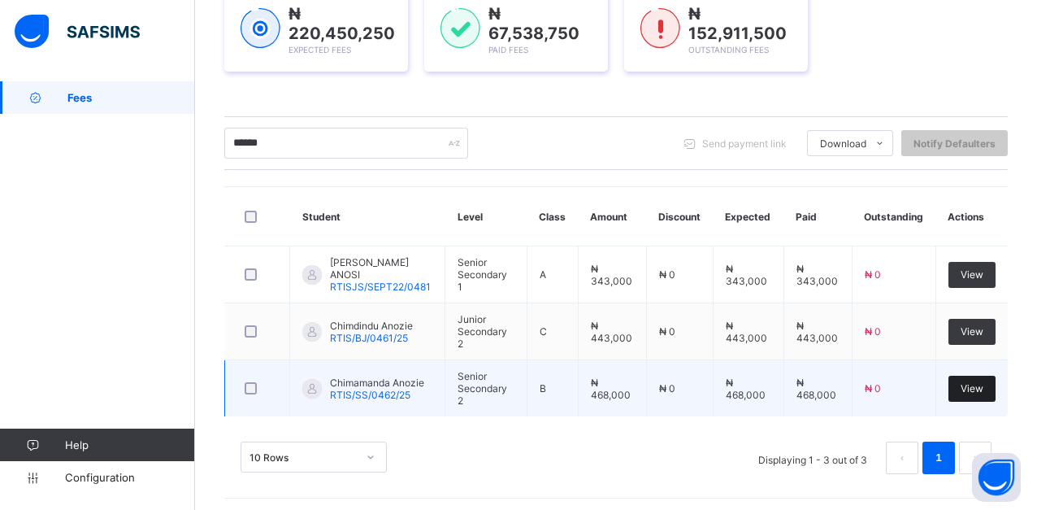
click at [980, 390] on span "View" at bounding box center [972, 388] width 23 height 12
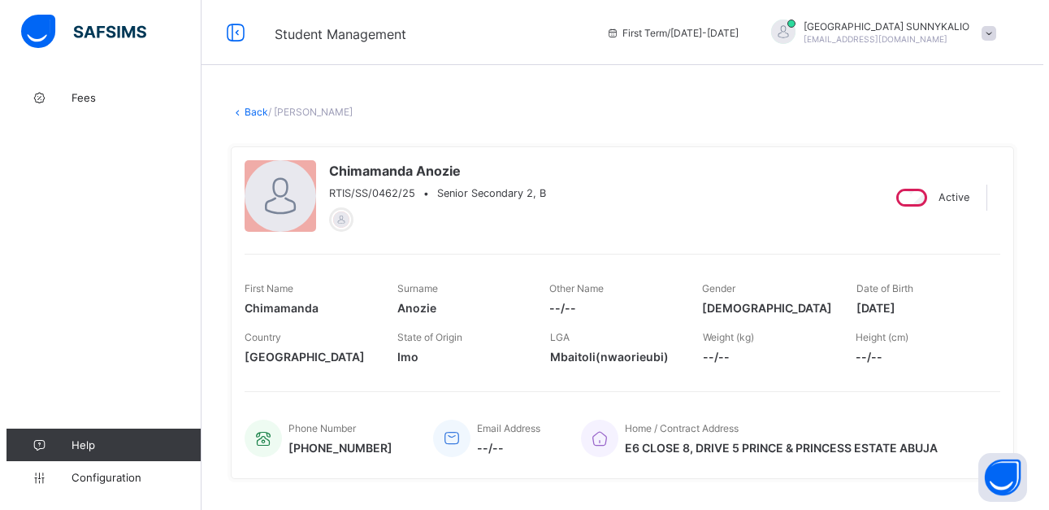
scroll to position [244, 0]
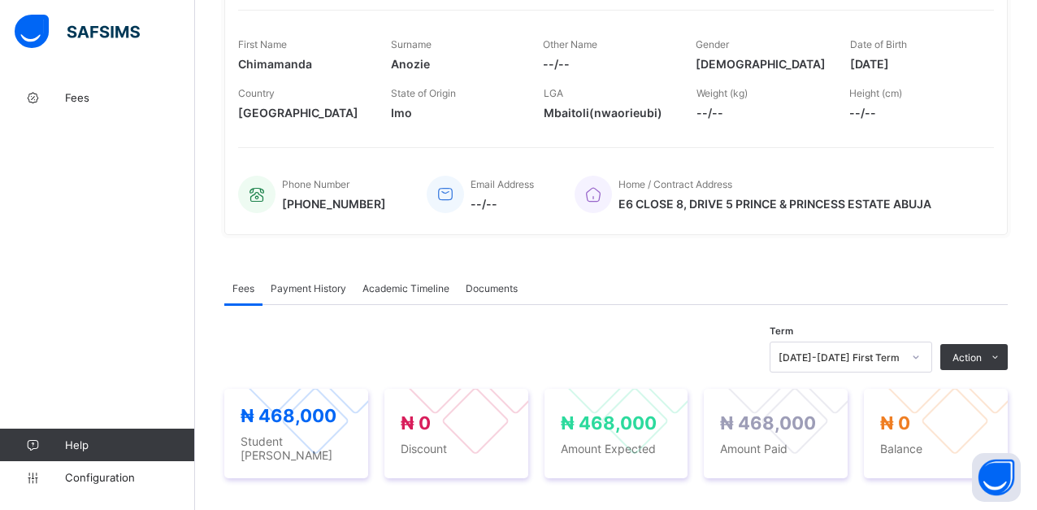
click at [291, 291] on span "Payment History" at bounding box center [309, 288] width 76 height 12
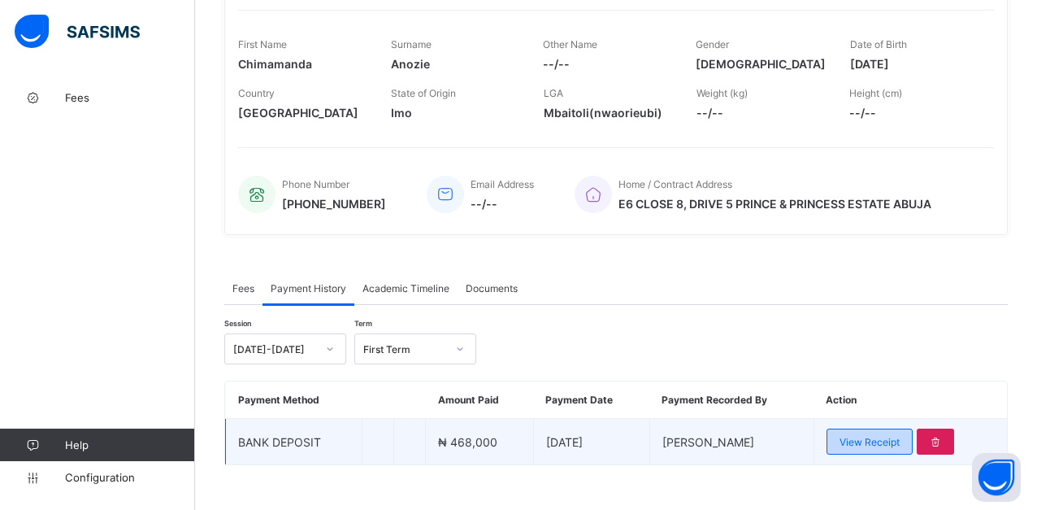
click at [900, 437] on span "View Receipt" at bounding box center [870, 442] width 60 height 12
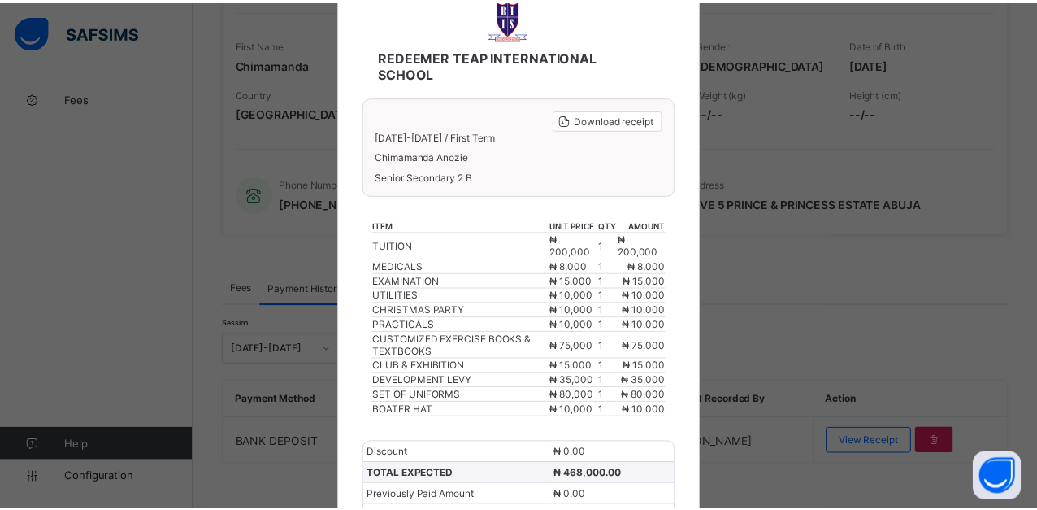
scroll to position [0, 0]
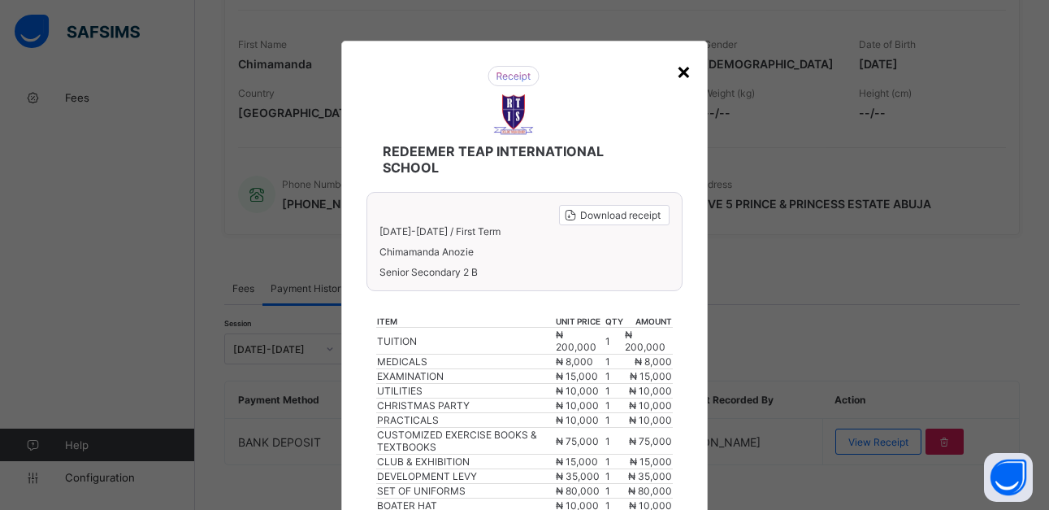
click at [677, 71] on div "×" at bounding box center [683, 71] width 15 height 28
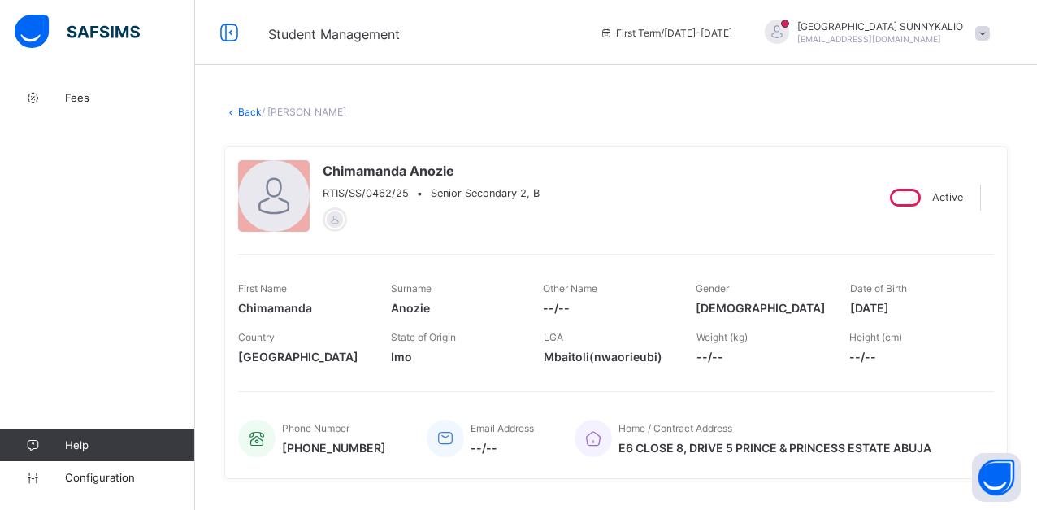
click at [238, 111] on link "Back" at bounding box center [250, 112] width 24 height 12
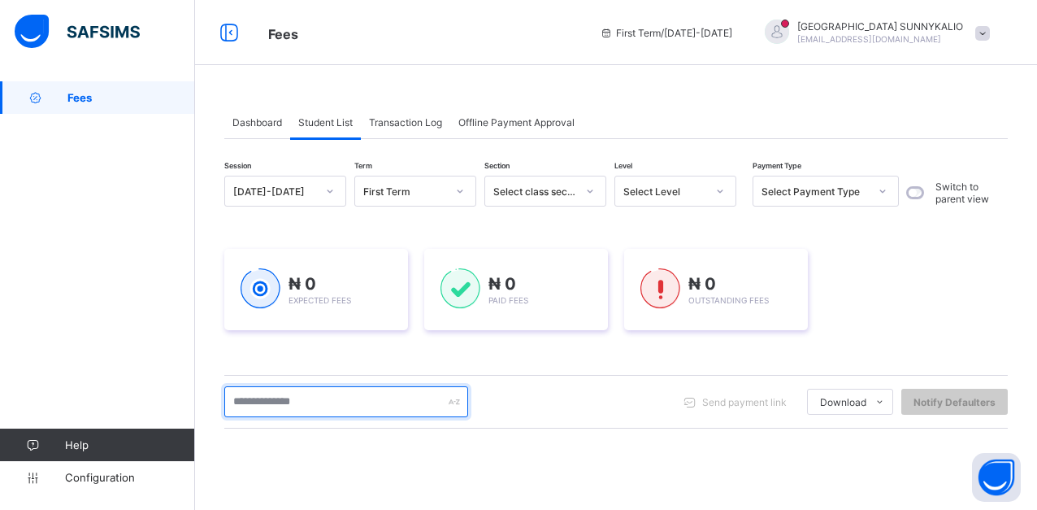
click at [439, 399] on input "text" at bounding box center [346, 401] width 244 height 31
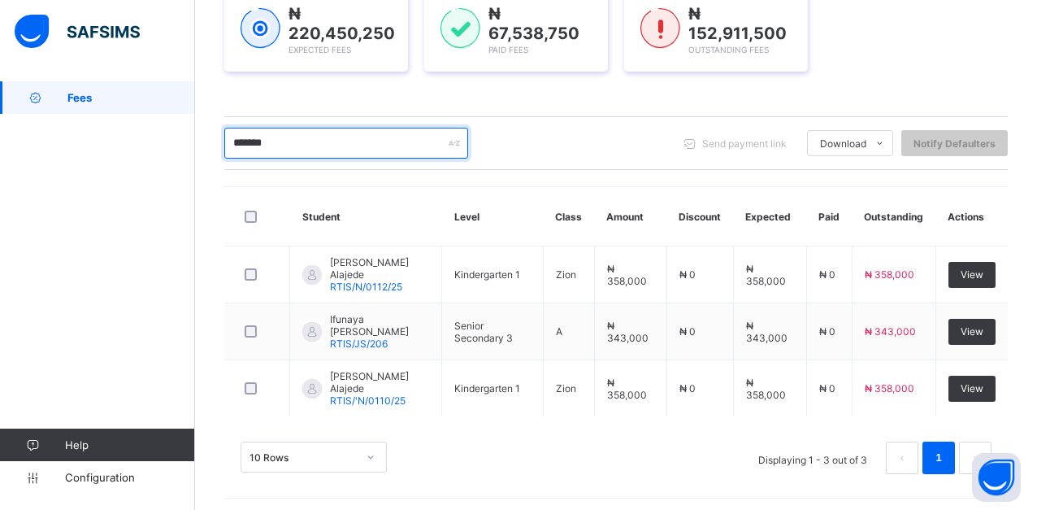
scroll to position [263, 0]
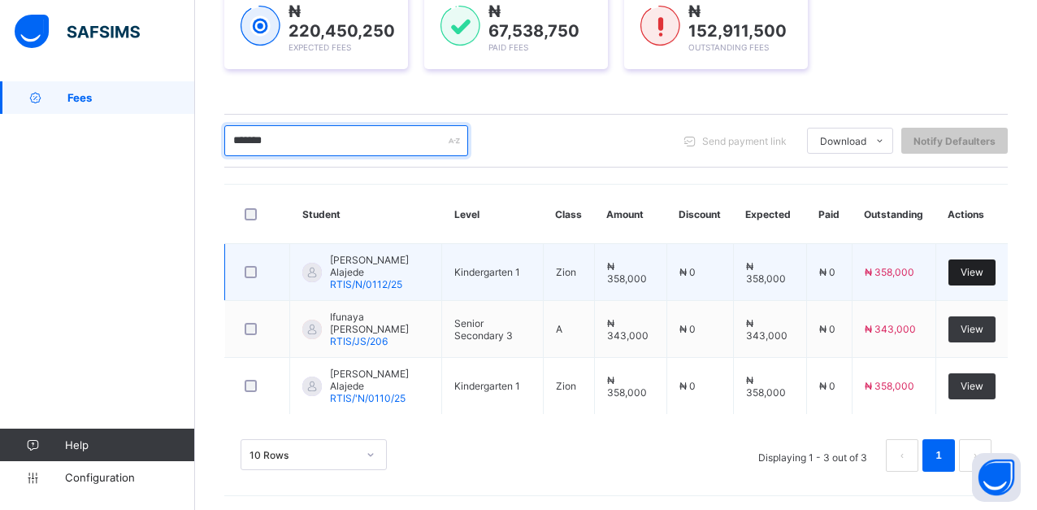
type input "*******"
click at [984, 269] on span "View" at bounding box center [972, 272] width 23 height 12
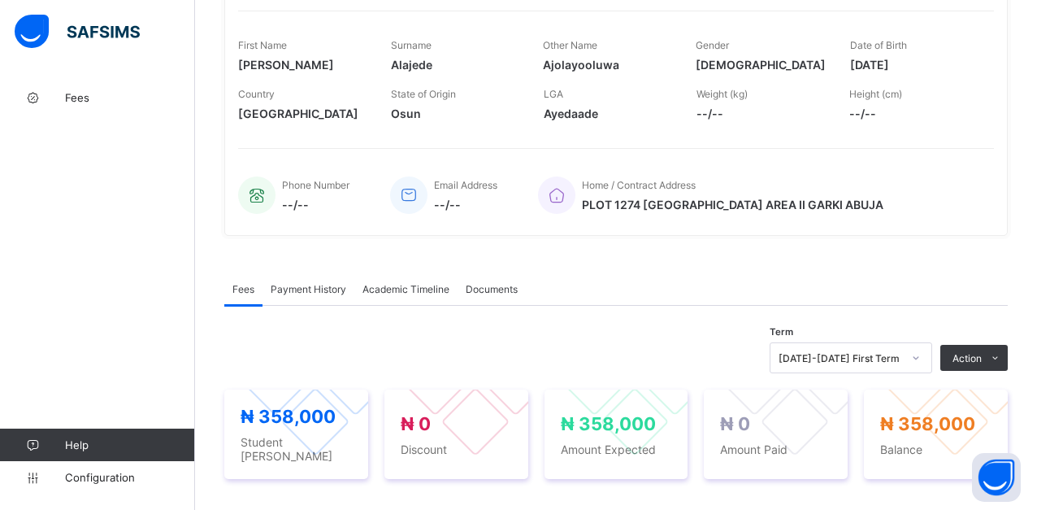
scroll to position [244, 0]
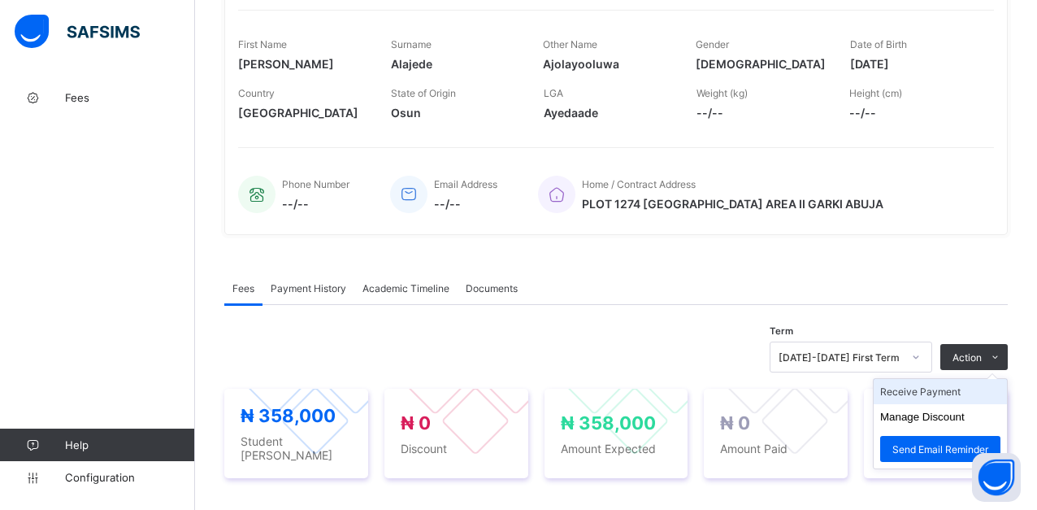
click at [963, 389] on li "Receive Payment" at bounding box center [940, 391] width 133 height 25
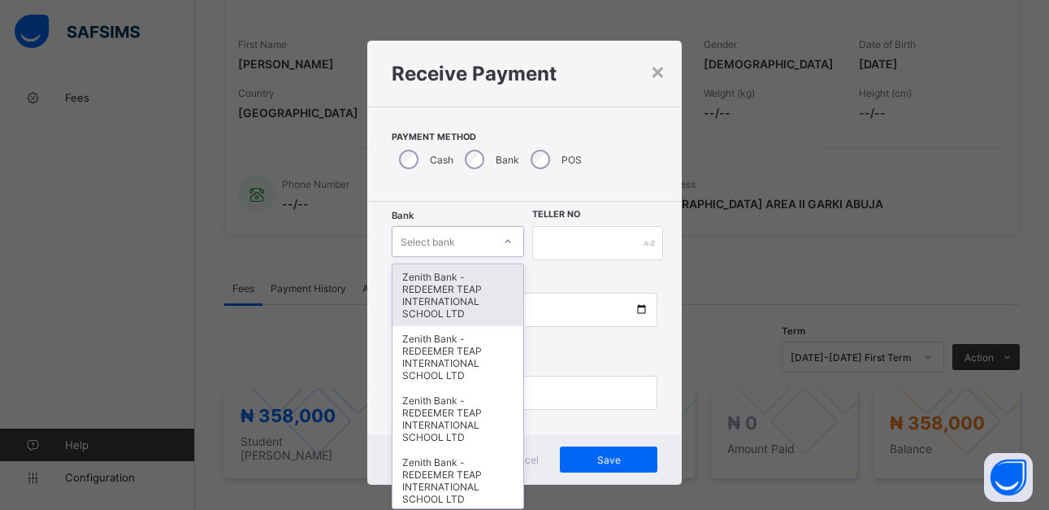
click at [494, 241] on div at bounding box center [508, 241] width 28 height 26
click at [467, 298] on div "Zenith Bank - REDEEMER TEAP INTERNATIONAL SCHOOL LTD" at bounding box center [459, 295] width 132 height 62
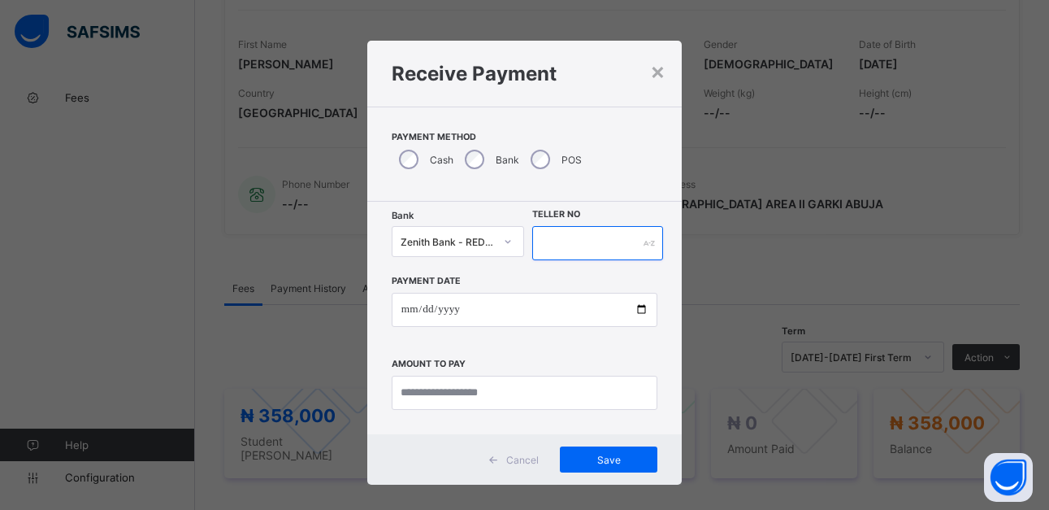
click at [581, 244] on input "text" at bounding box center [597, 243] width 130 height 34
type input "******"
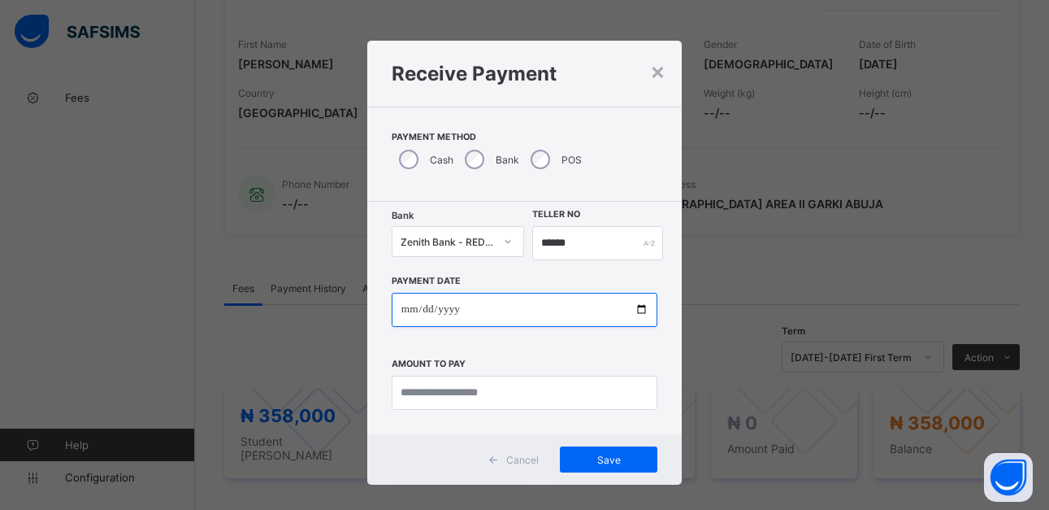
click at [640, 305] on input "date" at bounding box center [525, 310] width 266 height 34
type input "**********"
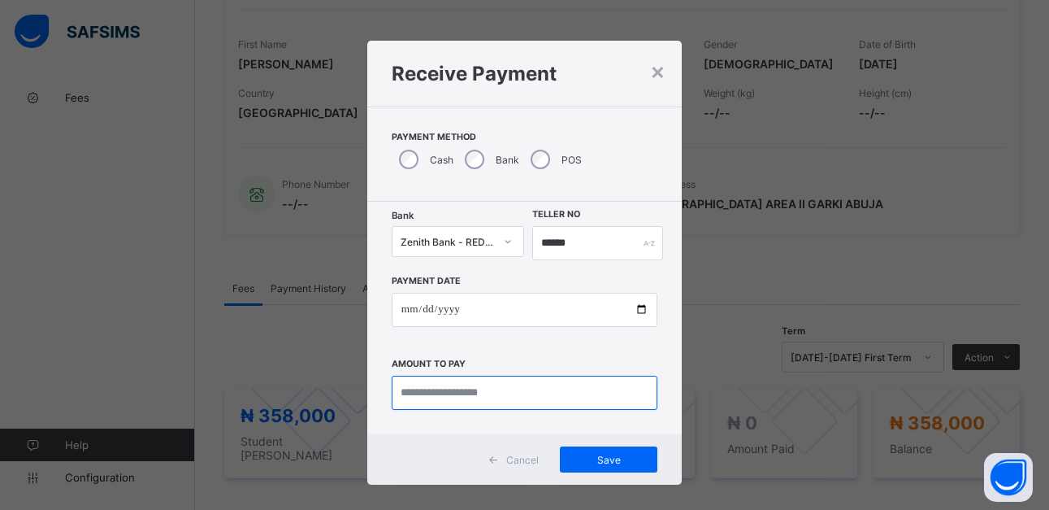
click at [547, 400] on input "currency" at bounding box center [525, 393] width 266 height 34
type input "*********"
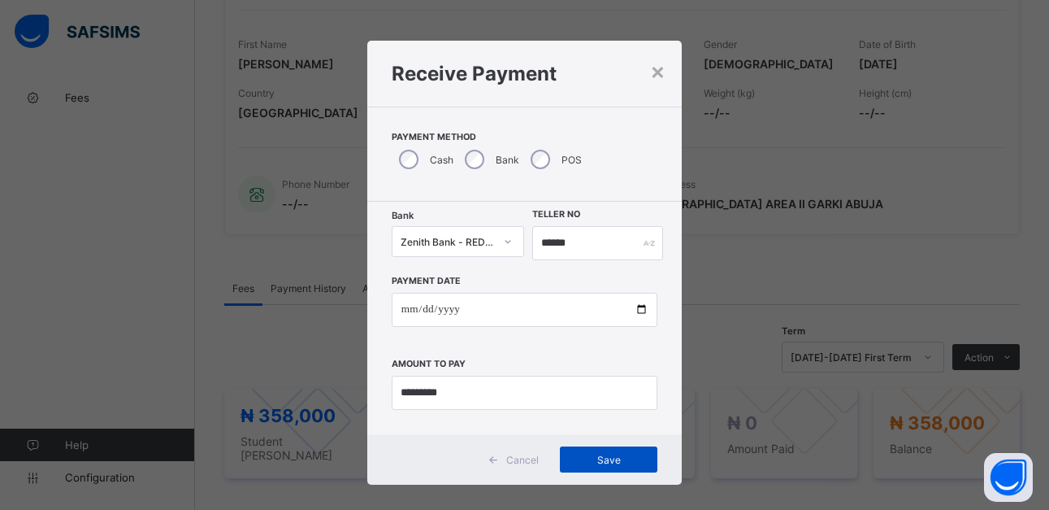
click at [618, 464] on span "Save" at bounding box center [608, 460] width 73 height 12
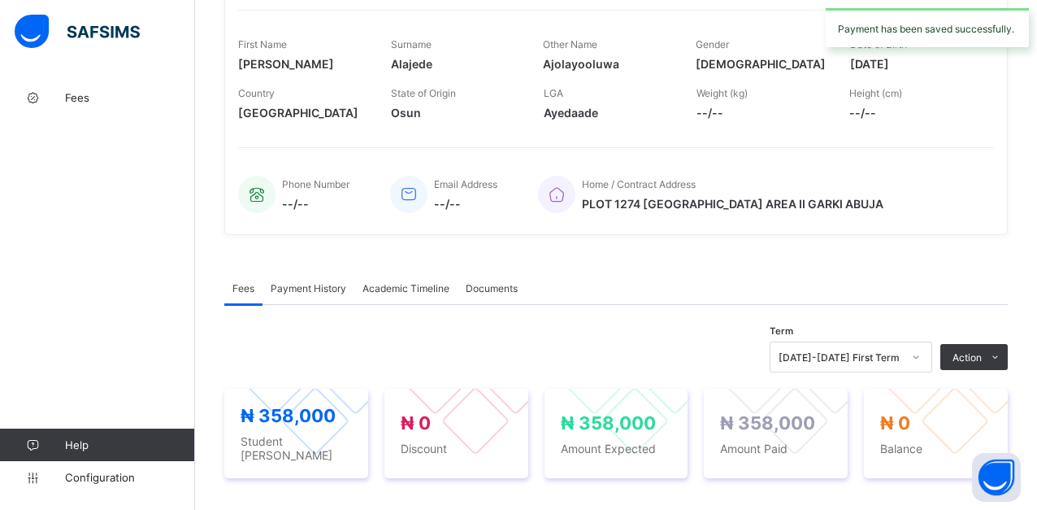
click at [295, 291] on span "Payment History" at bounding box center [309, 288] width 76 height 12
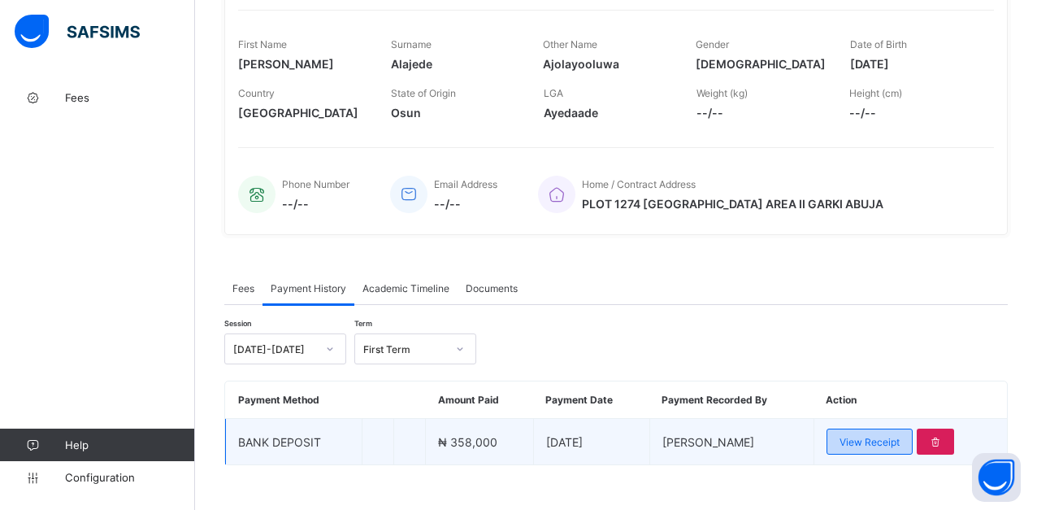
click at [901, 449] on div "View Receipt" at bounding box center [870, 441] width 86 height 26
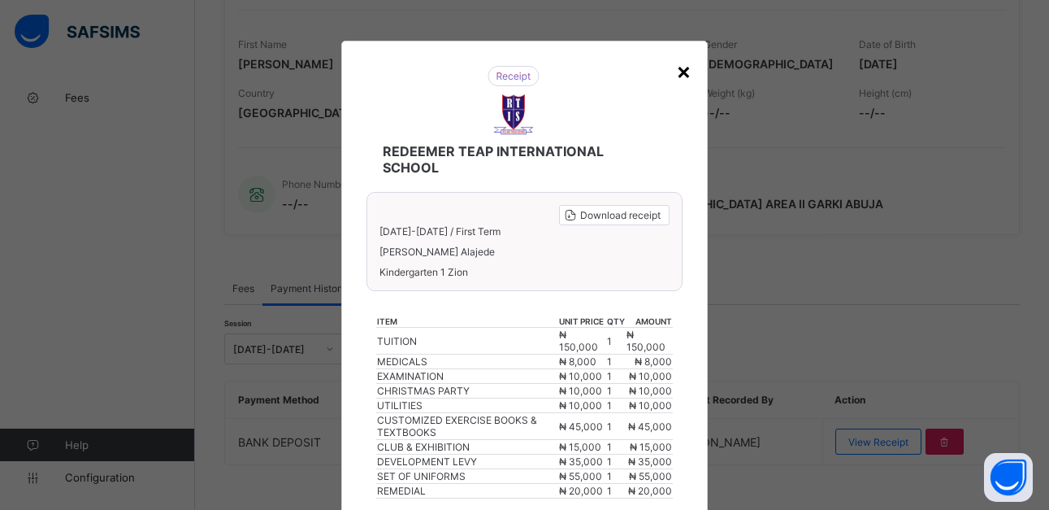
click at [682, 72] on div "×" at bounding box center [683, 71] width 15 height 28
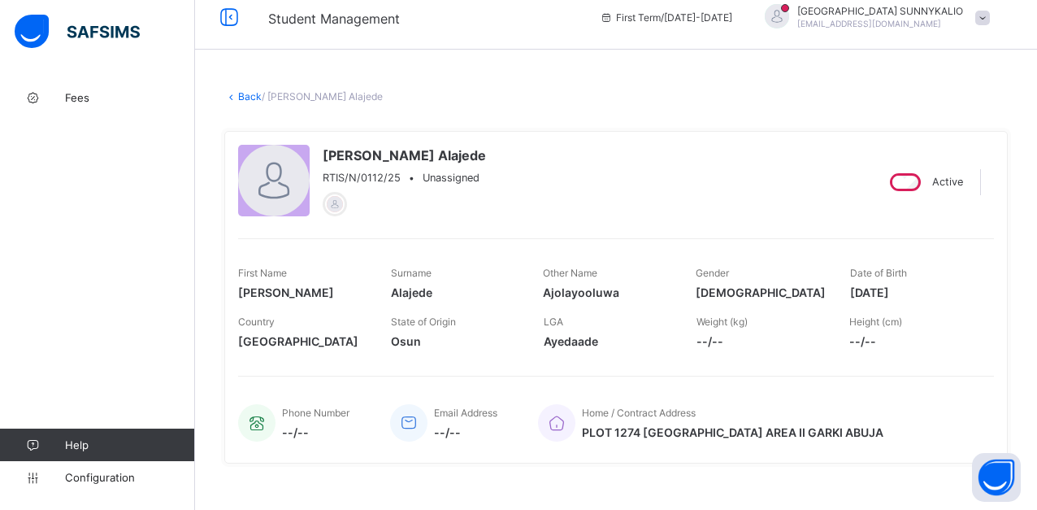
scroll to position [0, 0]
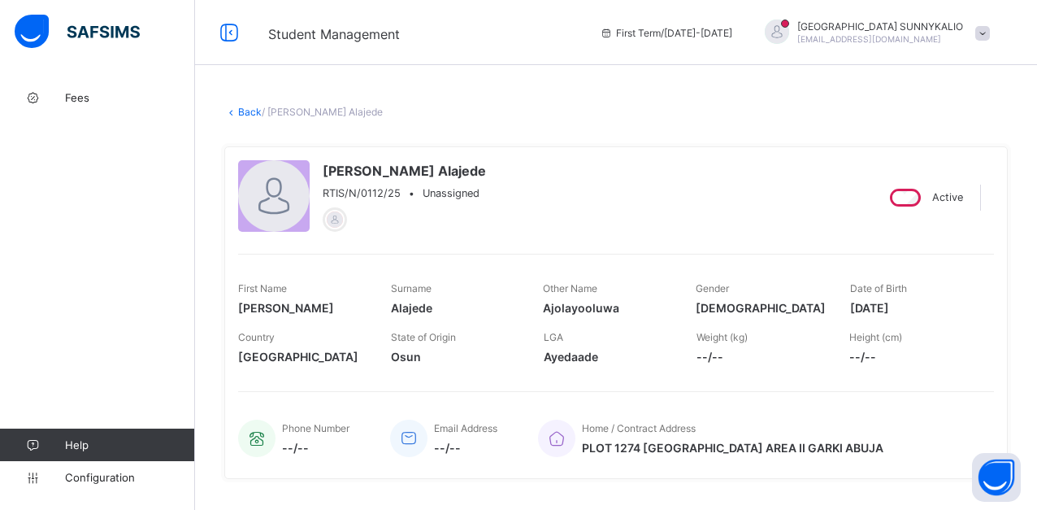
click at [237, 112] on icon at bounding box center [231, 112] width 14 height 12
click at [252, 112] on link "Back" at bounding box center [250, 112] width 24 height 12
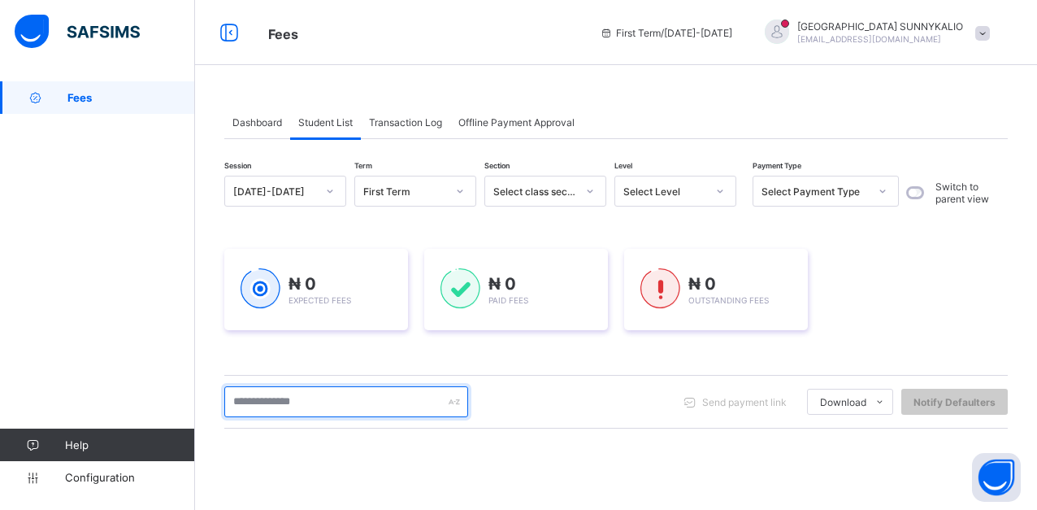
click at [369, 408] on input "text" at bounding box center [346, 401] width 244 height 31
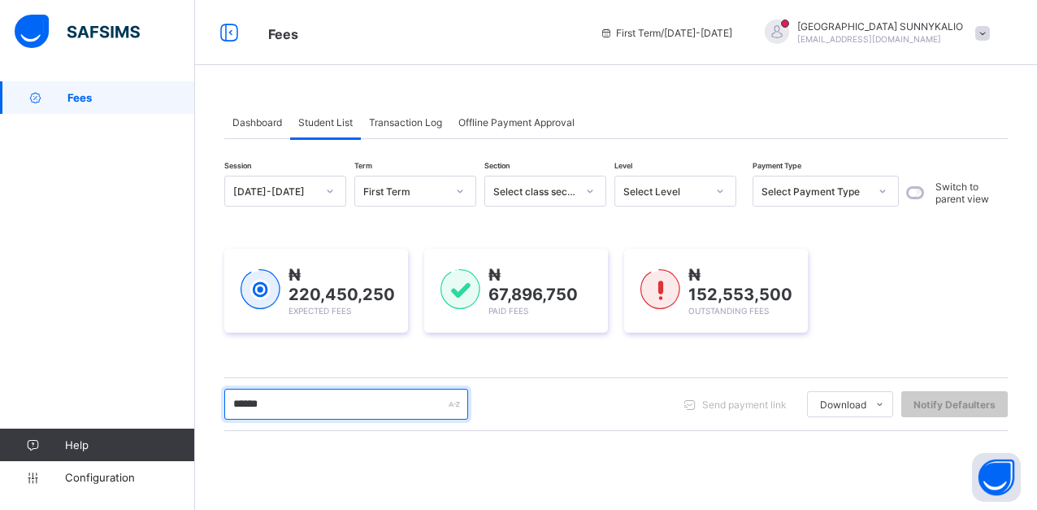
type input "*******"
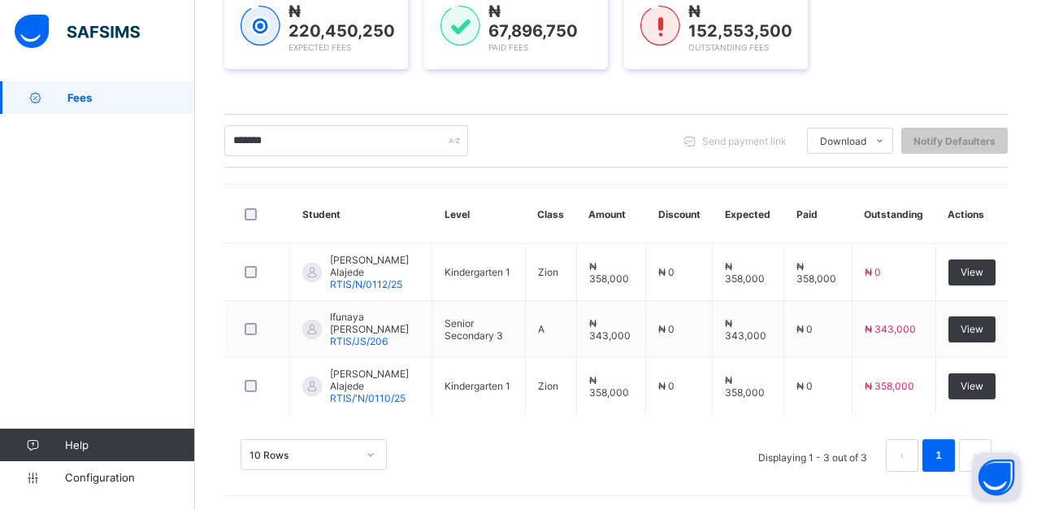
scroll to position [263, 0]
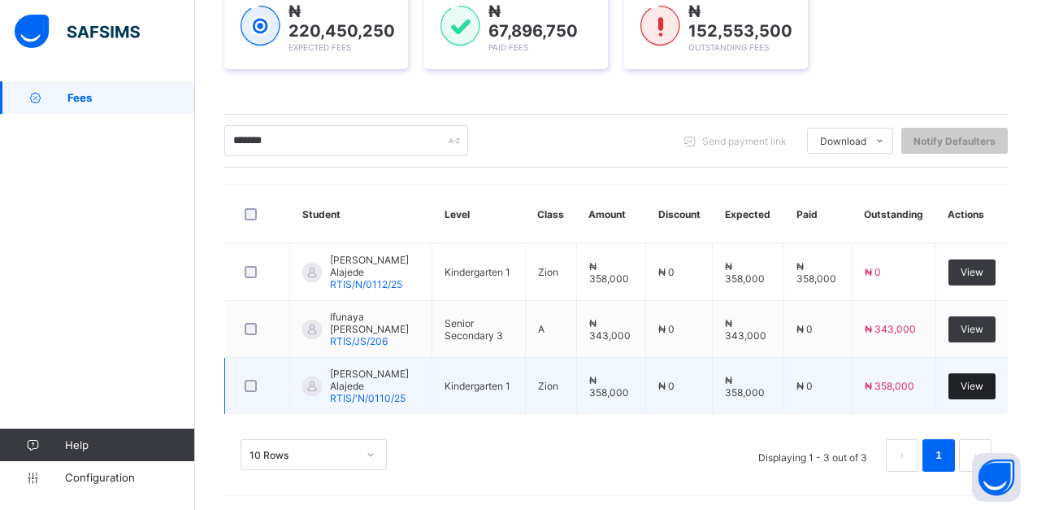
type input "*******"
click at [972, 383] on div "View" at bounding box center [972, 386] width 47 height 26
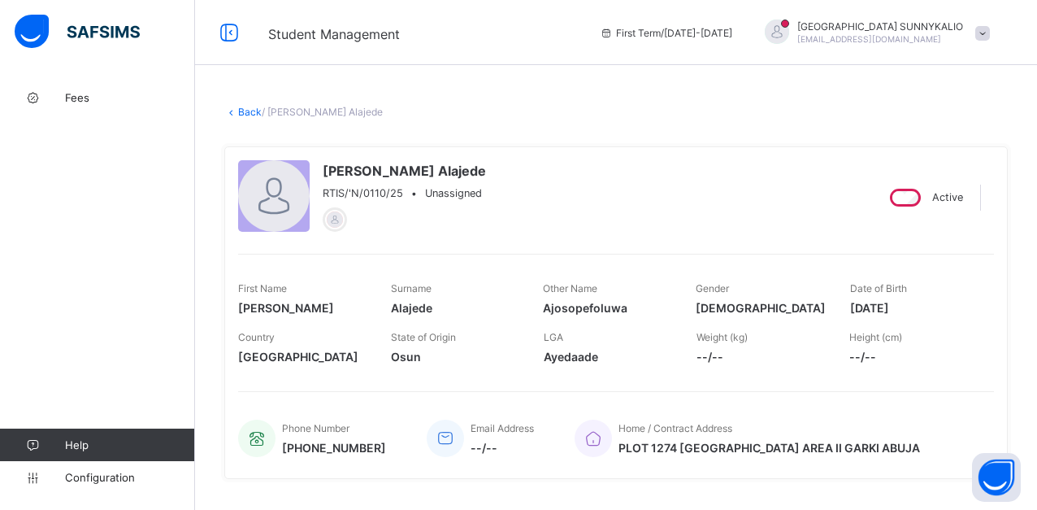
click at [946, 425] on div "Home / Contract Address [STREET_ADDRESS]" at bounding box center [776, 438] width 403 height 54
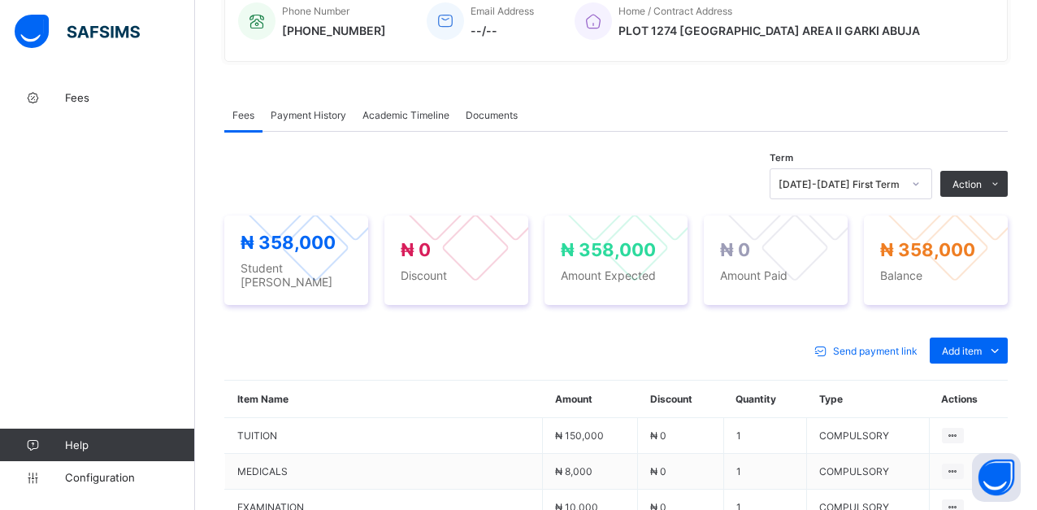
scroll to position [325, 0]
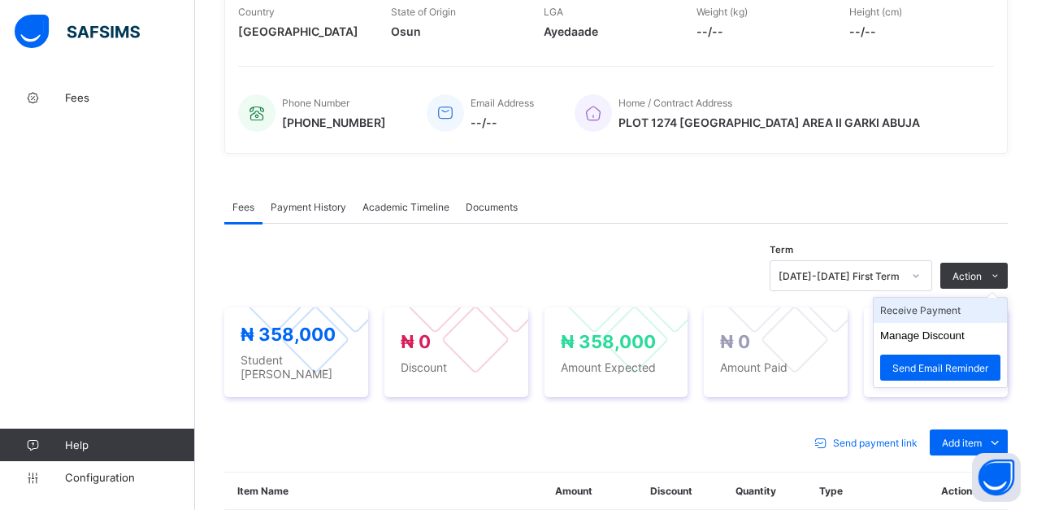
click at [950, 310] on li "Receive Payment" at bounding box center [940, 310] width 133 height 25
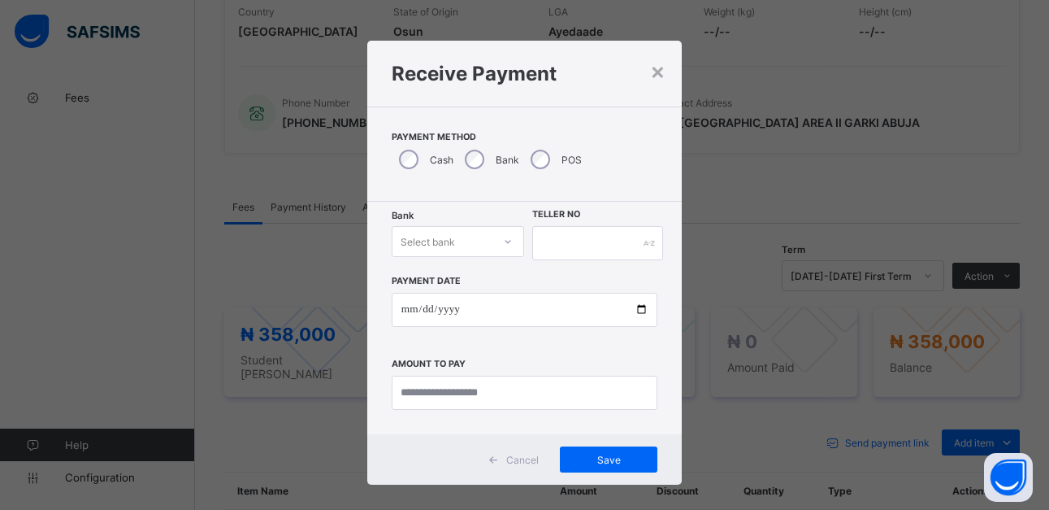
click at [498, 241] on div at bounding box center [508, 241] width 28 height 26
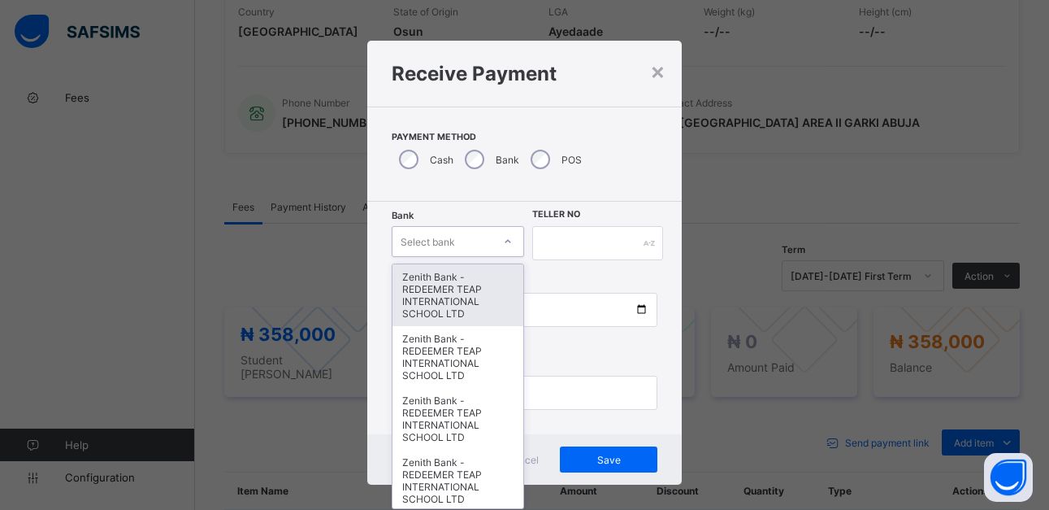
click at [428, 285] on div "Zenith Bank - REDEEMER TEAP INTERNATIONAL SCHOOL LTD" at bounding box center [459, 295] width 132 height 62
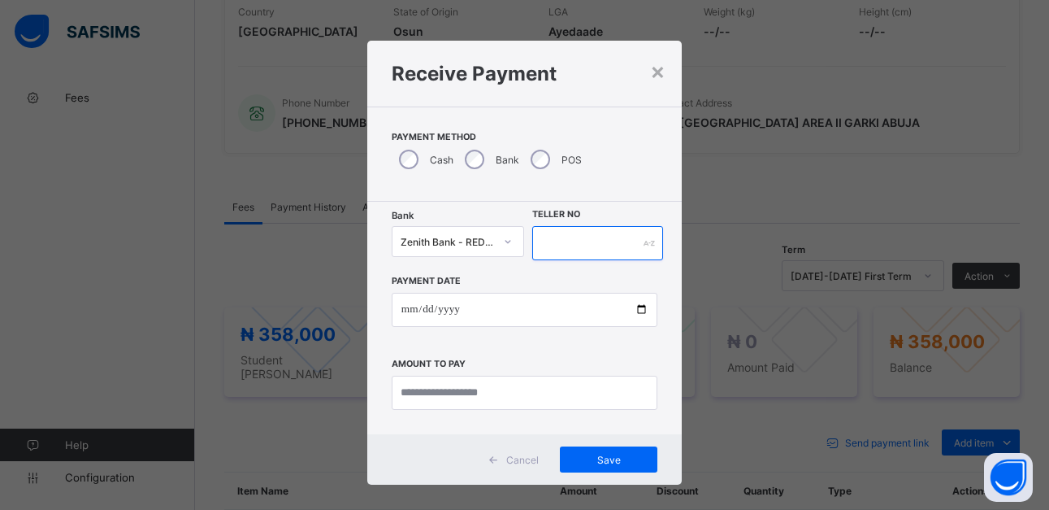
click at [553, 240] on input "text" at bounding box center [597, 243] width 130 height 34
type input "******"
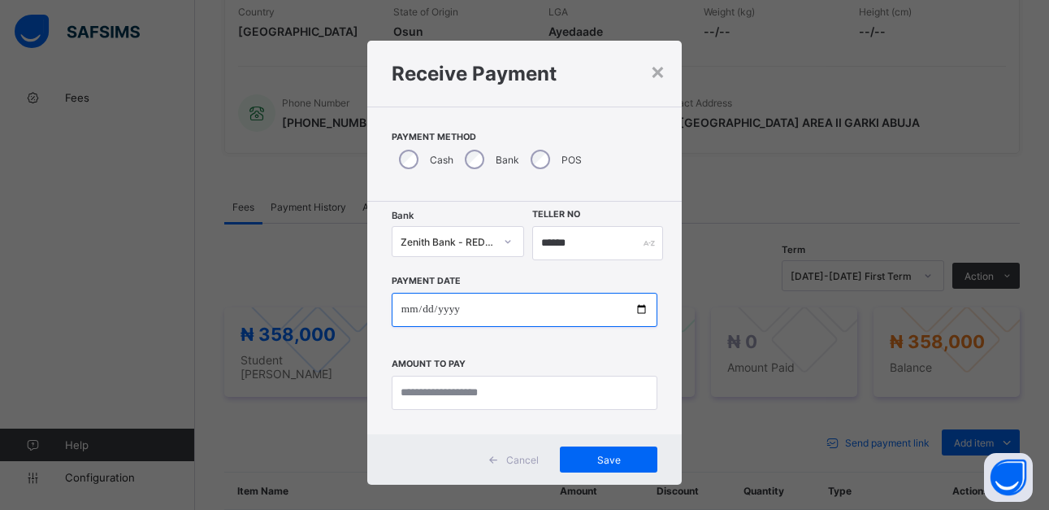
click at [631, 306] on input "date" at bounding box center [525, 310] width 266 height 34
type input "**********"
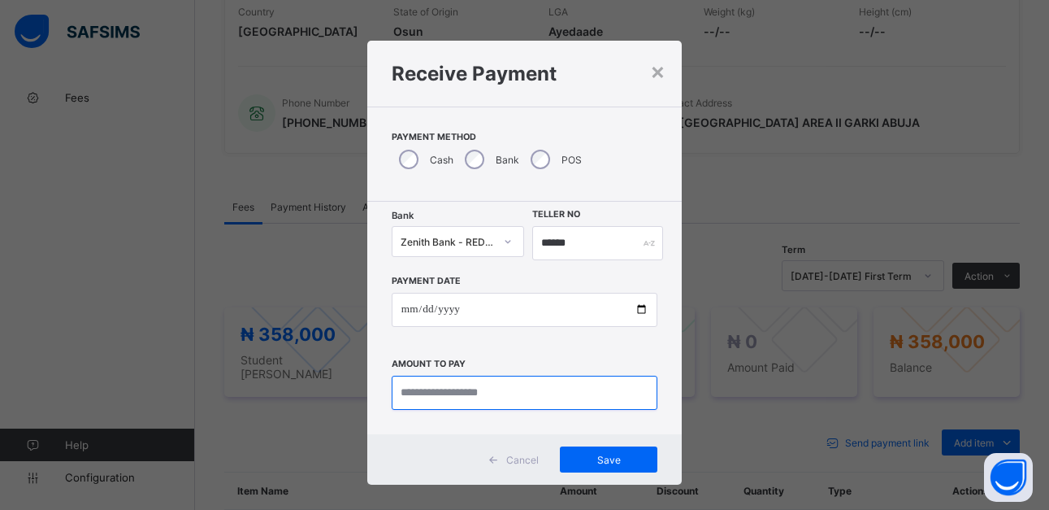
click at [537, 384] on input "currency" at bounding box center [525, 393] width 266 height 34
type input "*********"
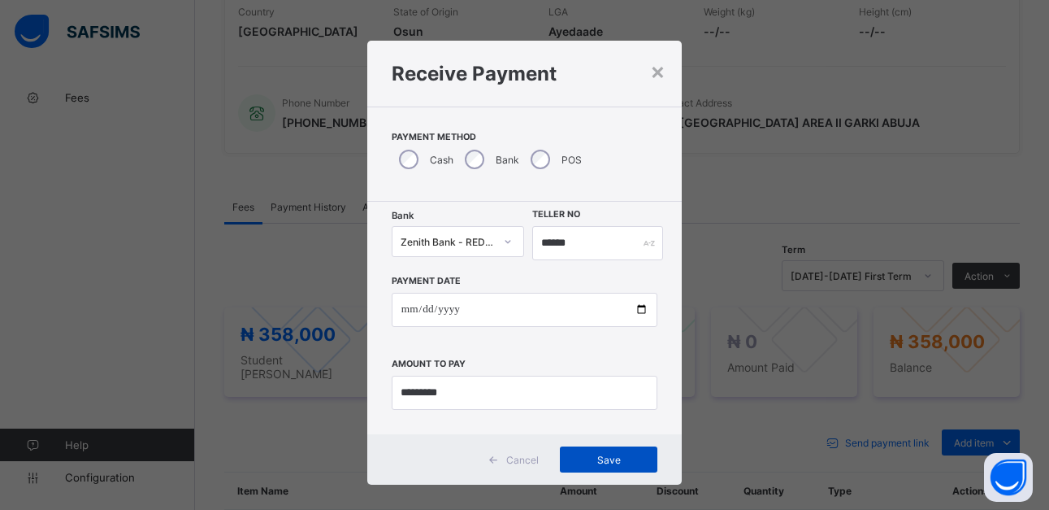
click at [613, 463] on span "Save" at bounding box center [608, 460] width 73 height 12
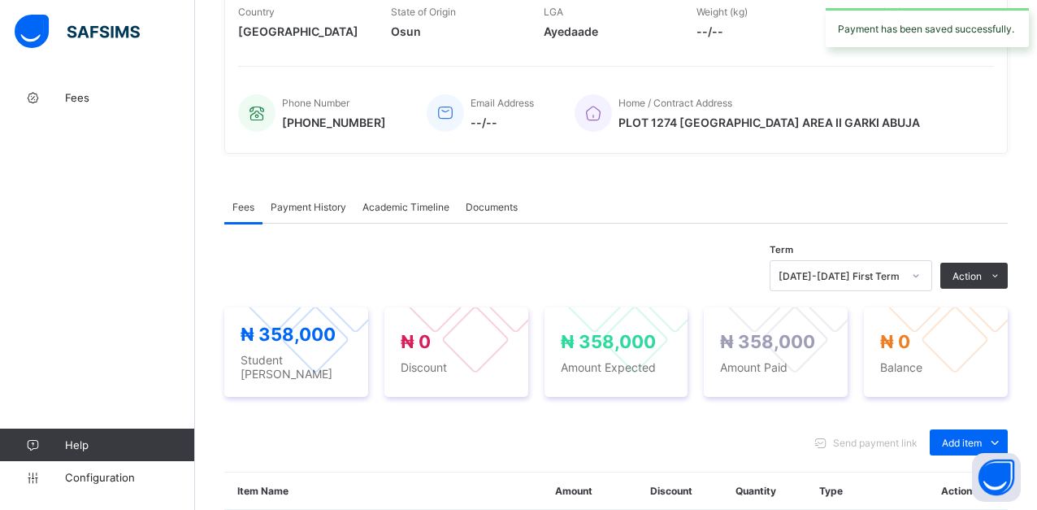
click at [320, 199] on div "Payment History" at bounding box center [309, 206] width 92 height 33
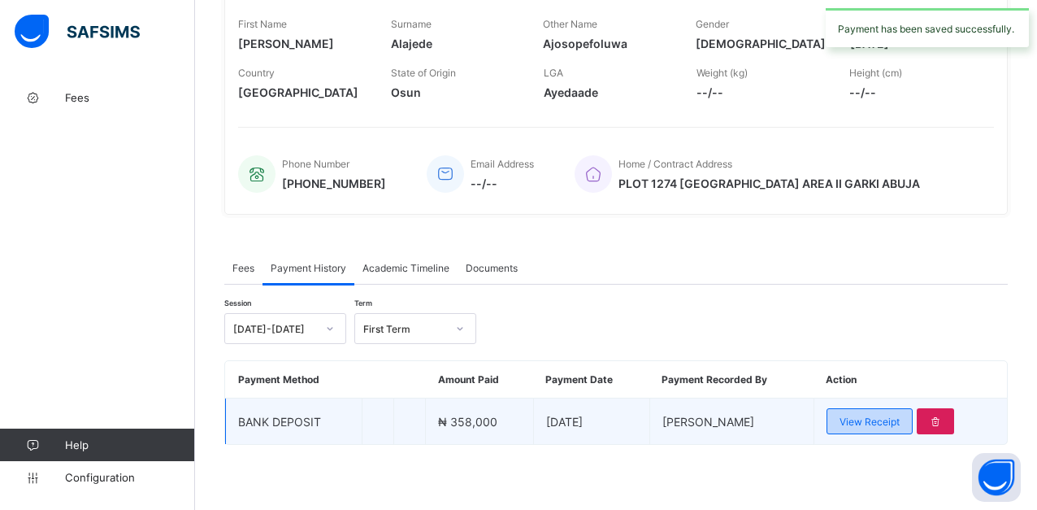
click at [892, 428] on div "View Receipt" at bounding box center [870, 421] width 86 height 26
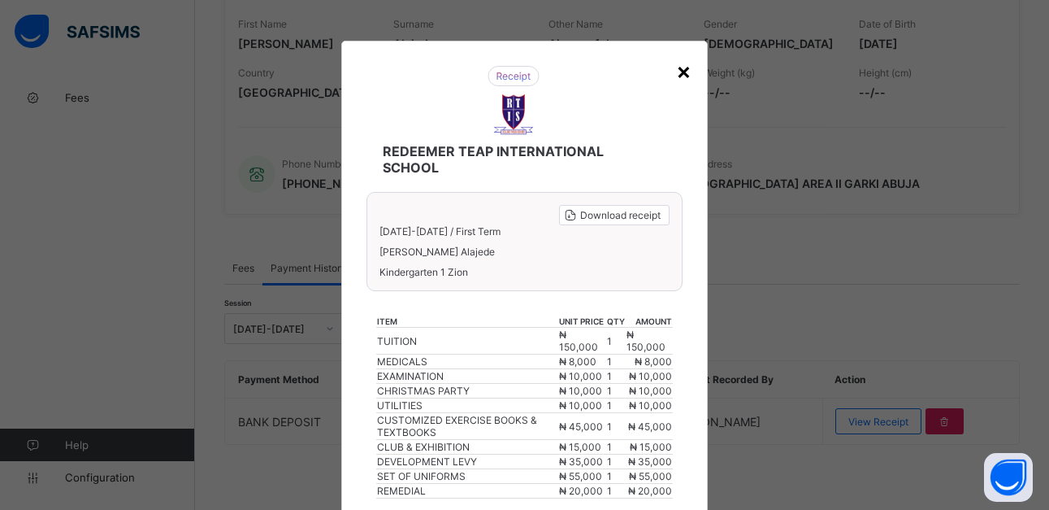
click at [682, 71] on div "×" at bounding box center [683, 71] width 15 height 28
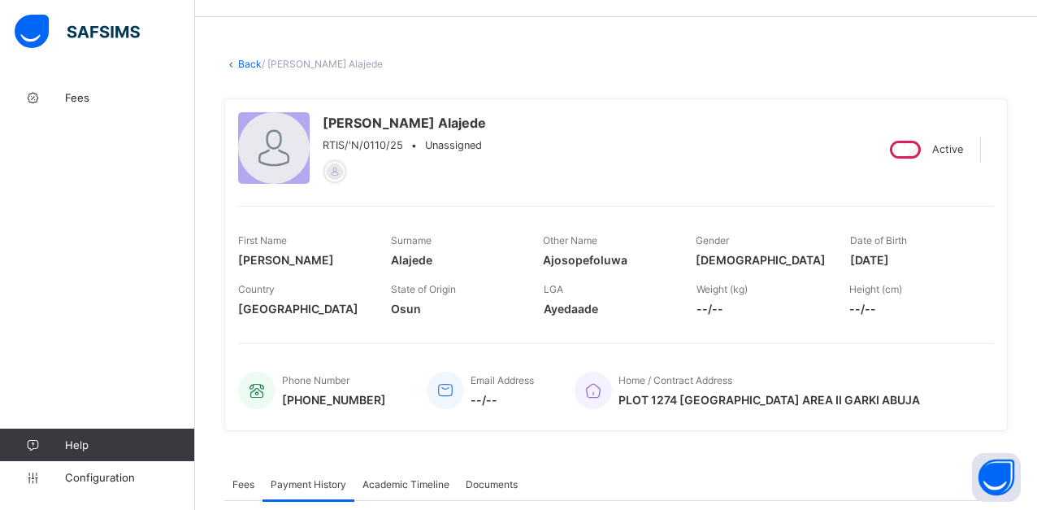
scroll to position [0, 0]
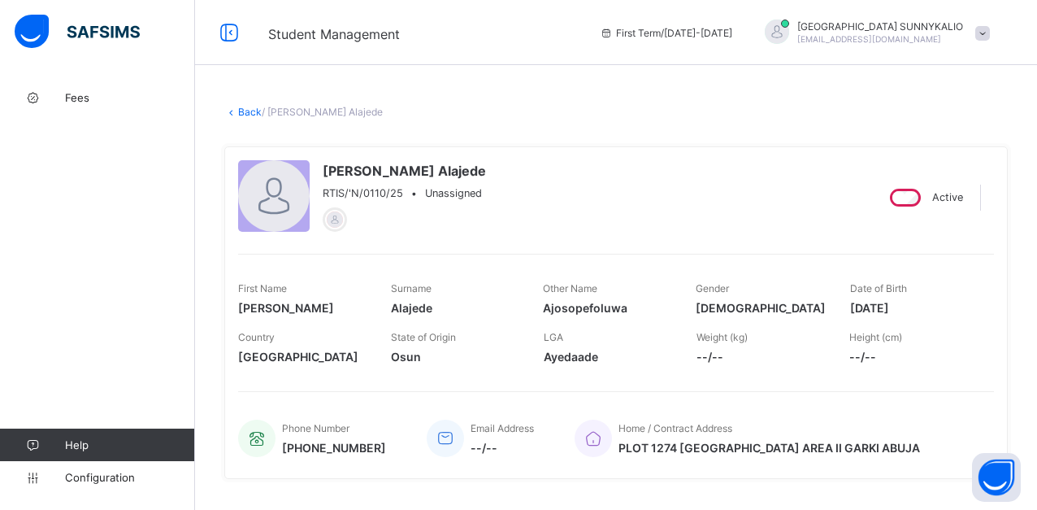
click at [246, 114] on link "Back" at bounding box center [250, 112] width 24 height 12
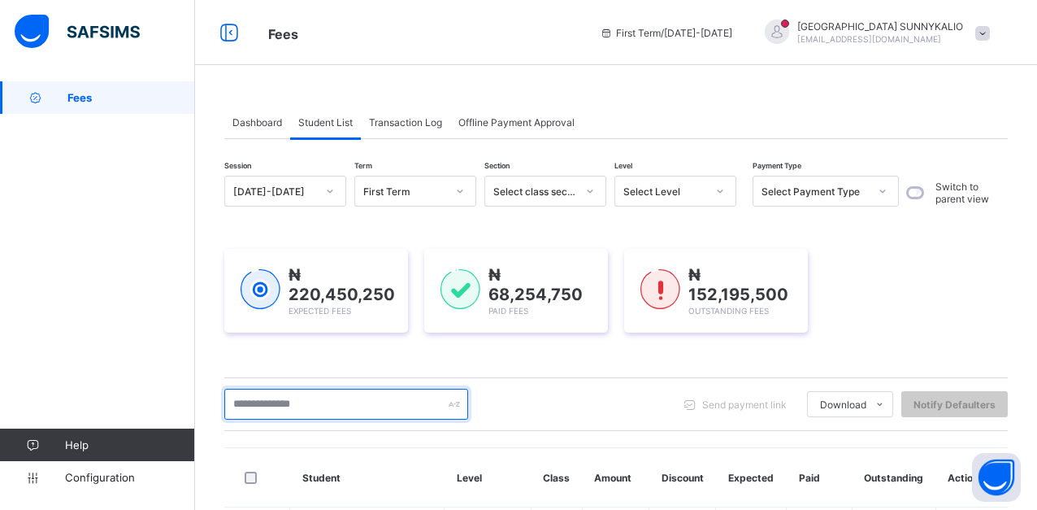
click at [349, 404] on input "text" at bounding box center [346, 404] width 244 height 31
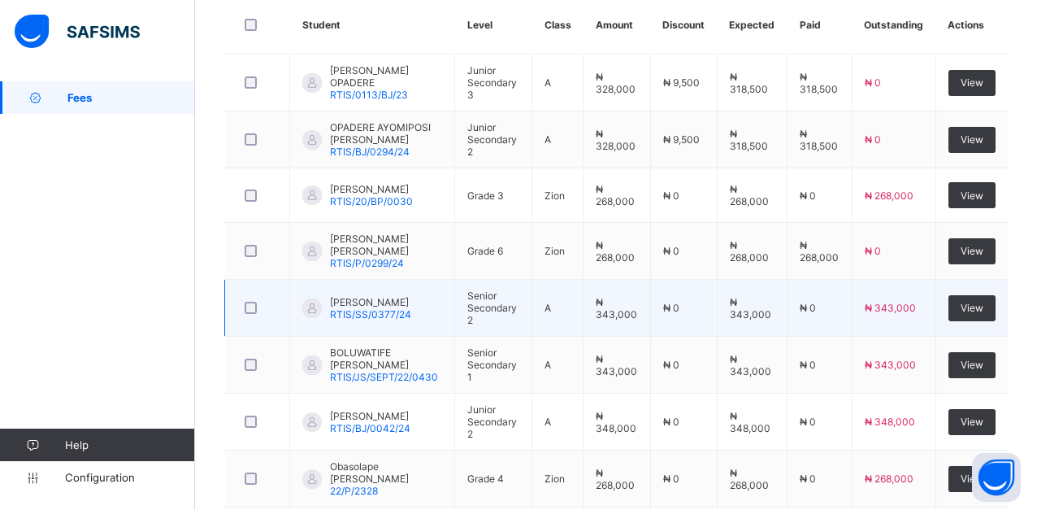
scroll to position [488, 0]
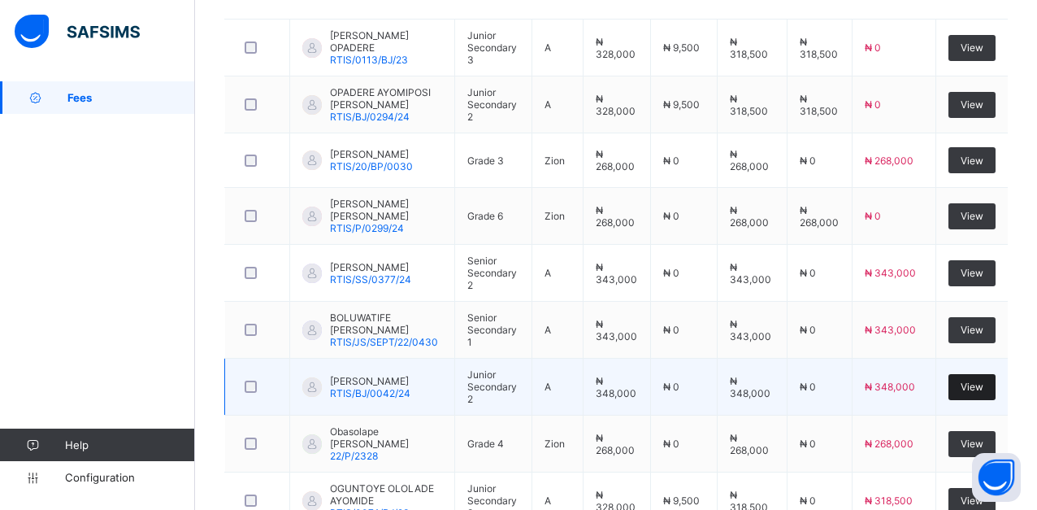
type input "*******"
click at [979, 393] on span "View" at bounding box center [972, 386] width 23 height 12
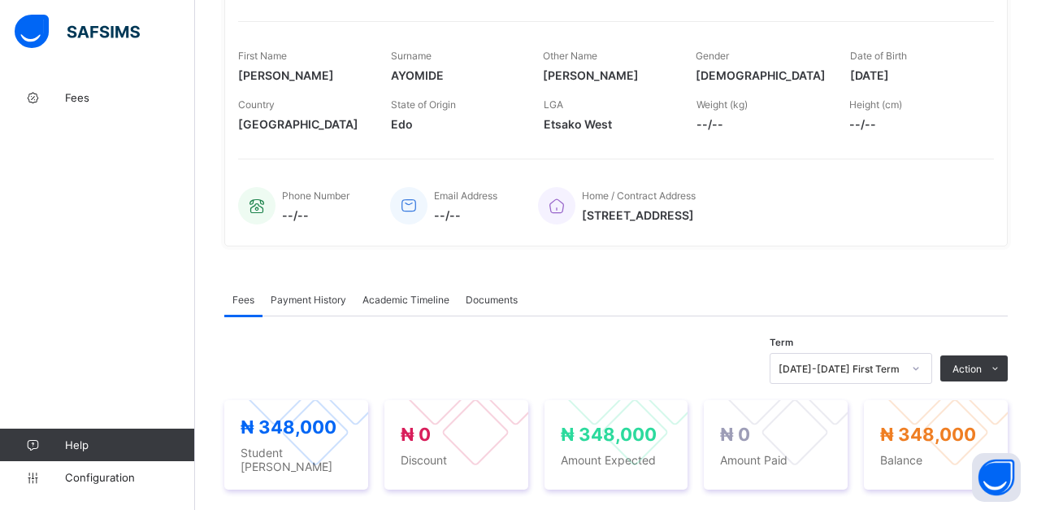
scroll to position [325, 0]
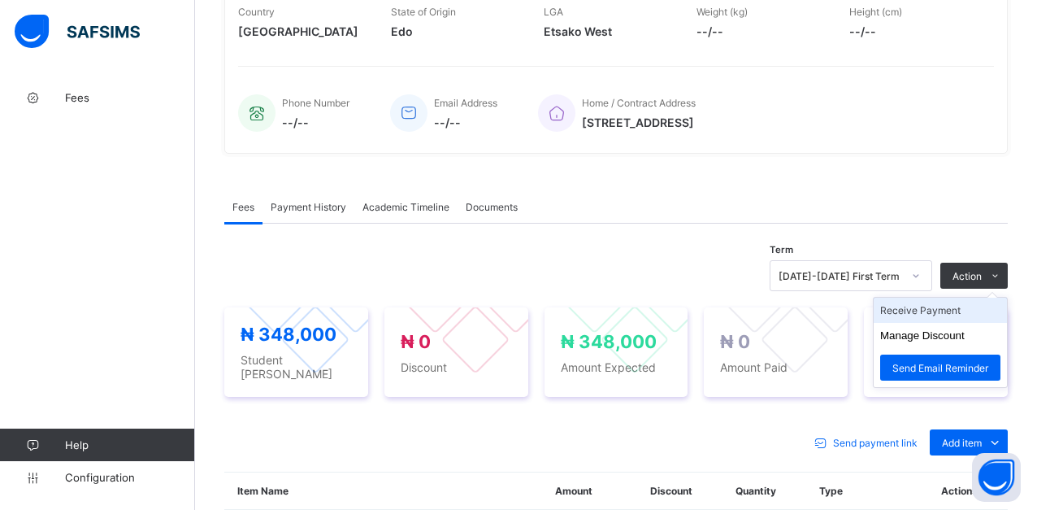
click at [954, 314] on li "Receive Payment" at bounding box center [940, 310] width 133 height 25
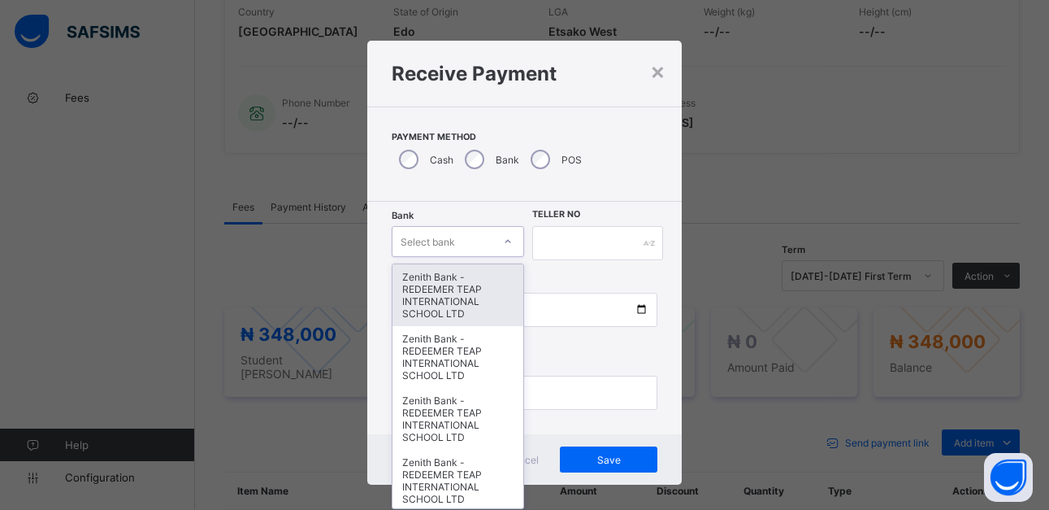
click at [499, 241] on div at bounding box center [508, 241] width 28 height 26
click at [447, 294] on div "Zenith Bank - REDEEMER TEAP INTERNATIONAL SCHOOL LTD" at bounding box center [459, 295] width 132 height 62
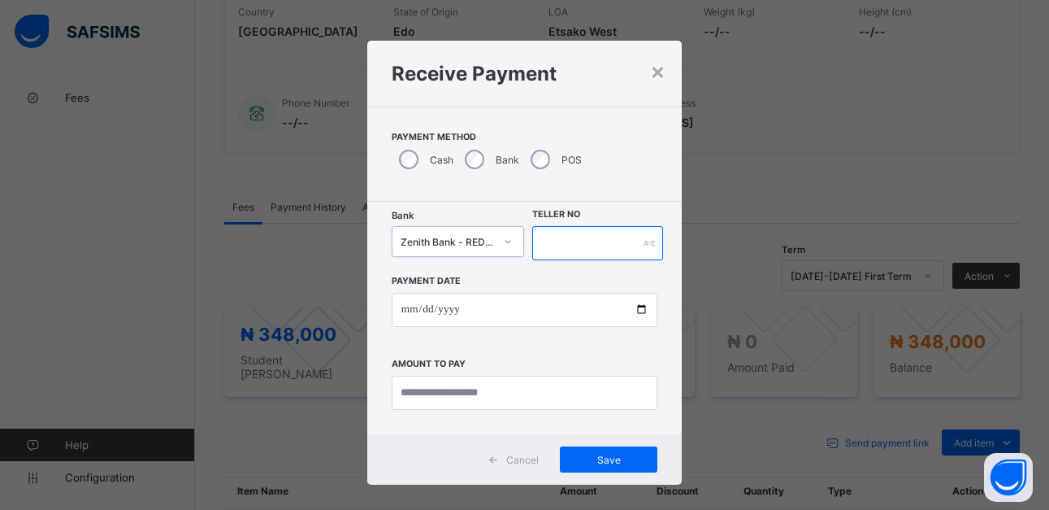
click at [590, 241] on input "text" at bounding box center [597, 243] width 130 height 34
type input "******"
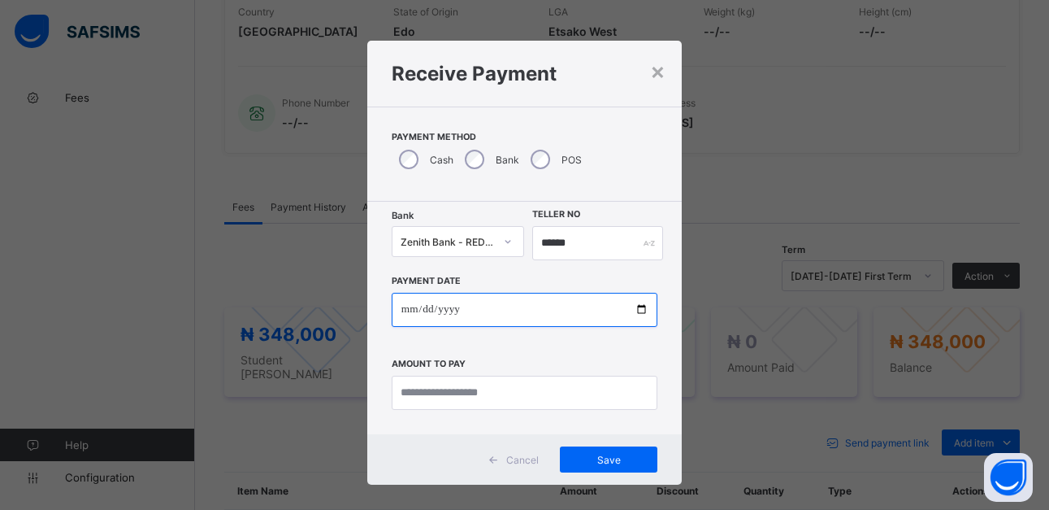
click at [628, 309] on input "date" at bounding box center [525, 310] width 266 height 34
click at [641, 309] on input "date" at bounding box center [525, 310] width 266 height 34
type input "**********"
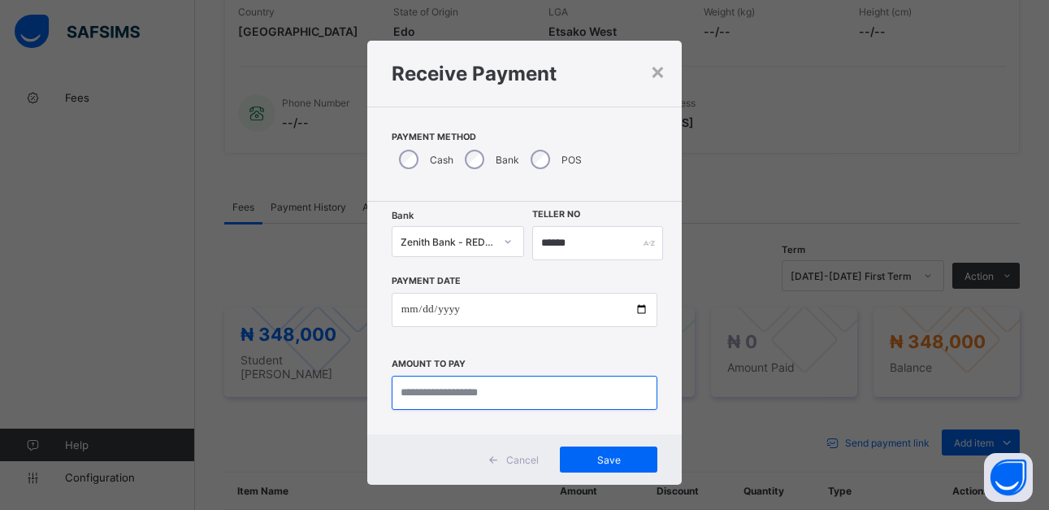
click at [505, 399] on input "currency" at bounding box center [525, 393] width 266 height 34
type input "*********"
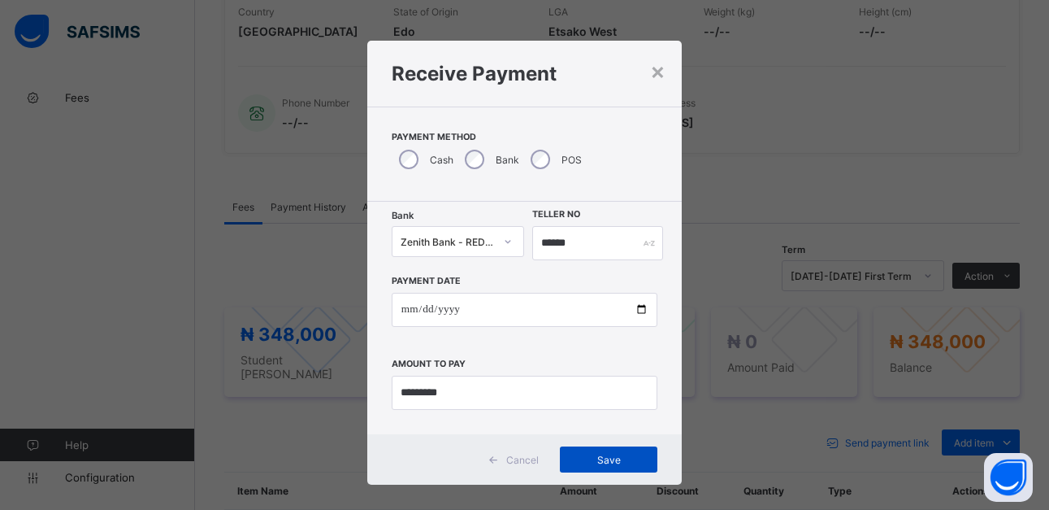
click at [613, 457] on span "Save" at bounding box center [608, 460] width 73 height 12
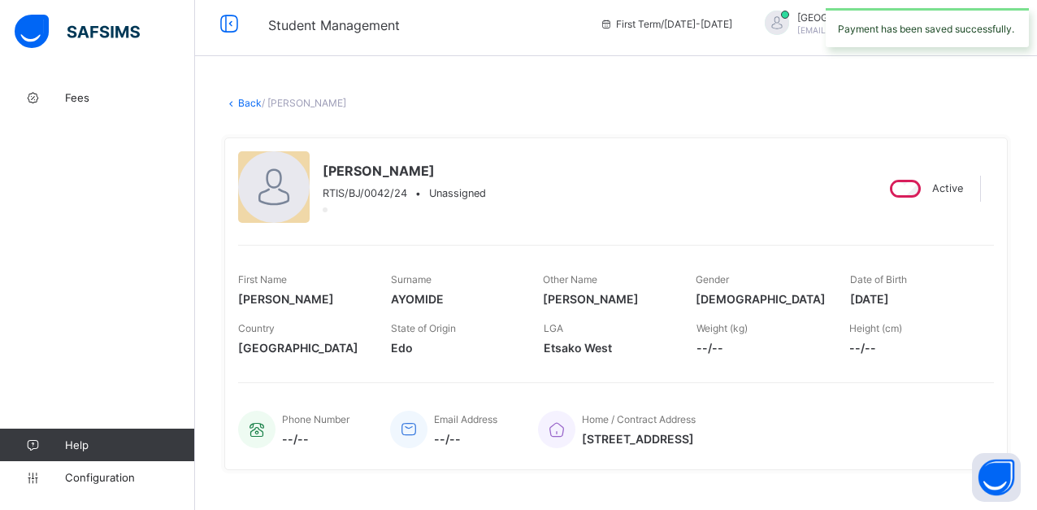
scroll to position [0, 0]
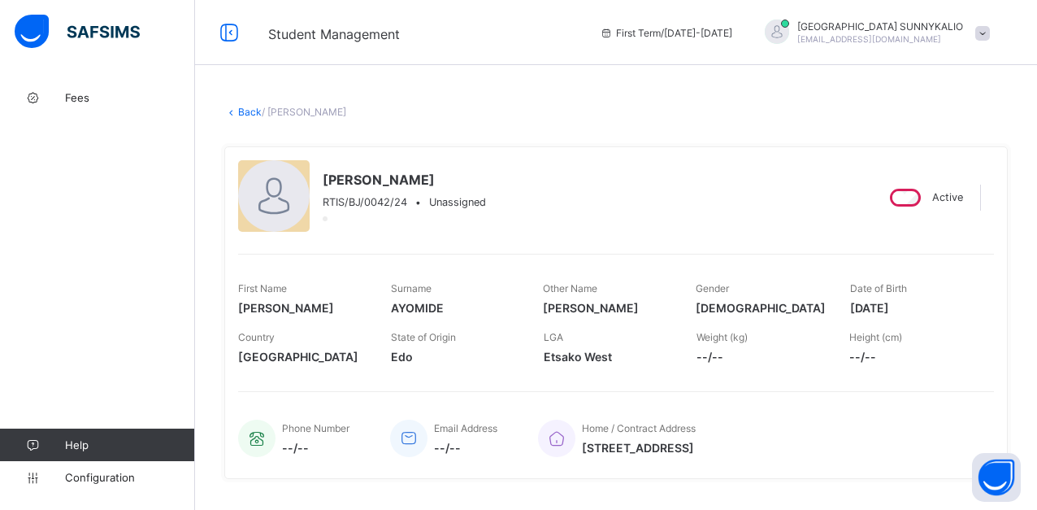
click at [251, 111] on link "Back" at bounding box center [250, 112] width 24 height 12
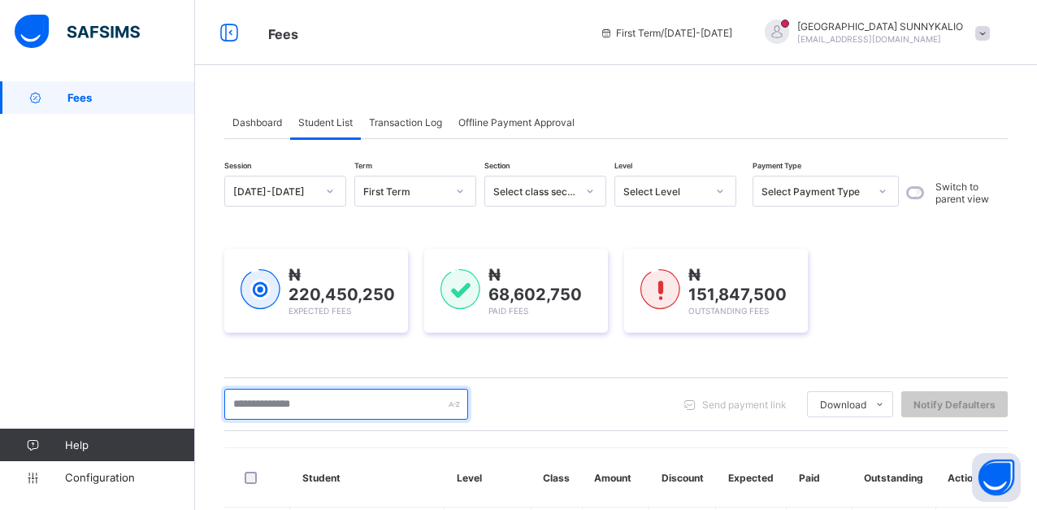
click at [295, 402] on input "text" at bounding box center [346, 404] width 244 height 31
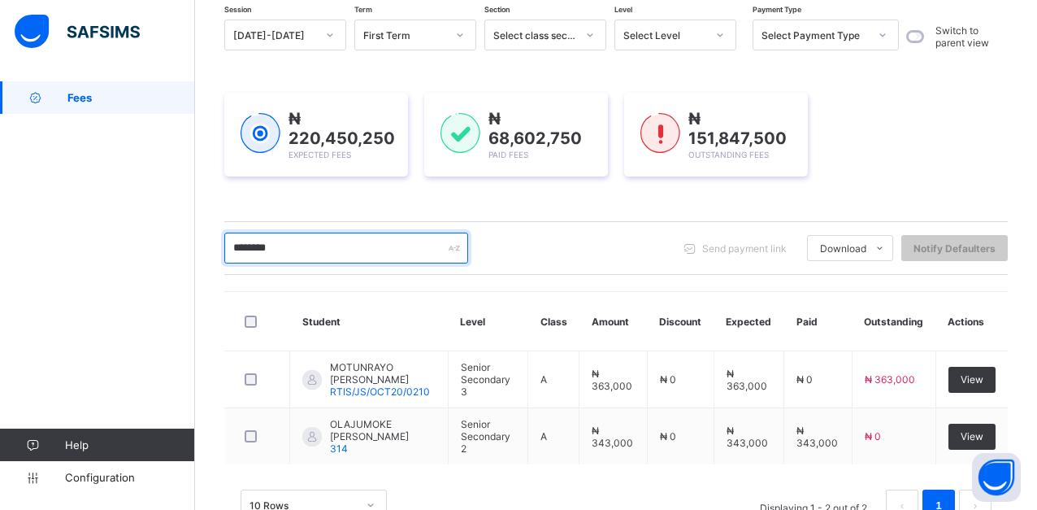
scroll to position [163, 0]
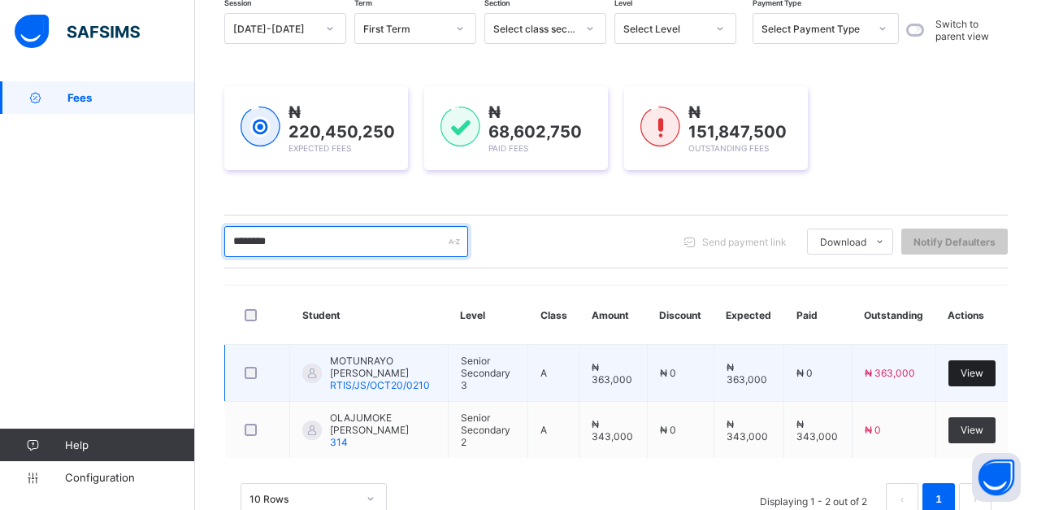
type input "********"
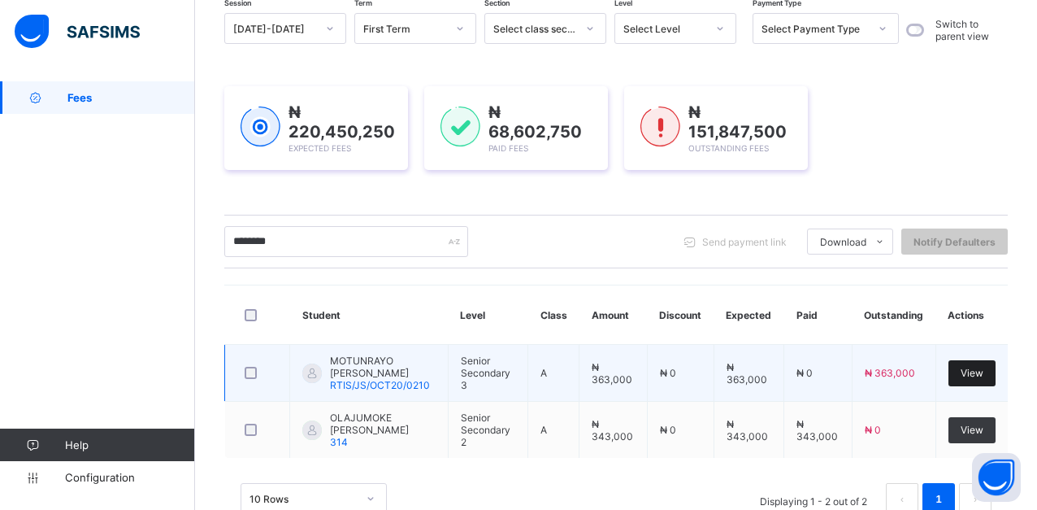
click at [975, 369] on span "View" at bounding box center [972, 373] width 23 height 12
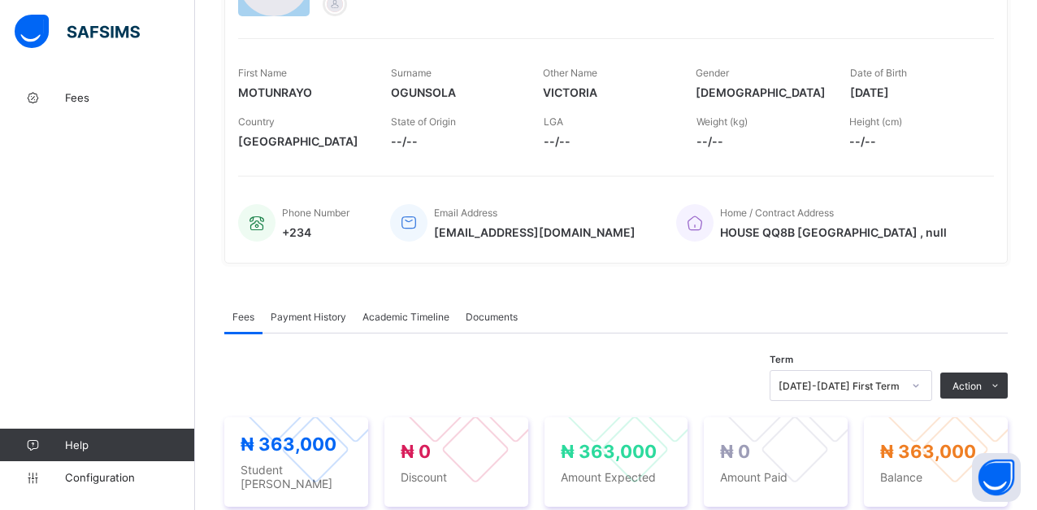
scroll to position [244, 0]
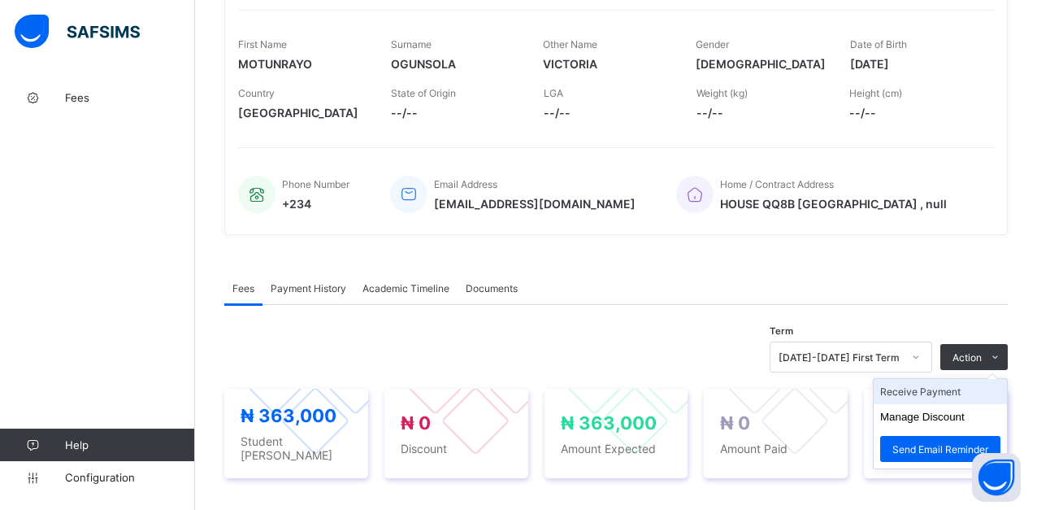
click at [971, 404] on li "Receive Payment" at bounding box center [940, 391] width 133 height 25
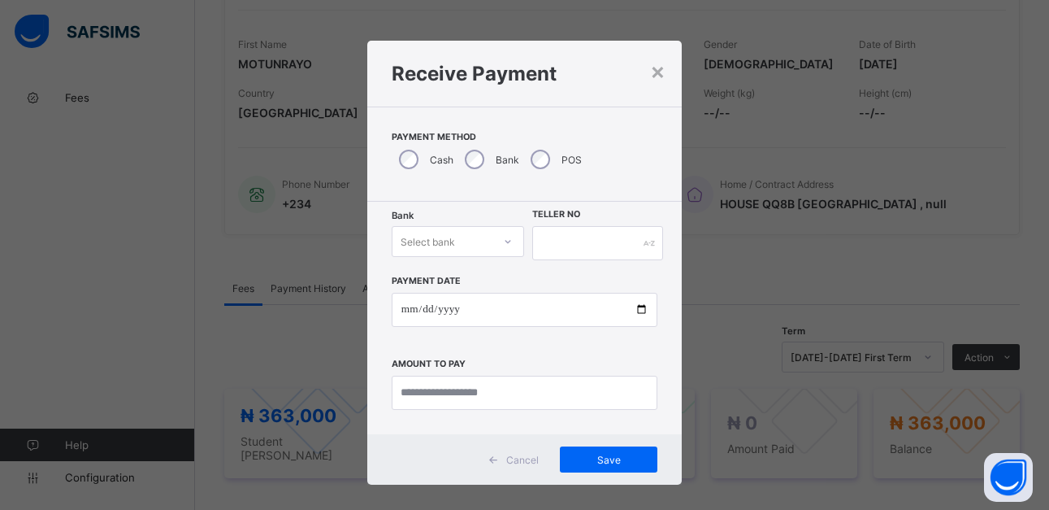
click at [506, 241] on icon at bounding box center [509, 241] width 6 height 3
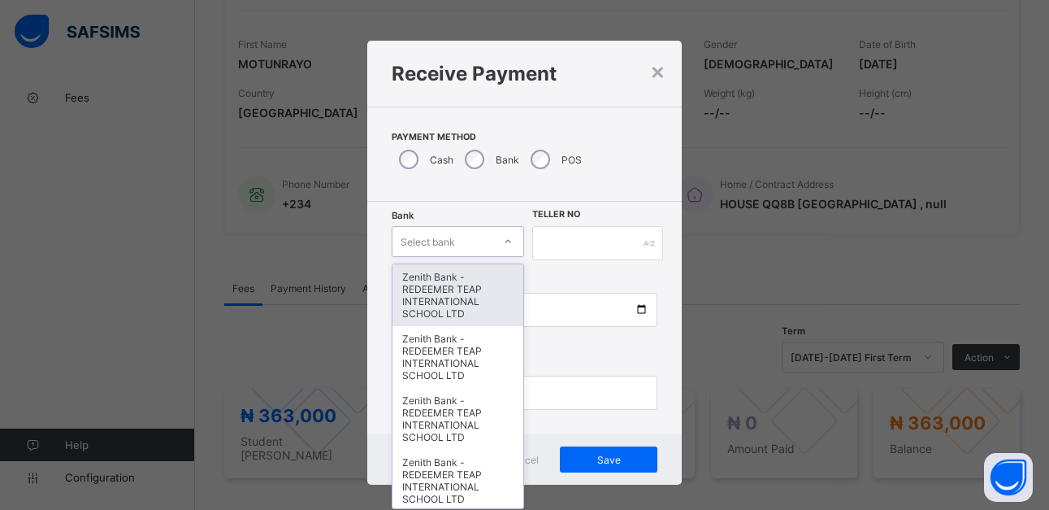
click at [454, 286] on div "Zenith Bank - REDEEMER TEAP INTERNATIONAL SCHOOL LTD" at bounding box center [459, 295] width 132 height 62
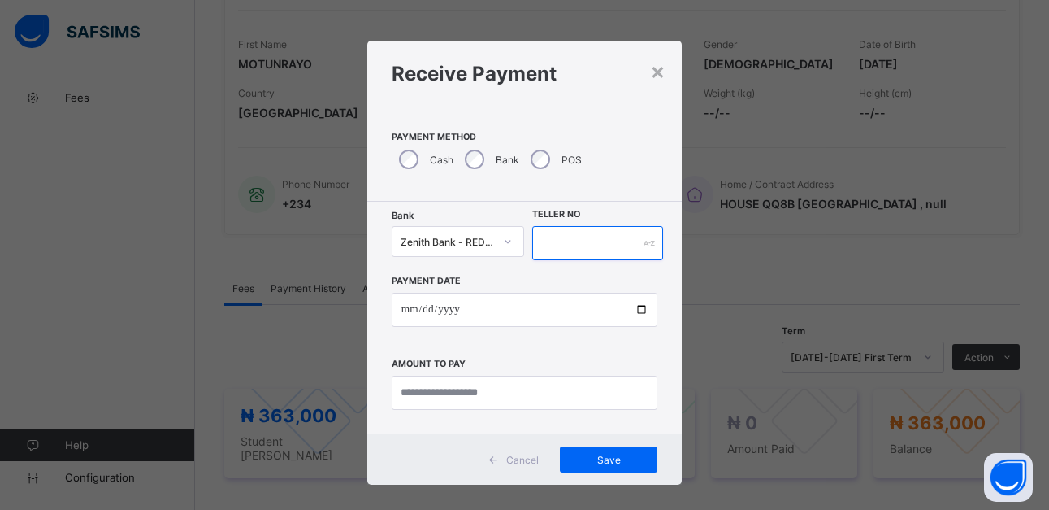
click at [544, 248] on input "text" at bounding box center [597, 243] width 130 height 34
type input "******"
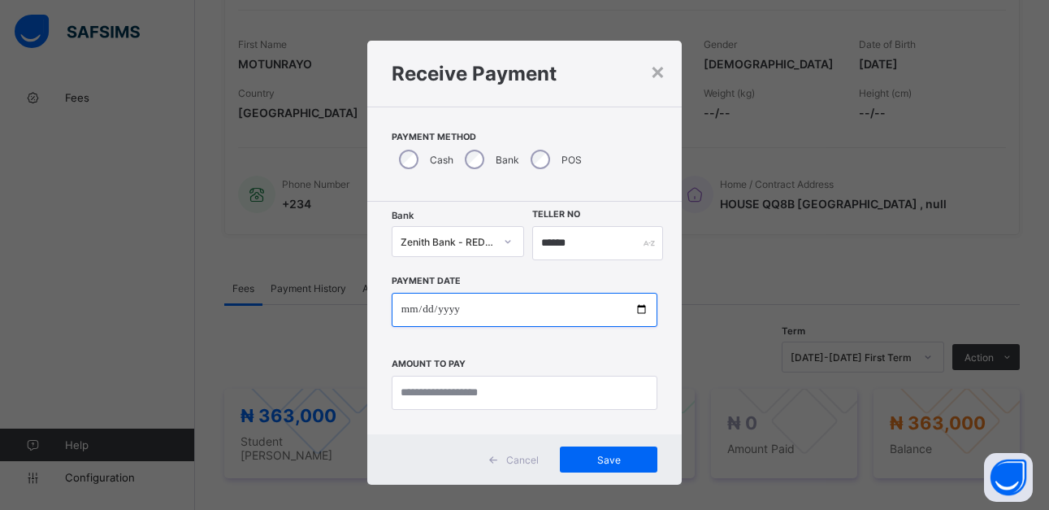
click at [633, 313] on input "date" at bounding box center [525, 310] width 266 height 34
type input "**********"
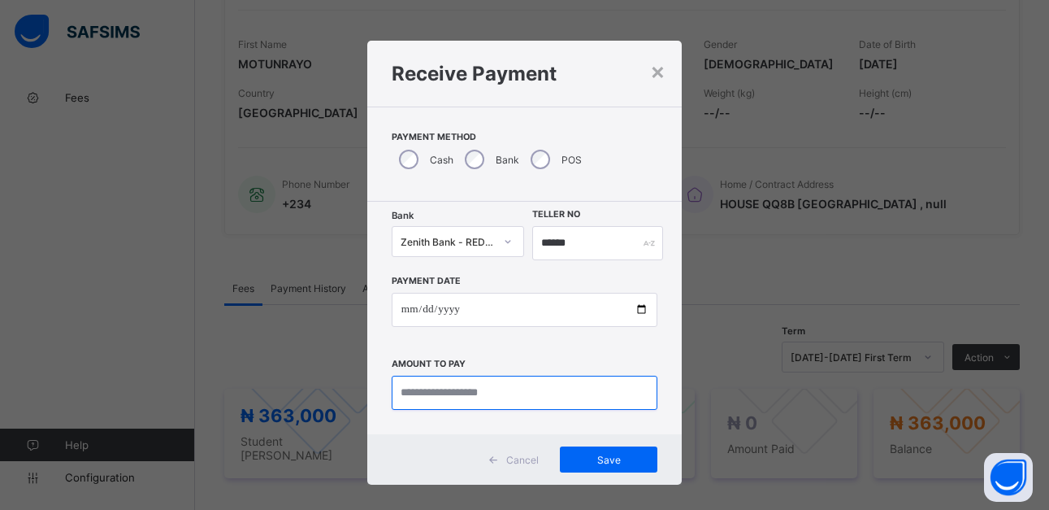
click at [493, 397] on input "currency" at bounding box center [525, 393] width 266 height 34
type input "*********"
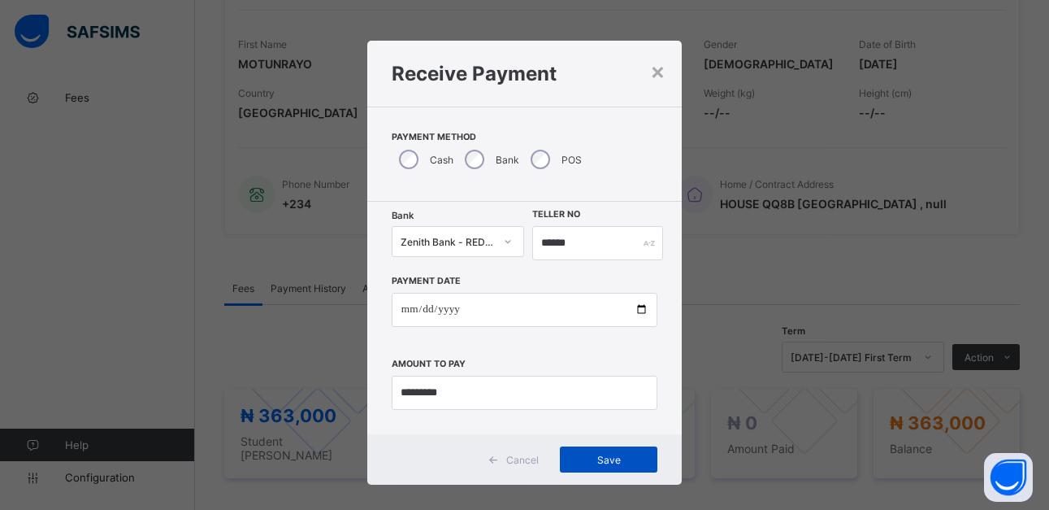
click at [609, 459] on span "Save" at bounding box center [608, 460] width 73 height 12
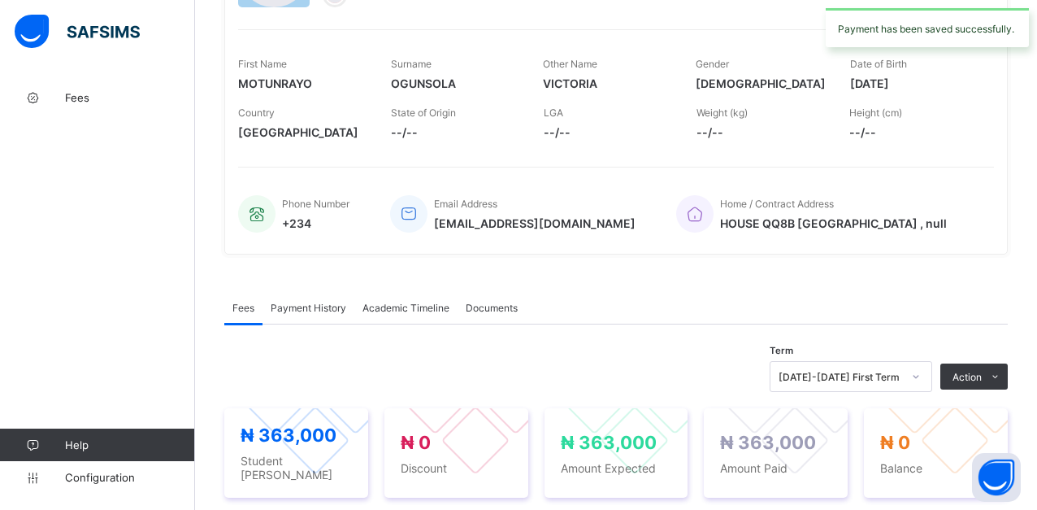
scroll to position [0, 0]
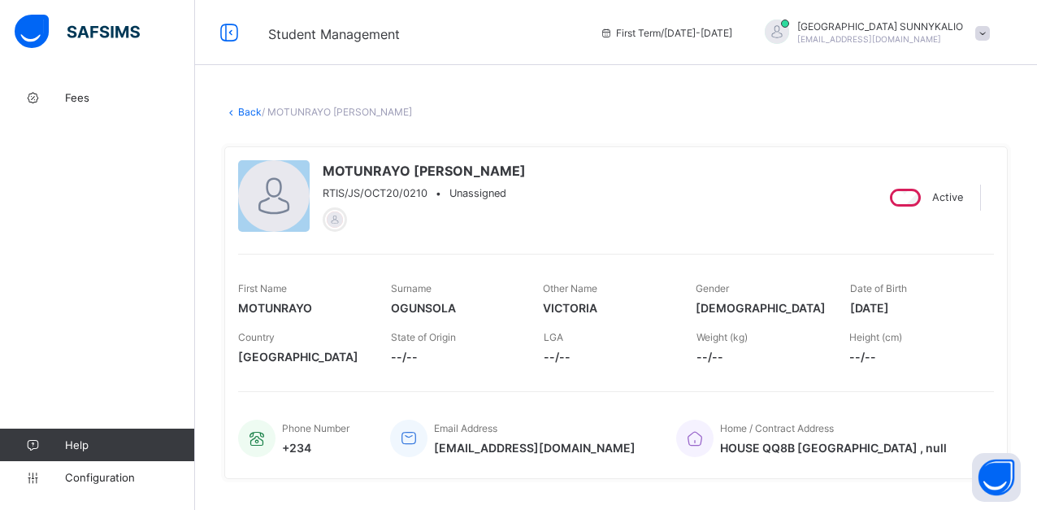
click at [243, 114] on link "Back" at bounding box center [250, 112] width 24 height 12
